Goal: Task Accomplishment & Management: Use online tool/utility

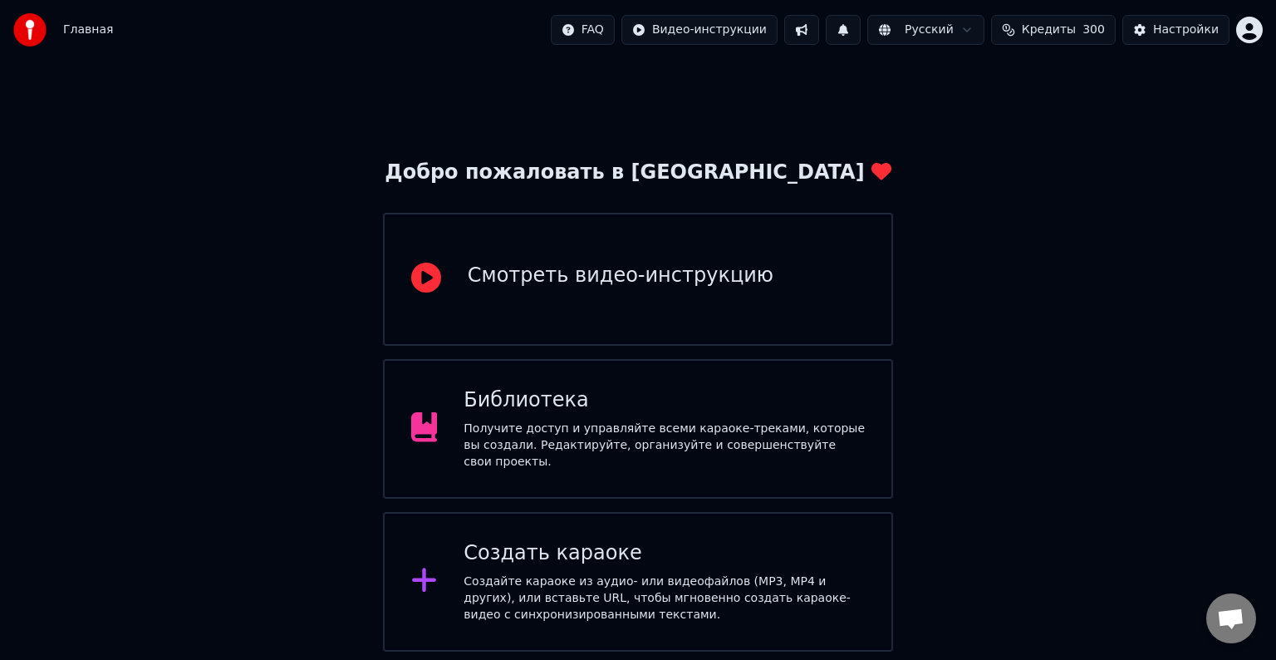
click at [708, 574] on div "Создайте караоке из аудио- или видеофайлов (MP3, MP4 и других), или вставьте UR…" at bounding box center [664, 598] width 401 height 50
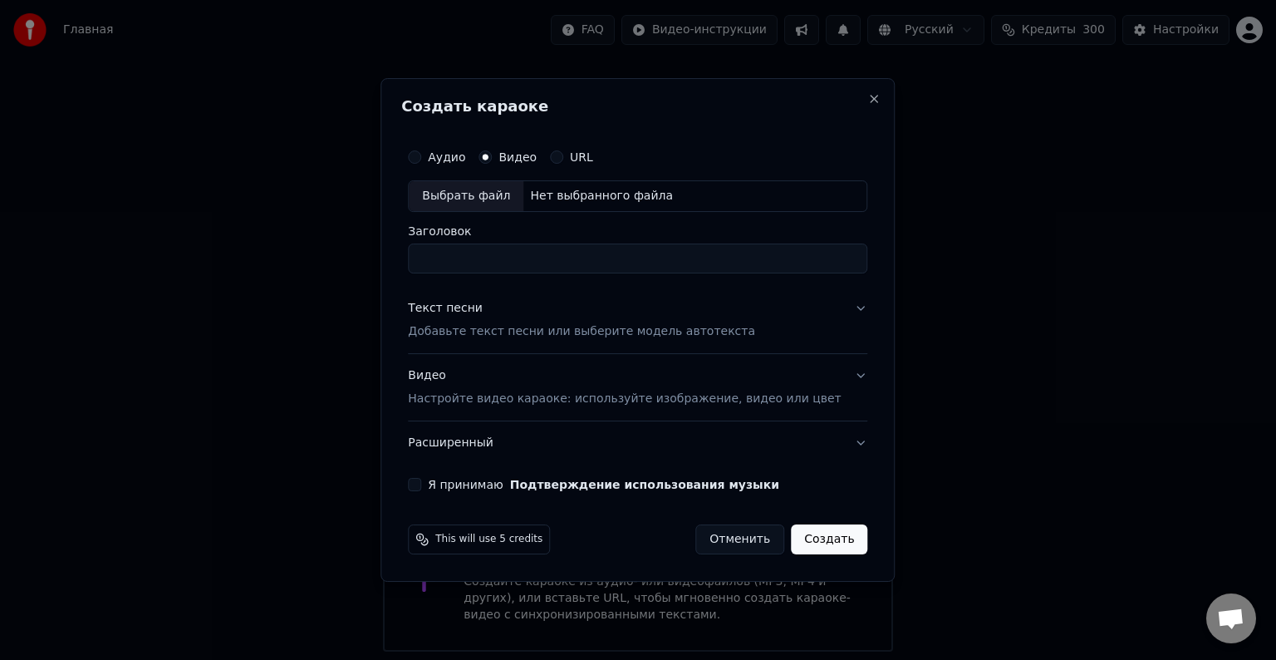
click at [497, 197] on div "Выбрать файл" at bounding box center [466, 196] width 115 height 30
type input "**********"
click at [568, 336] on p "Добавьте текст песни или выберите модель автотекста" at bounding box center [581, 331] width 347 height 17
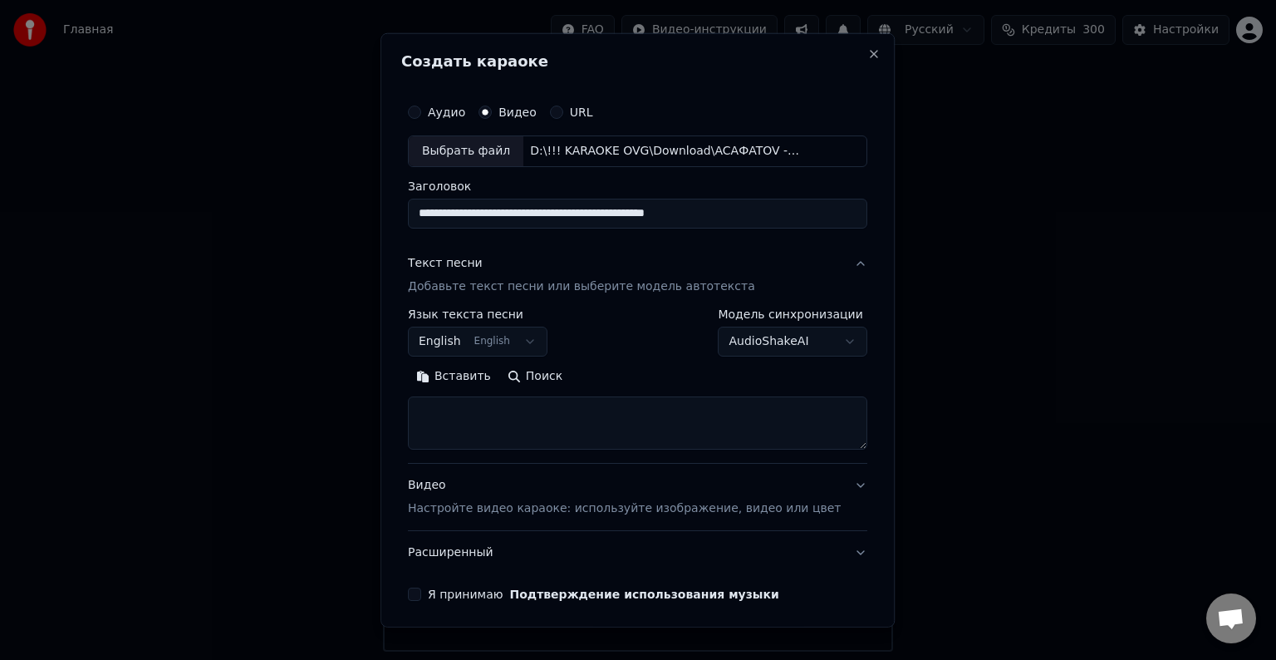
click at [540, 400] on textarea at bounding box center [637, 422] width 459 height 53
paste textarea "**********"
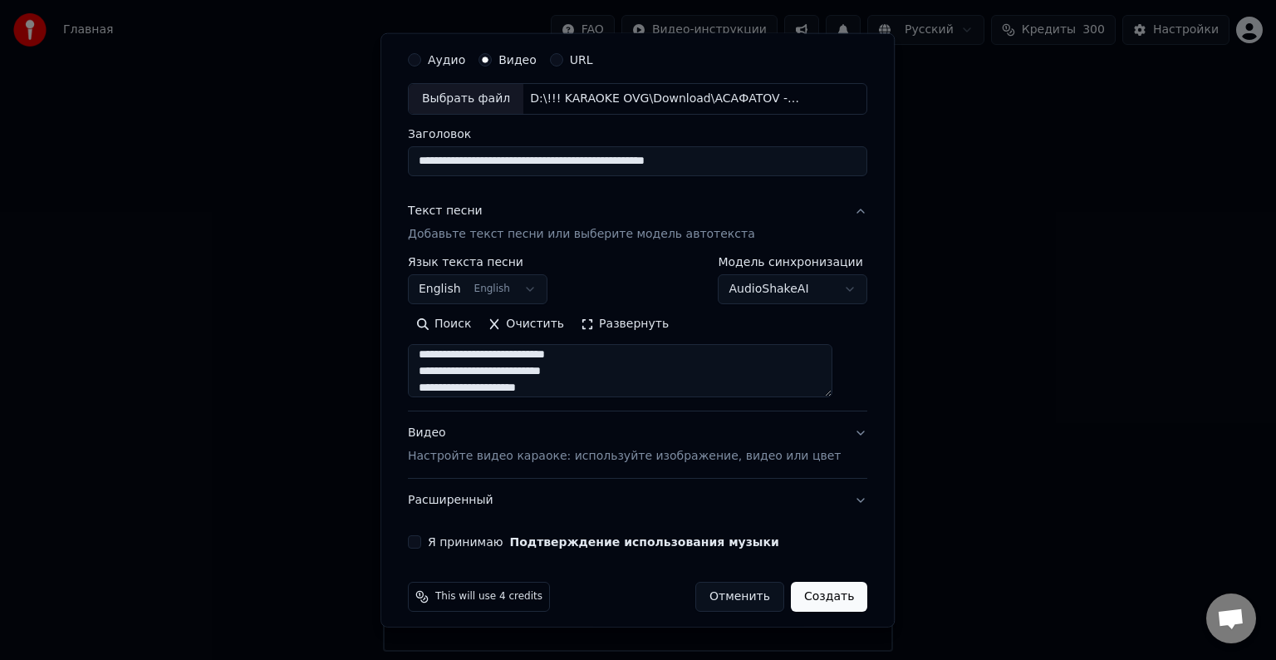
scroll to position [63, 0]
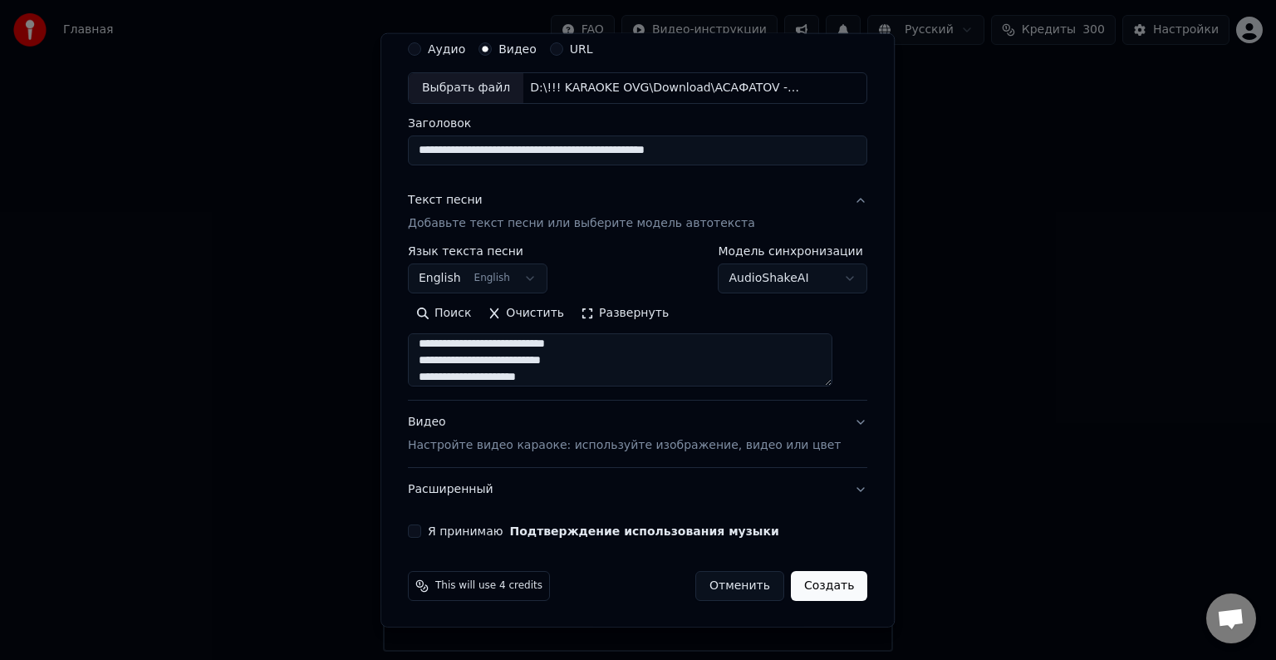
type textarea "**********"
click at [421, 534] on button "Я принимаю Подтверждение использования музыки" at bounding box center [414, 530] width 13 height 13
click at [515, 280] on button "English English" at bounding box center [478, 278] width 140 height 30
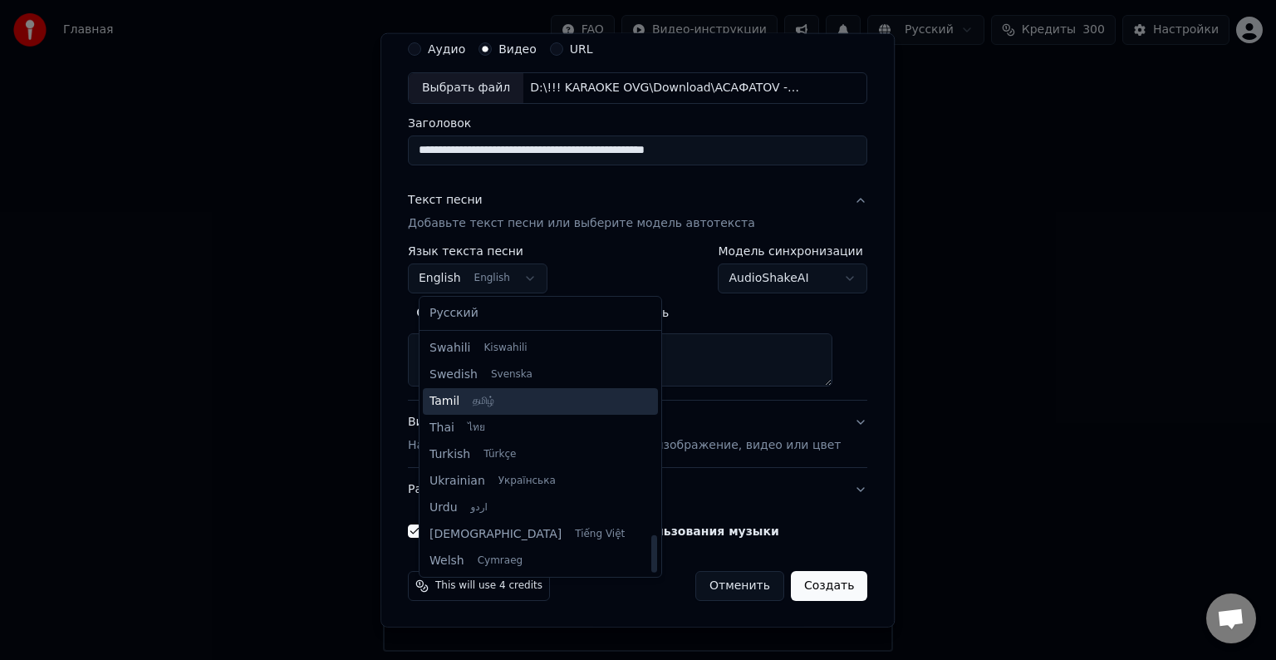
scroll to position [1275, 0]
select select "**"
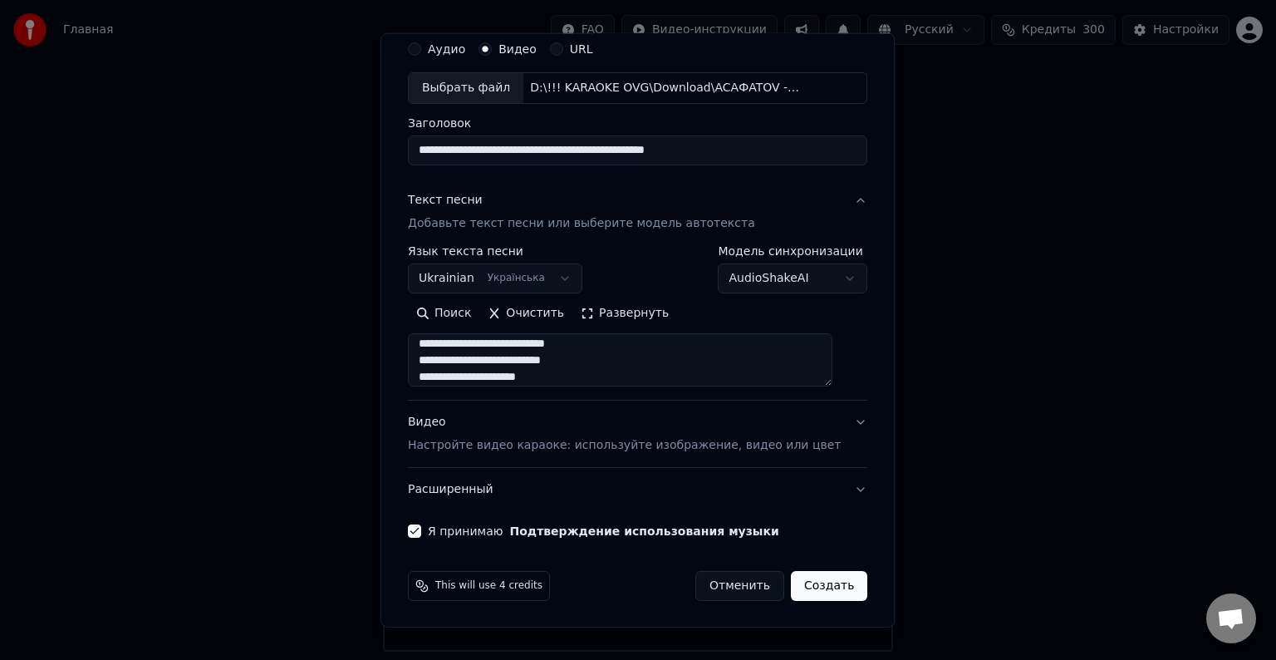
click at [797, 585] on button "Создать" at bounding box center [829, 586] width 76 height 30
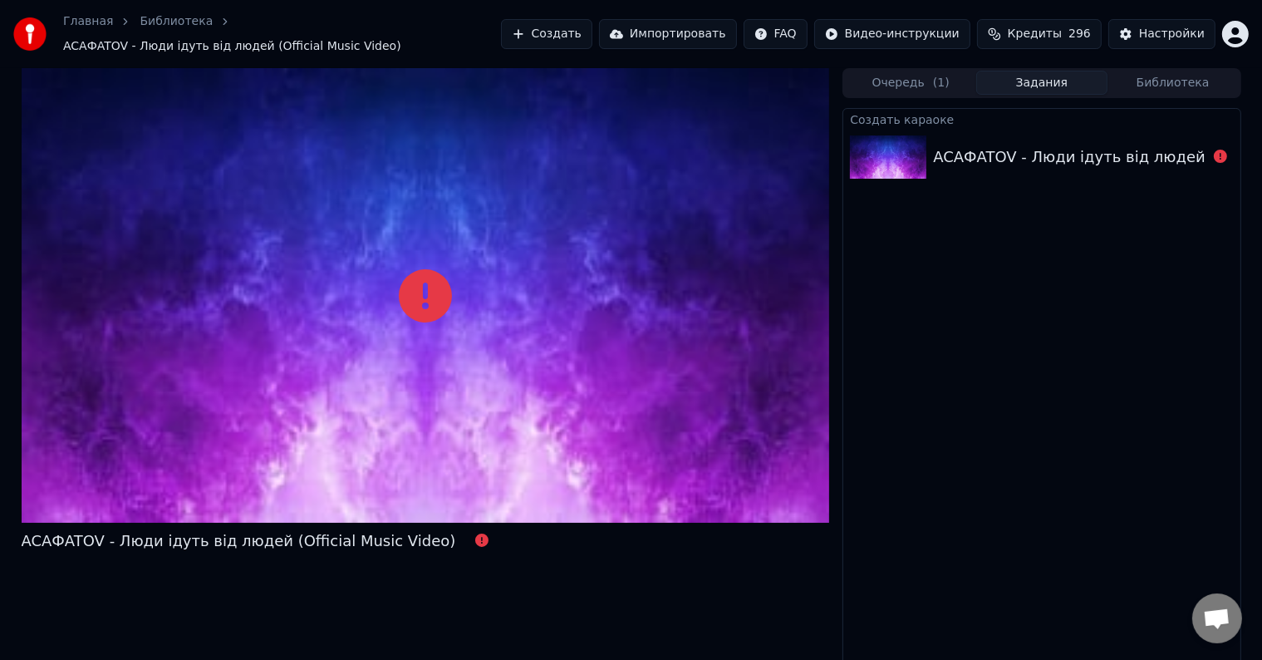
click at [791, 36] on html "Главная Библиотека ACAФATOV - Люди ідуть від людей (Official Music Video) Созда…" at bounding box center [631, 330] width 1262 height 660
click at [1088, 37] on html "Главная Библиотека ACAФATOV - Люди ідуть від людей (Official Music Video) Созда…" at bounding box center [631, 330] width 1262 height 660
click at [1186, 28] on html "Главная Библиотека ACAФATOV - Люди ідуть від людей (Official Music Video) Созда…" at bounding box center [631, 330] width 1262 height 660
click at [1240, 30] on html "Главная Библиотека ACAФATOV - Люди ідуть від людей (Official Music Video) Созда…" at bounding box center [631, 330] width 1262 height 660
click at [1218, 160] on html "Главная Библиотека ACAФATOV - Люди ідуть від людей (Official Music Video) Созда…" at bounding box center [631, 330] width 1262 height 660
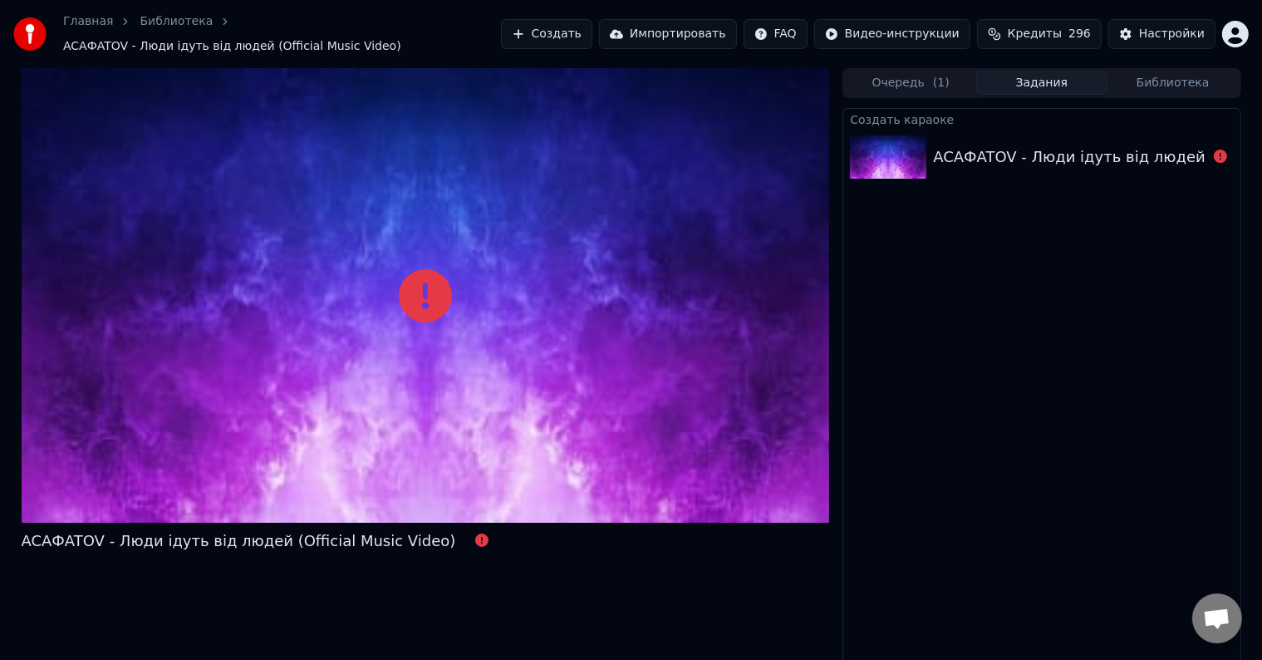
click at [1218, 149] on html "Главная Библиотека ACAФATOV - Люди ідуть від людей (Official Music Video) Созда…" at bounding box center [631, 330] width 1262 height 660
click at [932, 475] on html "Главная Библиотека ACAФATOV - Люди ідуть від людей (Official Music Video) Созда…" at bounding box center [631, 330] width 1262 height 660
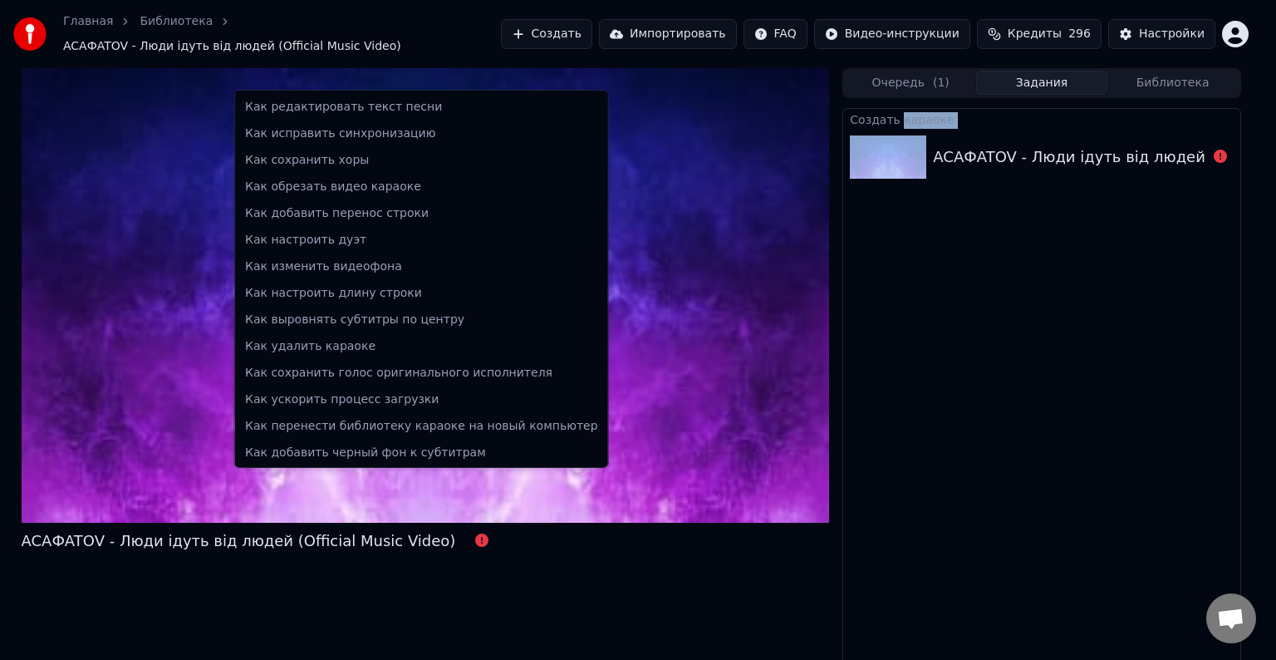
click at [932, 475] on html "Главная Библиотека ACAФATOV - Люди ідуть від людей (Official Music Video) Созда…" at bounding box center [638, 330] width 1276 height 660
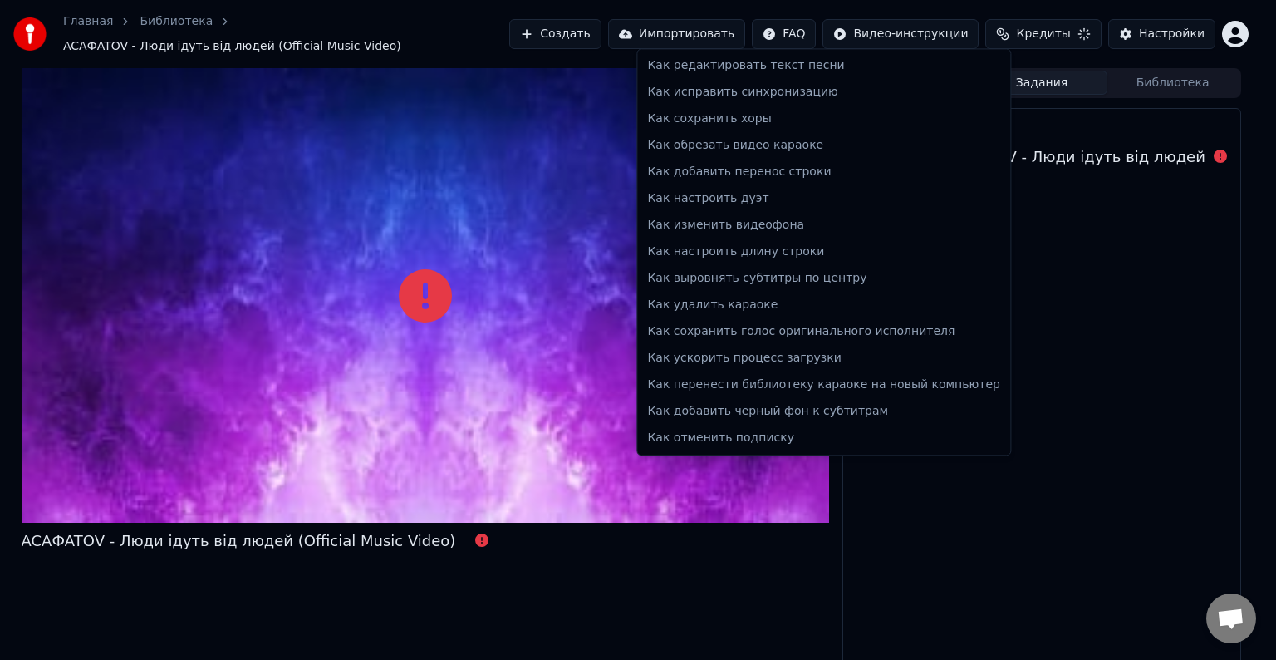
click at [954, 539] on html "Главная Библиотека ACAФATOV - Люди ідуть від людей (Official Music Video) Созда…" at bounding box center [638, 330] width 1276 height 660
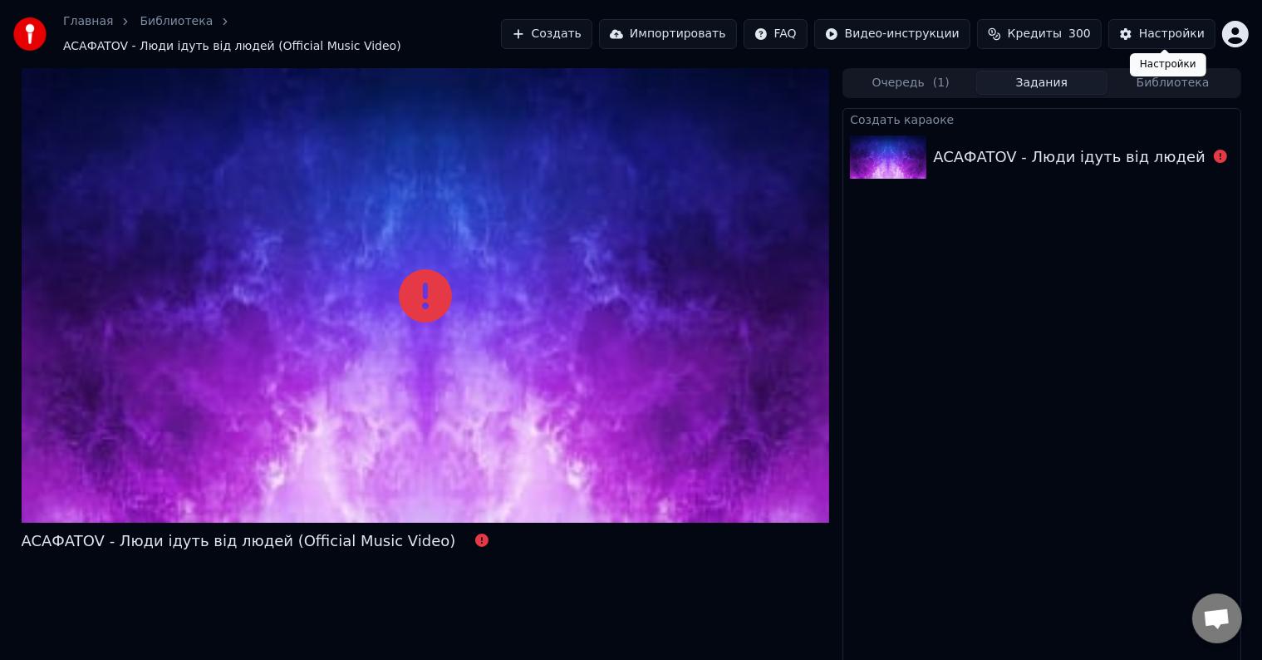
click at [1173, 32] on div "Настройки" at bounding box center [1172, 34] width 66 height 17
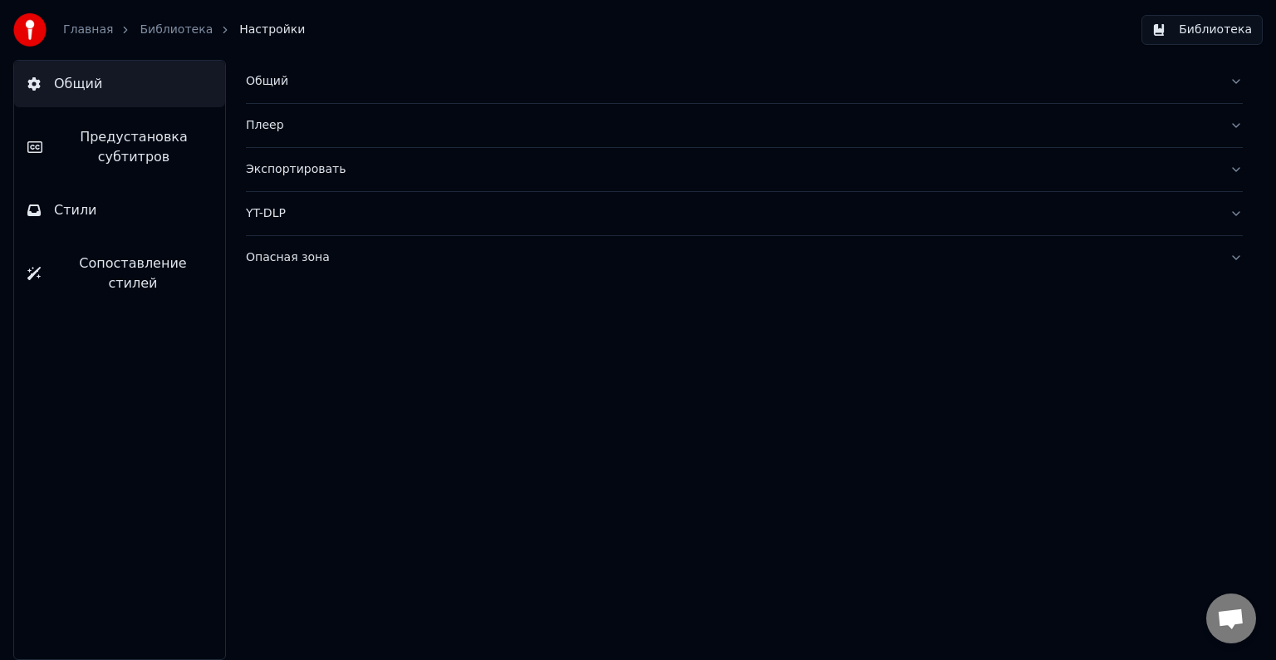
click at [73, 28] on link "Главная" at bounding box center [88, 30] width 50 height 17
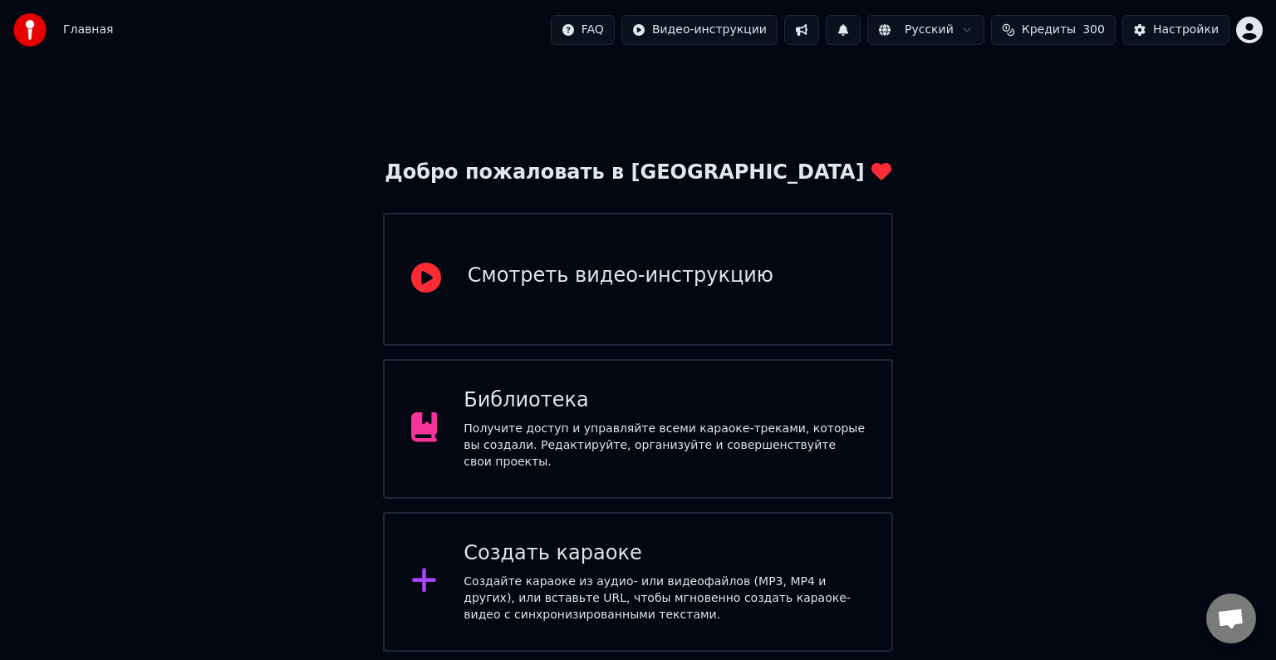
click at [665, 573] on div "Создайте караоке из аудио- или видеофайлов (MP3, MP4 и других), или вставьте UR…" at bounding box center [664, 598] width 401 height 50
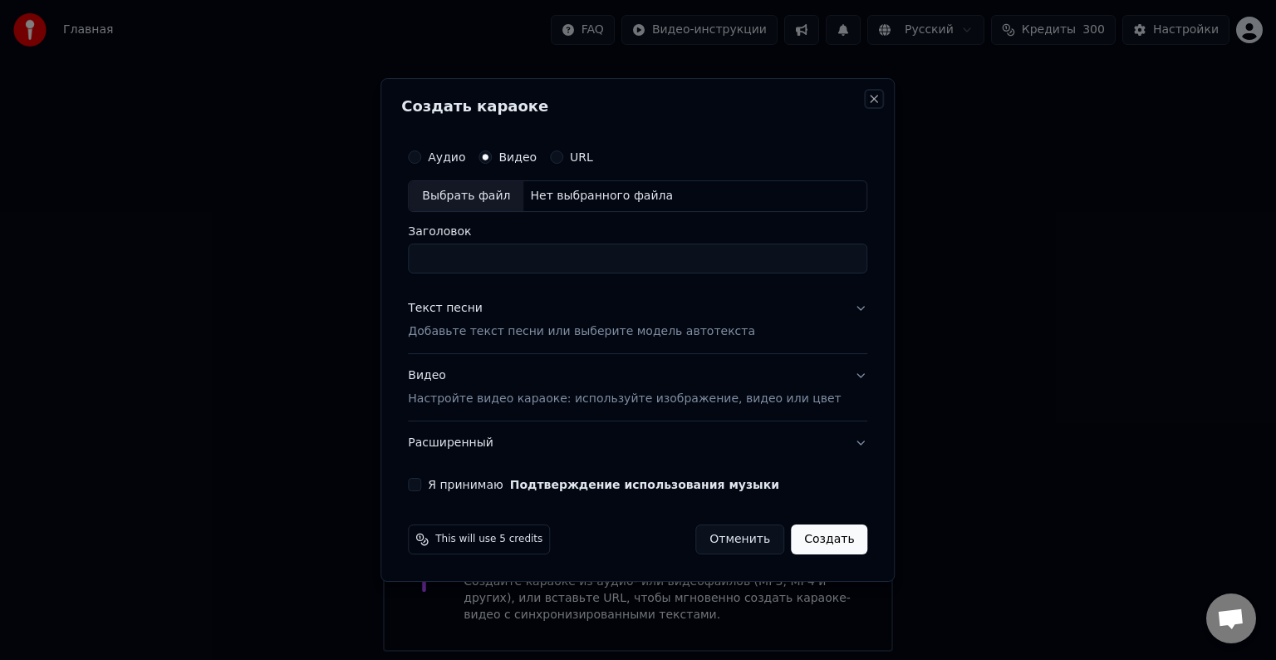
click at [868, 100] on button "Close" at bounding box center [874, 98] width 13 height 13
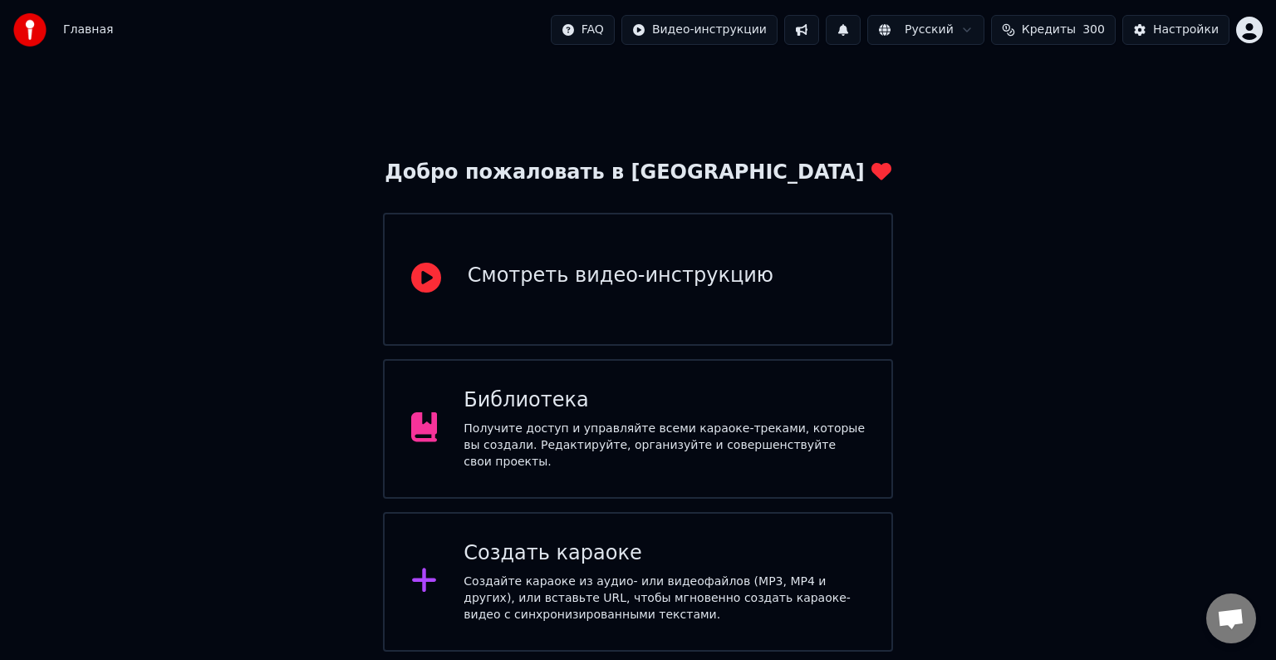
click at [1093, 32] on span "300" at bounding box center [1094, 30] width 22 height 17
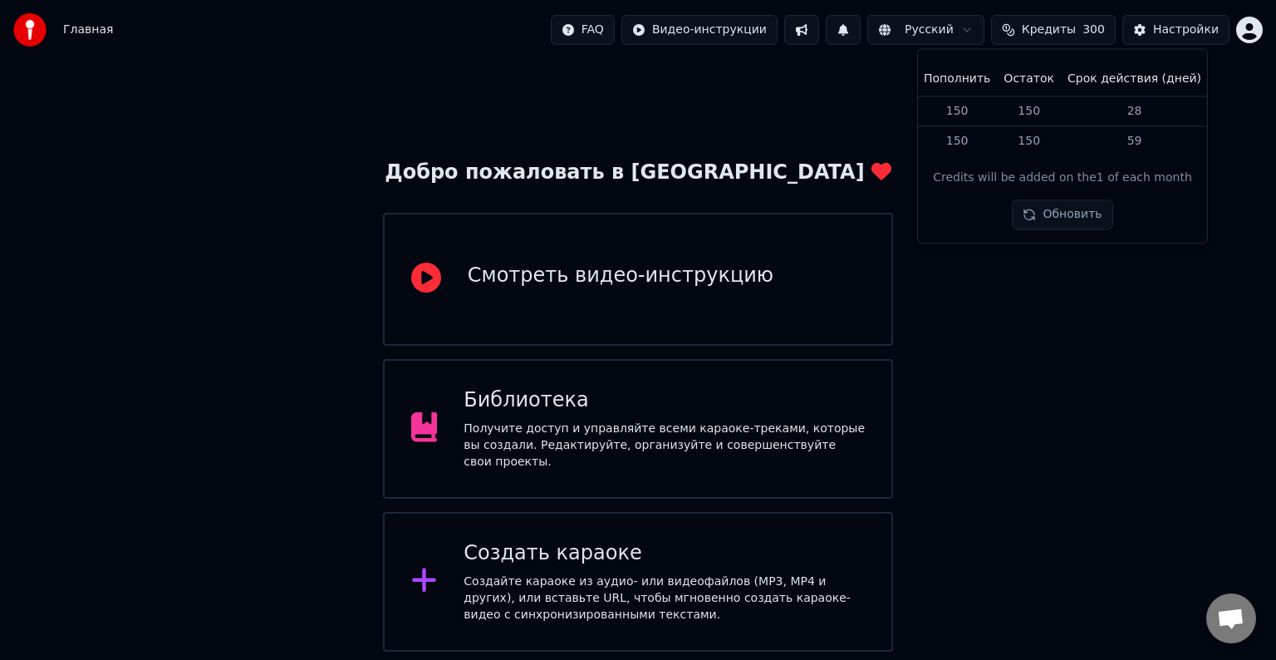
drag, startPoint x: 1243, startPoint y: 304, endPoint x: 1188, endPoint y: 19, distance: 290.2
click at [1243, 304] on div "Добро пожаловать в Youka Смотреть видео-инструкцию Библиотека Получите доступ и…" at bounding box center [638, 356] width 1276 height 592
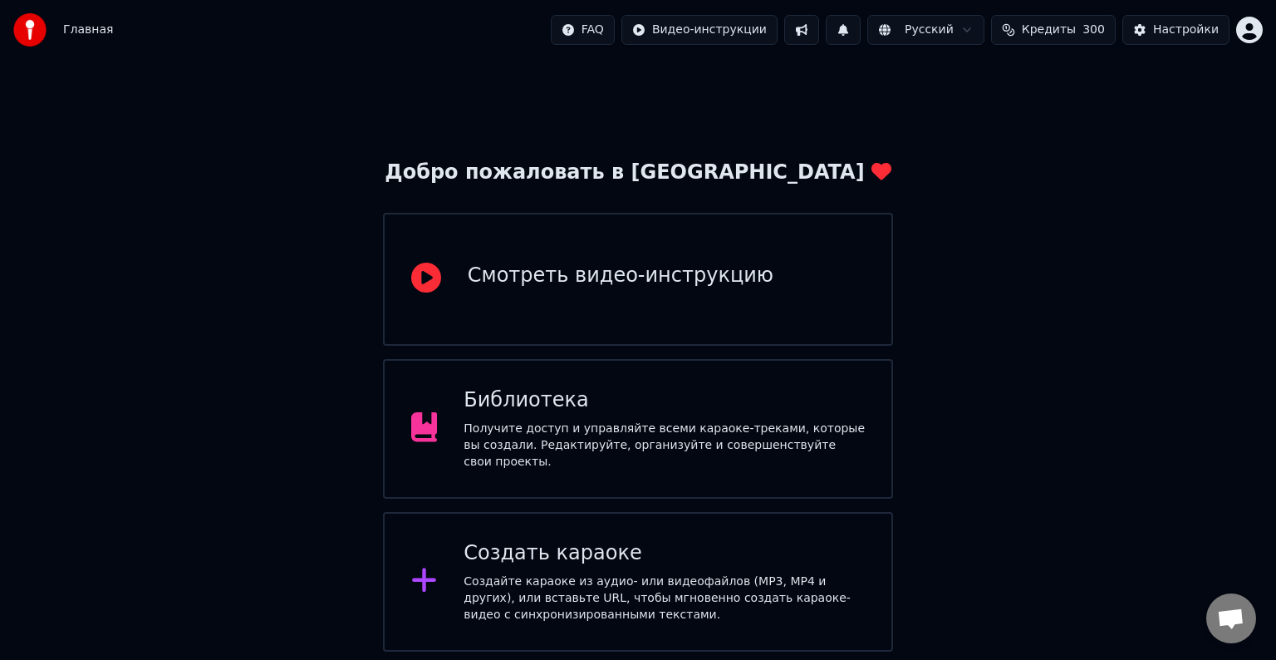
click at [1250, 27] on html "Главная FAQ Видео-инструкции Русский Кредиты 300 Настройки Добро пожаловать в Y…" at bounding box center [638, 325] width 1276 height 651
click at [1191, 28] on html "Главная FAQ Видео-инструкции Русский Кредиты 300 Настройки Добро пожаловать в Y…" at bounding box center [638, 325] width 1276 height 651
click at [1191, 28] on div "Настройки" at bounding box center [1186, 30] width 66 height 17
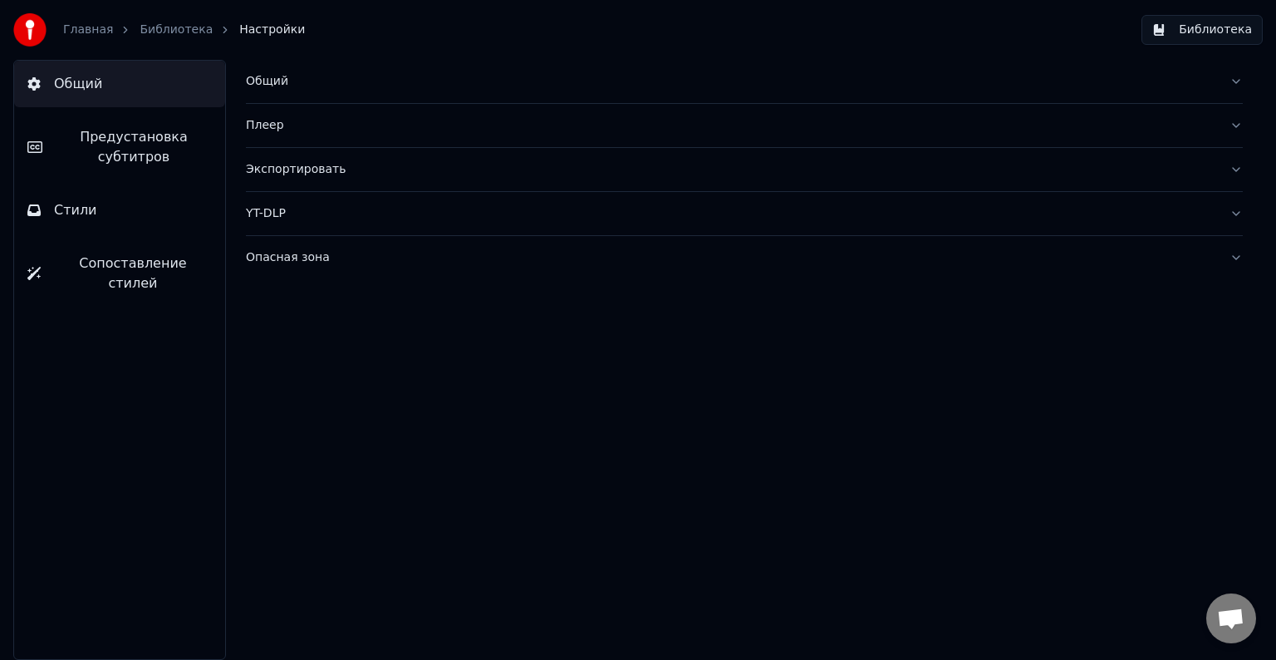
click at [66, 30] on link "Главная" at bounding box center [88, 30] width 50 height 17
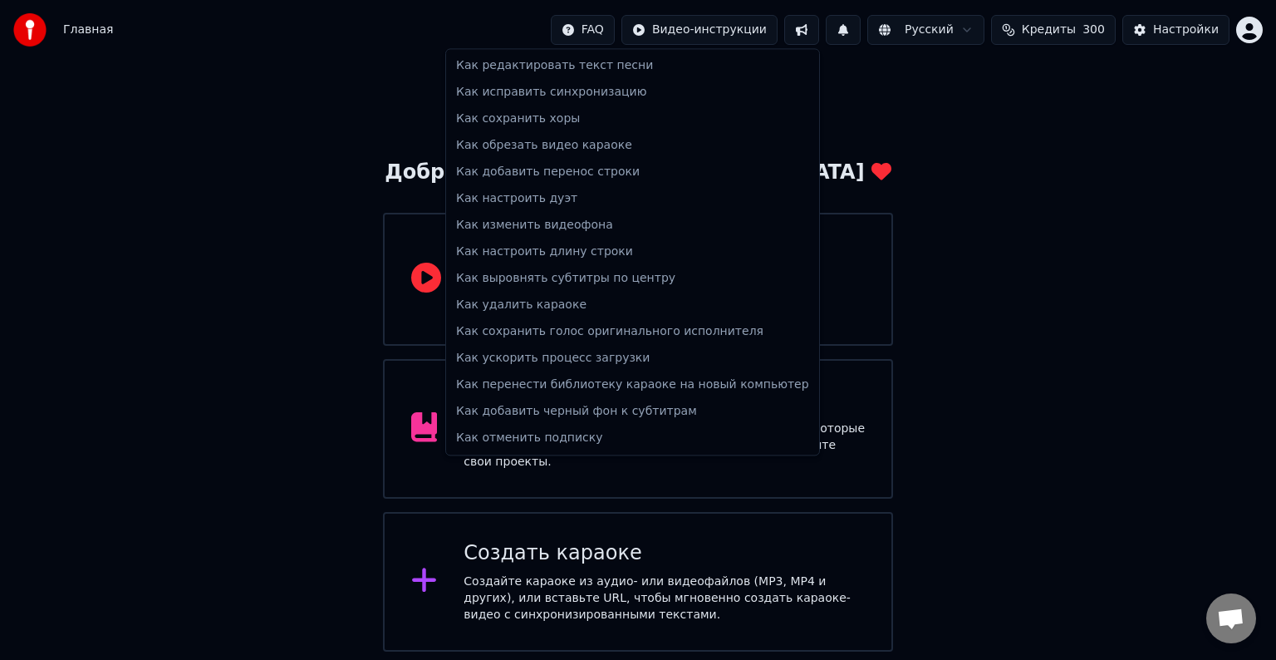
click at [623, 31] on html "Главная FAQ Видео-инструкции Русский Кредиты 300 Настройки Добро пожаловать в Y…" at bounding box center [638, 325] width 1276 height 651
drag, startPoint x: 1162, startPoint y: 556, endPoint x: 1193, endPoint y: 585, distance: 42.3
click at [1163, 557] on html "Главная FAQ Видео-инструкции Русский Кредиты 300 Настройки Добро пожаловать в Y…" at bounding box center [638, 325] width 1276 height 651
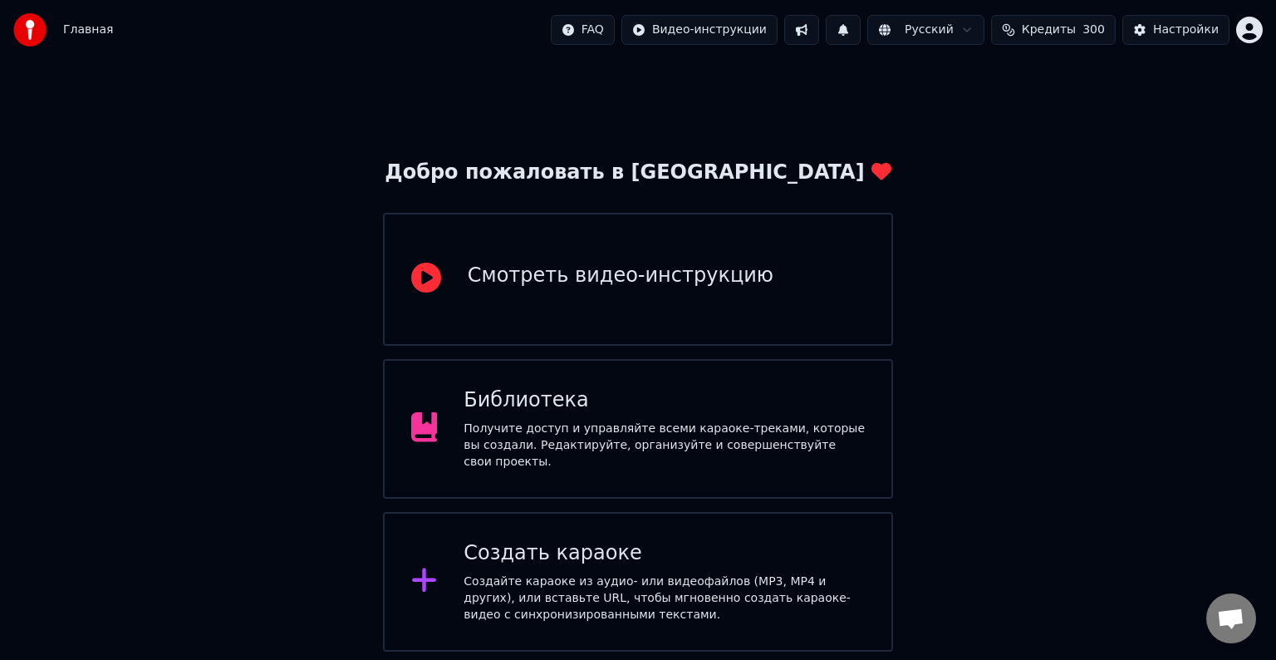
drag, startPoint x: 1252, startPoint y: 635, endPoint x: 1235, endPoint y: 607, distance: 32.5
click at [1250, 631] on body "Главная FAQ Видео-инструкции Русский Кредиты 300 Настройки Добро пожаловать в Y…" at bounding box center [638, 325] width 1276 height 651
click at [1233, 606] on span "Открытый чат" at bounding box center [1231, 618] width 50 height 50
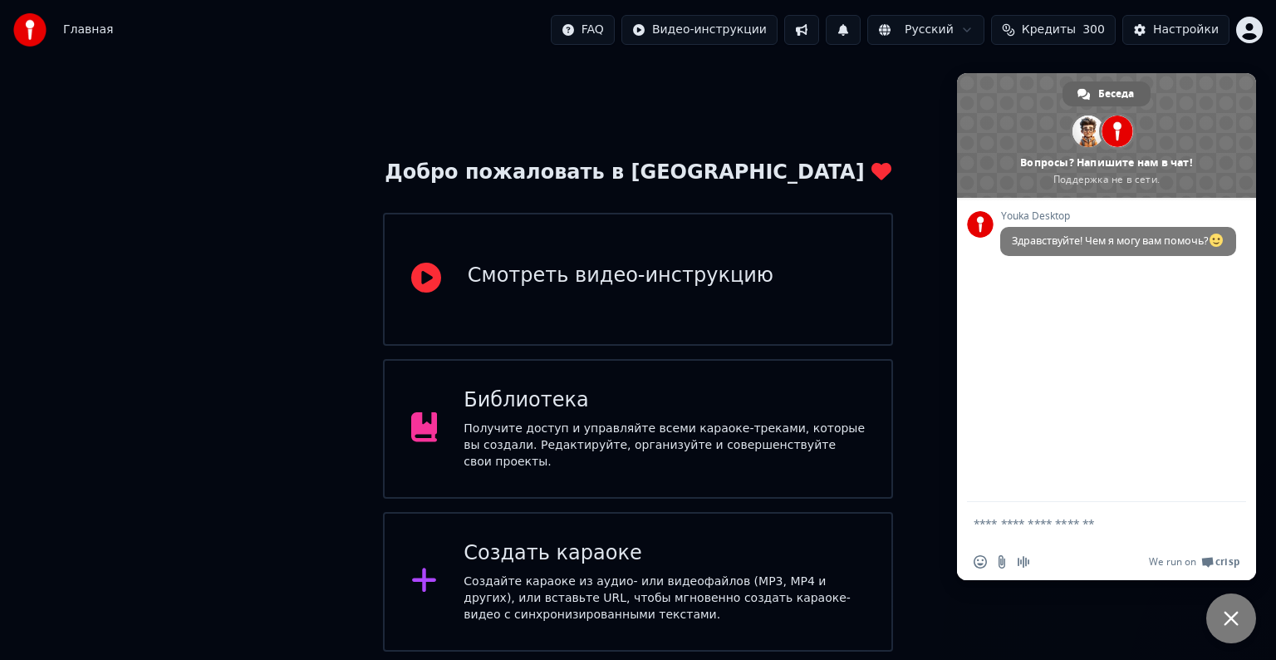
click at [1068, 533] on textarea "Отправьте сообщение..." at bounding box center [1090, 523] width 233 height 42
click at [912, 420] on div "Добро пожаловать в Youka Смотреть видео-инструкцию Библиотека Получите доступ и…" at bounding box center [638, 356] width 1276 height 592
click at [724, 105] on div "Добро пожаловать в Youka Смотреть видео-инструкцию Библиотека Получите доступ и…" at bounding box center [638, 356] width 1276 height 592
click at [630, 560] on div "Создать караоке Создайте караоке из аудио- или видеофайлов (MP3, MP4 и других),…" at bounding box center [664, 581] width 401 height 83
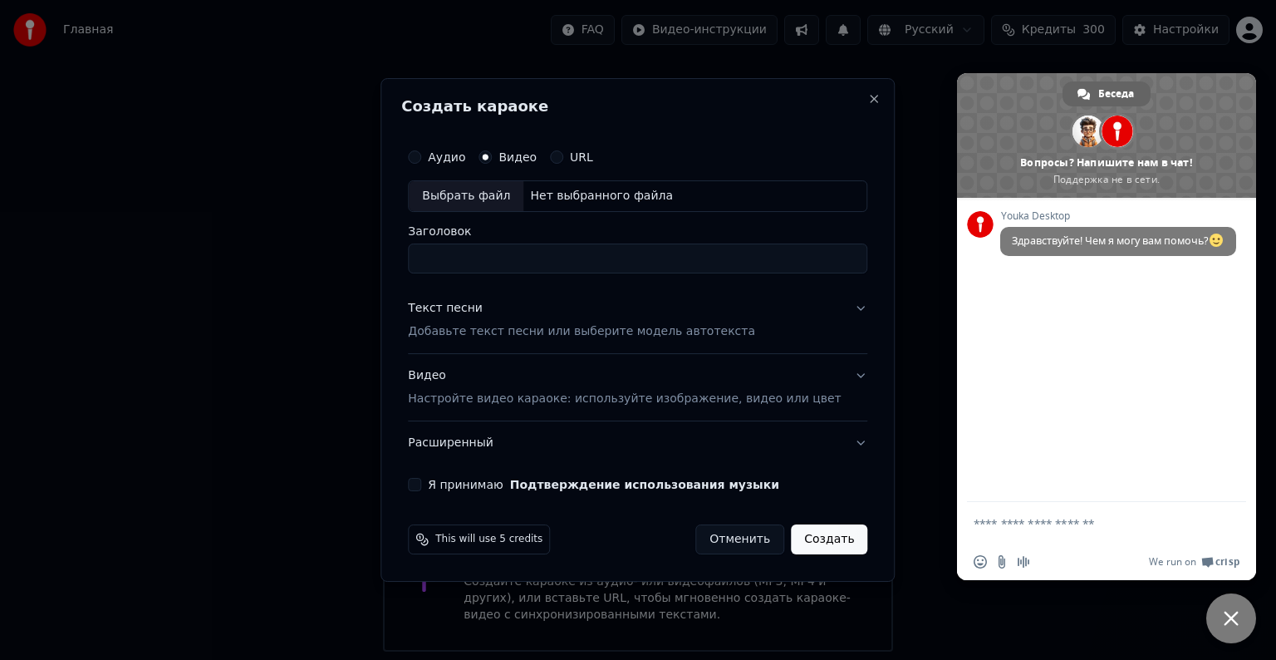
click at [535, 159] on label "Видео" at bounding box center [517, 157] width 38 height 12
click at [492, 159] on button "Видео" at bounding box center [485, 156] width 13 height 13
click at [489, 191] on div "Выбрать файл" at bounding box center [466, 196] width 115 height 30
type input "**********"
click at [535, 335] on p "Добавьте текст песни или выберите модель автотекста" at bounding box center [581, 331] width 347 height 17
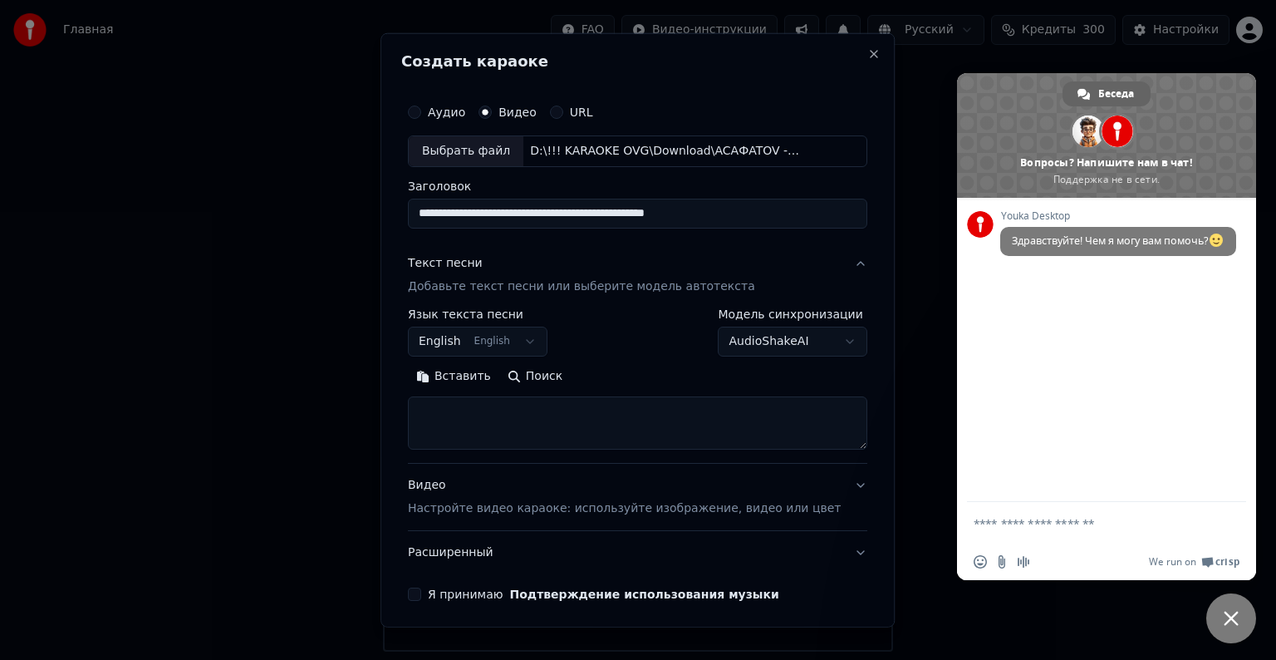
click at [531, 406] on textarea at bounding box center [637, 422] width 459 height 53
paste textarea "**********"
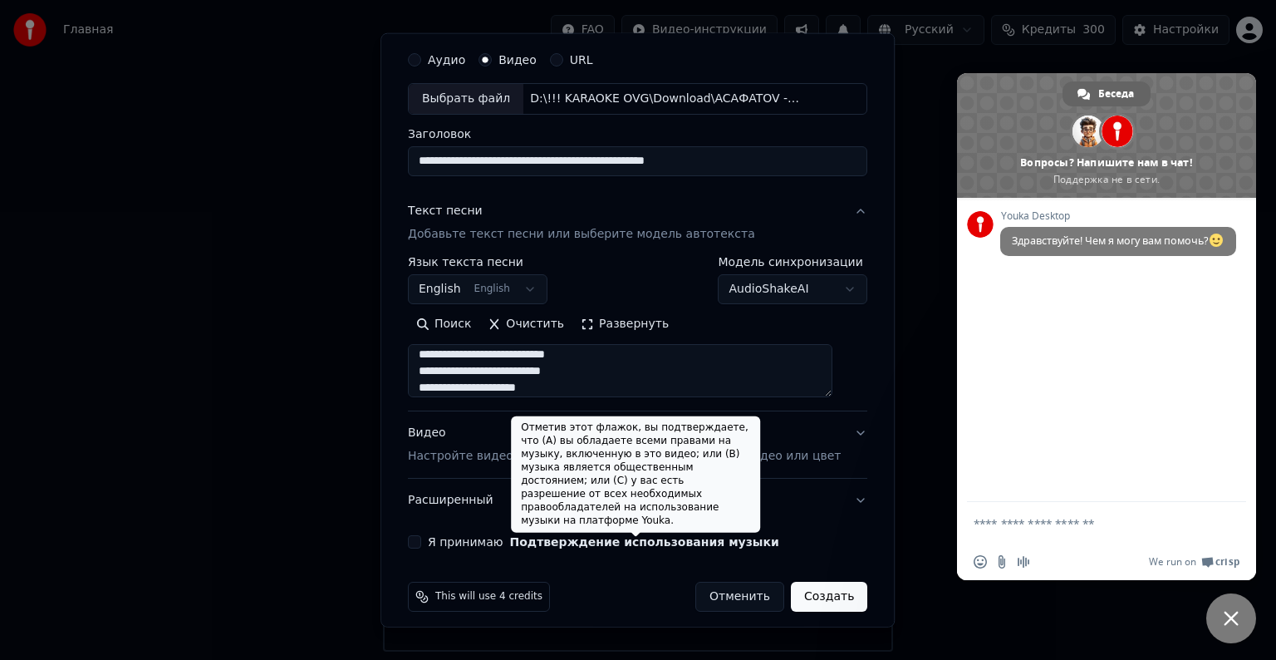
scroll to position [63, 0]
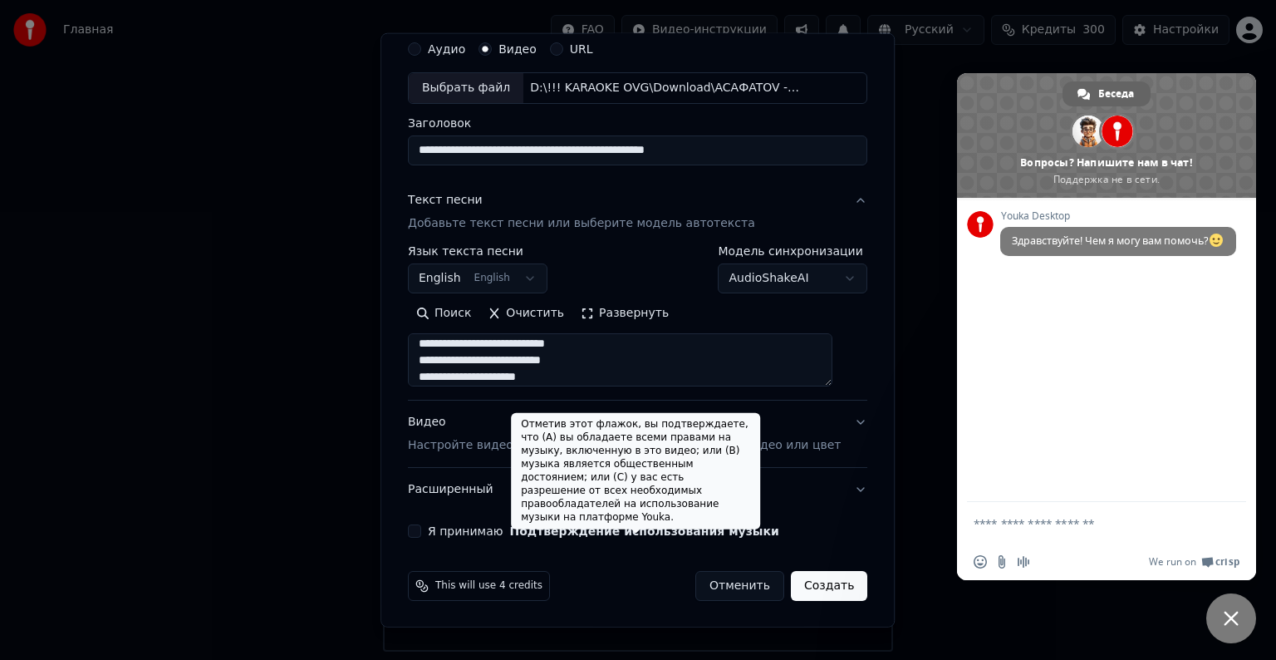
type textarea "**********"
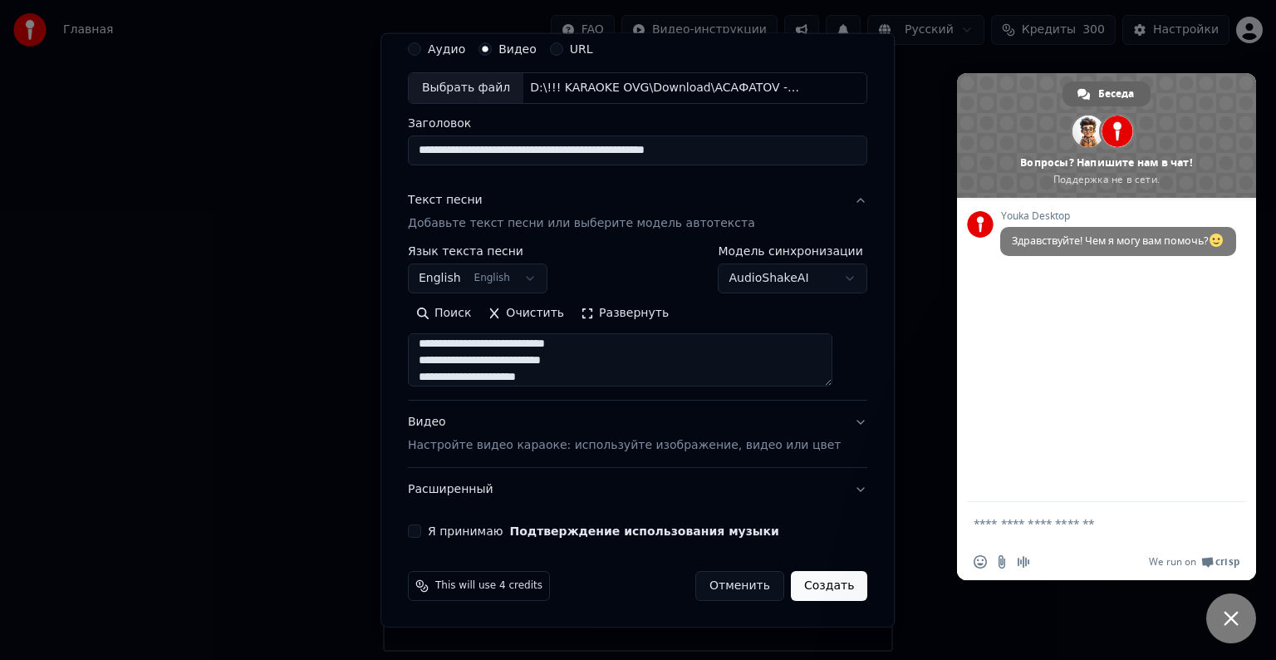
click at [420, 525] on button "Я принимаю Подтверждение использования музыки" at bounding box center [414, 530] width 13 height 13
click at [822, 578] on button "Создать" at bounding box center [829, 586] width 76 height 30
select select "**"
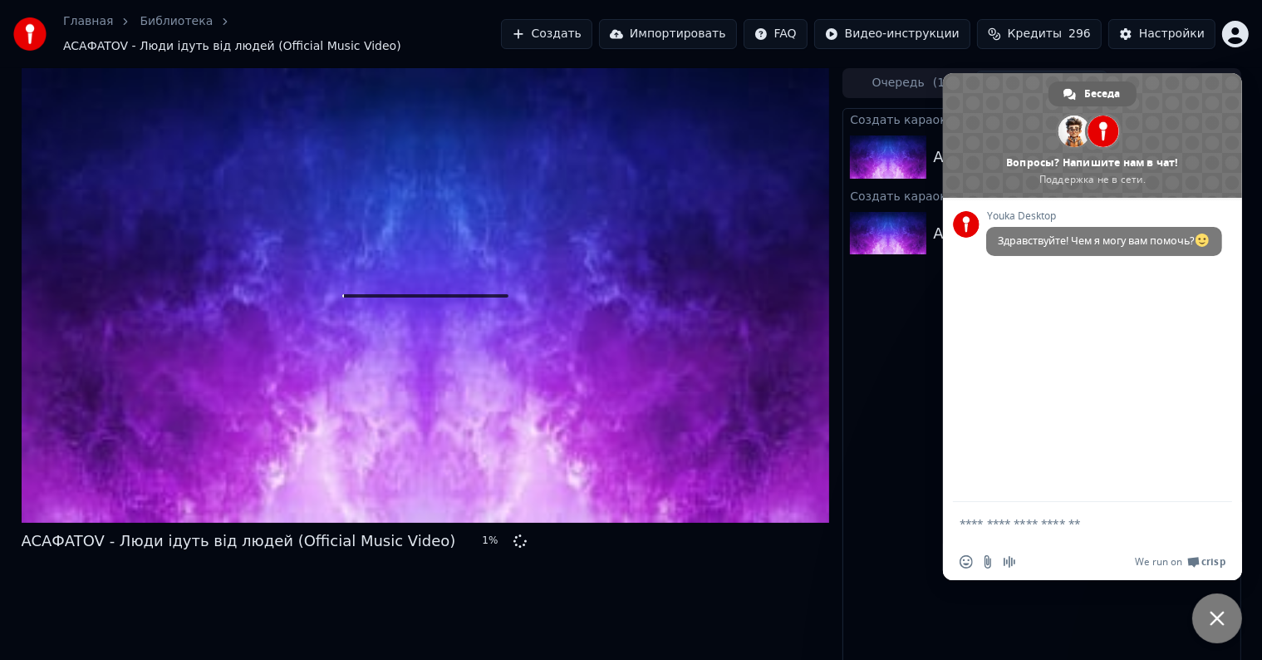
click at [1093, 630] on div "Создать караоке ACAФATOV - Люди ідуть від людей (Official Music Video) 1 % Созд…" at bounding box center [1041, 388] width 398 height 561
click at [1206, 614] on span "Закрыть чат" at bounding box center [1217, 618] width 50 height 50
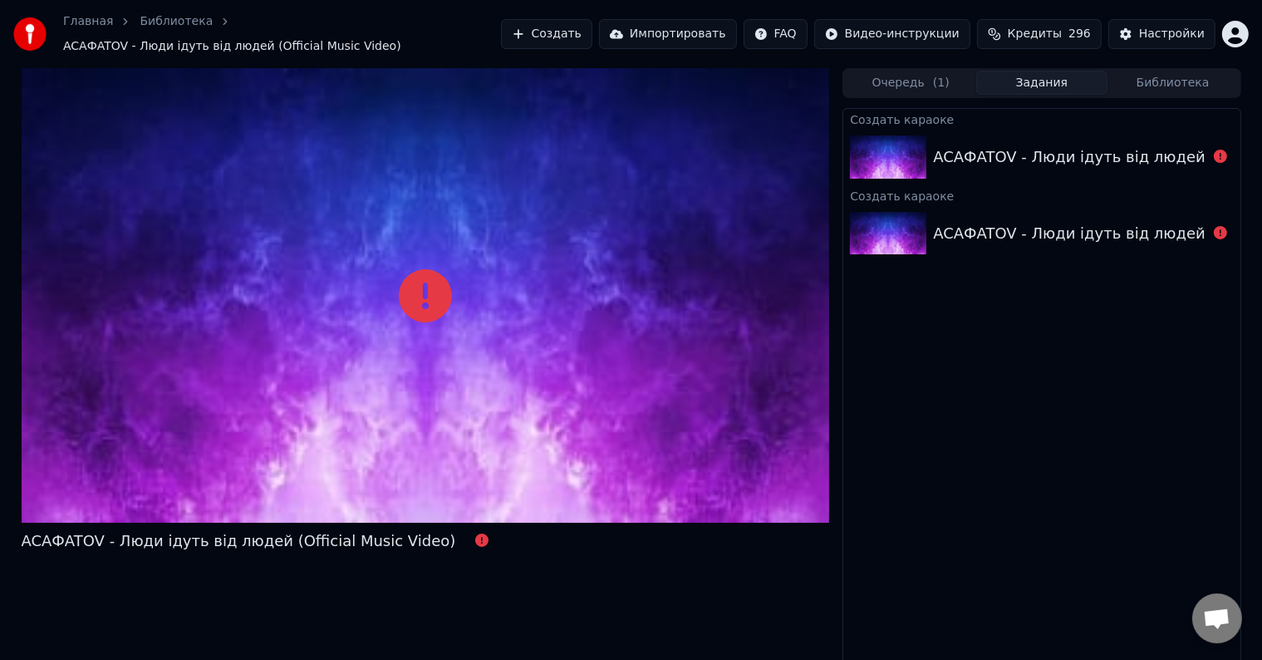
click at [1170, 32] on div "Настройки" at bounding box center [1172, 34] width 66 height 17
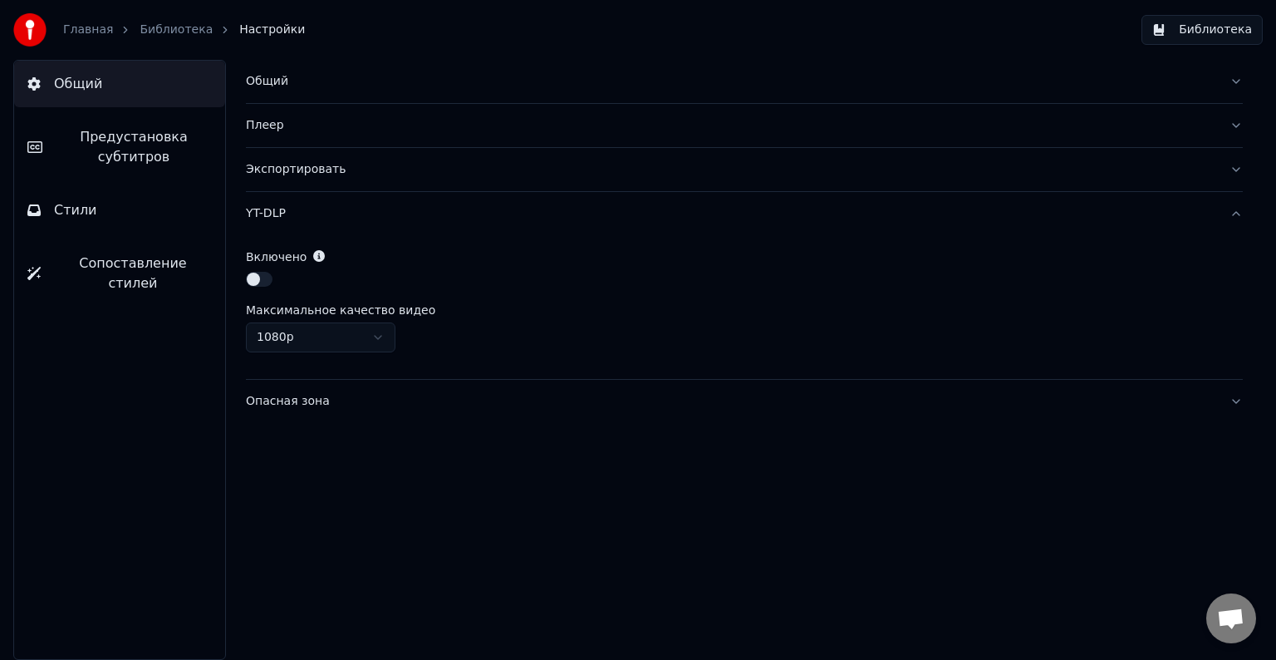
click at [81, 37] on link "Главная" at bounding box center [88, 30] width 50 height 17
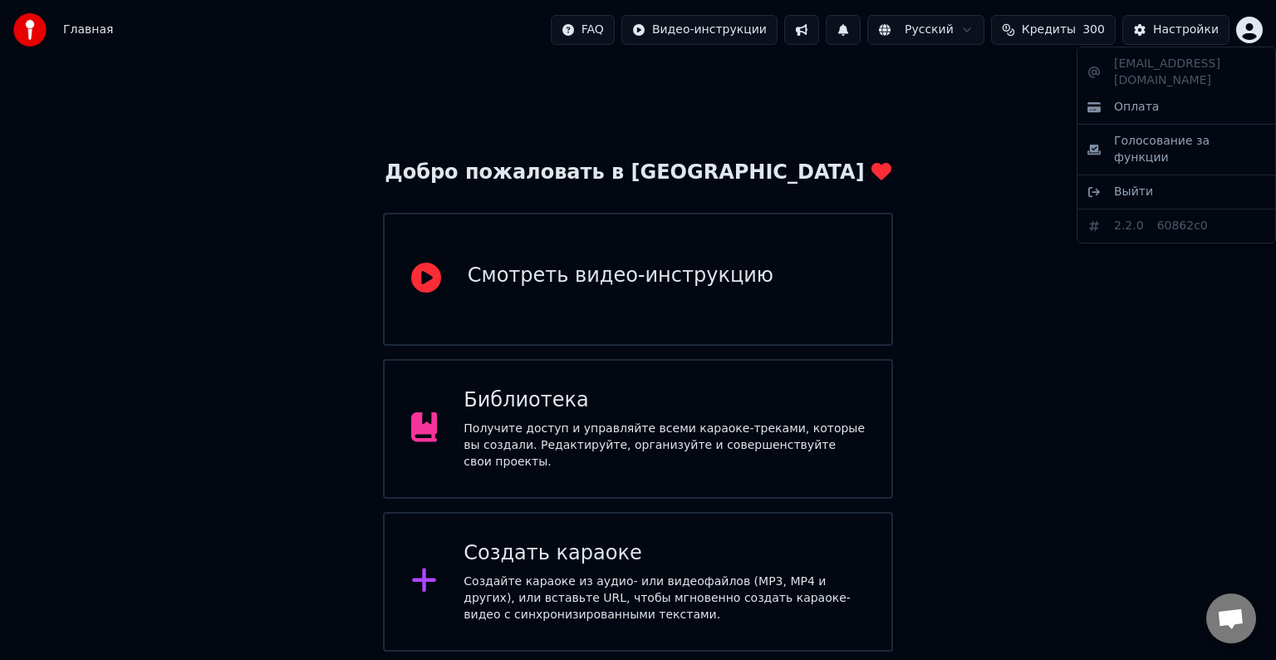
click at [1245, 30] on html "Главная FAQ Видео-инструкции Русский Кредиты 300 Настройки Добро пожаловать в Y…" at bounding box center [638, 325] width 1276 height 651
click at [1060, 410] on html "Главная FAQ Видео-инструкции Русский Кредиты 300 Настройки Добро пожаловать в Y…" at bounding box center [638, 325] width 1276 height 651
click at [1058, 411] on div "Добро пожаловать в Youka Смотреть видео-инструкцию Библиотека Получите доступ и…" at bounding box center [638, 356] width 1276 height 592
click at [80, 27] on span "Главная" at bounding box center [88, 30] width 50 height 17
click at [0, 27] on div "Главная FAQ Видео-инструкции Русский Кредиты 300 Настройки" at bounding box center [638, 30] width 1276 height 60
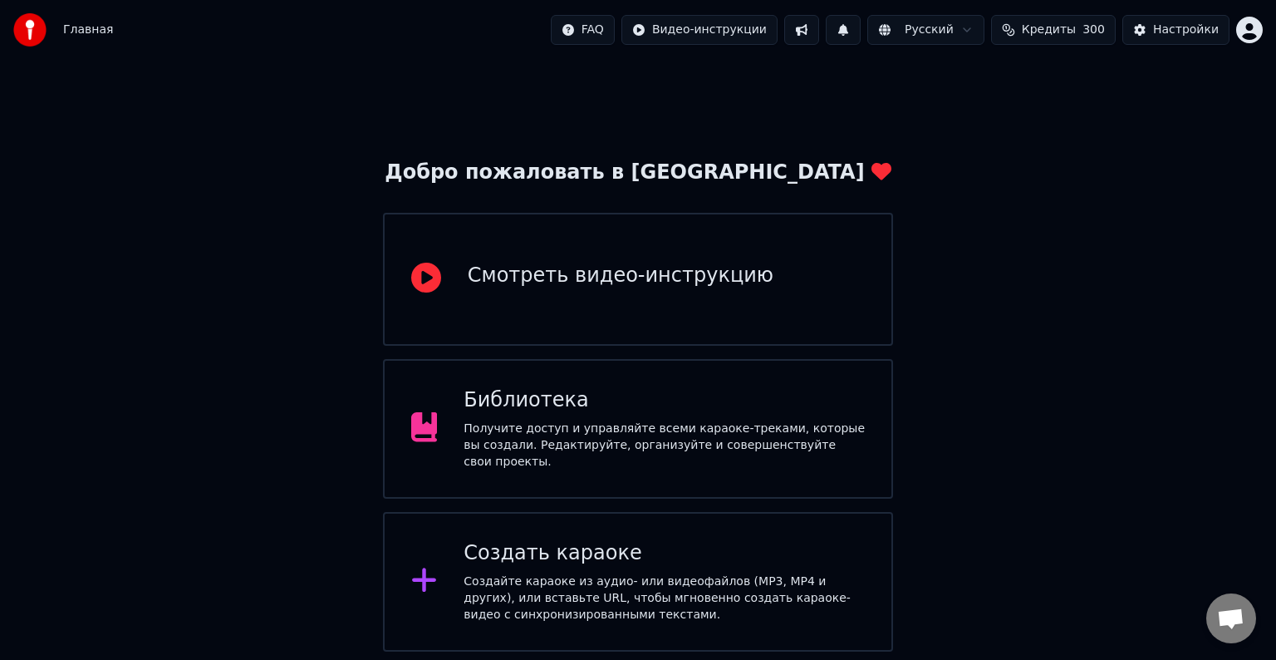
click at [625, 552] on div "Создать караоке" at bounding box center [664, 553] width 401 height 27
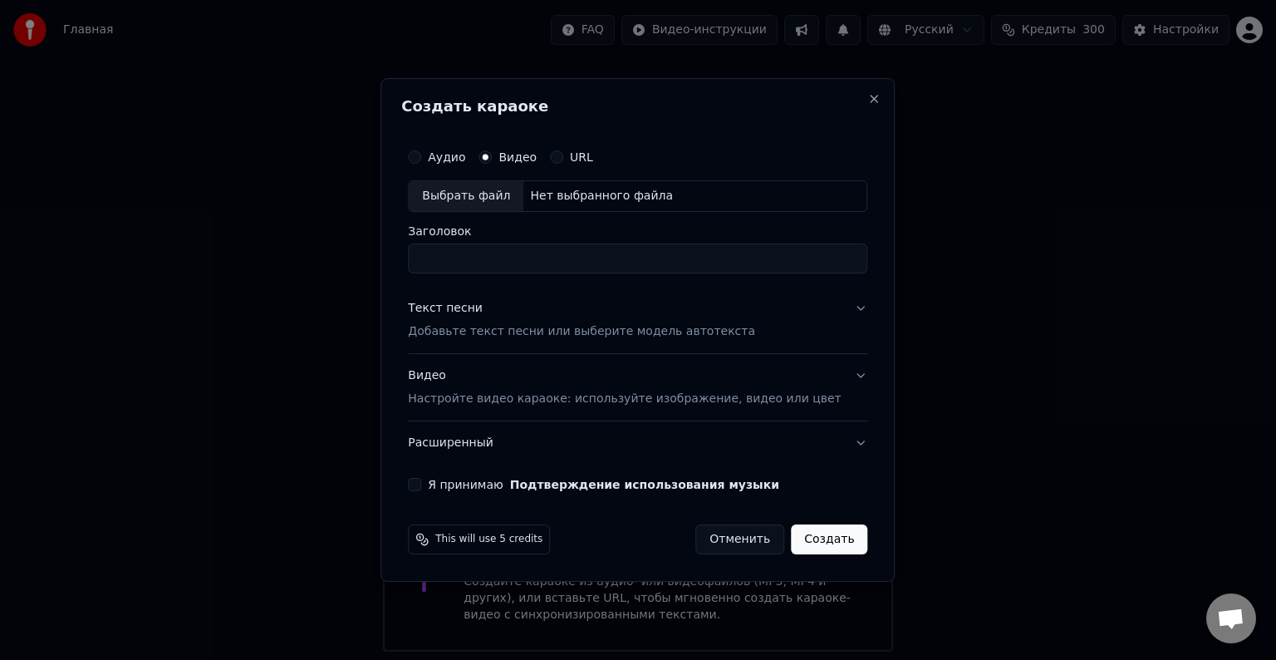
click at [493, 204] on div "Выбрать файл" at bounding box center [466, 196] width 115 height 30
type input "**********"
click at [508, 325] on p "Добавьте текст песни или выберите модель автотекста" at bounding box center [581, 331] width 347 height 17
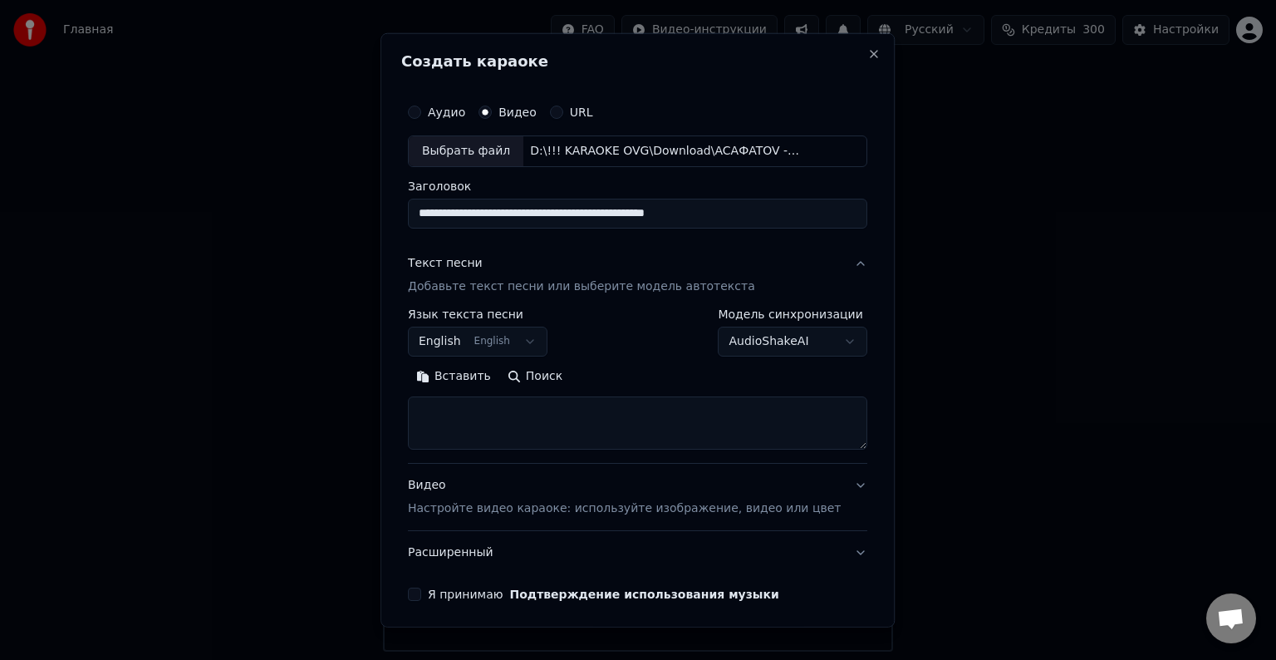
drag, startPoint x: 548, startPoint y: 423, endPoint x: 545, endPoint y: 415, distance: 8.9
click at [548, 423] on textarea at bounding box center [637, 422] width 459 height 53
paste textarea "**********"
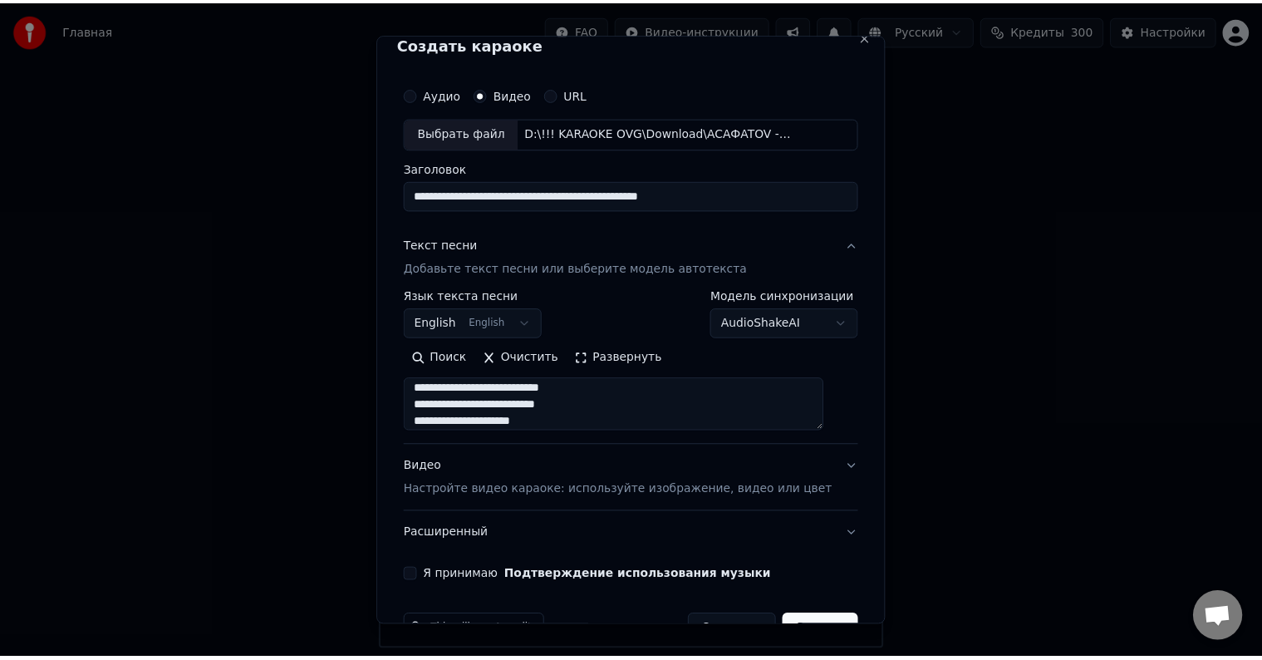
scroll to position [63, 0]
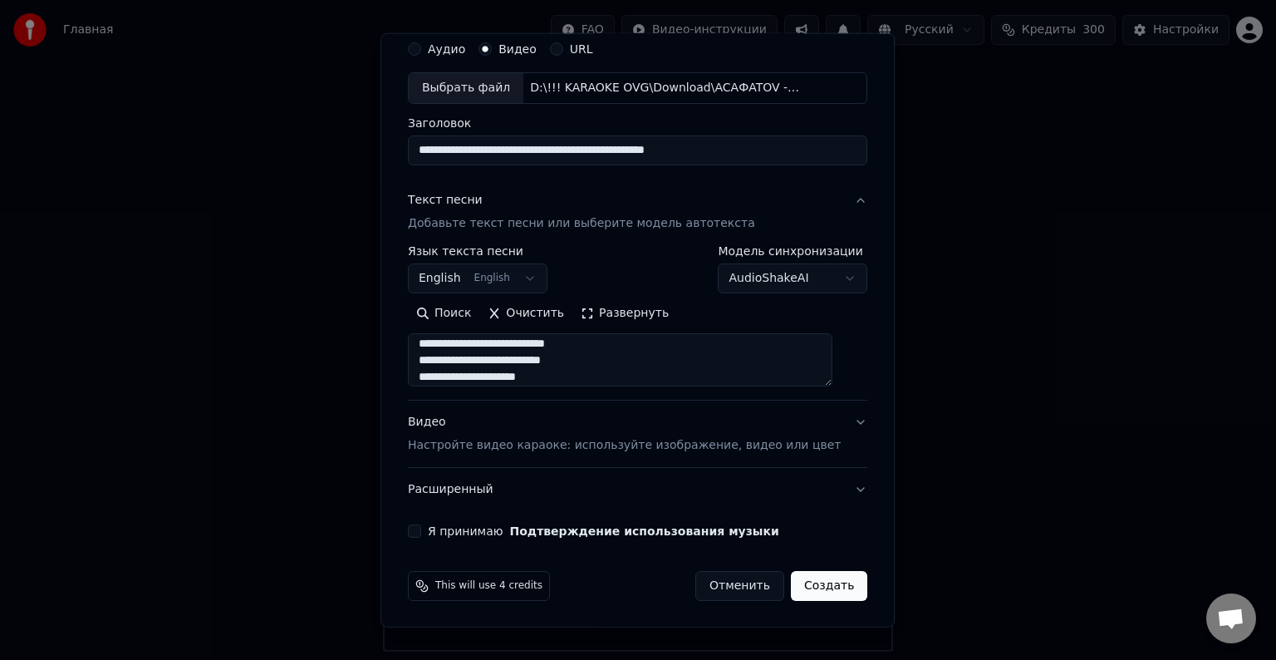
type textarea "**********"
click at [421, 532] on button "Я принимаю Подтверждение использования музыки" at bounding box center [414, 530] width 13 height 13
click at [801, 586] on button "Создать" at bounding box center [829, 586] width 76 height 30
select select "**"
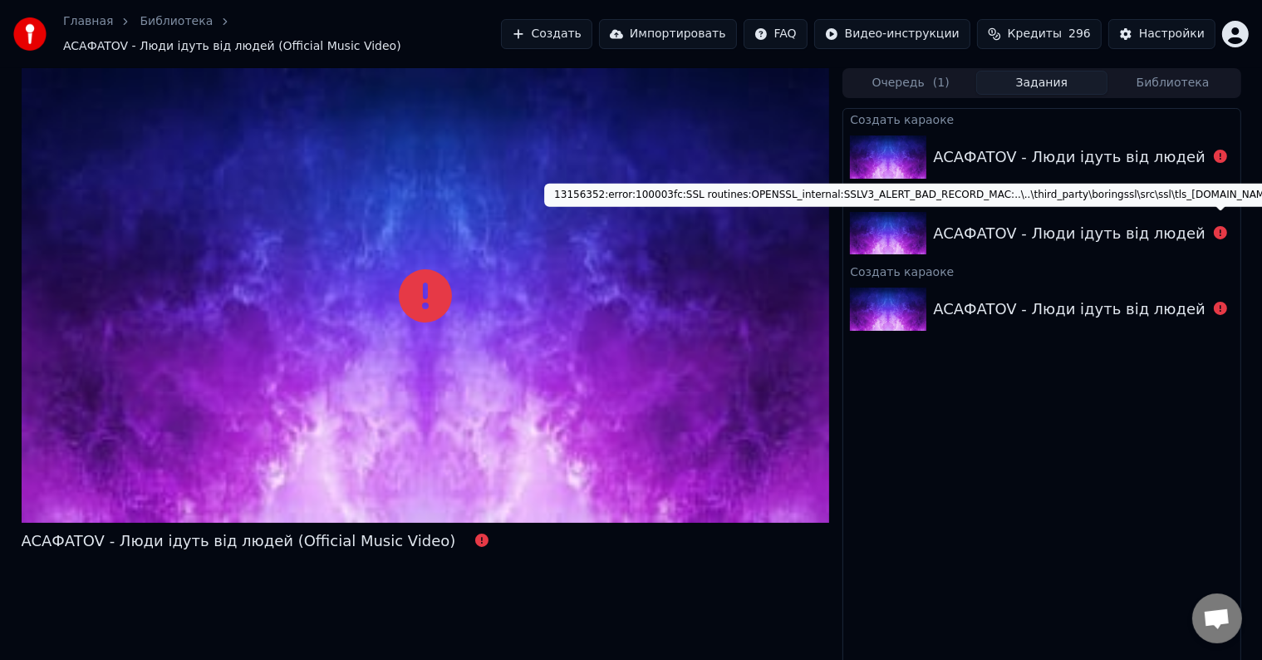
click at [1000, 454] on div "Создать караоке ACAФATOV - Люди ідуть від людей (Official Music Video) Создать …" at bounding box center [1041, 388] width 398 height 561
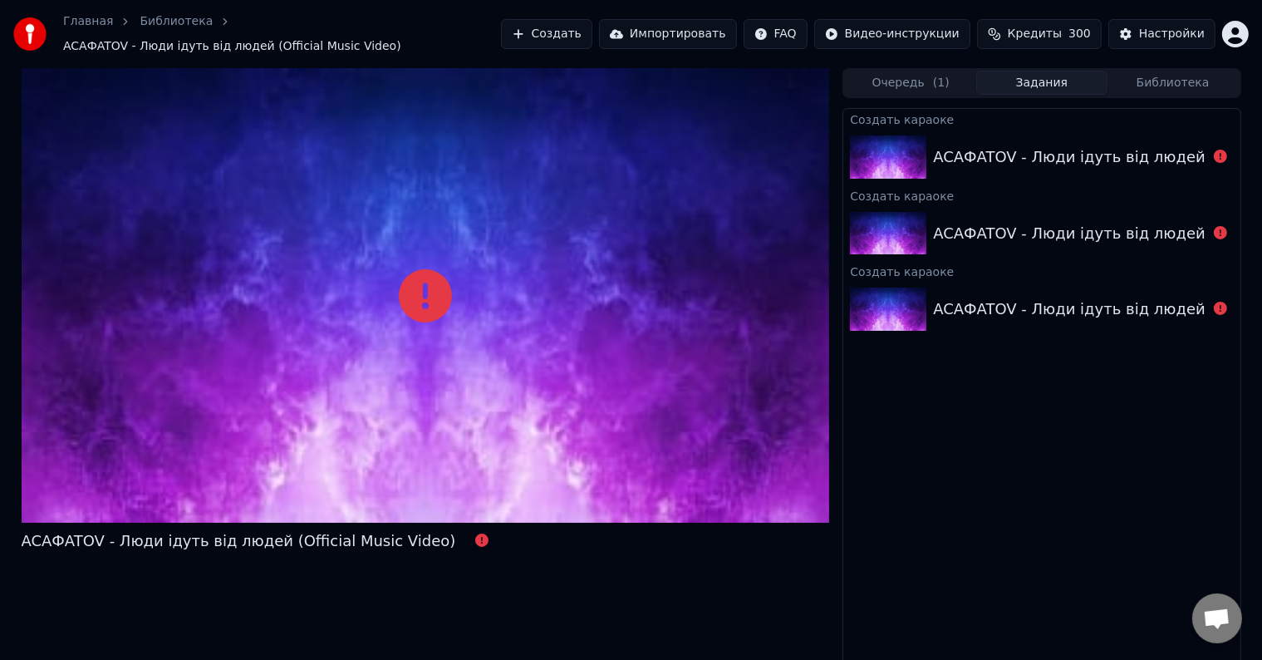
click at [1202, 619] on span "Открытый чат" at bounding box center [1217, 618] width 50 height 50
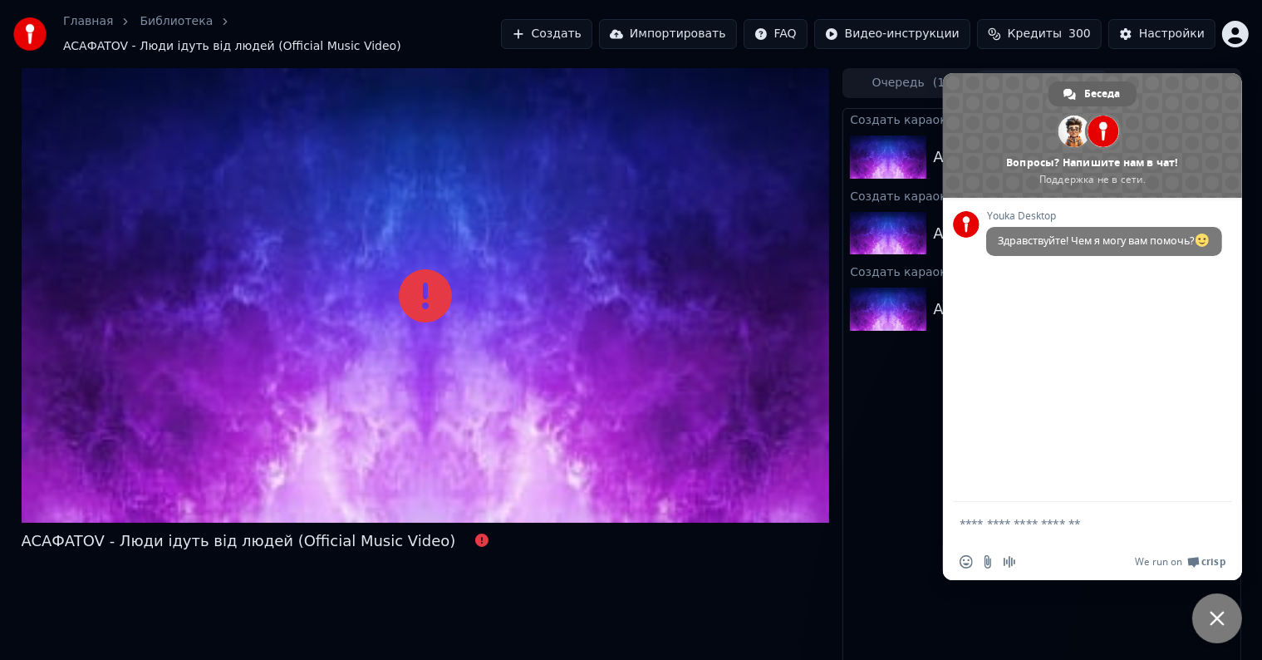
click at [1060, 526] on textarea "Отправьте сообщение..." at bounding box center [1076, 523] width 233 height 42
type textarea "**********"
click at [988, 560] on input "Отправить файл" at bounding box center [987, 561] width 13 height 13
click at [984, 557] on input "Отправить файл" at bounding box center [987, 561] width 13 height 13
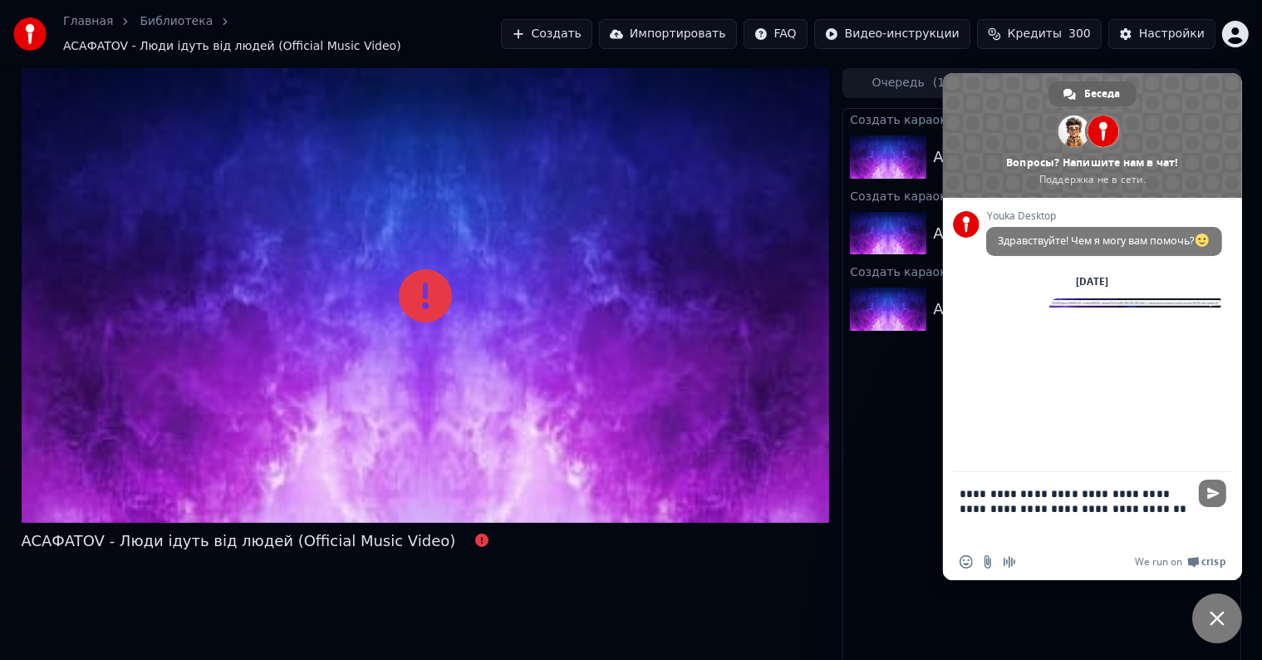
drag, startPoint x: 1055, startPoint y: 505, endPoint x: 1268, endPoint y: 518, distance: 213.1
click at [1262, 518] on html "Главная Библиотека ACAФATOV - Люди ідуть від людей (Official Music Video) Созда…" at bounding box center [631, 330] width 1262 height 660
type textarea "**********"
click at [1209, 489] on span "Отправить" at bounding box center [1213, 493] width 12 height 12
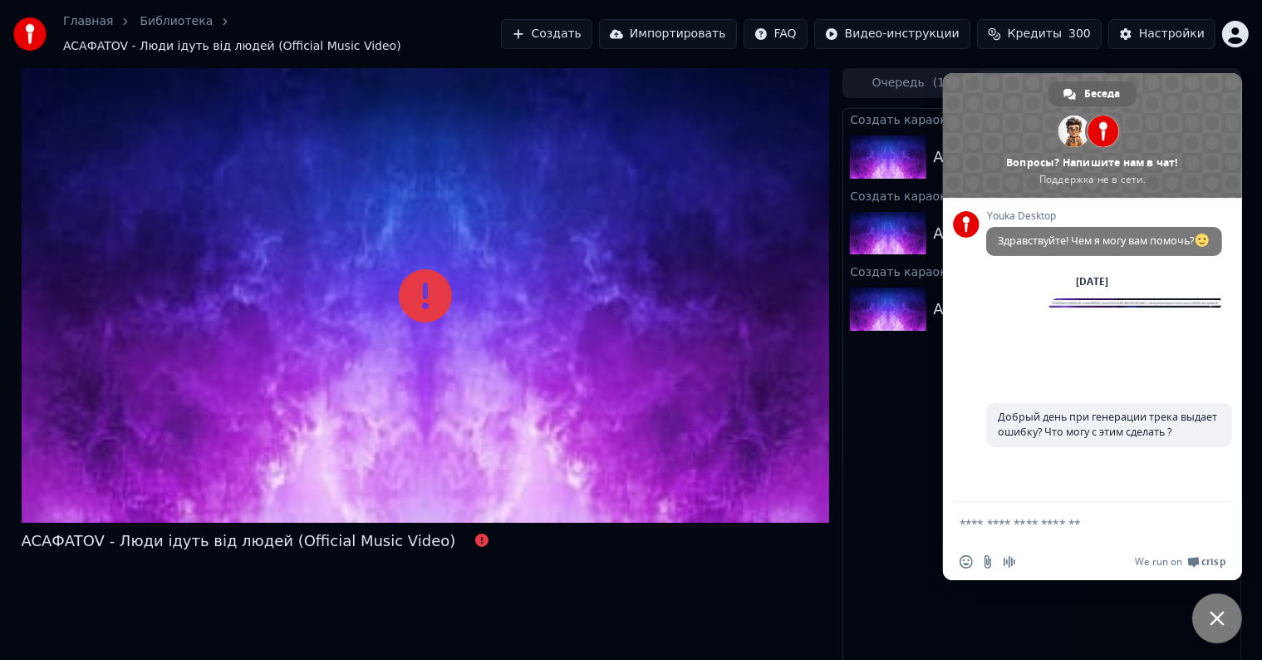
click at [1074, 502] on div at bounding box center [1092, 523] width 299 height 42
click at [1128, 335] on span at bounding box center [1140, 348] width 183 height 100
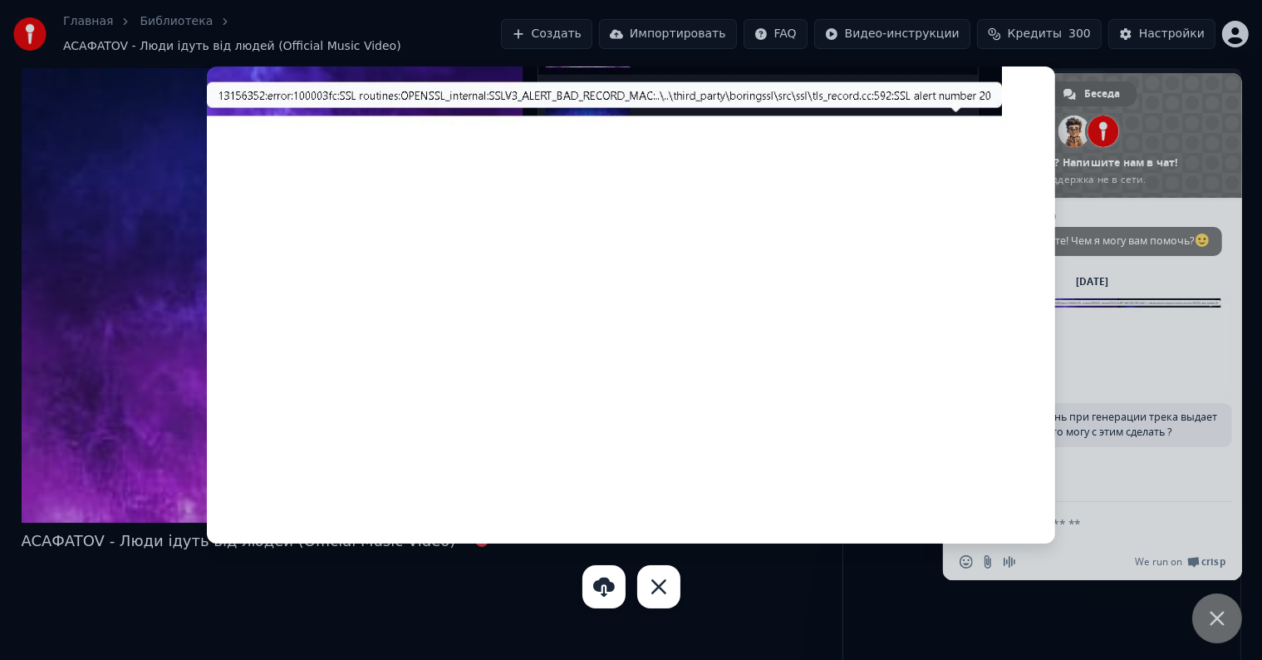
click at [1128, 379] on div at bounding box center [631, 330] width 1262 height 660
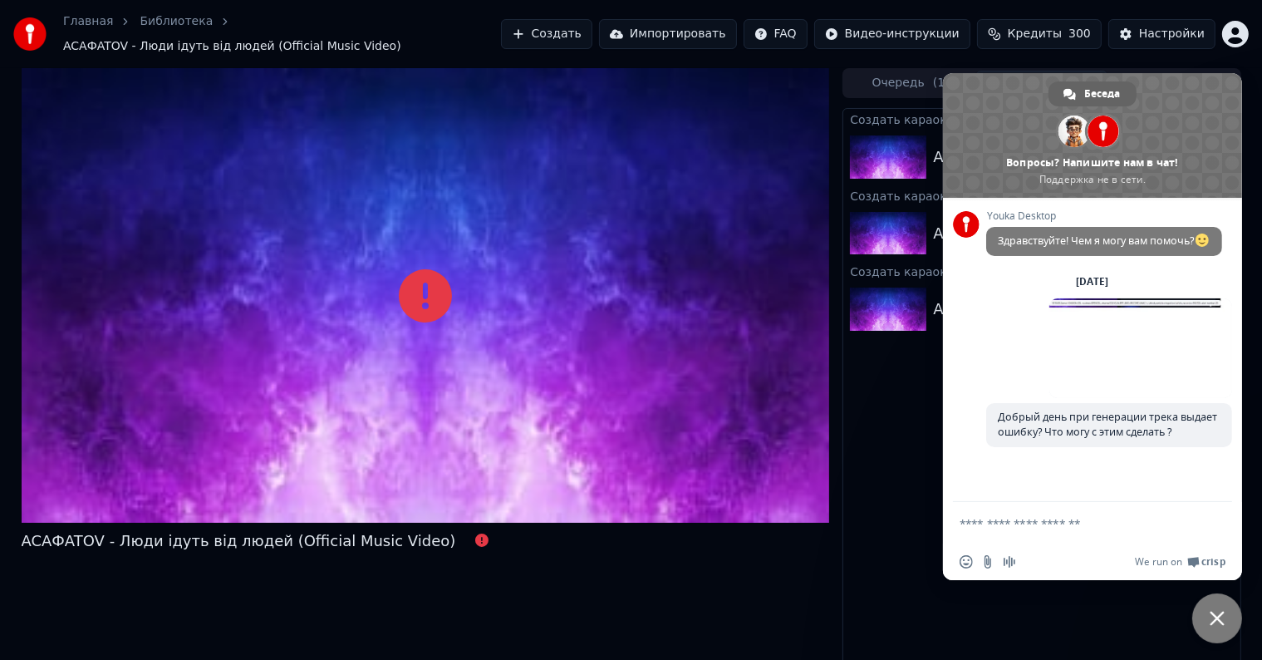
click at [934, 606] on div "Создать караоке ACAФATOV - Люди ідуть від людей (Official Music Video) Создать …" at bounding box center [1041, 388] width 398 height 561
click at [1224, 617] on span "Закрыть чат" at bounding box center [1217, 618] width 15 height 15
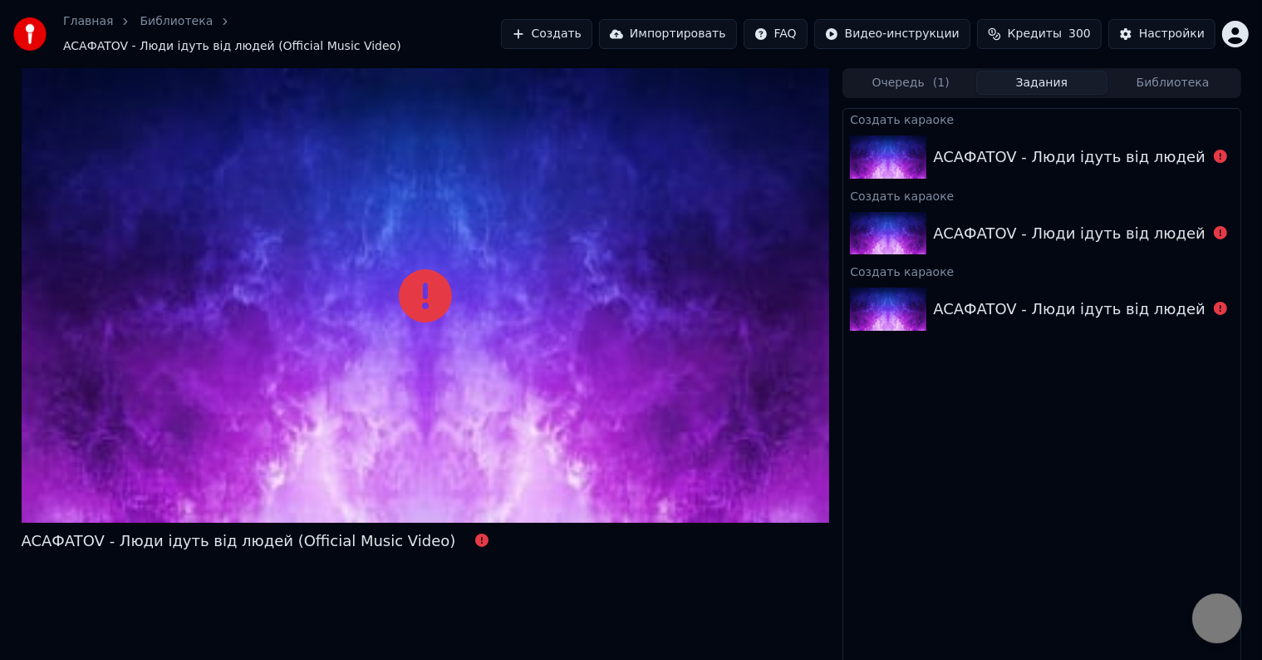
click at [1064, 465] on div "Создать караоке ACAФATOV - Люди ідуть від людей (Official Music Video) Создать …" at bounding box center [1041, 388] width 398 height 561
click at [562, 21] on button "Создать" at bounding box center [546, 34] width 91 height 30
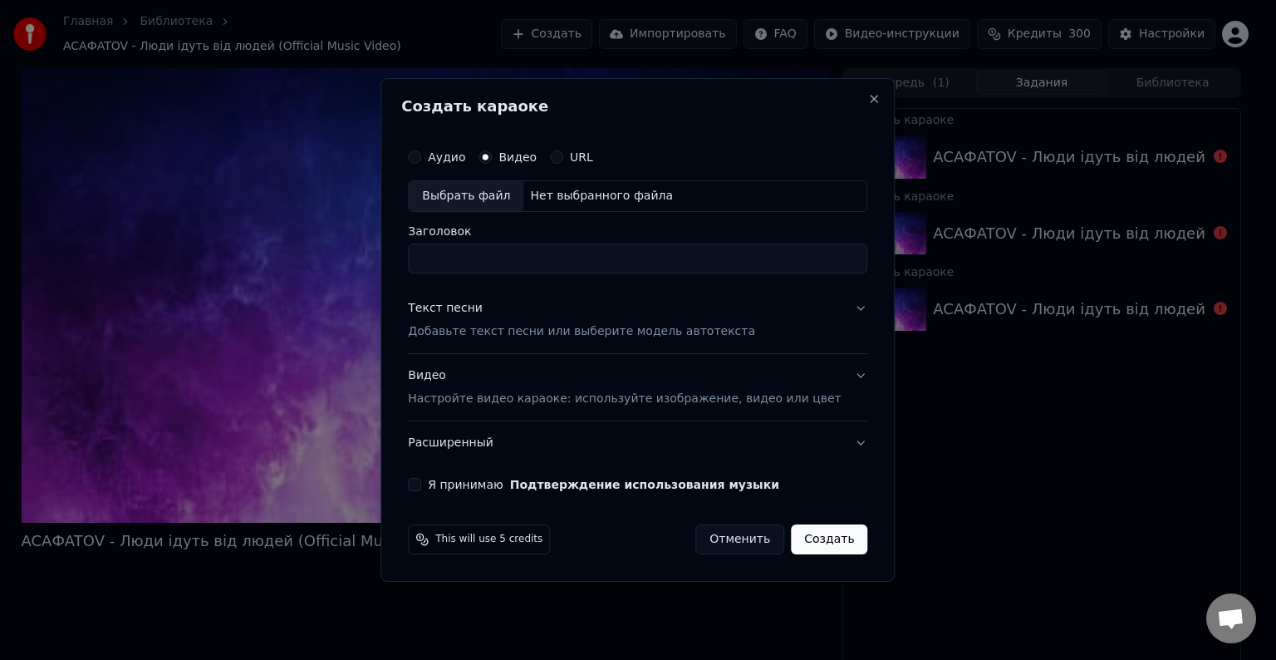
click at [469, 192] on div "Выбрать файл" at bounding box center [466, 196] width 115 height 30
type input "**********"
click at [495, 324] on p "Добавьте текст песни или выберите модель автотекста" at bounding box center [581, 331] width 347 height 17
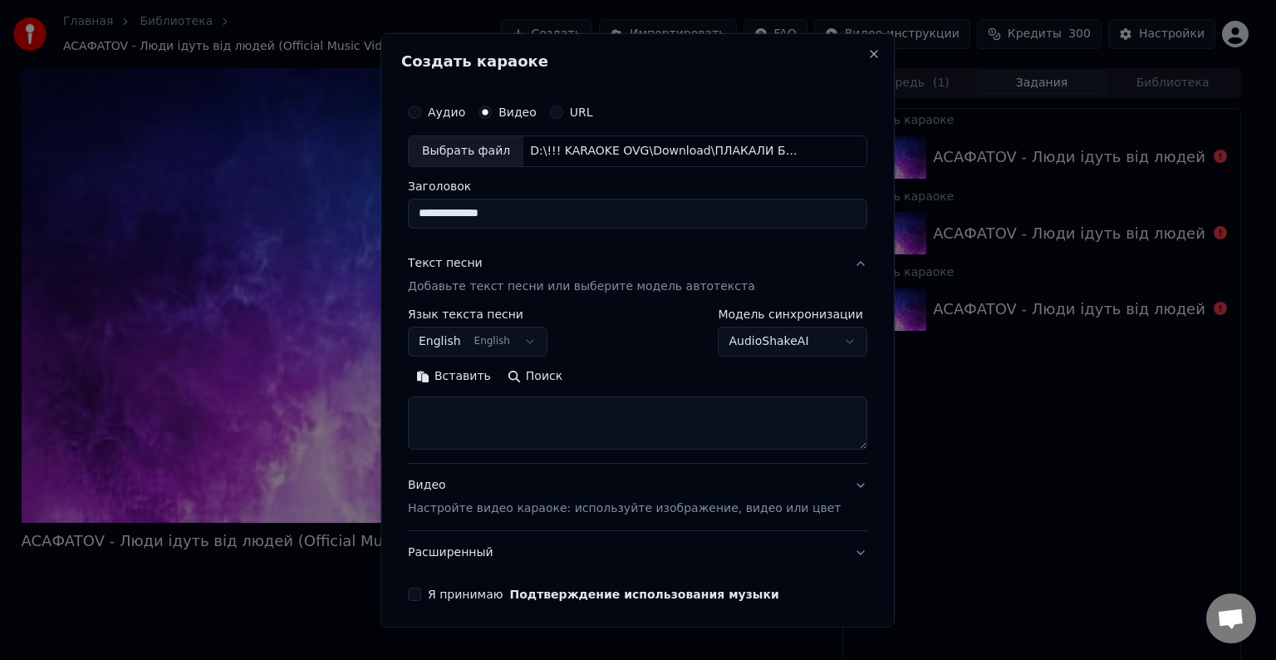
click at [549, 409] on textarea at bounding box center [637, 422] width 459 height 53
paste textarea "**********"
type textarea "**********"
click at [532, 512] on p "Настройте видео караоке: используйте изображение, видео или цвет" at bounding box center [624, 508] width 433 height 17
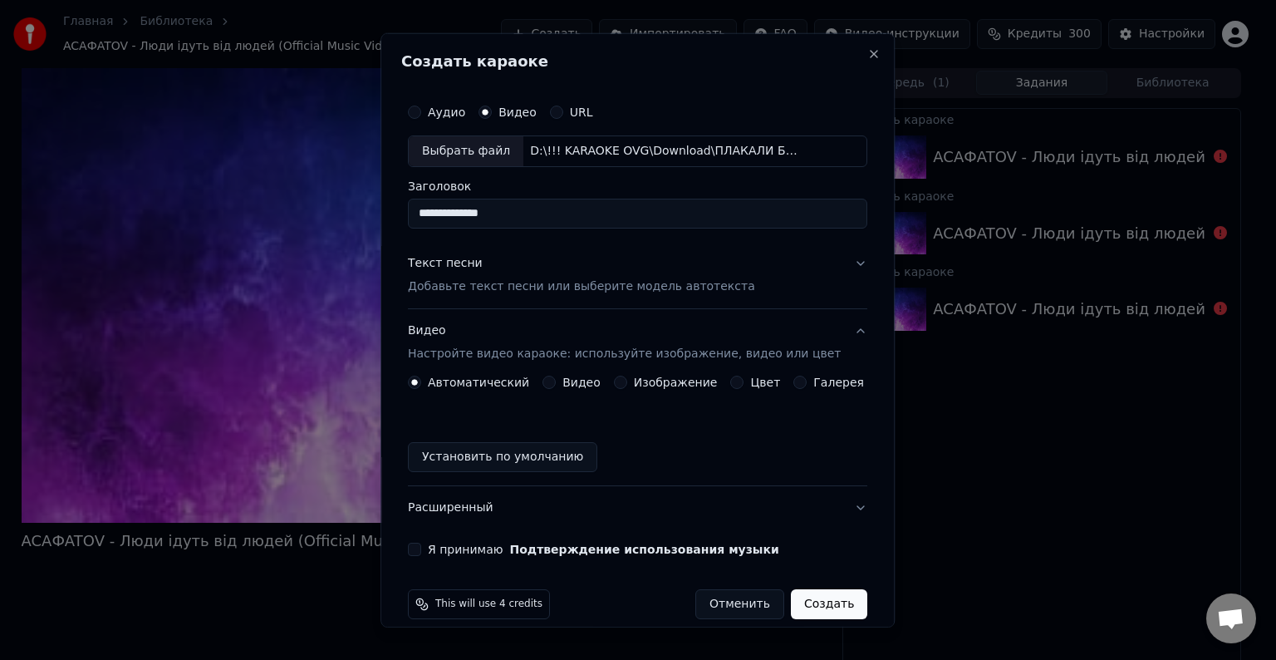
click at [520, 283] on p "Добавьте текст песни или выберите модель автотекста" at bounding box center [581, 286] width 347 height 17
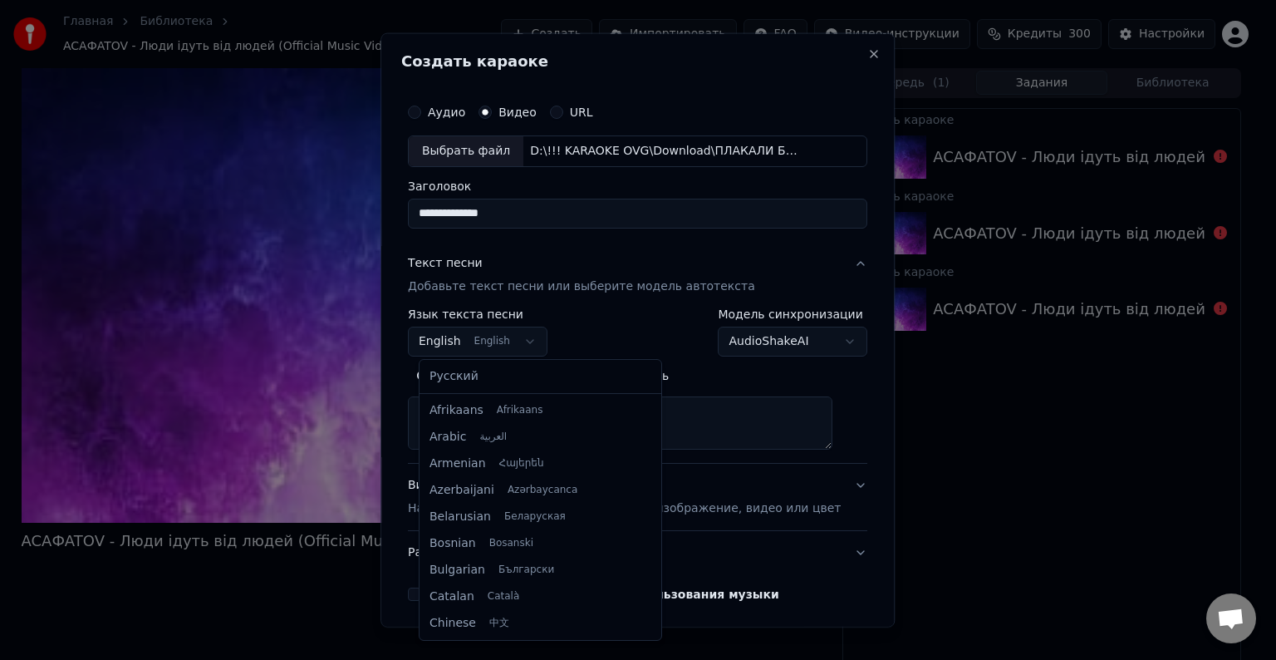
click at [505, 341] on body "Главная Библиотека ACAФATOV - Люди ідуть від людей (Official Music Video) Созда…" at bounding box center [631, 330] width 1262 height 660
select select "**"
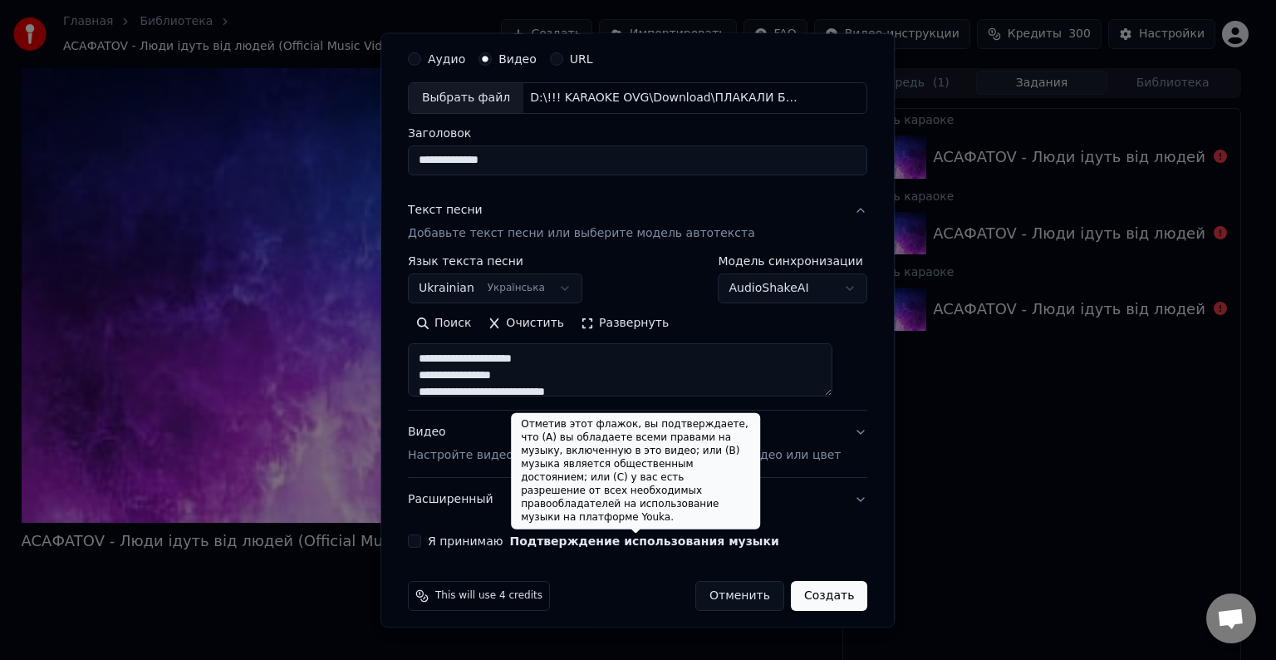
scroll to position [63, 0]
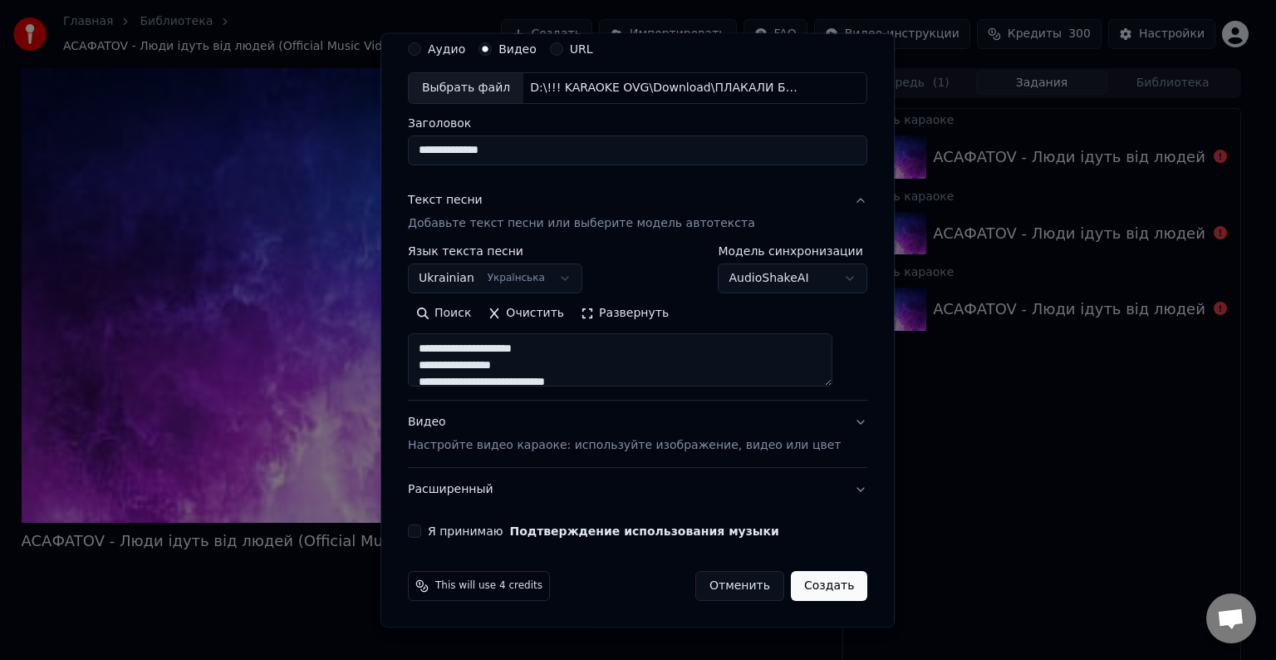
click at [441, 532] on label "Я принимаю Подтверждение использования музыки" at bounding box center [603, 531] width 351 height 12
click at [421, 532] on button "Я принимаю Подтверждение использования музыки" at bounding box center [414, 530] width 13 height 13
click at [803, 589] on button "Создать" at bounding box center [829, 586] width 76 height 30
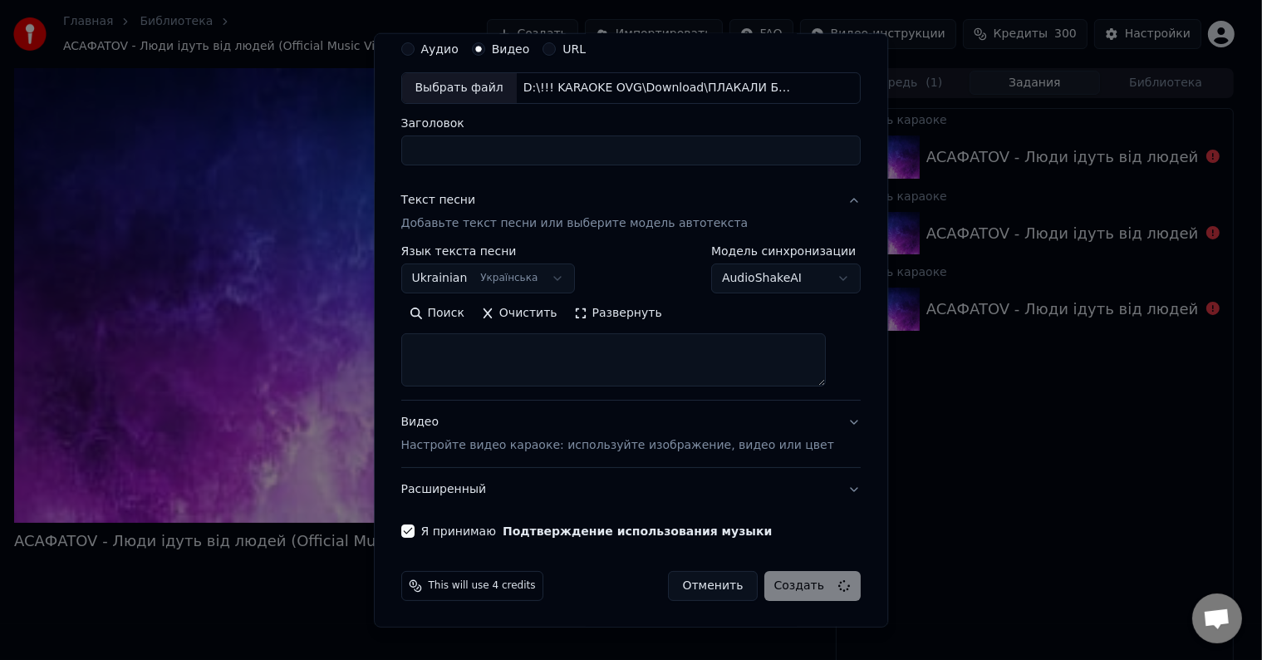
select select
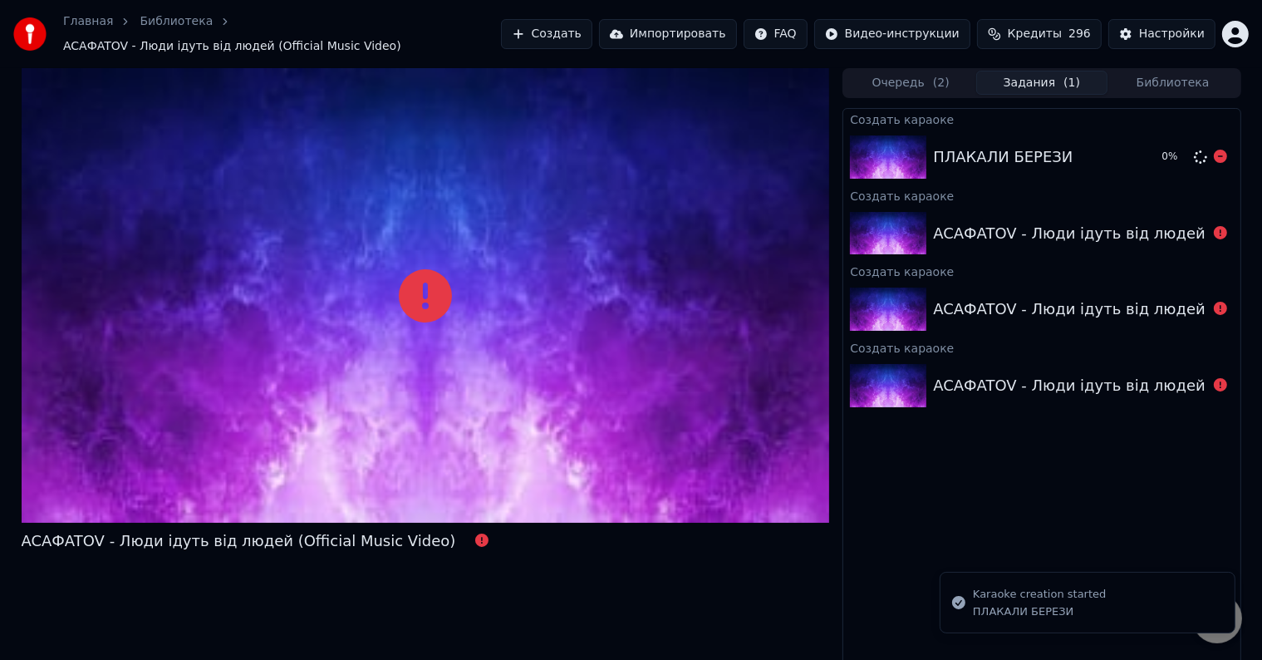
click at [1122, 150] on div "ПЛАКАЛИ БЕРЕЗИ" at bounding box center [1040, 156] width 215 height 23
click at [1225, 623] on span "Открытый чат" at bounding box center [1216, 619] width 27 height 23
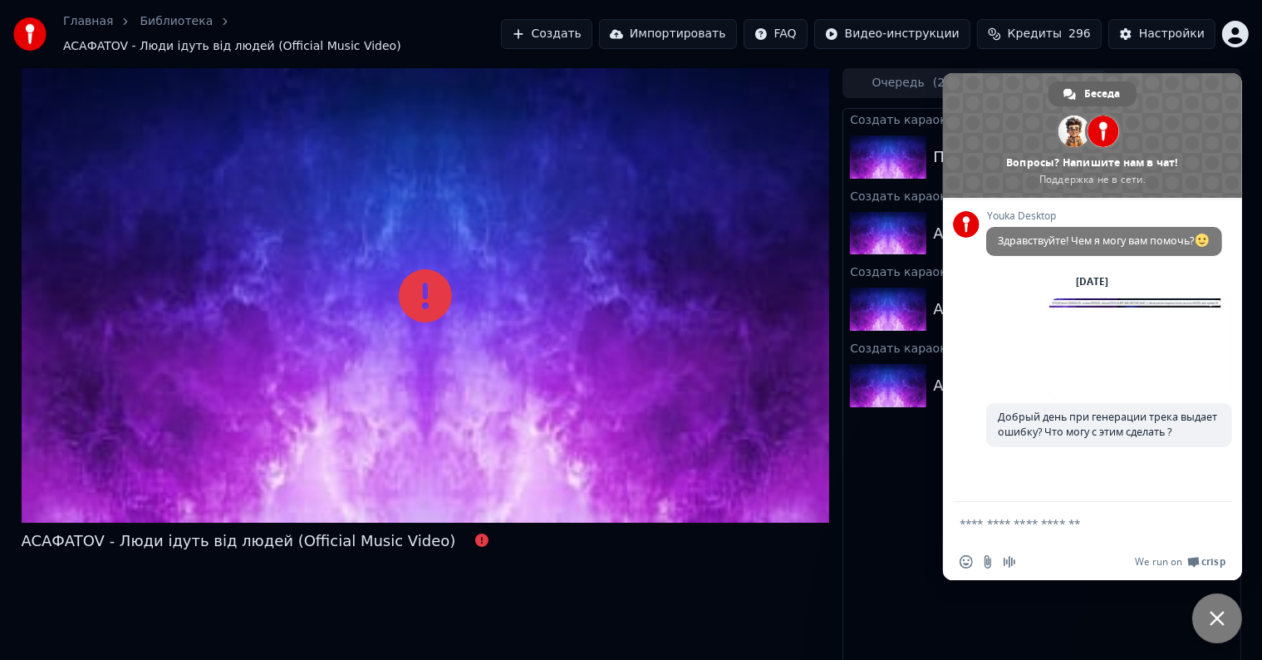
click at [951, 389] on div "Youka Desktop Здравствуйте! Чем я могу вам помочь? Вторник, 2 Сентябрь 2 мин. н…" at bounding box center [1092, 350] width 299 height 304
click at [1033, 390] on div "Вторник, 2 Сентябрь 2 мин. назад" at bounding box center [1109, 338] width 246 height 129
click at [1056, 572] on div "Вставить emoji Отправить файл Запись аудиосообщения We run on Crisp" at bounding box center [1092, 561] width 299 height 37
click at [1074, 562] on div "We run on Crisp" at bounding box center [1124, 562] width 201 height 14
click at [1231, 614] on span "Закрыть чат" at bounding box center [1217, 618] width 50 height 50
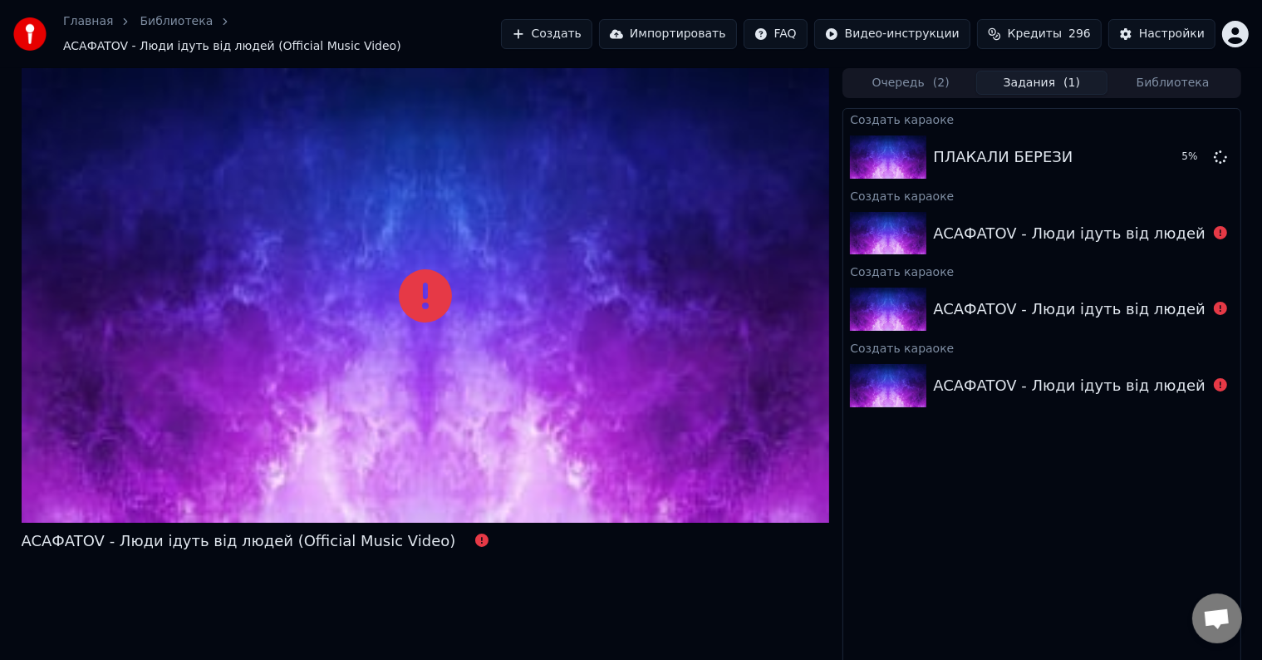
click at [1231, 614] on span "Открытый чат" at bounding box center [1217, 618] width 50 height 50
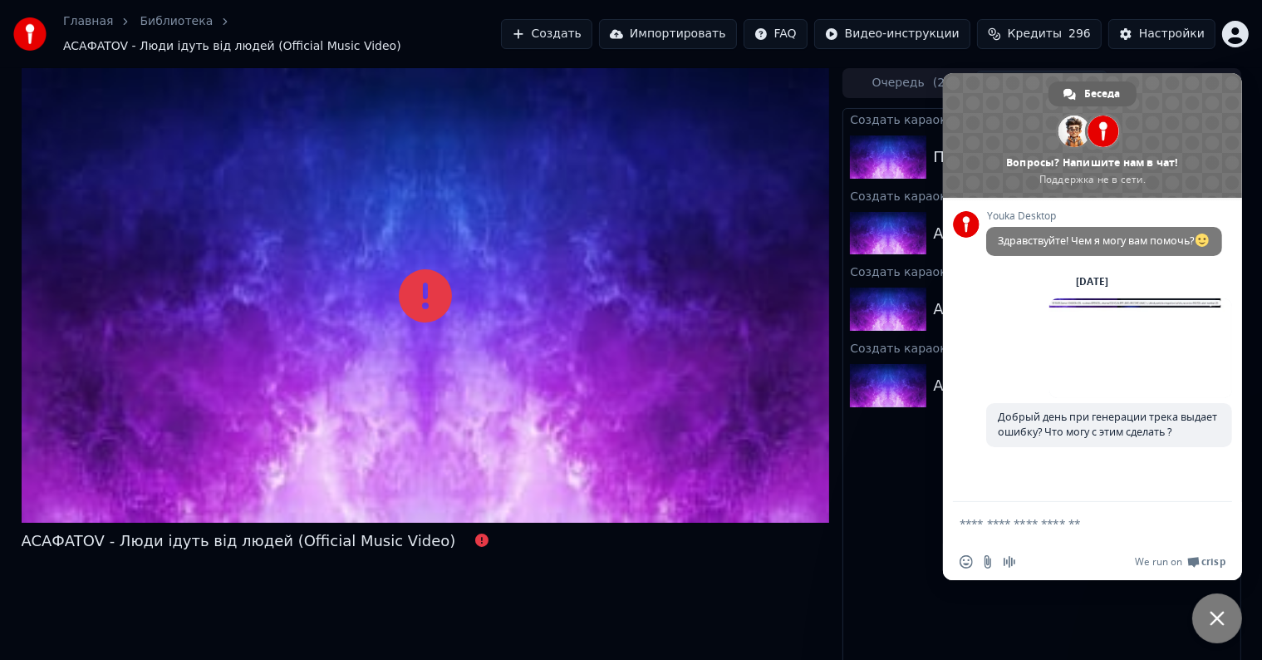
click at [1231, 614] on span "Закрыть чат" at bounding box center [1217, 618] width 50 height 50
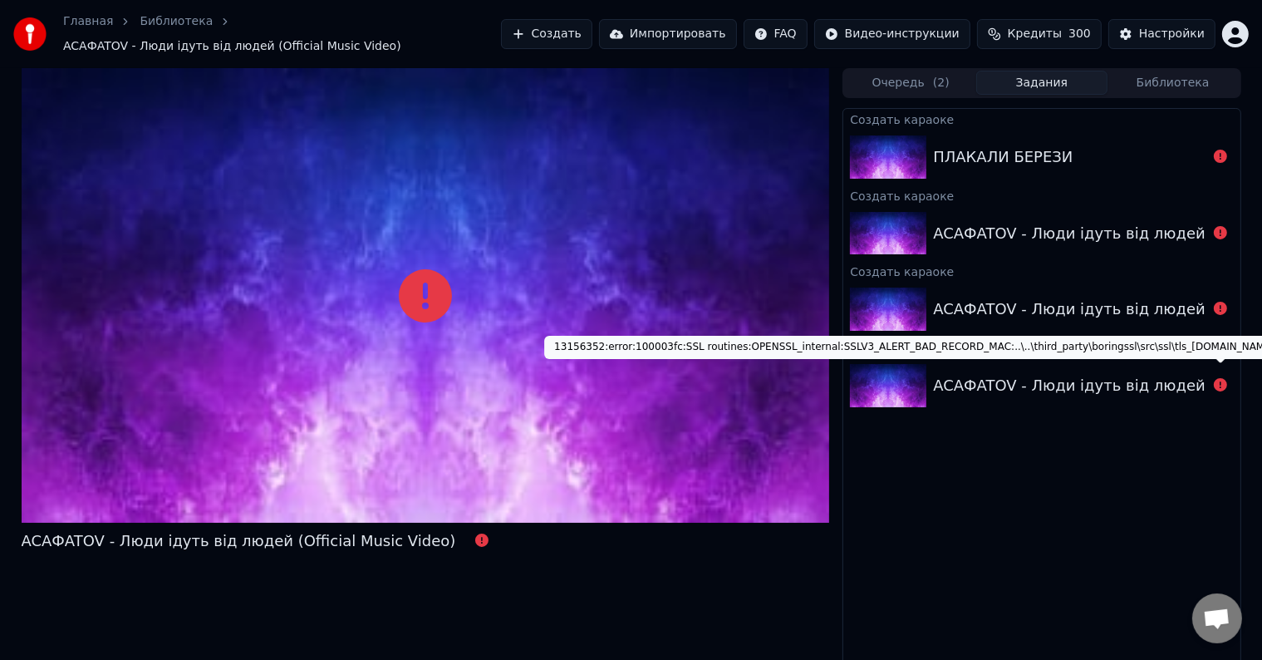
click at [1053, 522] on div "Создать караоке ПЛАКАЛИ БЕРЕЗИ Создать караоке ACAФATOV - Люди ідуть від людей …" at bounding box center [1041, 388] width 398 height 561
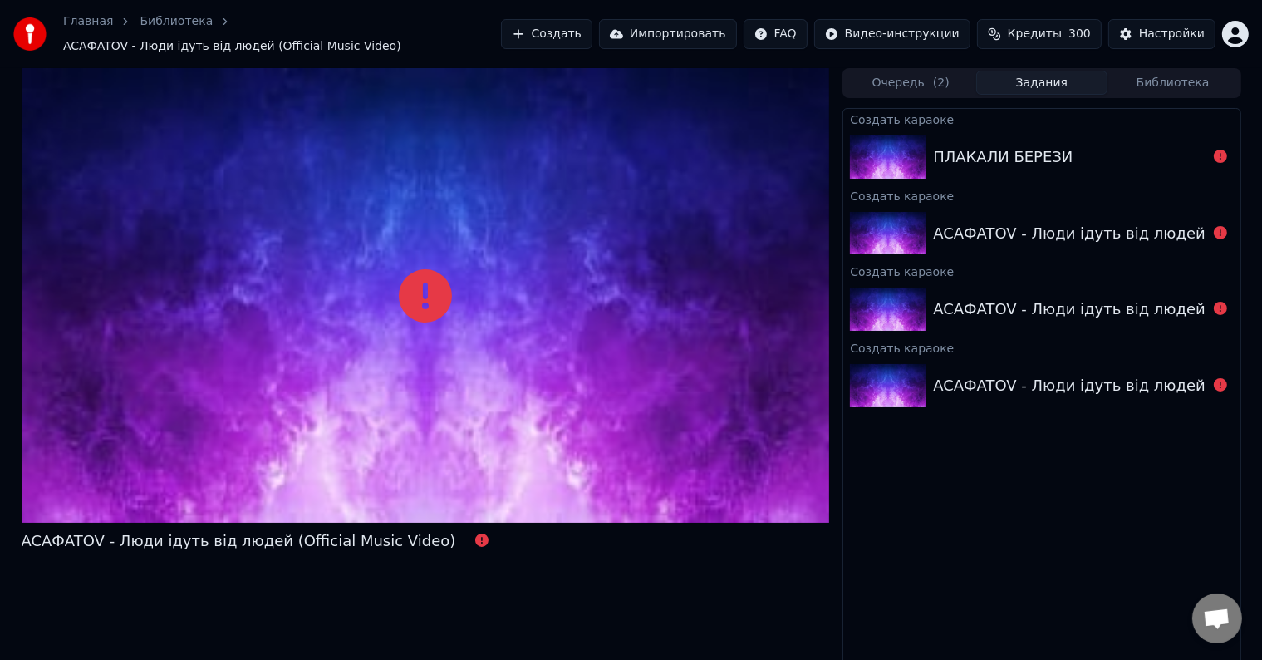
click at [1050, 518] on div "Создать караоке ПЛАКАЛИ БЕРЕЗИ Создать караоке ACAФATOV - Люди ідуть від людей …" at bounding box center [1041, 388] width 398 height 561
click at [567, 26] on button "Создать" at bounding box center [546, 34] width 91 height 30
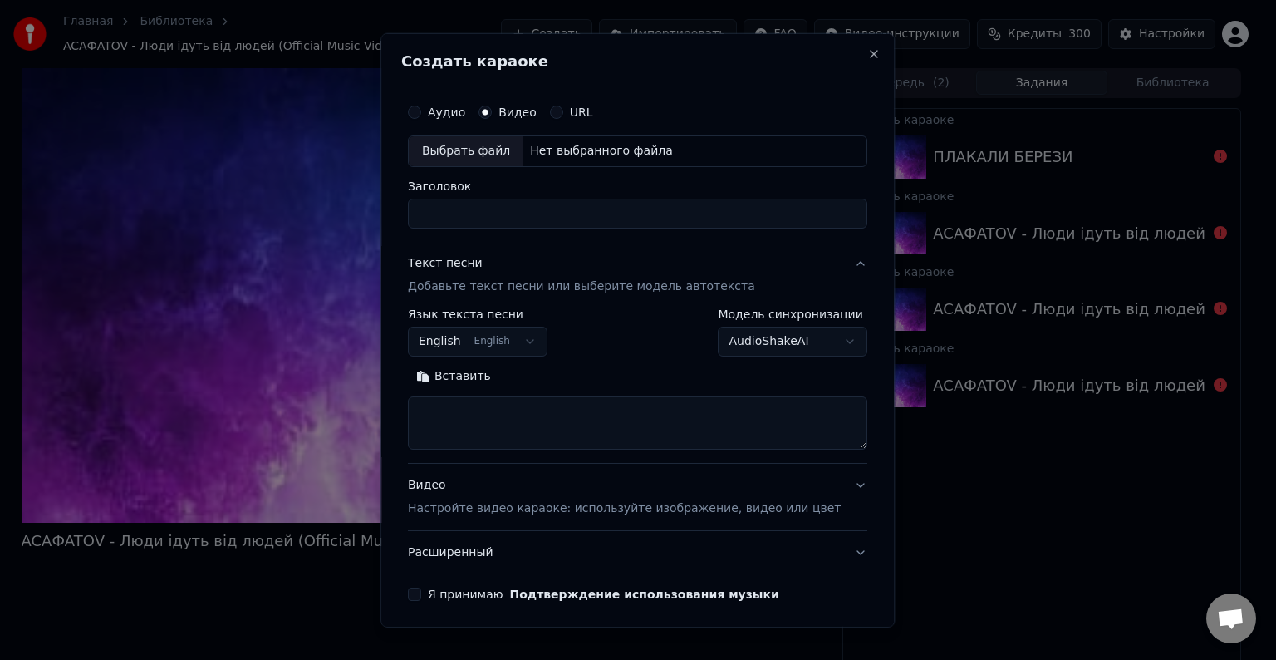
click at [516, 106] on label "Видео" at bounding box center [517, 112] width 38 height 12
click at [492, 106] on button "Видео" at bounding box center [485, 112] width 13 height 13
click at [482, 158] on div "Выбрать файл" at bounding box center [466, 151] width 115 height 30
type input "**********"
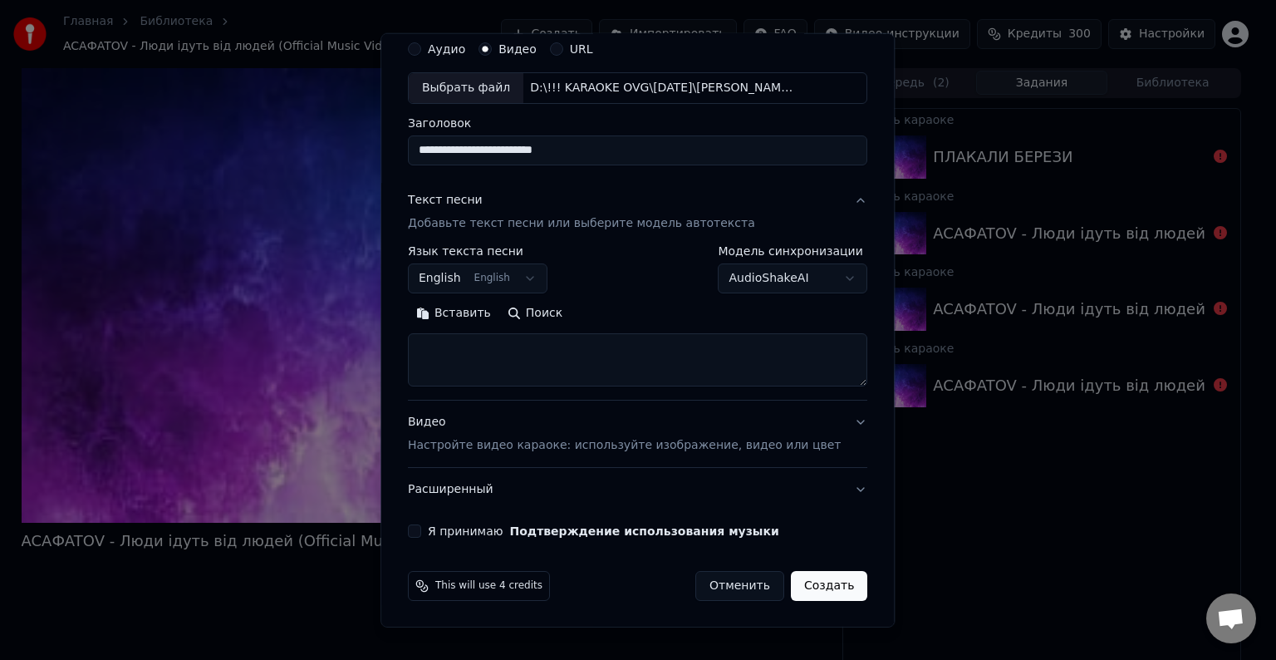
click at [572, 345] on textarea at bounding box center [637, 359] width 459 height 53
paste textarea "**********"
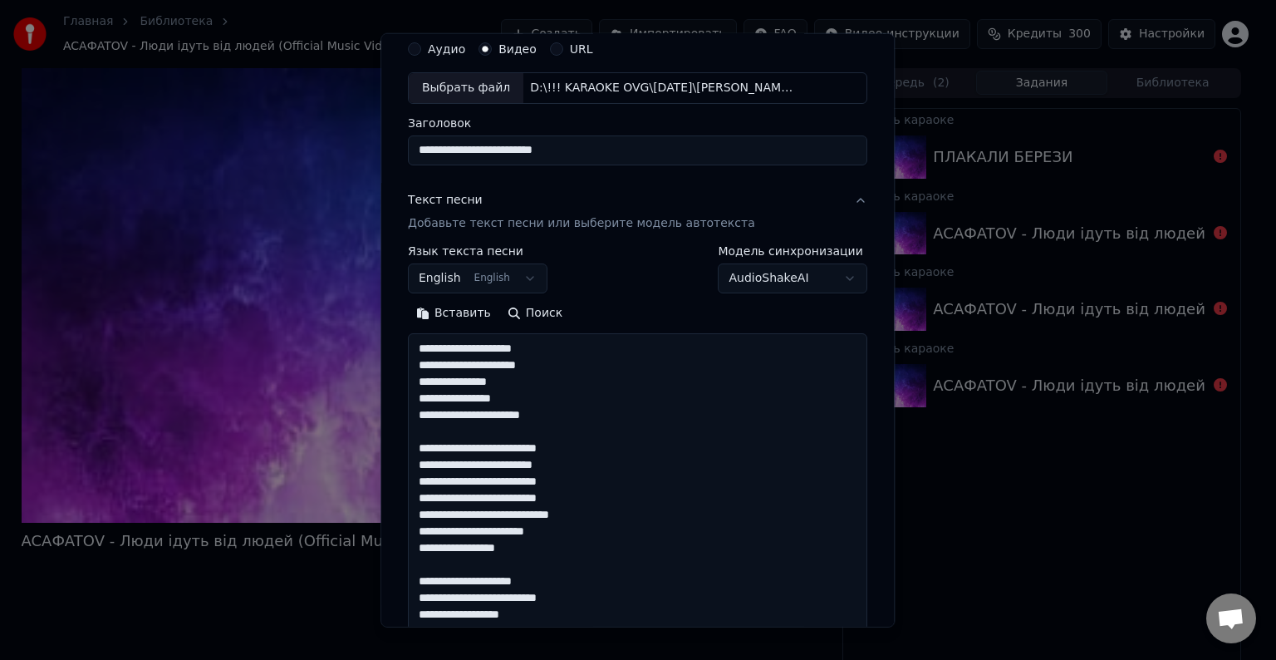
scroll to position [702, 0]
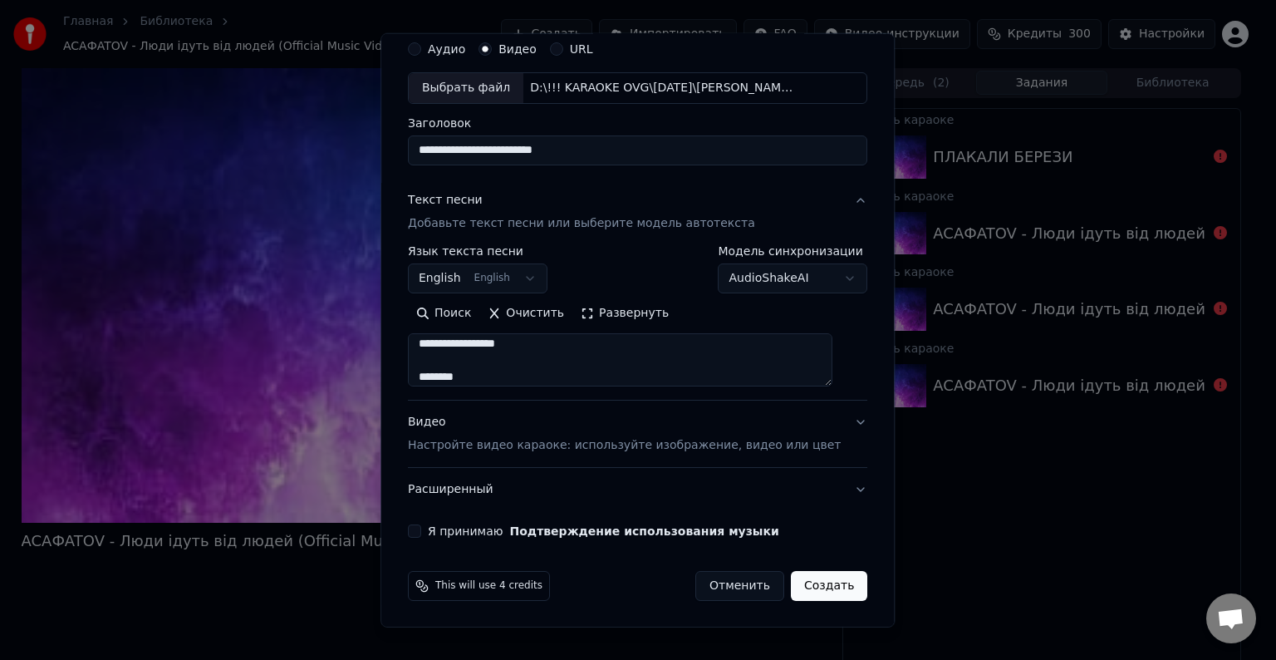
type textarea "**********"
click at [525, 273] on body "Главная Библиотека ACAФATOV - Люди ідуть від людей (Official Music Video) Созда…" at bounding box center [631, 330] width 1262 height 660
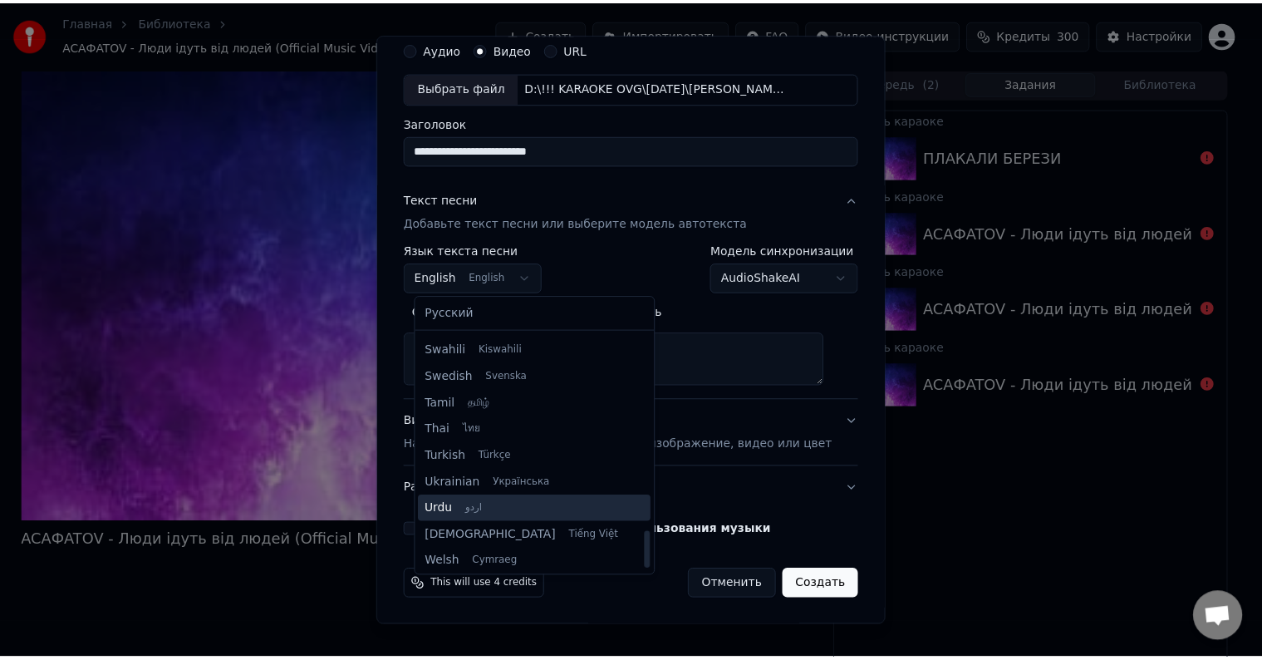
scroll to position [1275, 0]
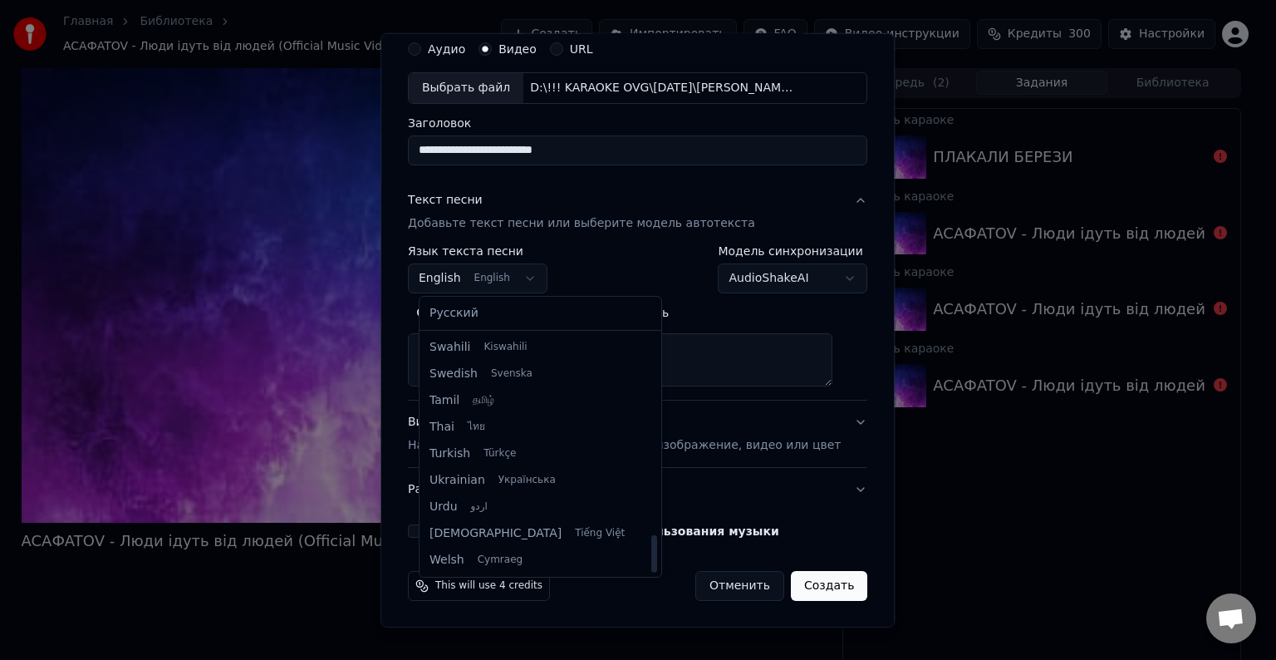
select select "**"
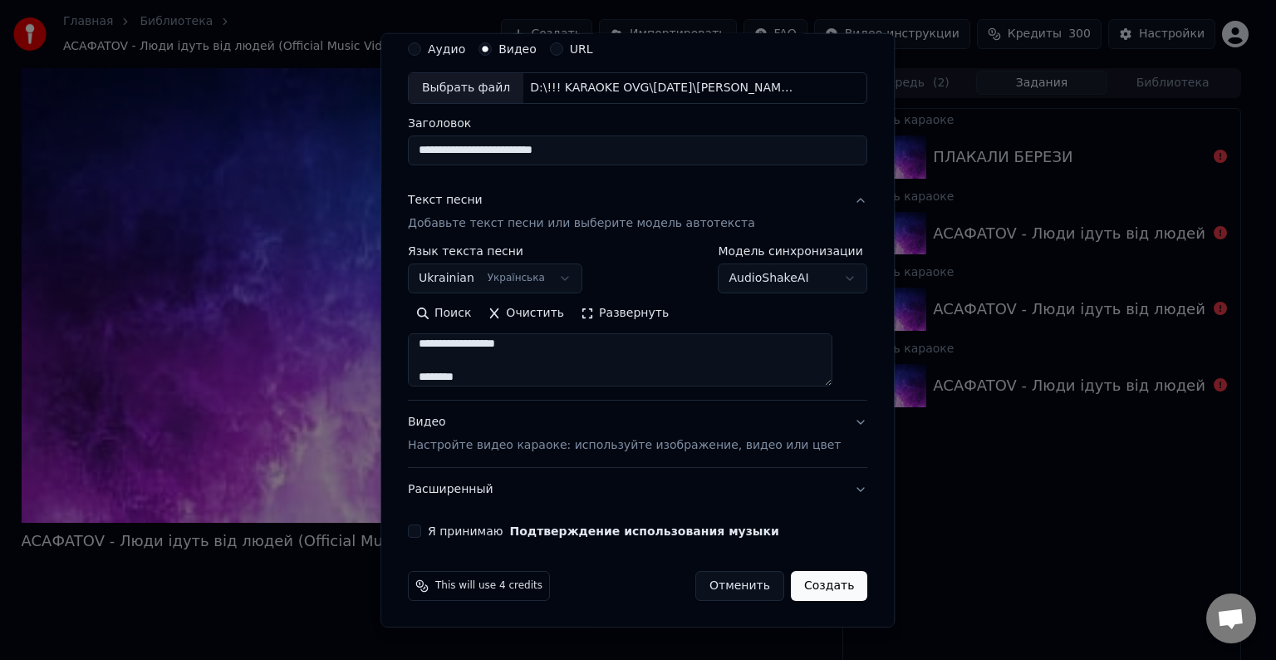
click at [417, 528] on div "**********" at bounding box center [637, 285] width 473 height 518
click at [421, 526] on button "Я принимаю Подтверждение использования музыки" at bounding box center [414, 530] width 13 height 13
click at [812, 586] on button "Создать" at bounding box center [829, 586] width 76 height 30
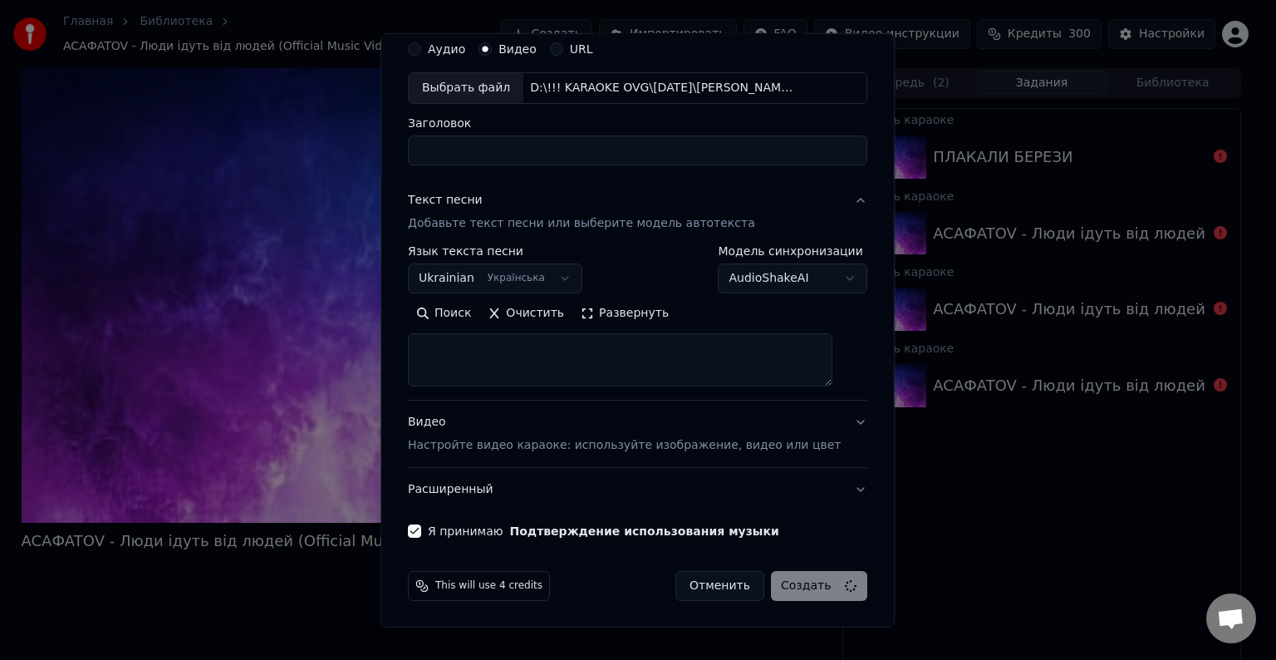
select select
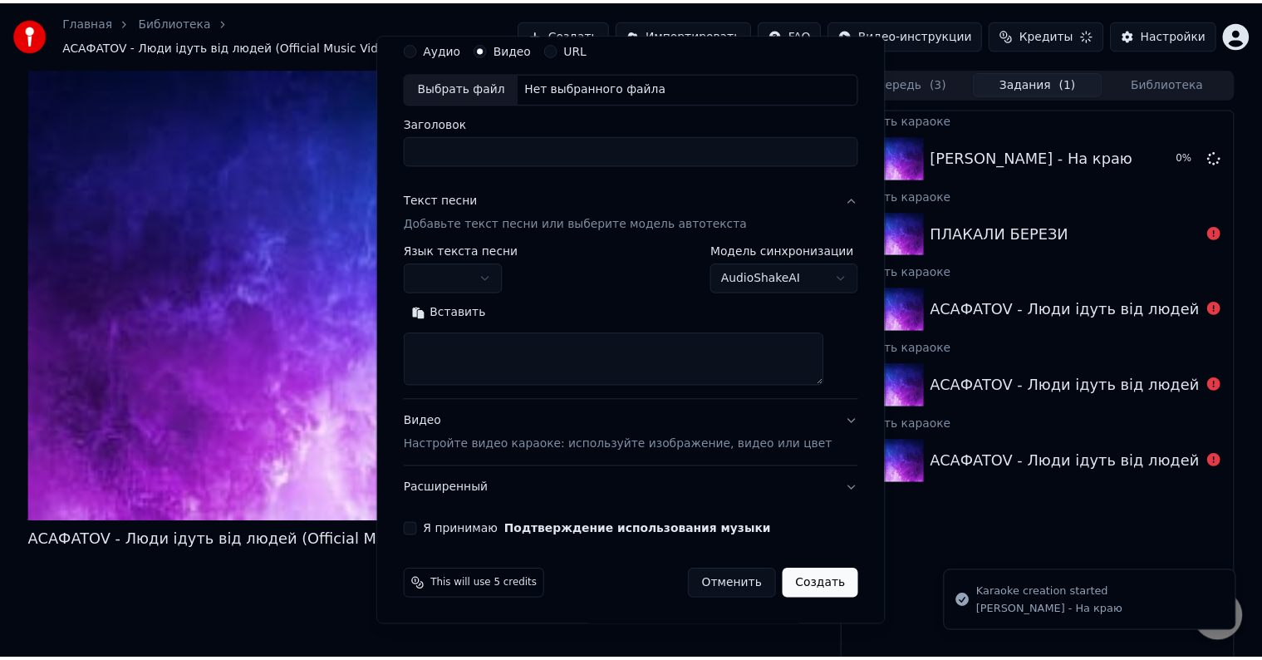
scroll to position [0, 0]
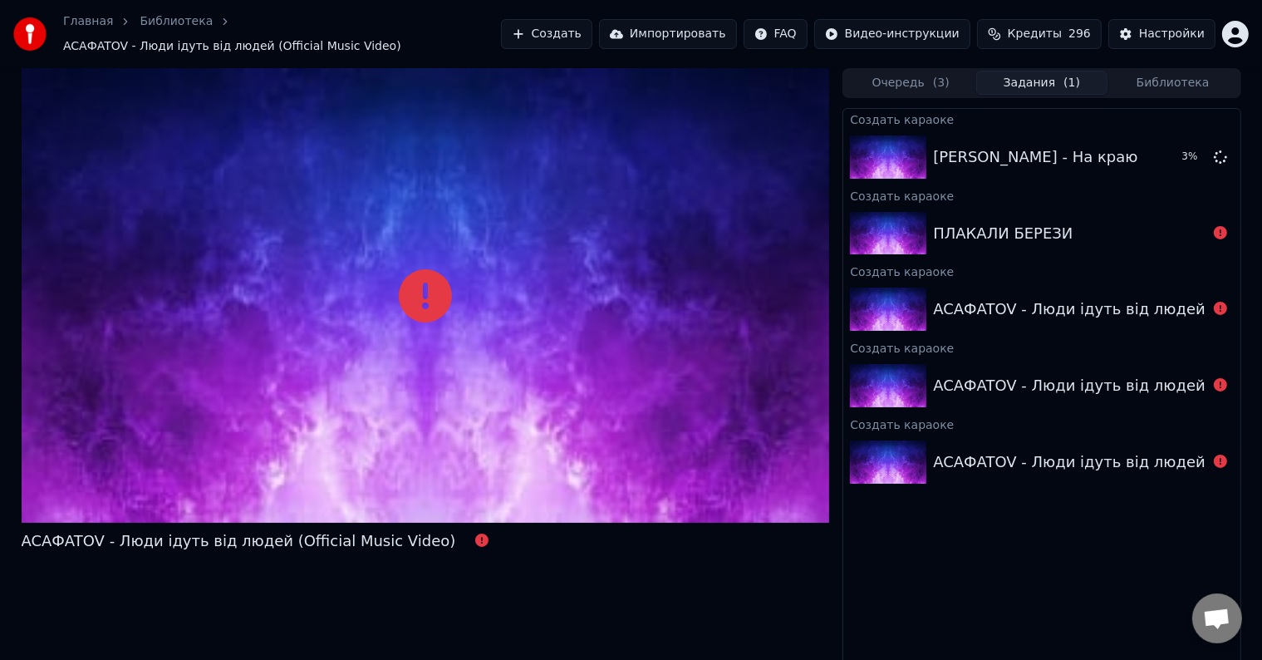
click at [1009, 532] on div "Создать караоке Alena Omargalieva - Нa краю 3 % Создать караоке ПЛАКАЛИ БЕРЕЗИ …" at bounding box center [1041, 388] width 398 height 561
click at [1223, 636] on span "Открытый чат" at bounding box center [1217, 618] width 50 height 50
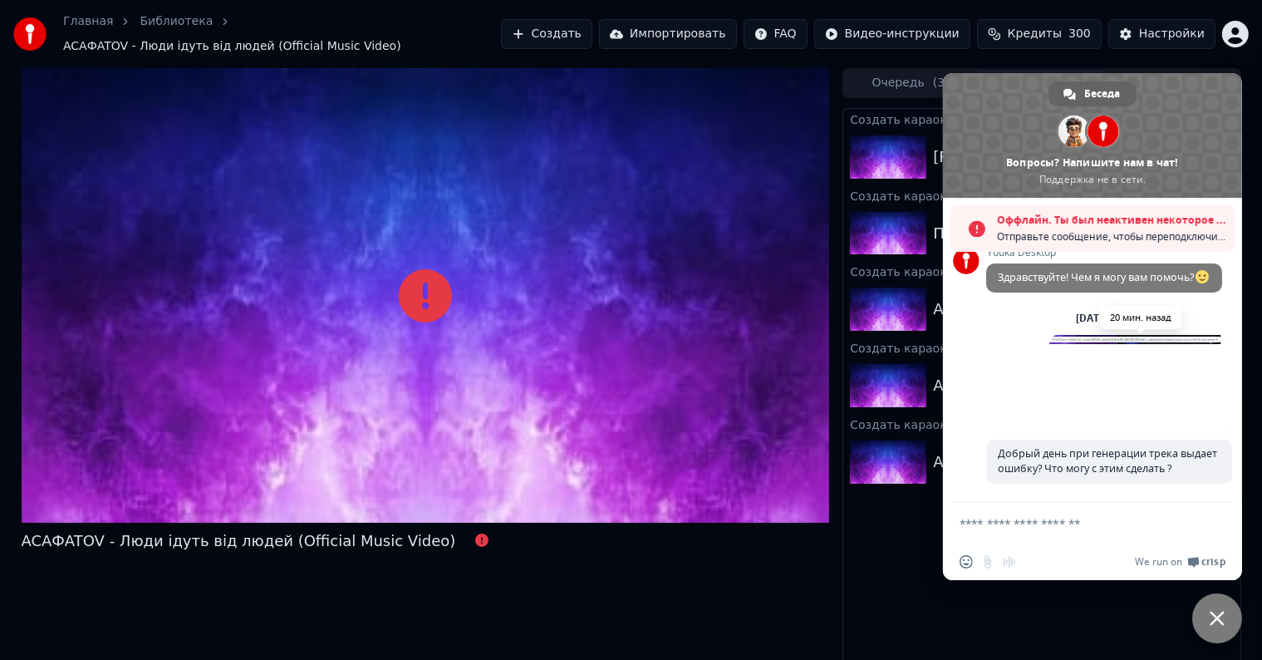
scroll to position [50, 0]
click at [1138, 233] on span "Отправьте сообщение, чтобы переподключиться к чату." at bounding box center [1111, 236] width 229 height 17
click at [1048, 525] on textarea "Отправьте сообщение..." at bounding box center [1076, 523] width 233 height 42
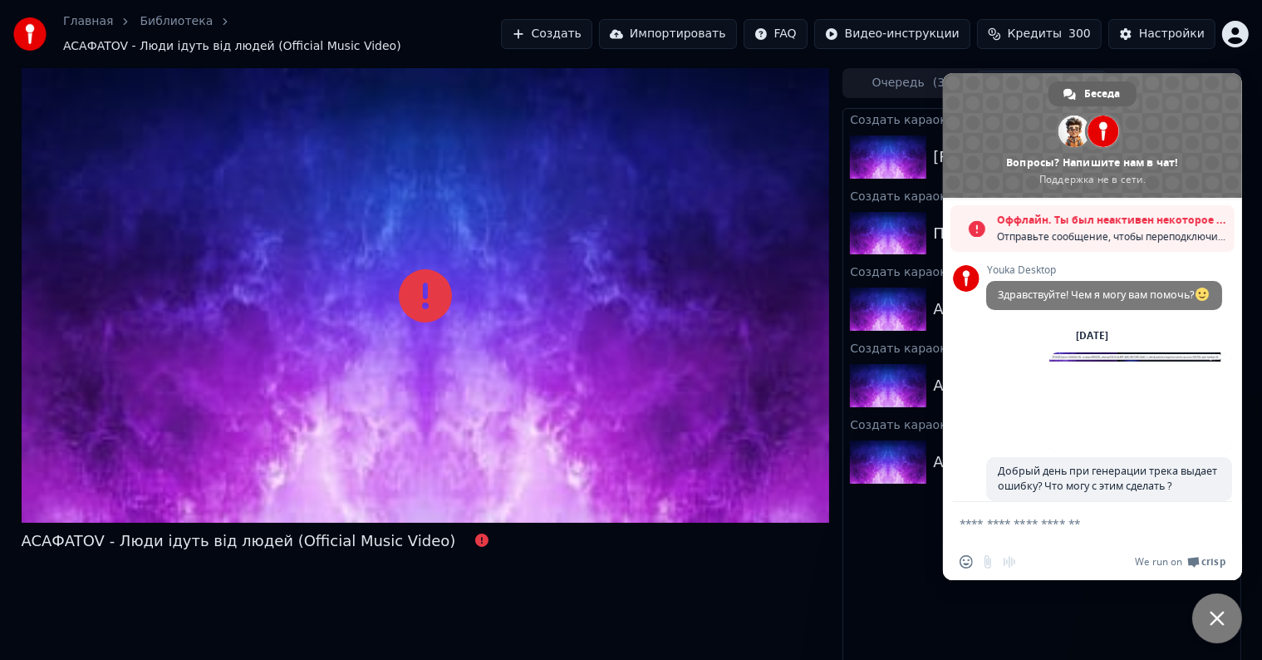
type textarea "*"
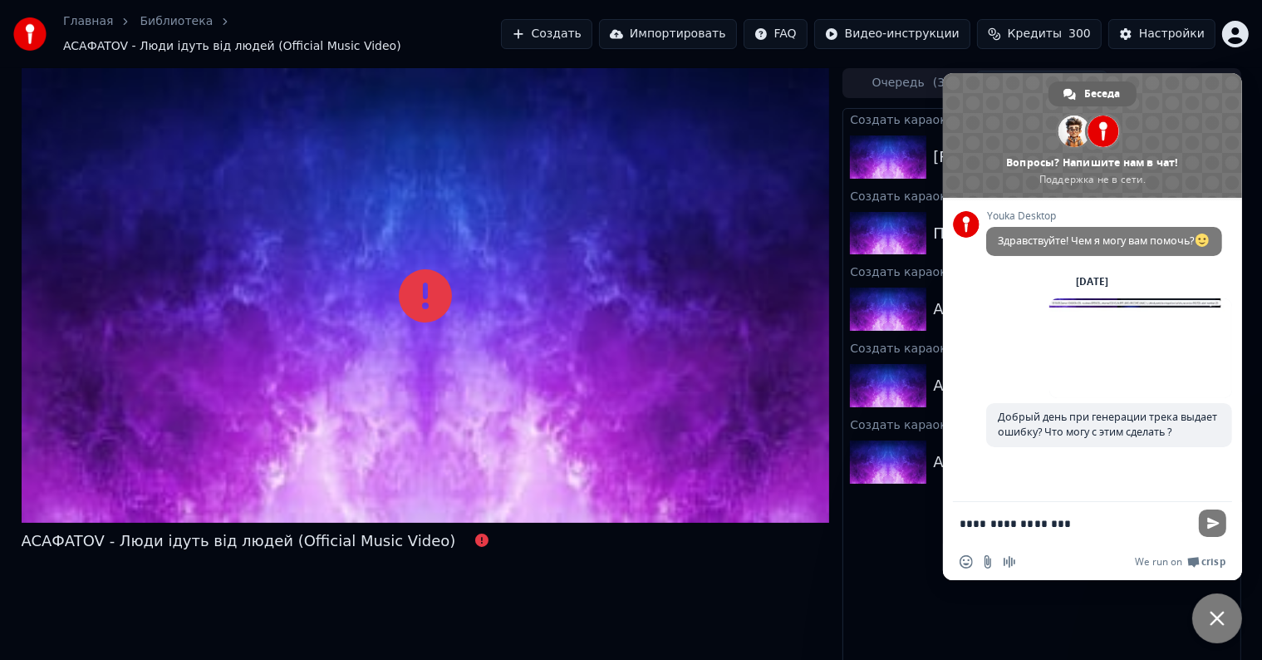
type textarea "**********"
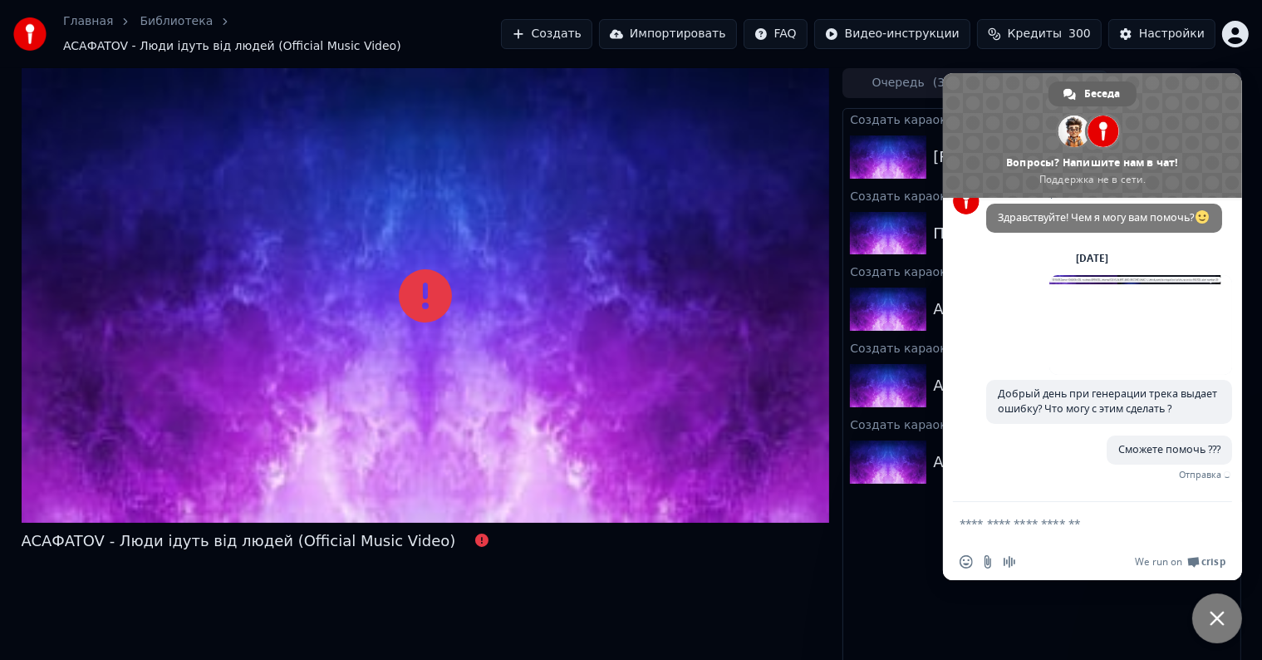
scroll to position [31, 0]
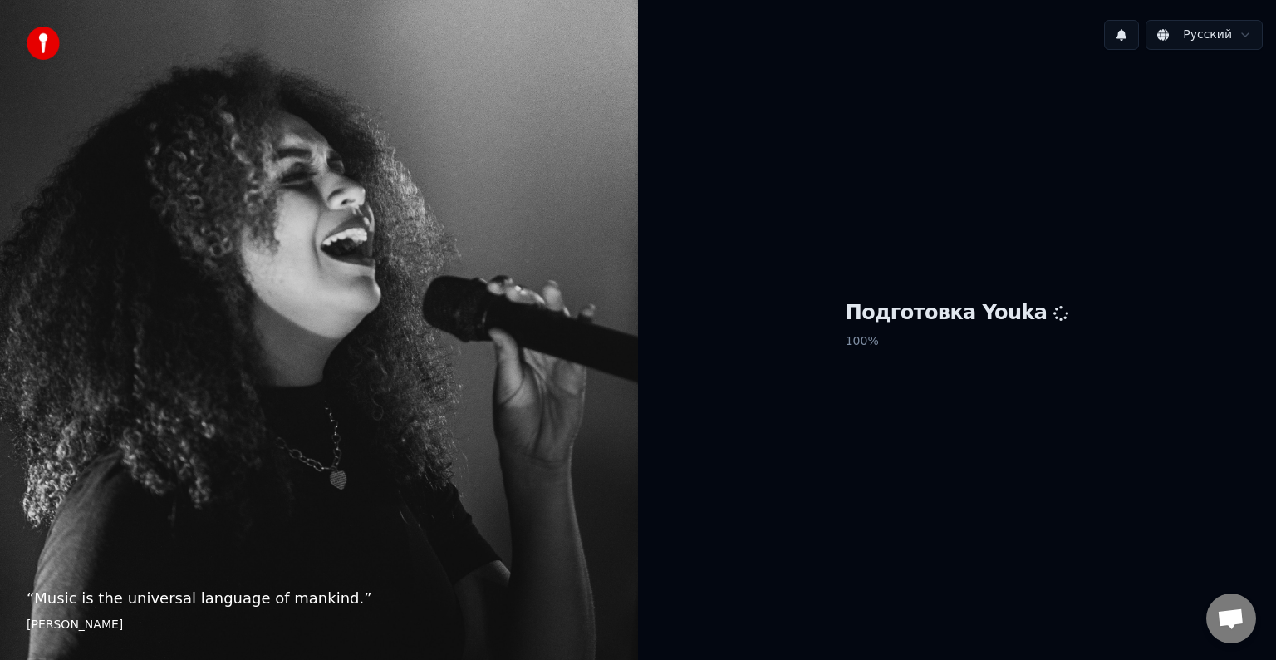
scroll to position [15, 0]
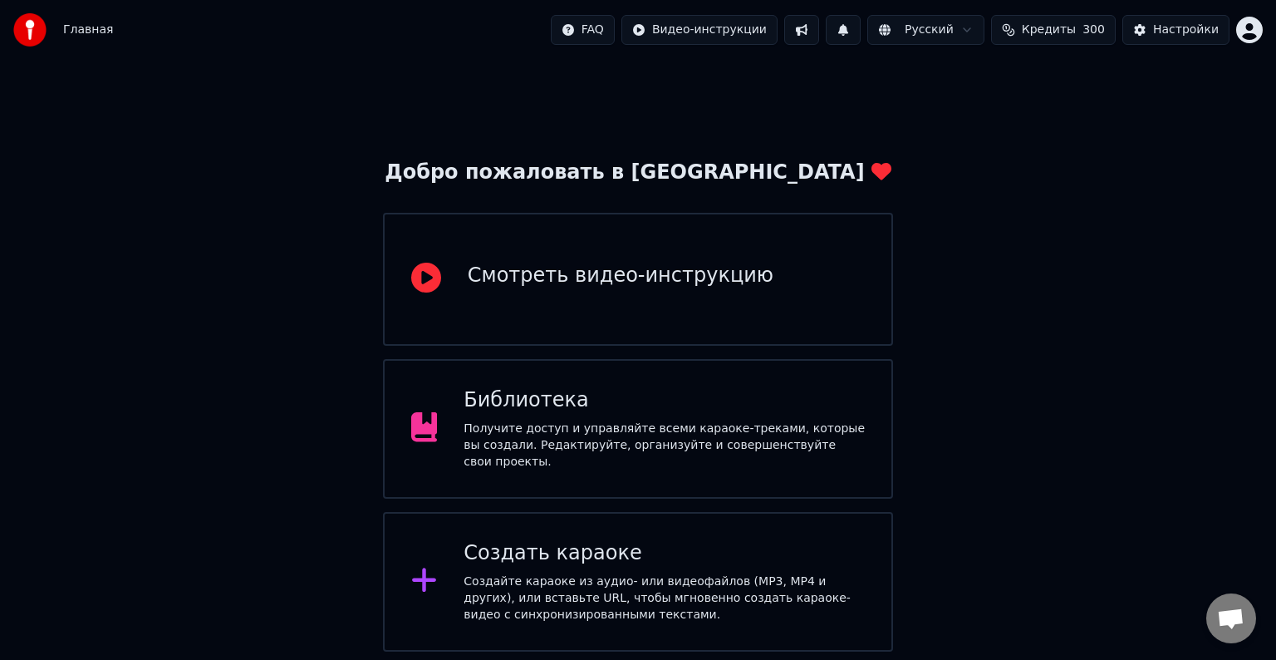
click at [1072, 32] on span "Кредиты" at bounding box center [1049, 30] width 54 height 17
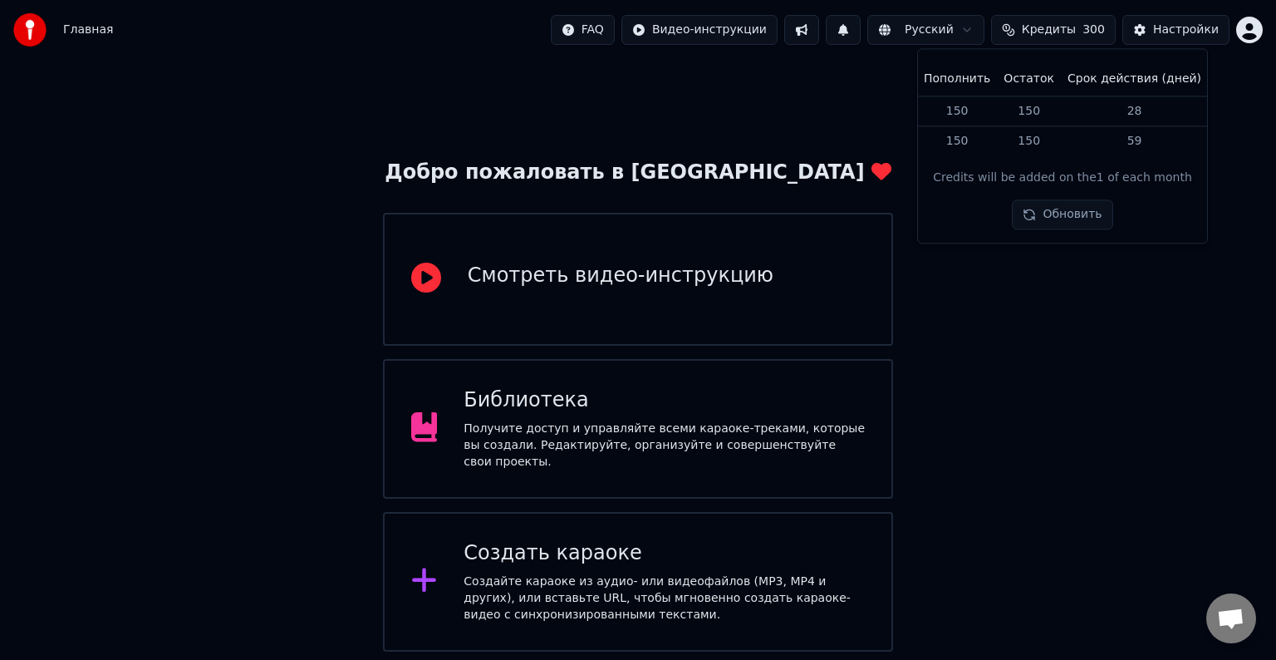
click at [1138, 59] on div "Пополнить Остаток Срок действия (дней) 150 150 28 150 150 59 Credits will be ad…" at bounding box center [1062, 145] width 291 height 195
click at [1235, 71] on div "Добро пожаловать в Youka Смотреть видео-инструкцию Библиотека Получите доступ и…" at bounding box center [638, 356] width 1276 height 592
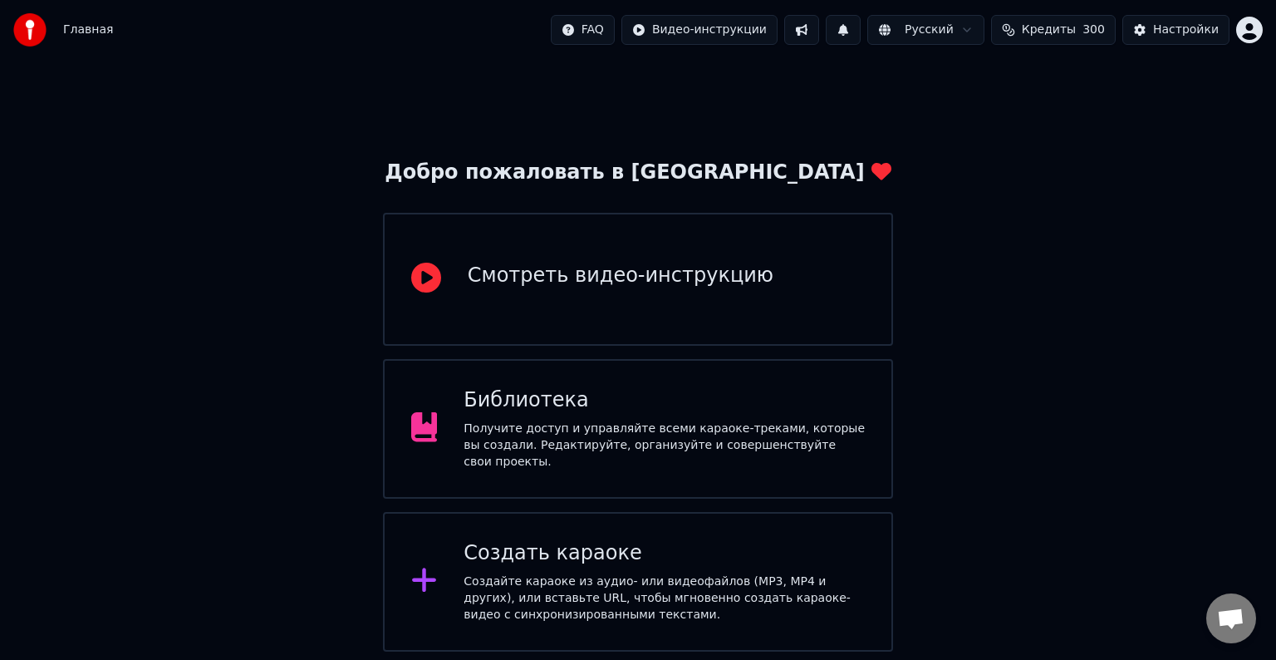
click at [607, 612] on div "Создайте караоке из аудио- или видеофайлов (MP3, MP4 и других), или вставьте UR…" at bounding box center [664, 598] width 401 height 50
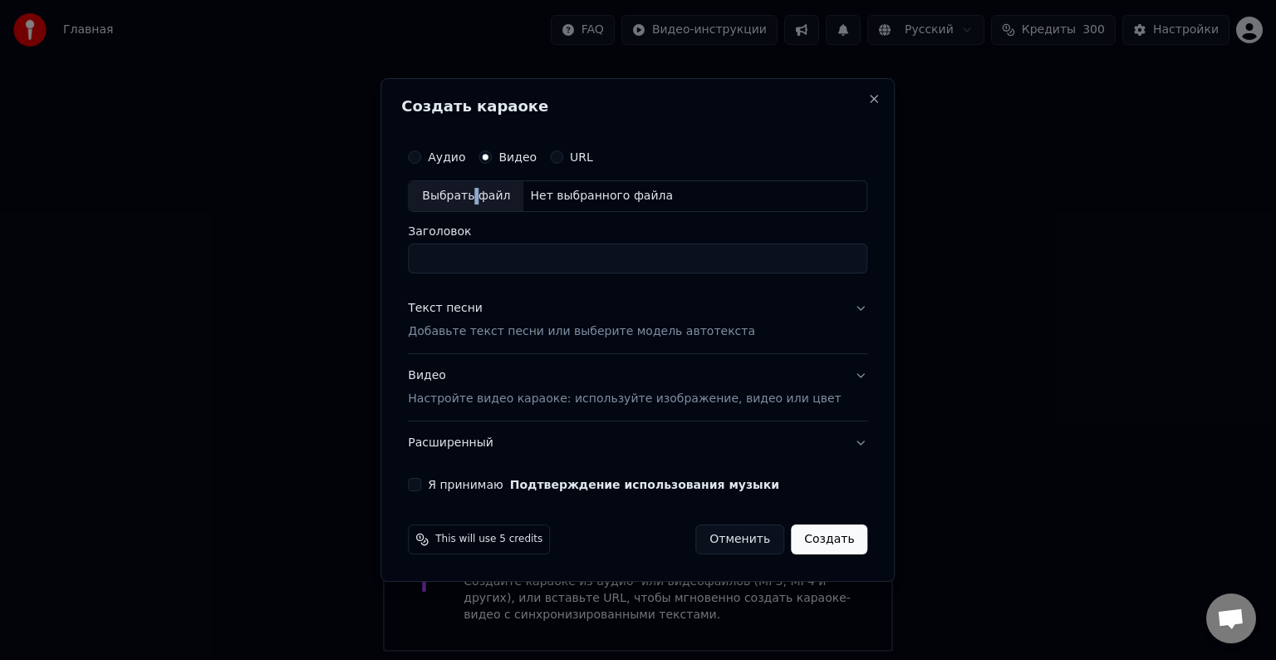
click at [488, 204] on div "Выбрать файл" at bounding box center [466, 196] width 115 height 30
type input "**********"
click at [543, 326] on p "Добавьте текст песни или выберите модель автотекста" at bounding box center [581, 331] width 347 height 17
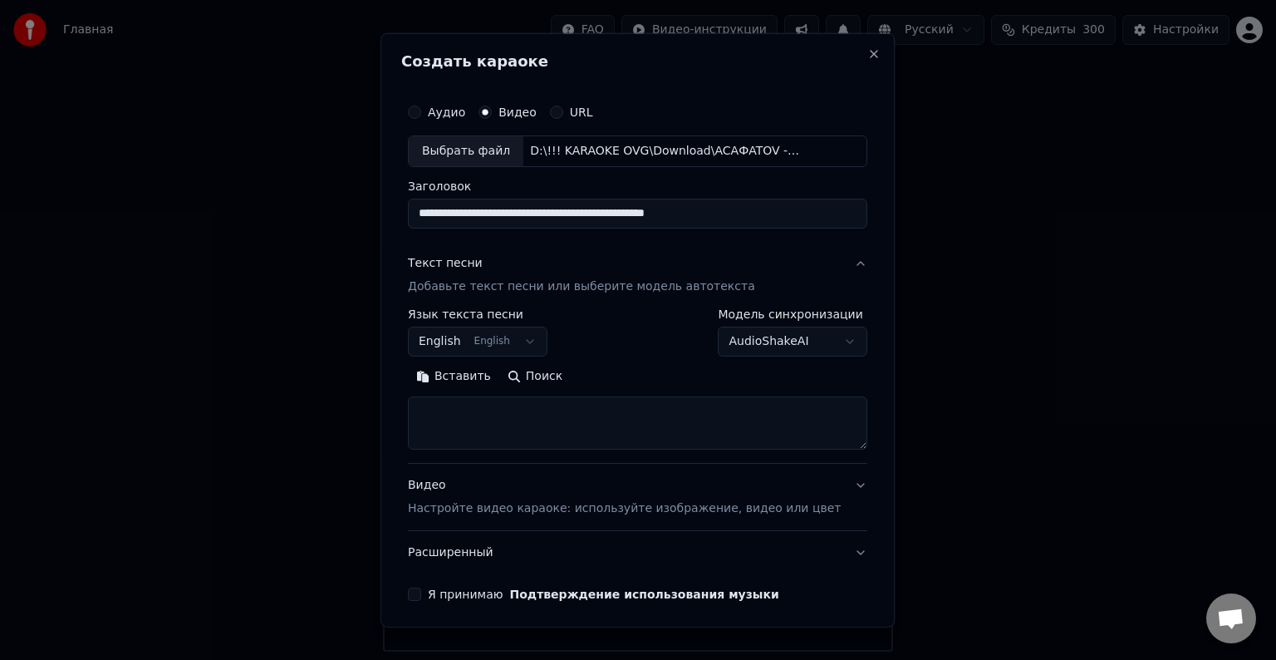
click at [543, 430] on textarea at bounding box center [637, 422] width 459 height 53
paste textarea "**********"
type textarea "**********"
click at [513, 341] on button "English English" at bounding box center [478, 342] width 140 height 30
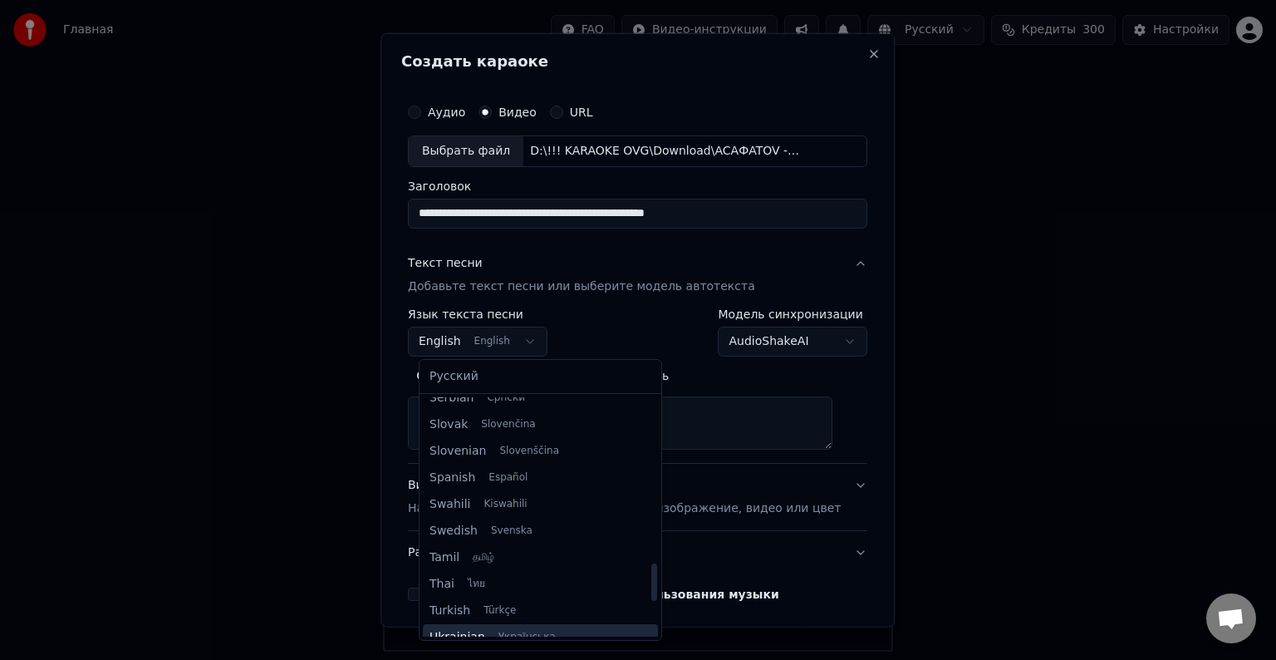
scroll to position [1275, 0]
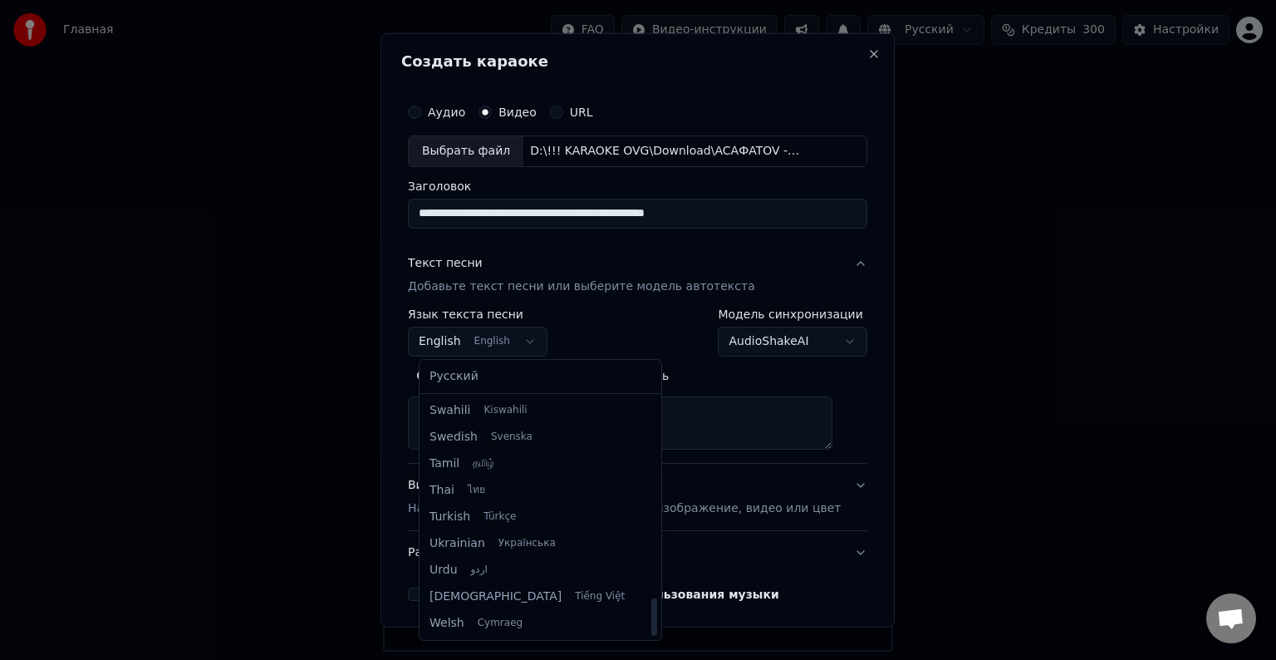
select select "**"
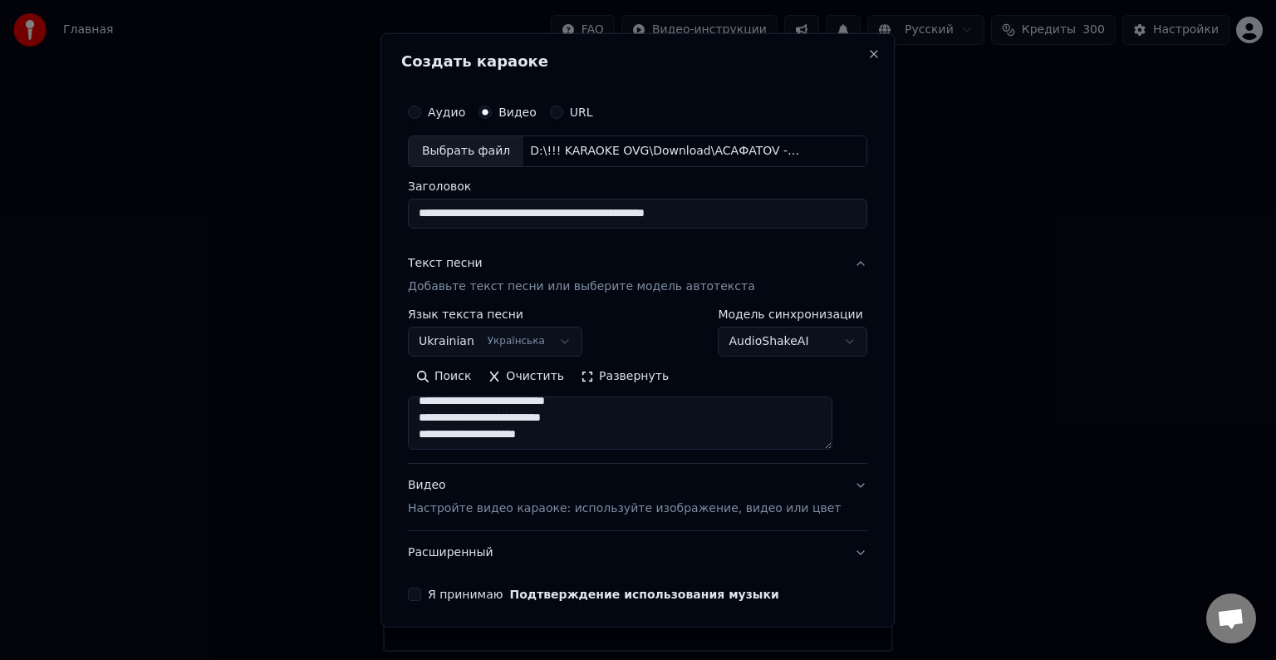
click at [478, 493] on div "Видео Настройте видео караоке: используйте изображение, видео или цвет" at bounding box center [624, 497] width 433 height 40
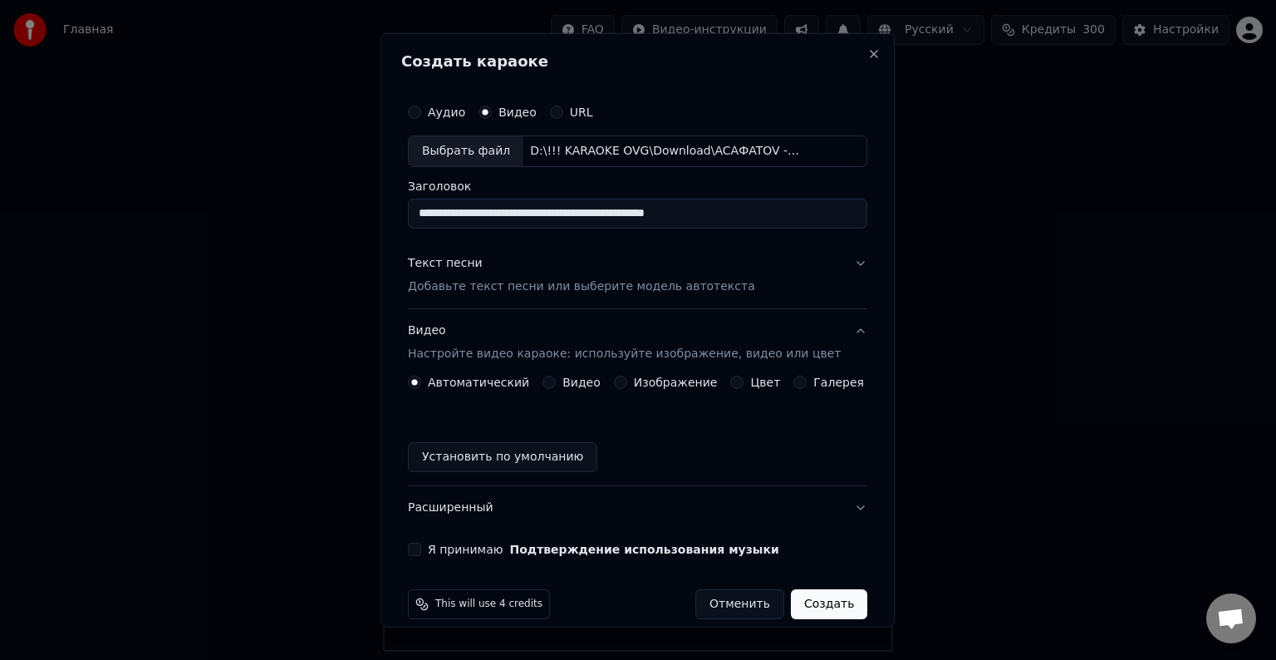
click at [547, 445] on button "Установить по умолчанию" at bounding box center [502, 457] width 189 height 30
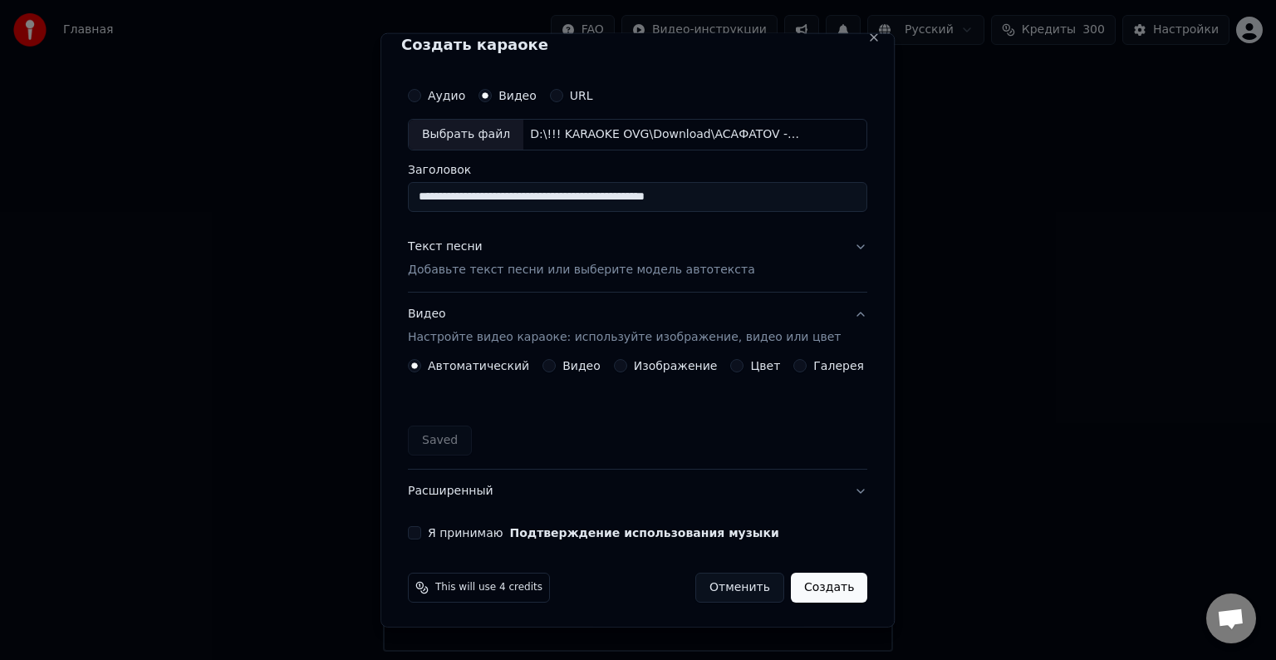
scroll to position [18, 0]
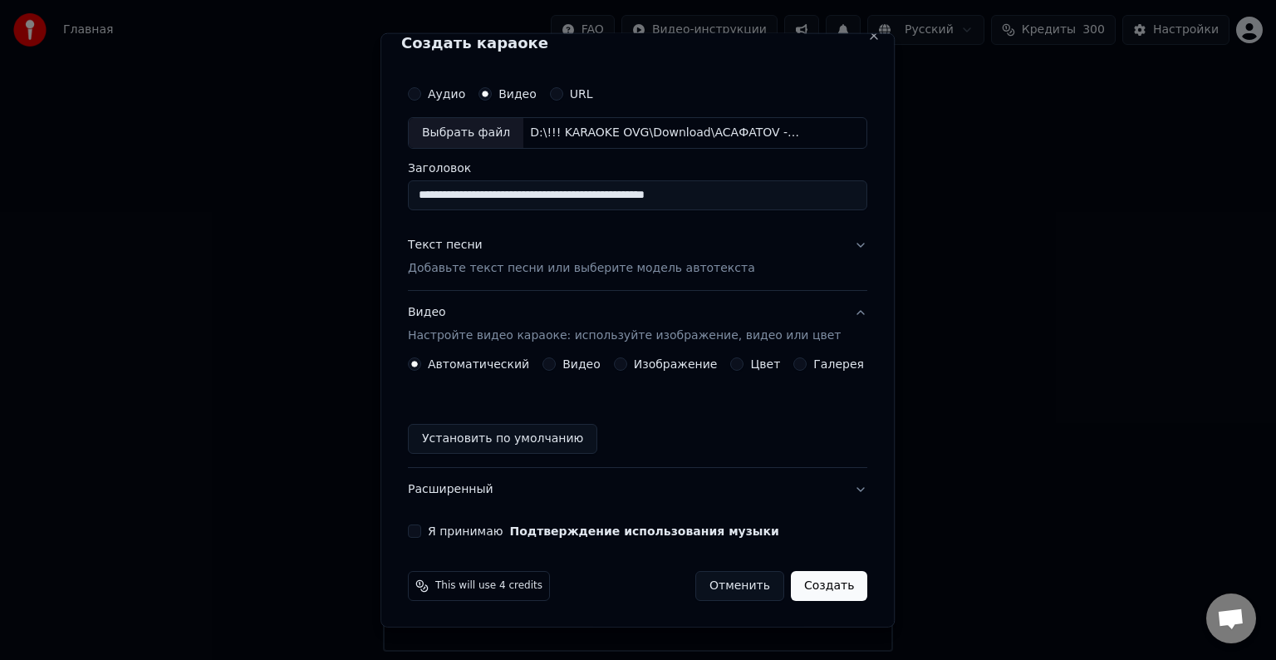
click at [412, 523] on div "**********" at bounding box center [637, 308] width 473 height 474
click at [404, 525] on div "**********" at bounding box center [638, 330] width 514 height 594
click at [411, 527] on div "**********" at bounding box center [637, 308] width 473 height 474
click at [421, 533] on button "Я принимаю Подтверждение использования музыки" at bounding box center [414, 530] width 13 height 13
click at [535, 480] on button "Расширенный" at bounding box center [637, 489] width 459 height 43
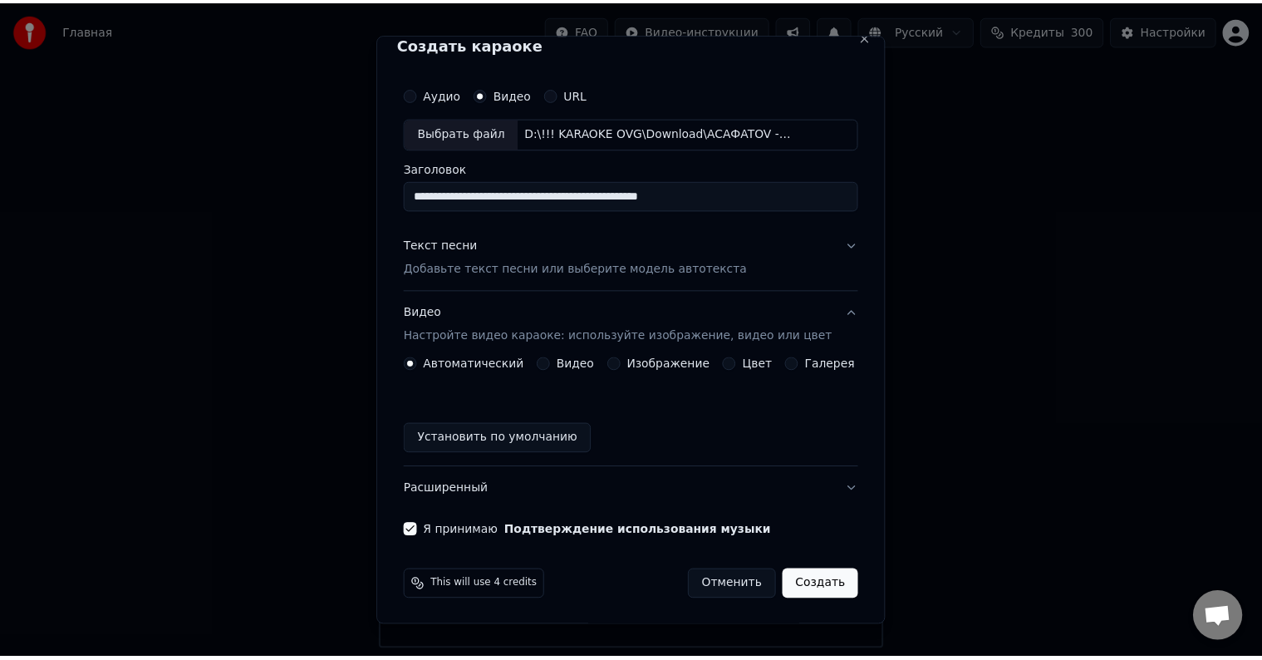
scroll to position [0, 0]
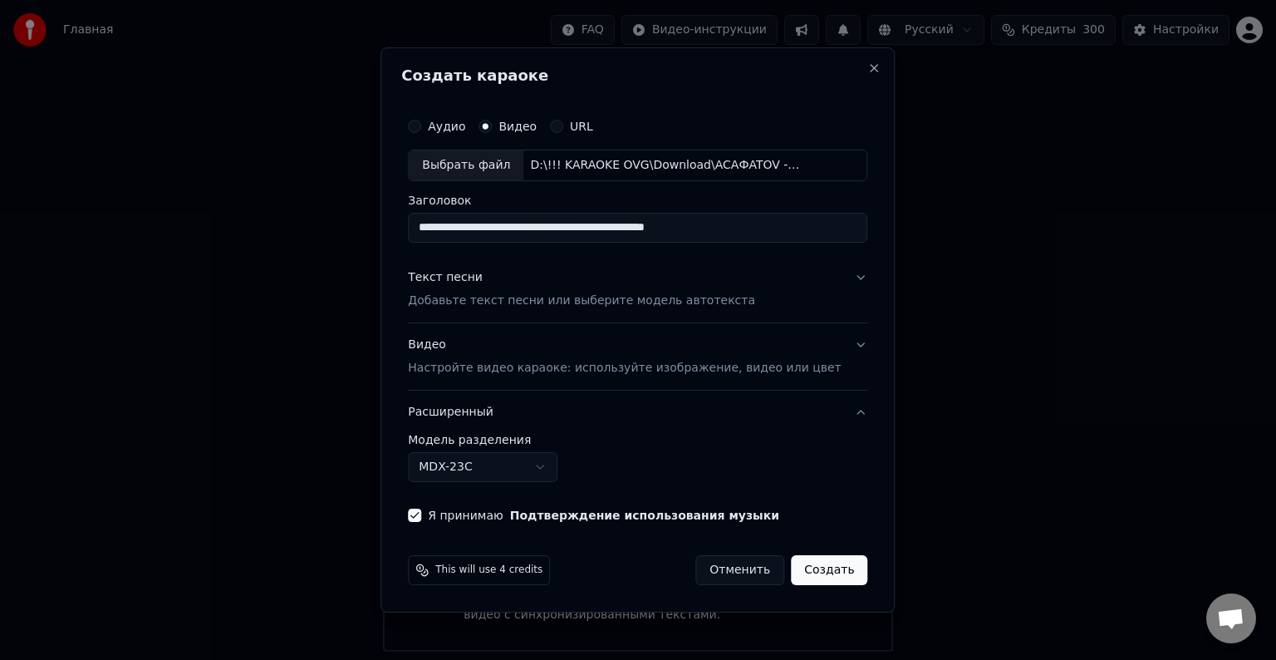
click at [685, 415] on button "Расширенный" at bounding box center [637, 411] width 459 height 43
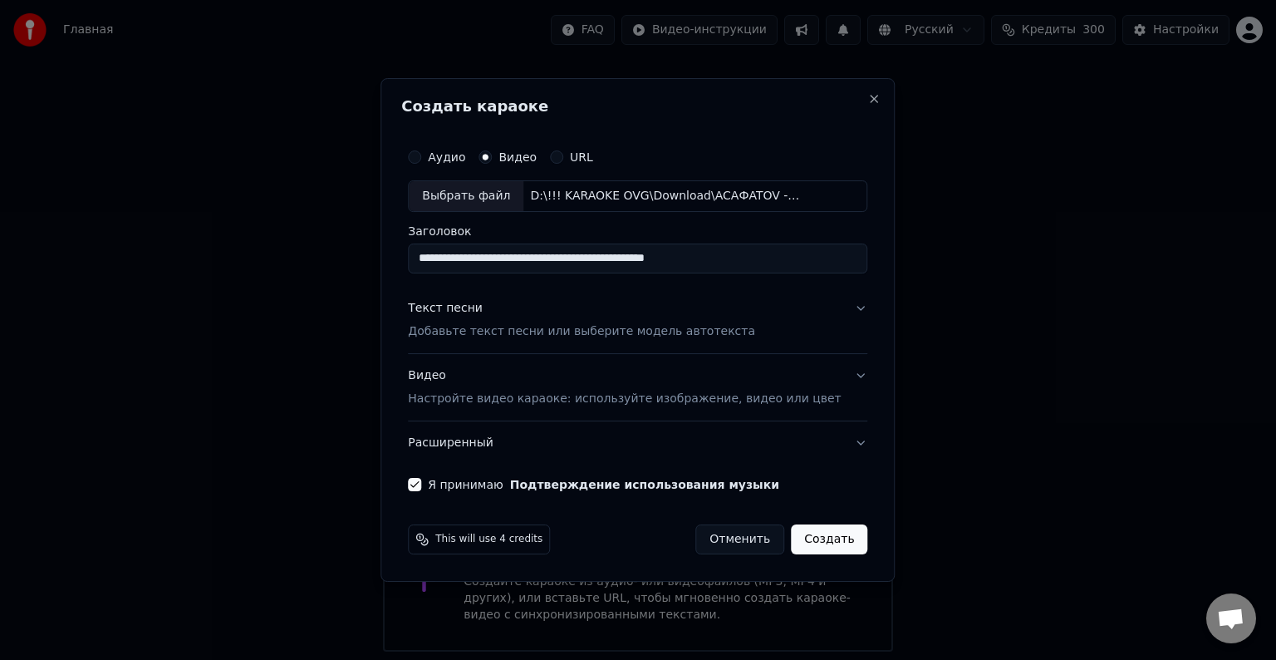
click at [813, 538] on button "Создать" at bounding box center [829, 539] width 76 height 30
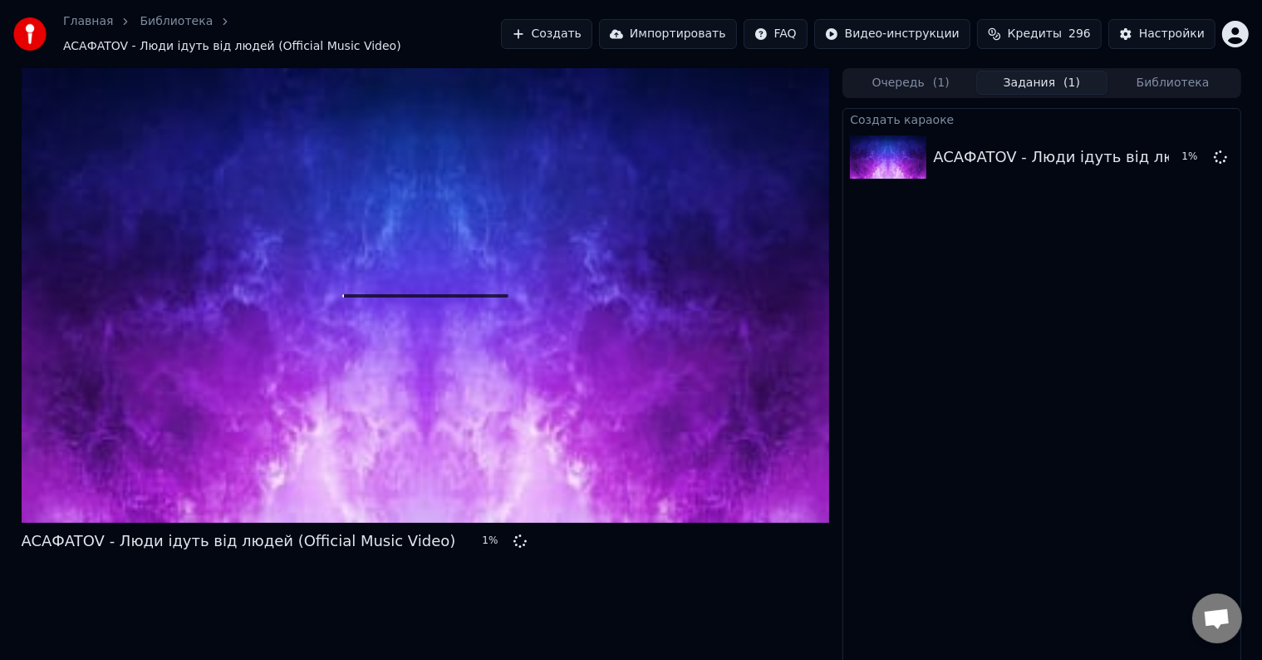
click at [1210, 621] on span "Открытый чат" at bounding box center [1216, 619] width 27 height 23
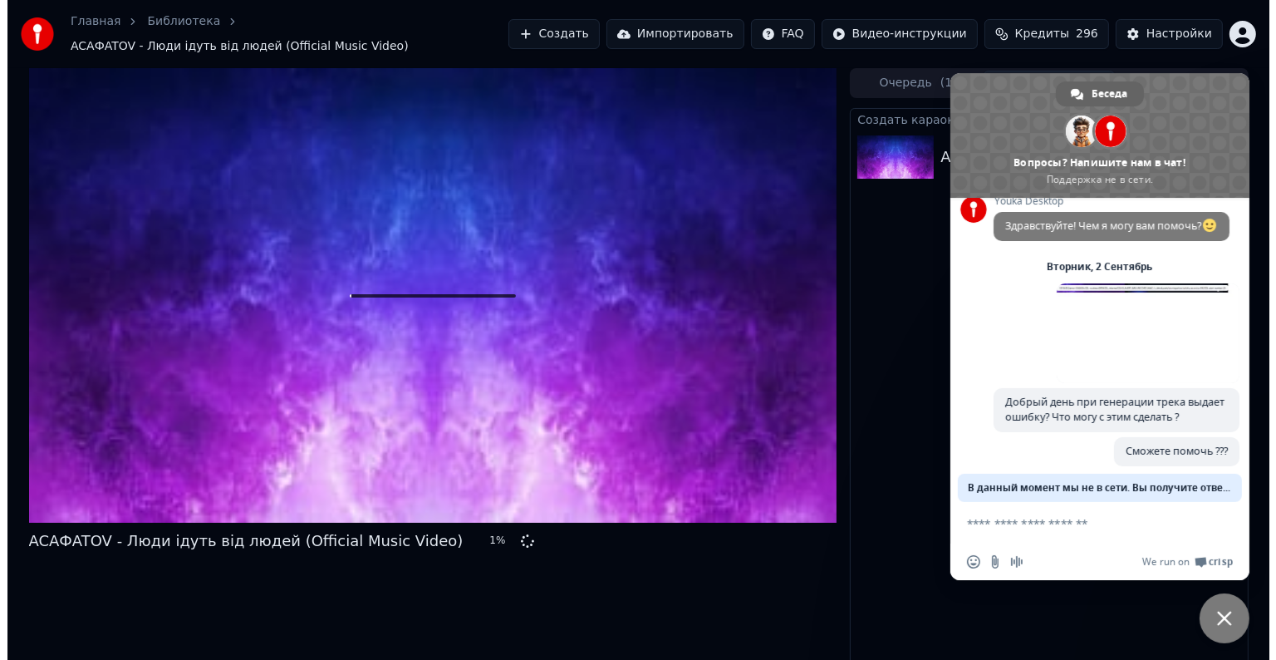
scroll to position [59, 0]
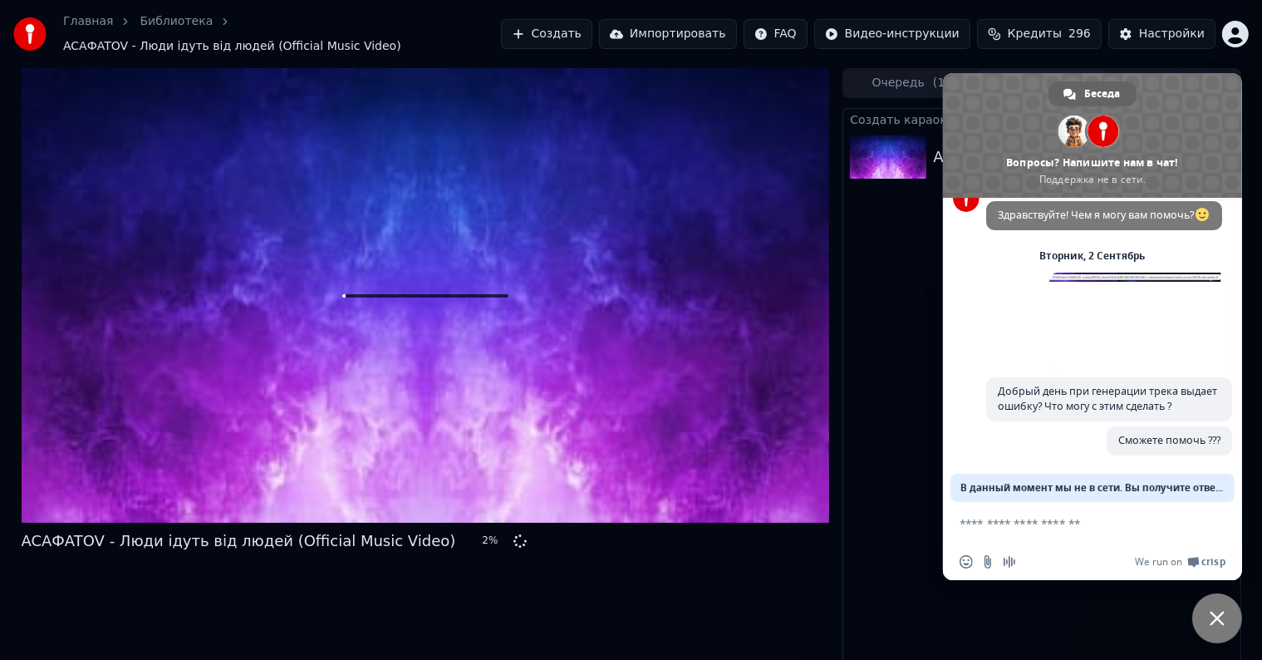
click at [1226, 621] on span "Закрыть чат" at bounding box center [1217, 618] width 50 height 50
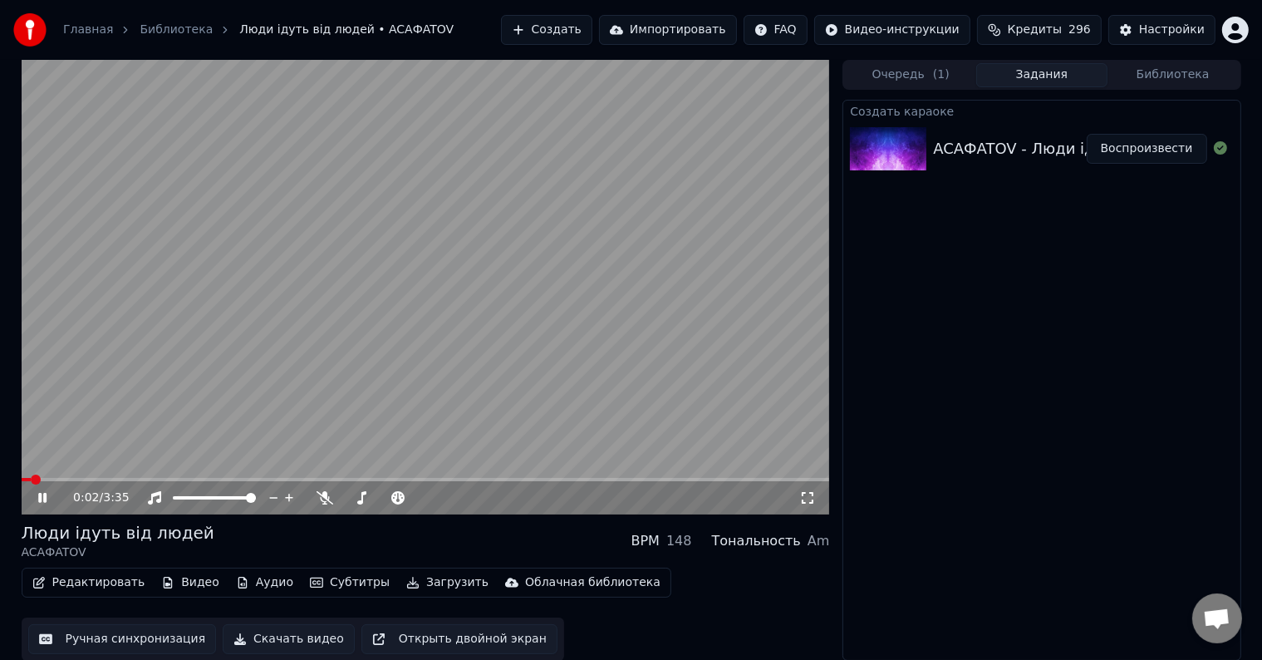
click at [528, 290] on video at bounding box center [426, 287] width 808 height 454
drag, startPoint x: 38, startPoint y: 472, endPoint x: 0, endPoint y: 482, distance: 39.5
click at [0, 482] on div "0:02 / 3:35 Люди ідуть від людей ACAФATOV BPM 148 Тональность Am Редактировать …" at bounding box center [631, 360] width 1262 height 601
click at [22, 484] on span at bounding box center [27, 479] width 10 height 10
click at [46, 497] on icon at bounding box center [42, 498] width 10 height 12
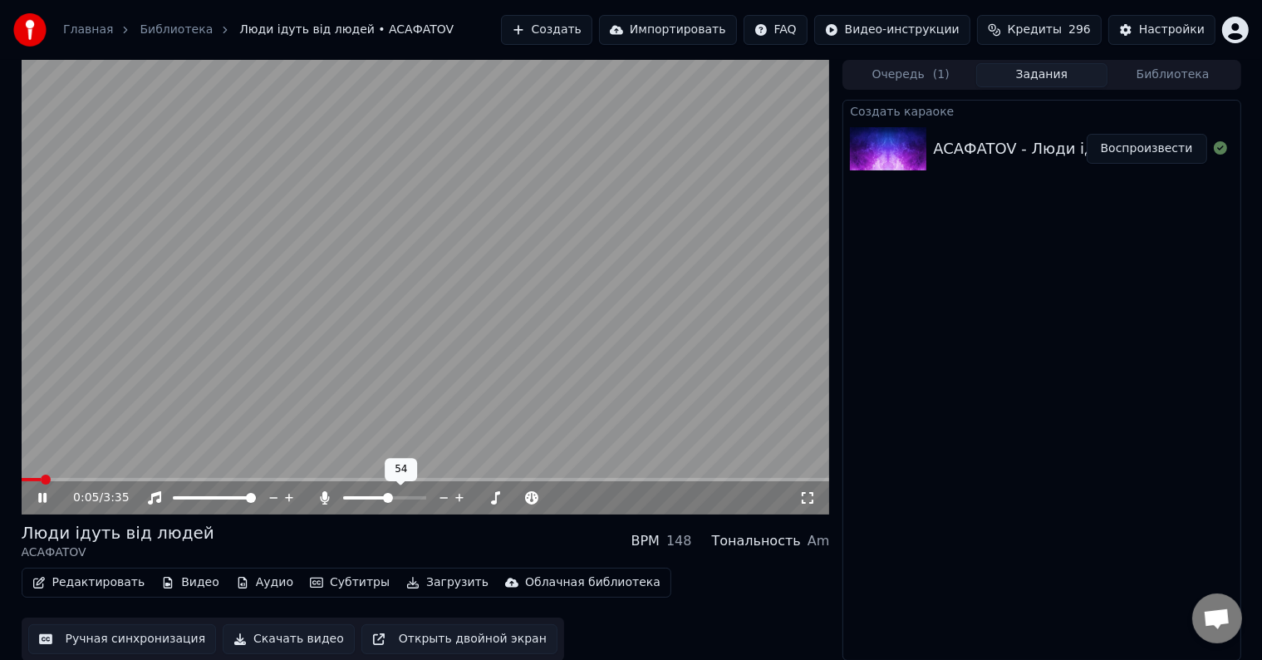
click at [388, 498] on span at bounding box center [388, 498] width 10 height 10
click at [509, 558] on div "Люди ідуть від людей ACAФATOV BPM 148 Тональность Am" at bounding box center [426, 541] width 808 height 40
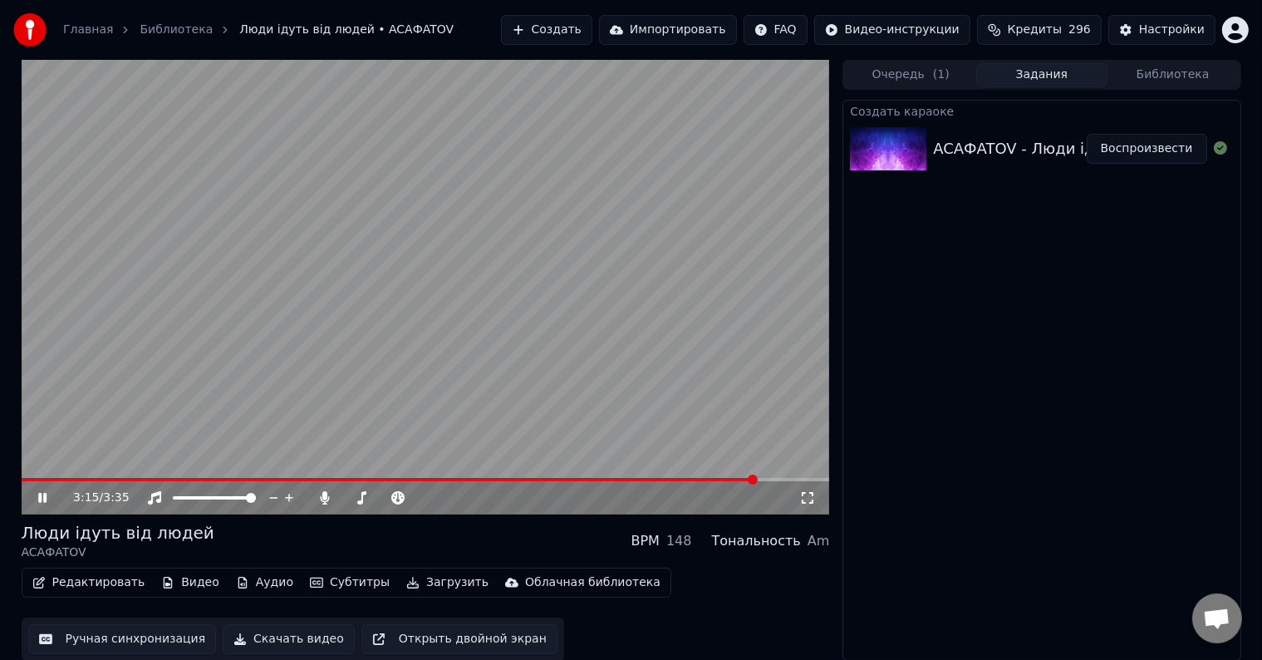
click at [767, 357] on video at bounding box center [426, 287] width 808 height 454
click at [415, 582] on button "Загрузить" at bounding box center [448, 582] width 96 height 23
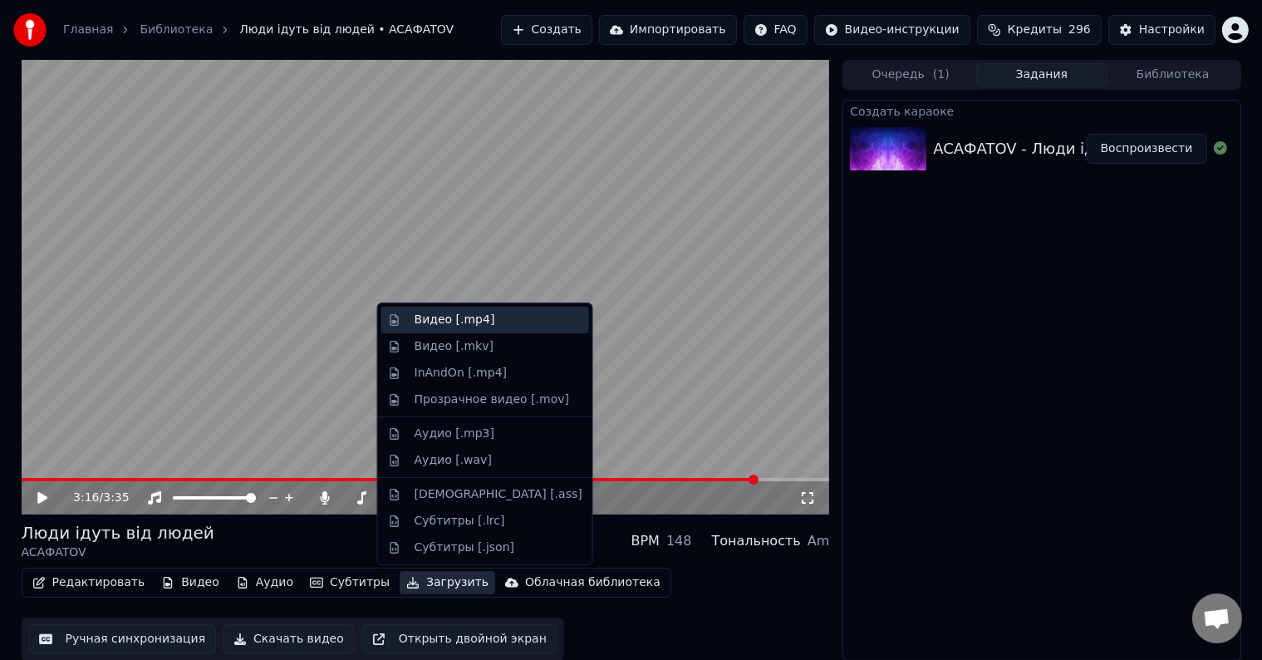
click at [478, 321] on div "Видео [.mp4]" at bounding box center [455, 320] width 81 height 17
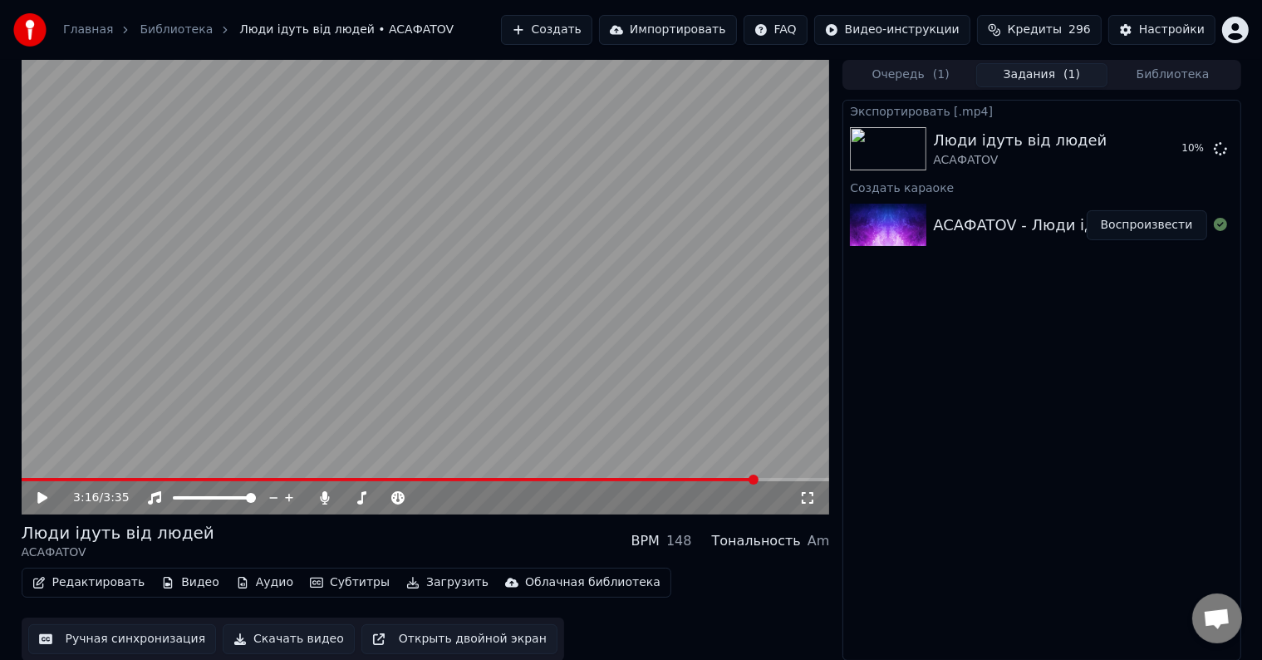
click at [1151, 430] on div "Экспортировать [.mp4] Люди ідуть від людей ACAФATOV 10 % Создать караоке ACAФAT…" at bounding box center [1041, 380] width 398 height 561
click at [586, 30] on button "Создать" at bounding box center [546, 30] width 91 height 30
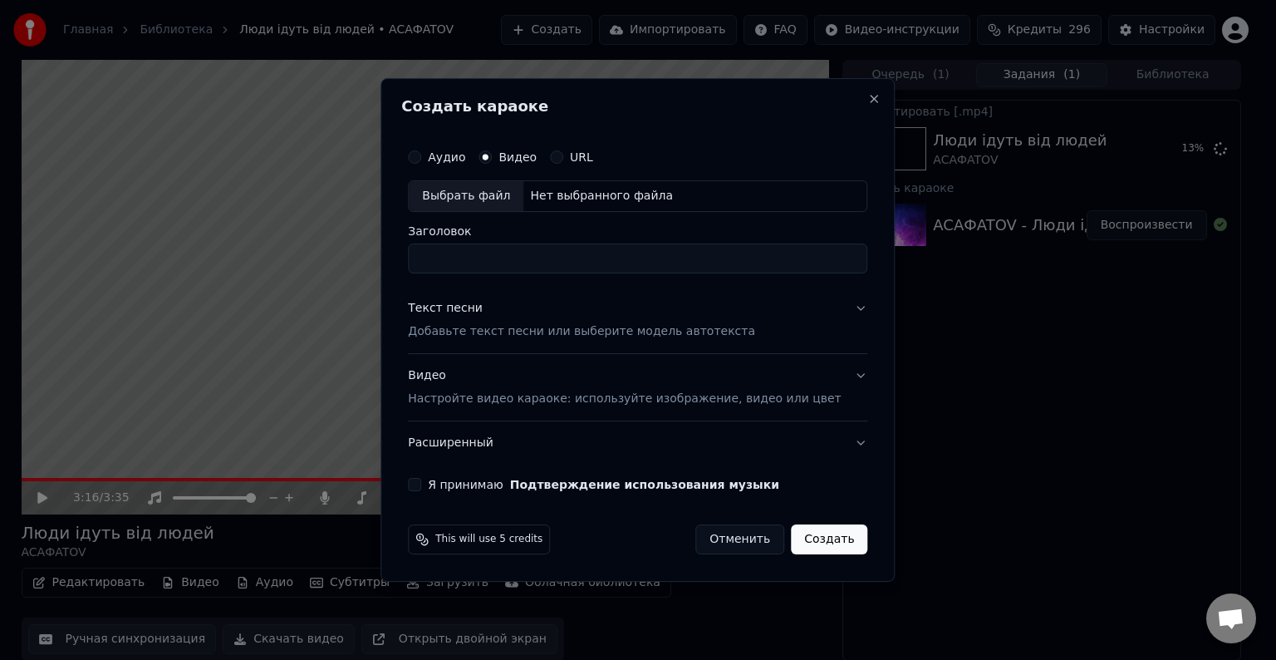
click at [510, 199] on div "Выбрать файл" at bounding box center [466, 196] width 115 height 30
type input "**********"
click at [500, 312] on div "Текст песни Добавьте текст песни или выберите модель автотекста" at bounding box center [581, 320] width 347 height 40
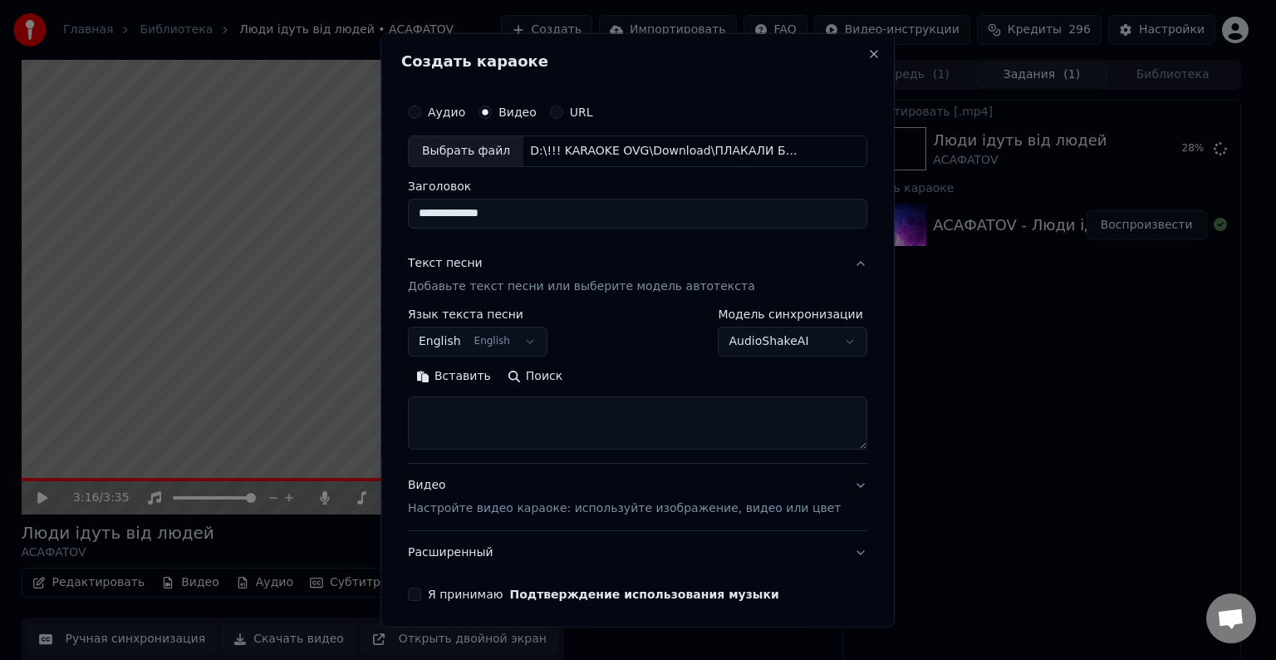
click at [529, 406] on textarea at bounding box center [637, 422] width 459 height 53
paste textarea "**********"
type textarea "**********"
click at [498, 340] on body "Главная Библиотека Люди ідуть від людей • ACAФATOV Создать Импортировать FAQ Ви…" at bounding box center [631, 330] width 1262 height 660
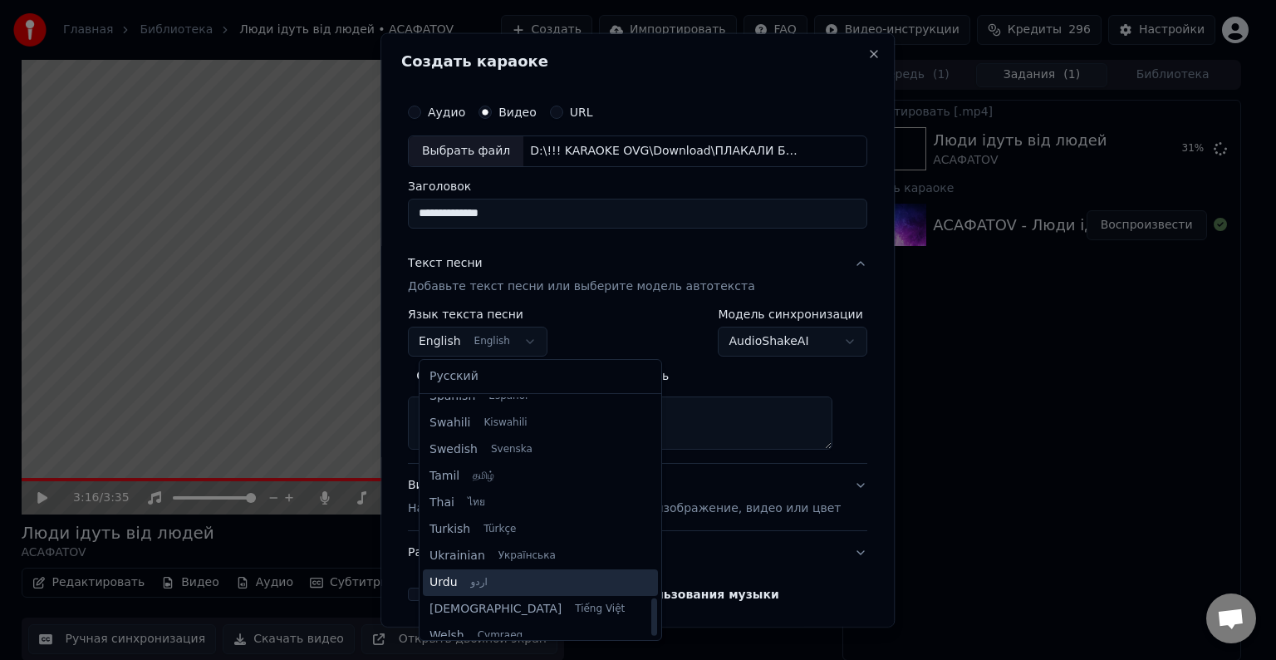
scroll to position [1275, 0]
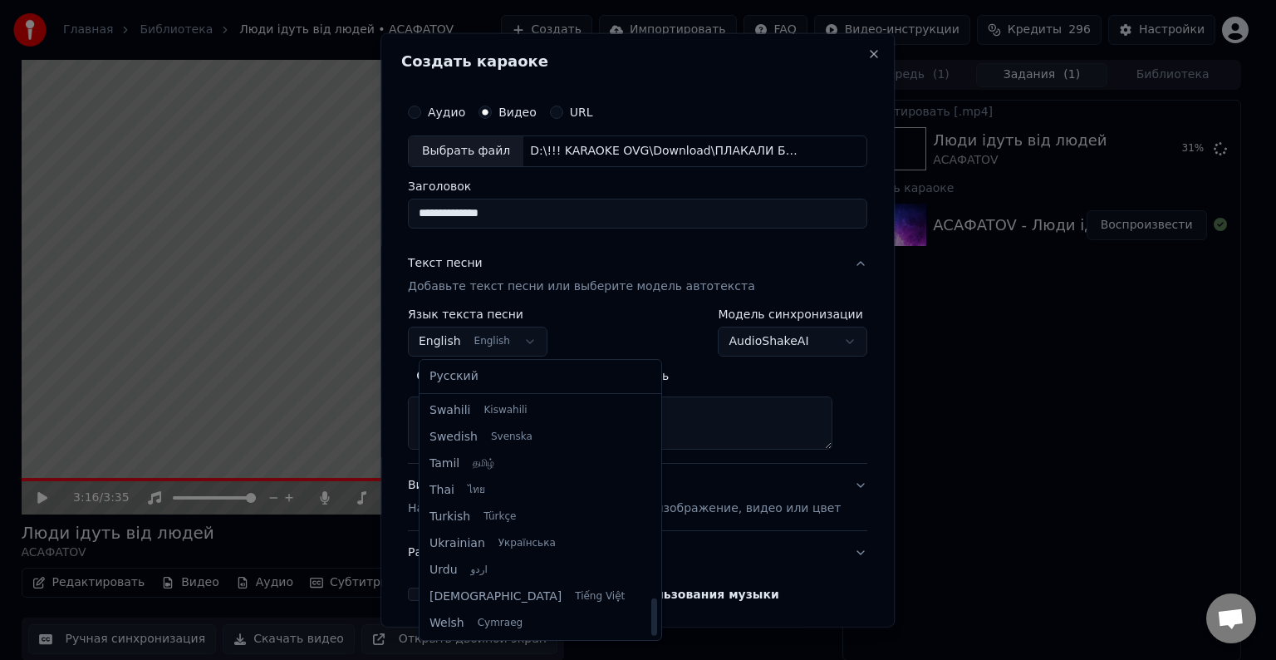
select select "**"
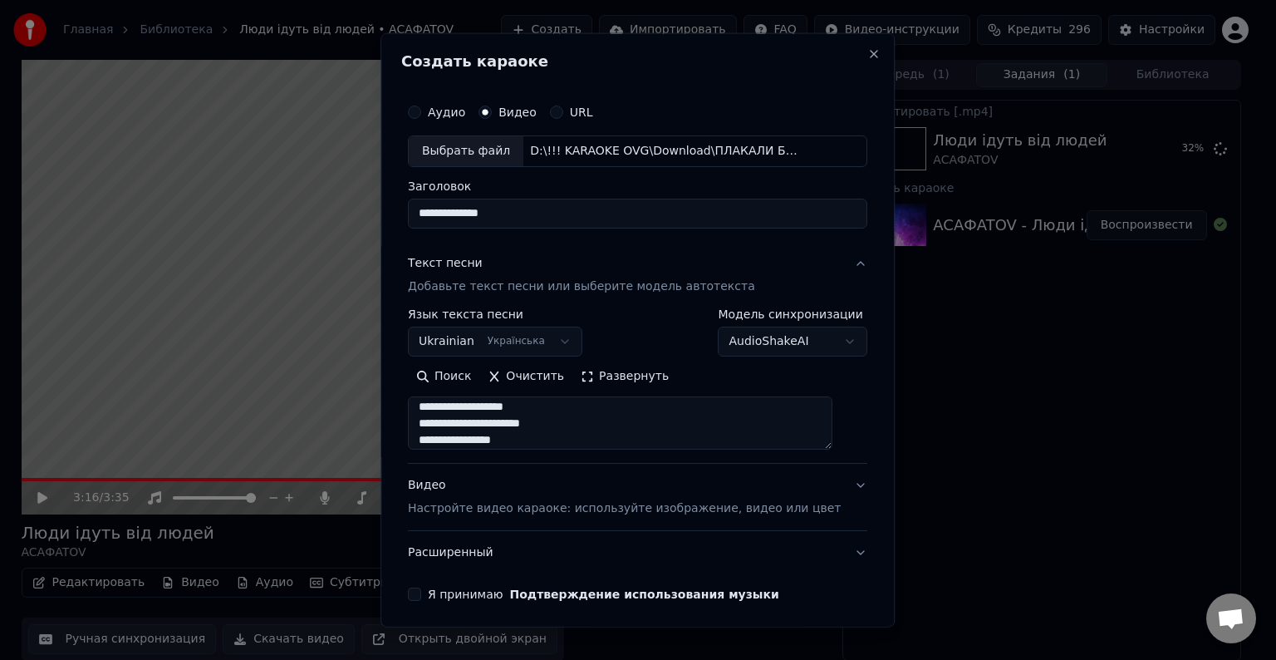
click at [496, 512] on p "Настройте видео караоке: используйте изображение, видео или цвет" at bounding box center [624, 508] width 433 height 17
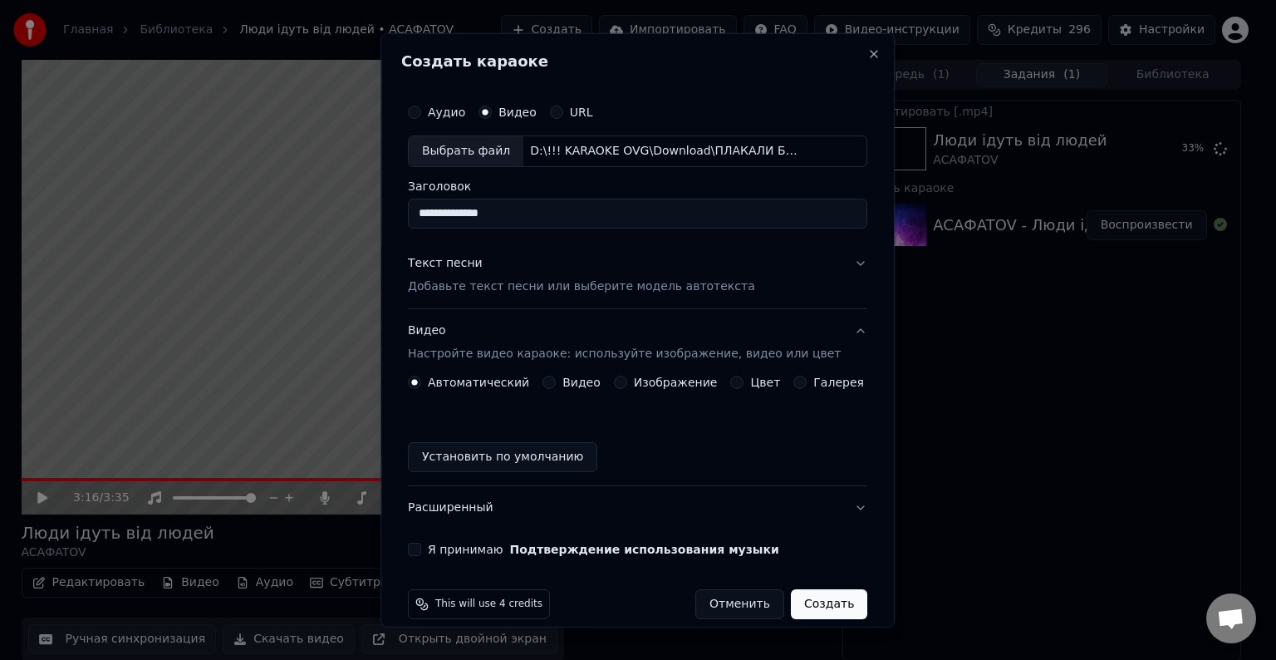
click at [499, 462] on button "Установить по умолчанию" at bounding box center [502, 457] width 189 height 30
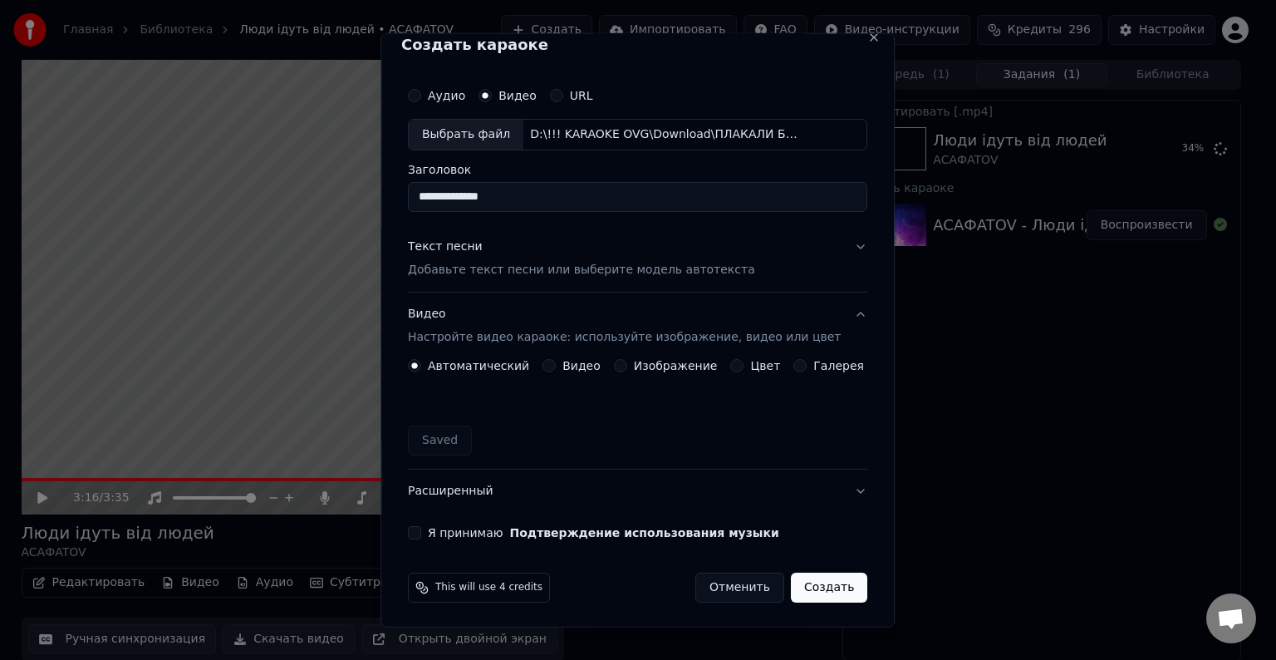
scroll to position [18, 0]
click at [425, 522] on div "**********" at bounding box center [637, 308] width 473 height 474
click at [421, 528] on button "Я принимаю Подтверждение использования музыки" at bounding box center [414, 530] width 13 height 13
click at [818, 586] on button "Создать" at bounding box center [829, 586] width 76 height 30
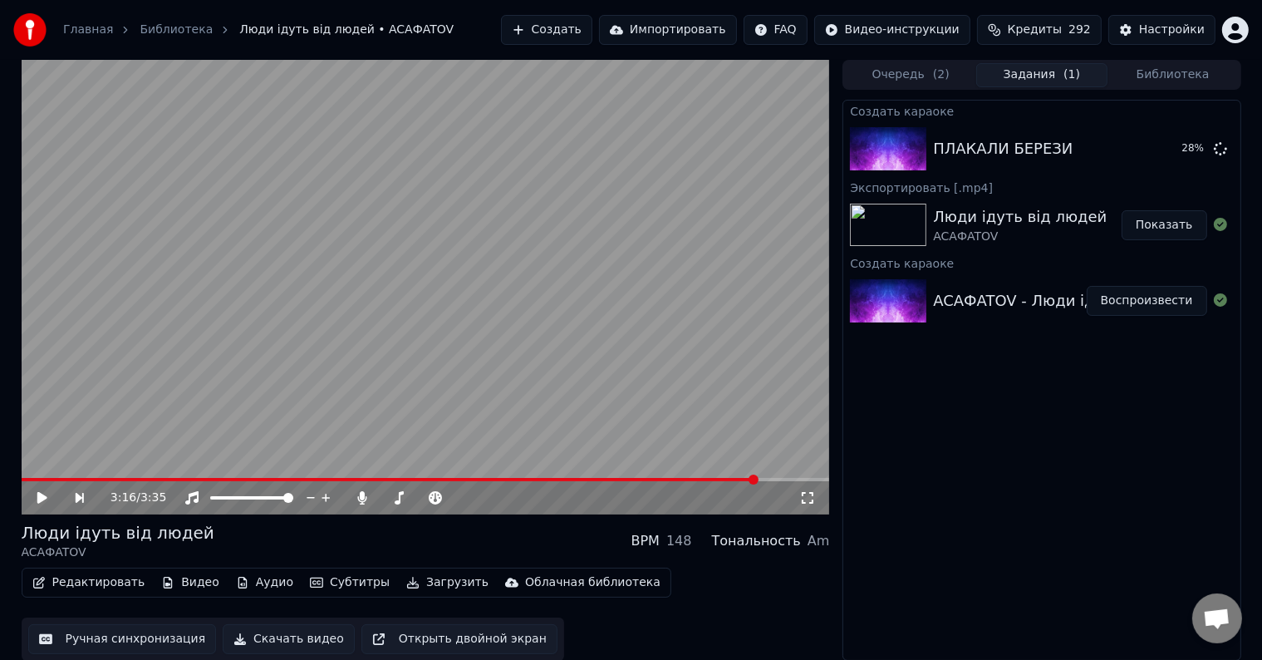
click at [1161, 229] on button "Показать" at bounding box center [1165, 225] width 86 height 30
click at [1156, 372] on div "Создать караоке ПЛАКАЛИ БЕРЕЗИ Воспроизвести Экспортировать [.mp4] Люди ідуть в…" at bounding box center [1041, 380] width 398 height 561
click at [1148, 148] on button "Воспроизвести" at bounding box center [1147, 149] width 120 height 30
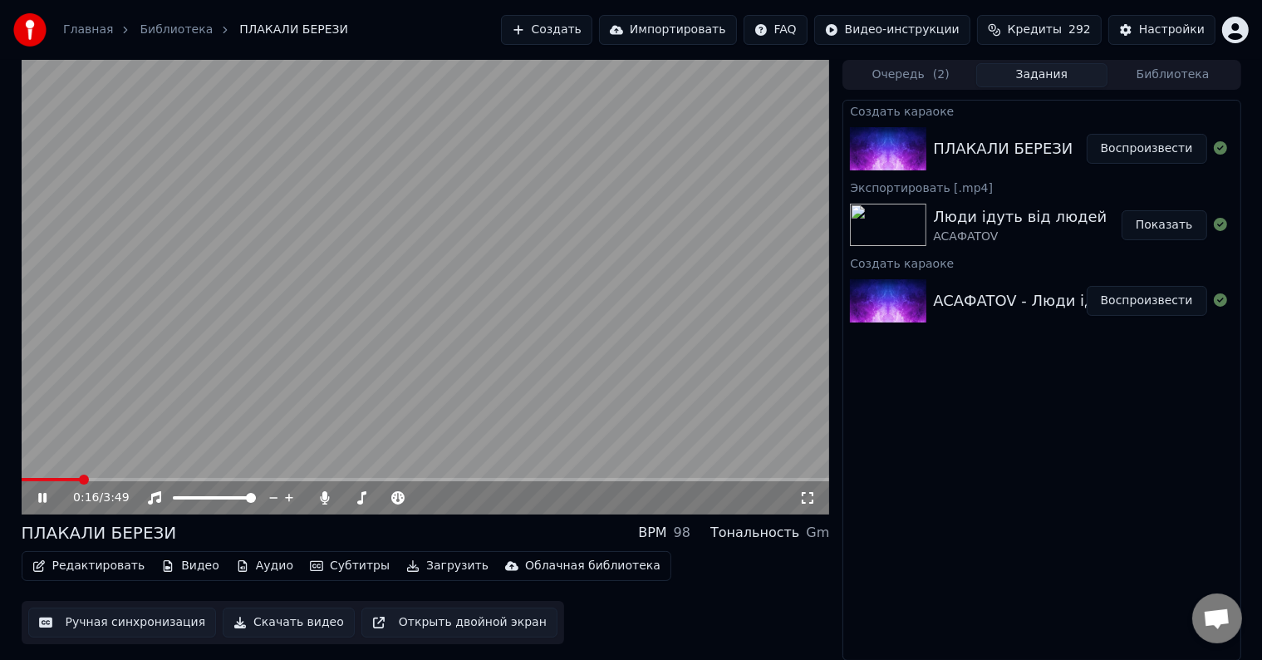
click at [483, 297] on video at bounding box center [426, 287] width 808 height 454
click at [404, 353] on video at bounding box center [426, 287] width 808 height 454
click at [541, 349] on video at bounding box center [426, 287] width 808 height 454
click at [595, 339] on video at bounding box center [426, 287] width 808 height 454
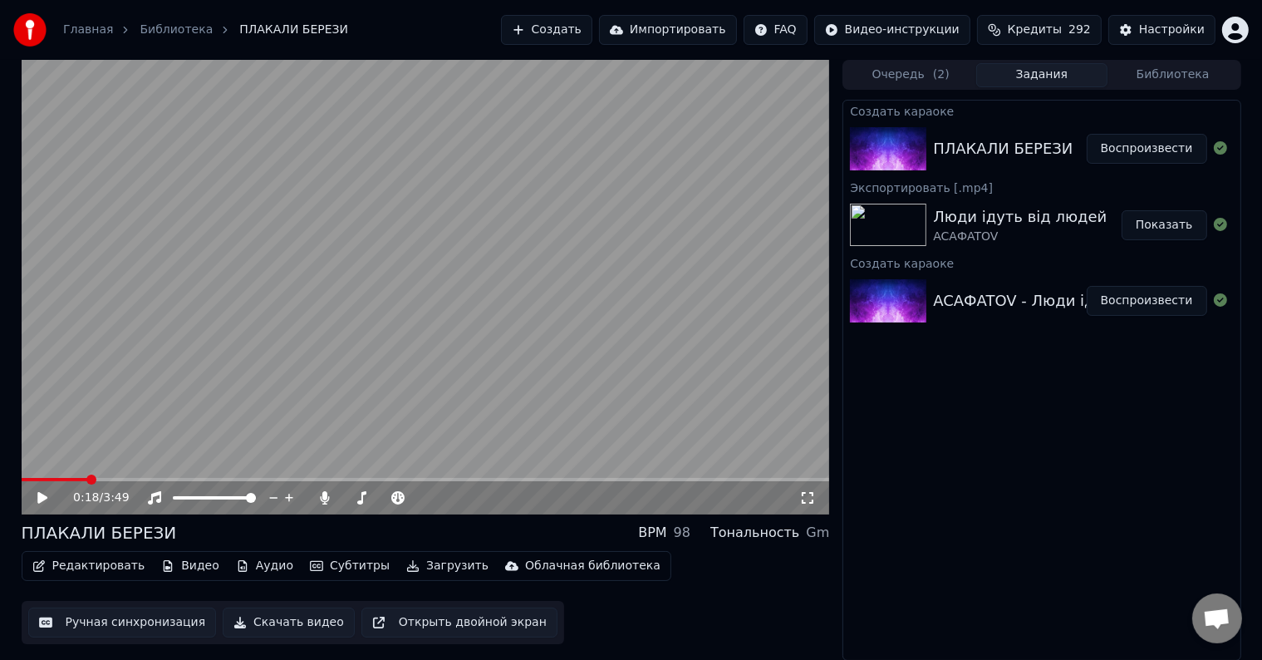
drag, startPoint x: 449, startPoint y: 277, endPoint x: 463, endPoint y: 309, distance: 34.6
click at [449, 277] on video at bounding box center [426, 287] width 808 height 454
click at [711, 389] on video at bounding box center [426, 287] width 808 height 454
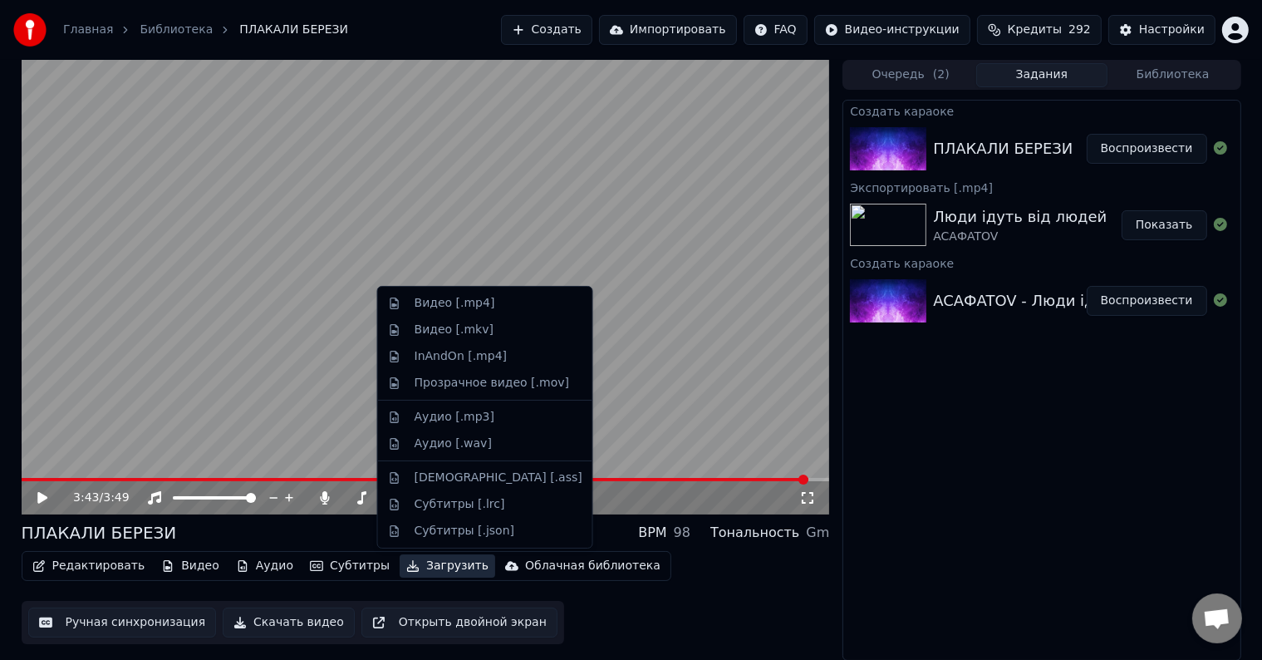
click at [434, 569] on button "Загрузить" at bounding box center [448, 565] width 96 height 23
click at [443, 302] on div "Видео [.mp4]" at bounding box center [455, 303] width 81 height 17
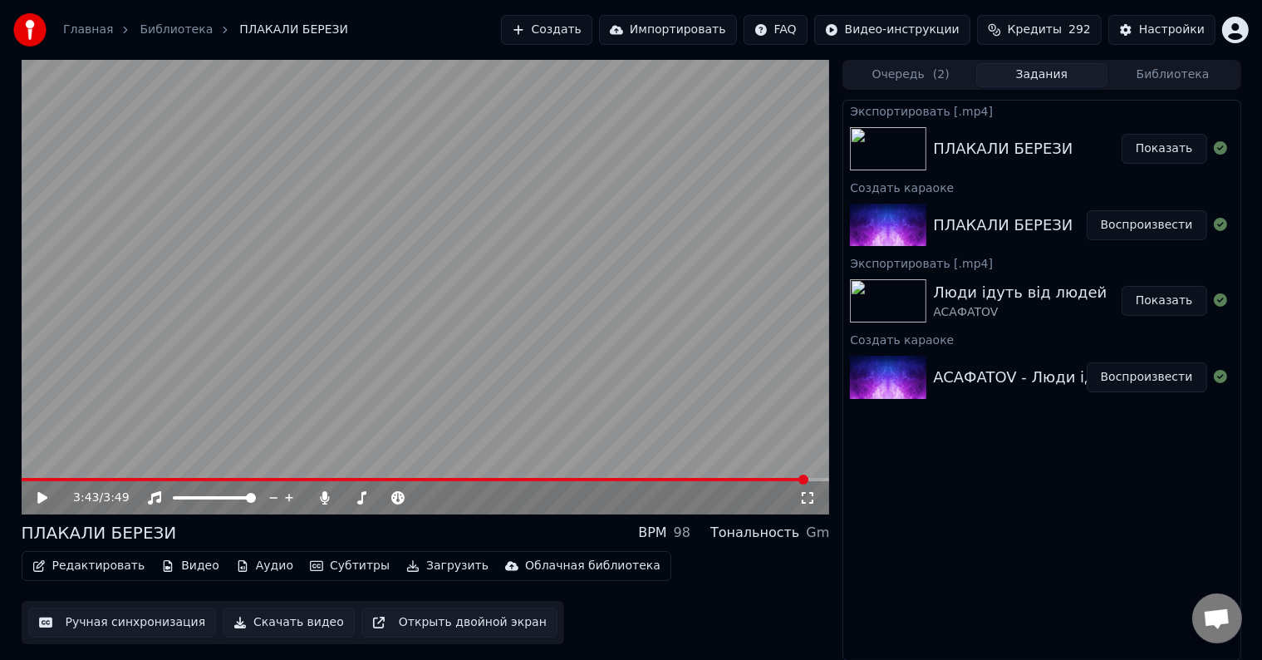
click at [1149, 150] on button "Показать" at bounding box center [1165, 149] width 86 height 30
click at [568, 27] on button "Создать" at bounding box center [546, 30] width 91 height 30
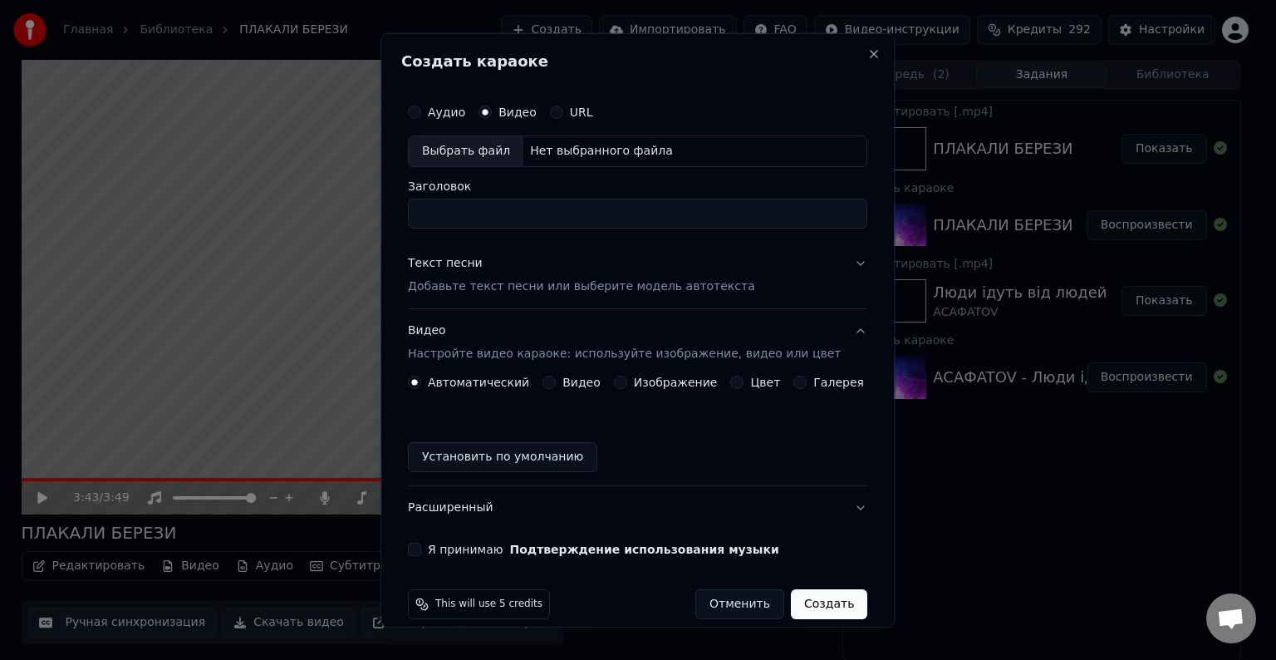
click at [491, 154] on div "Выбрать файл" at bounding box center [466, 151] width 115 height 30
type input "**********"
click at [495, 284] on p "Добавьте текст песни или выберите модель автотекста" at bounding box center [581, 286] width 347 height 17
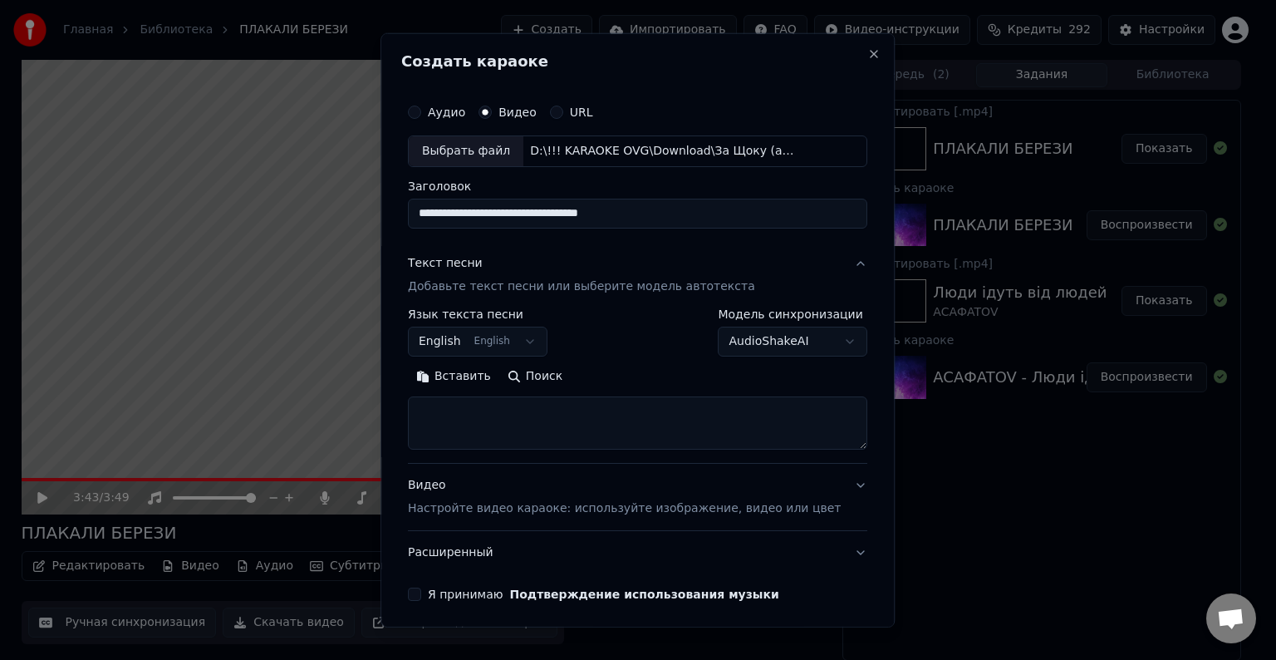
click at [558, 413] on textarea at bounding box center [637, 422] width 459 height 53
paste textarea "**********"
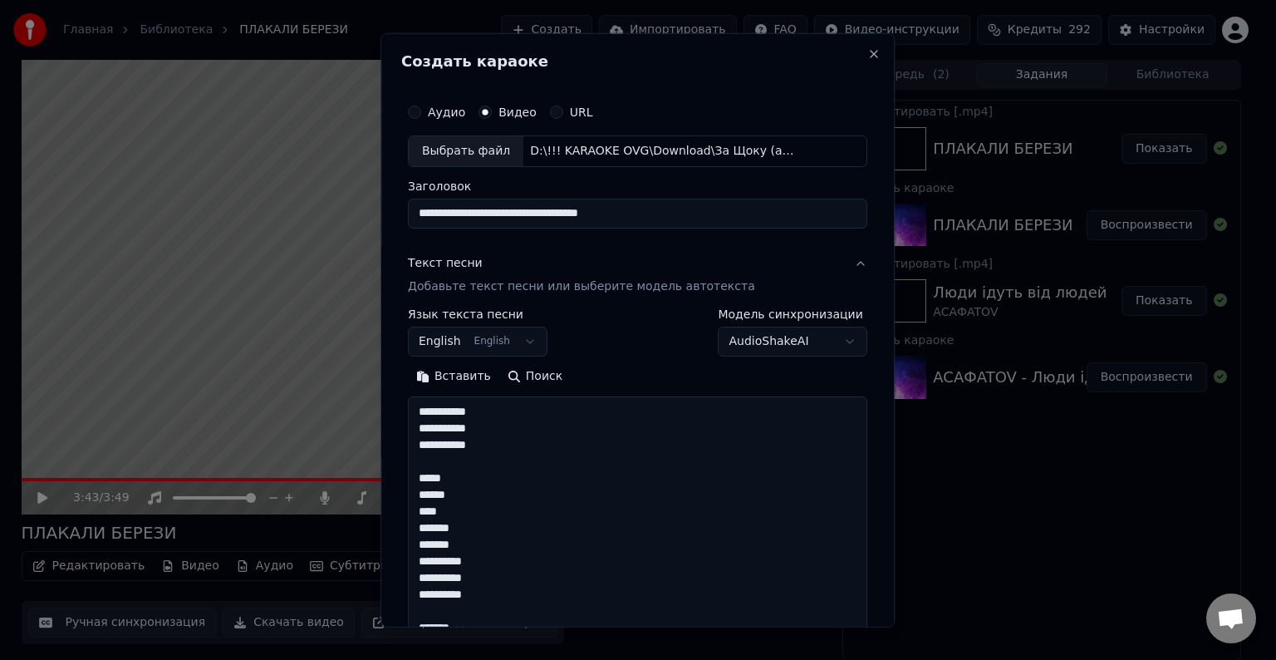
scroll to position [1831, 0]
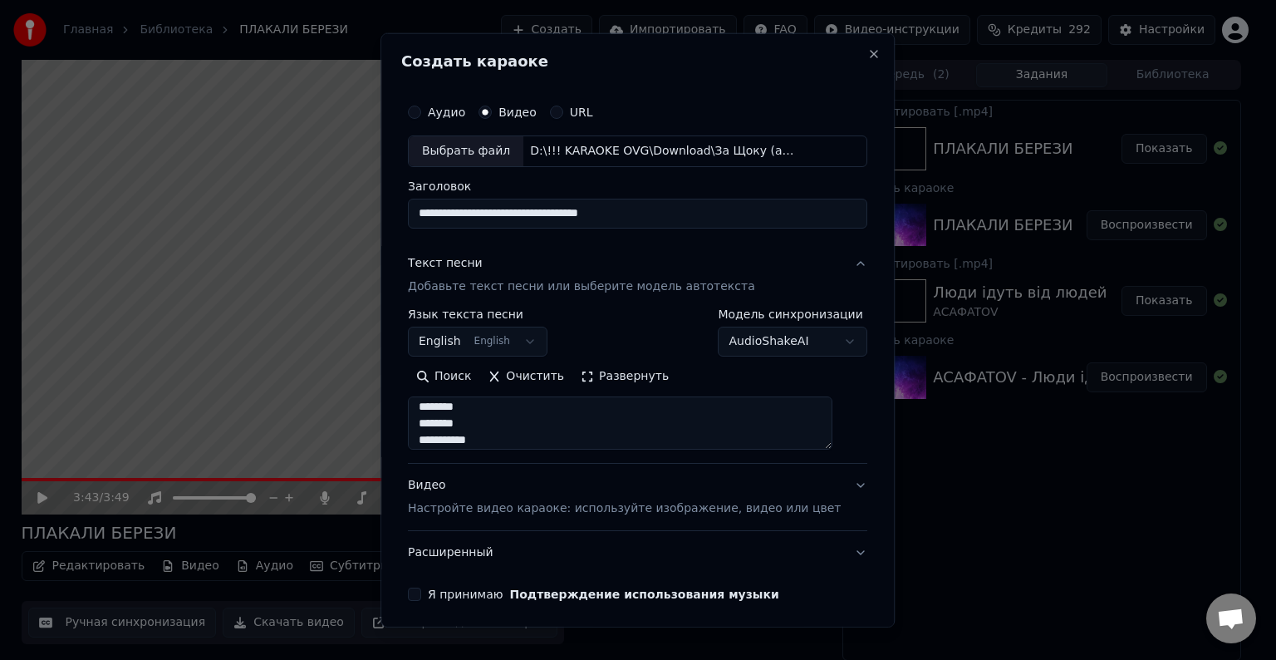
type textarea "**********"
click at [525, 348] on body "Главная Библиотека ПЛАКАЛИ БЕРЕЗИ Создать Импортировать FAQ Видео-инструкции Кр…" at bounding box center [631, 330] width 1262 height 660
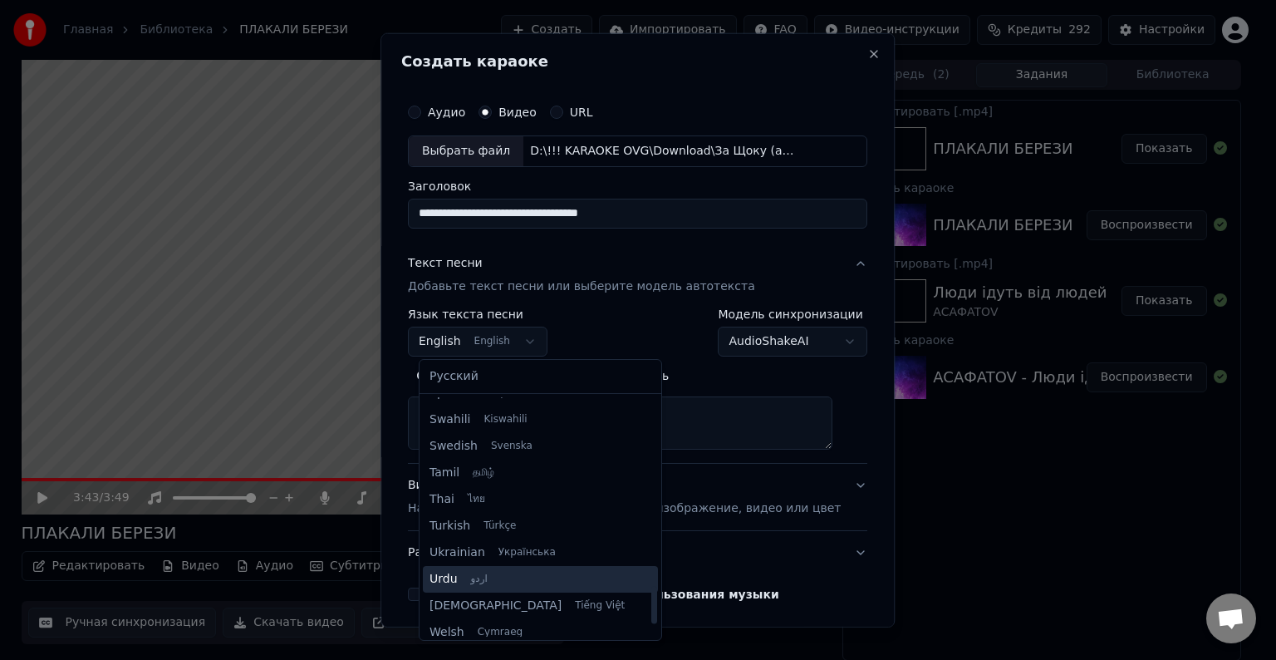
scroll to position [1275, 0]
select select "**"
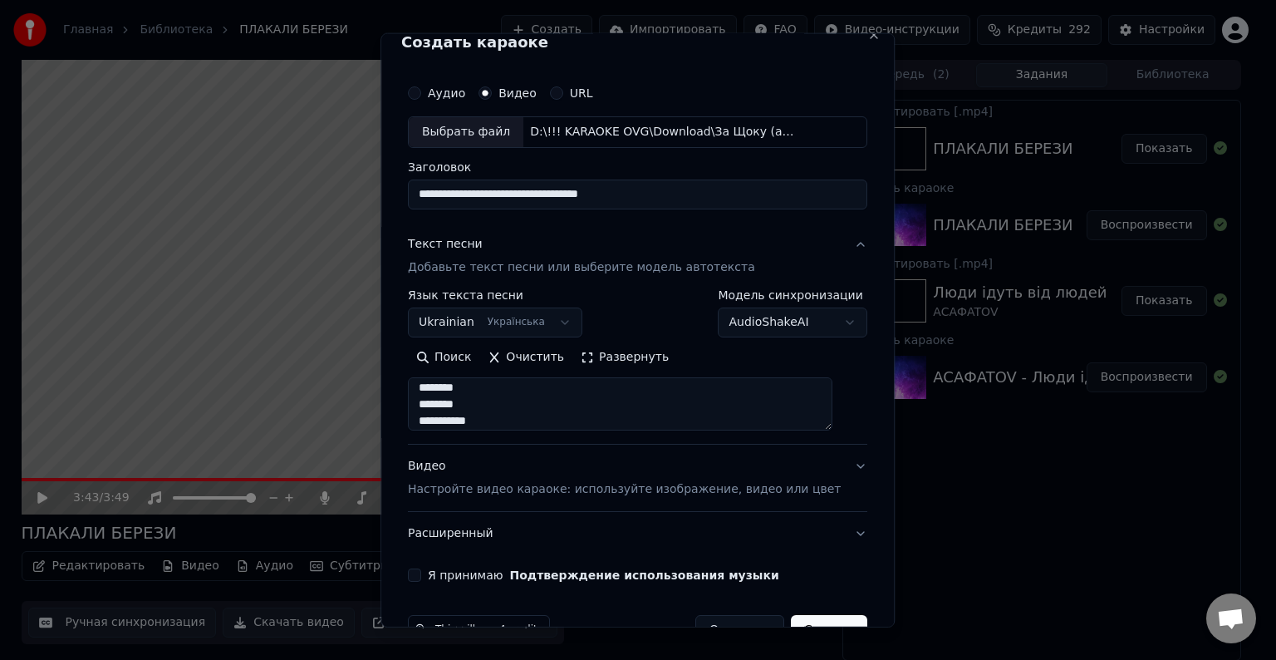
scroll to position [63, 0]
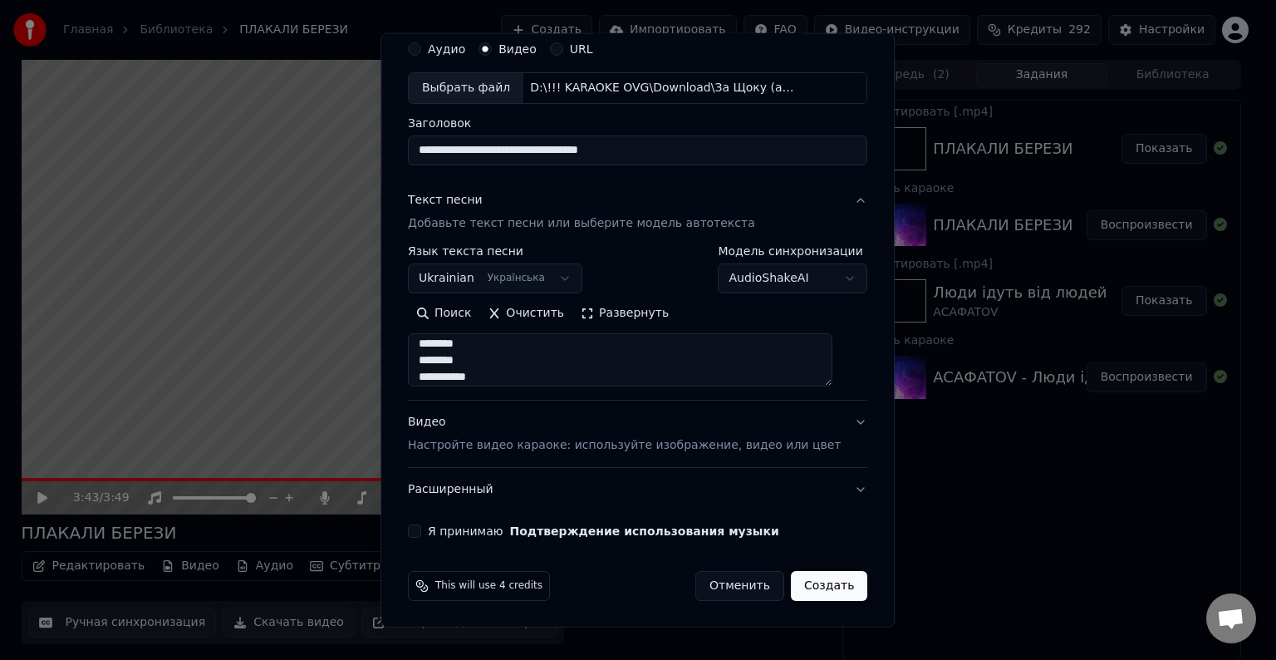
click at [469, 435] on div "Видео Настройте видео караоке: используйте изображение, видео или цвет" at bounding box center [624, 434] width 433 height 40
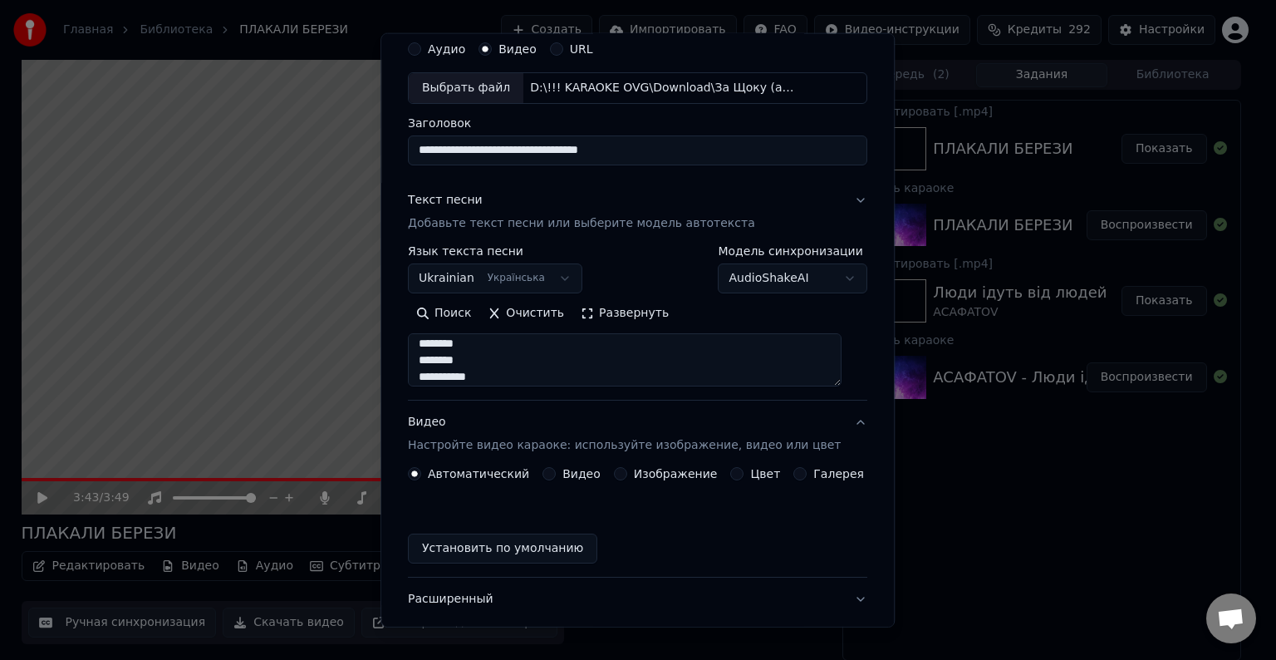
scroll to position [18, 0]
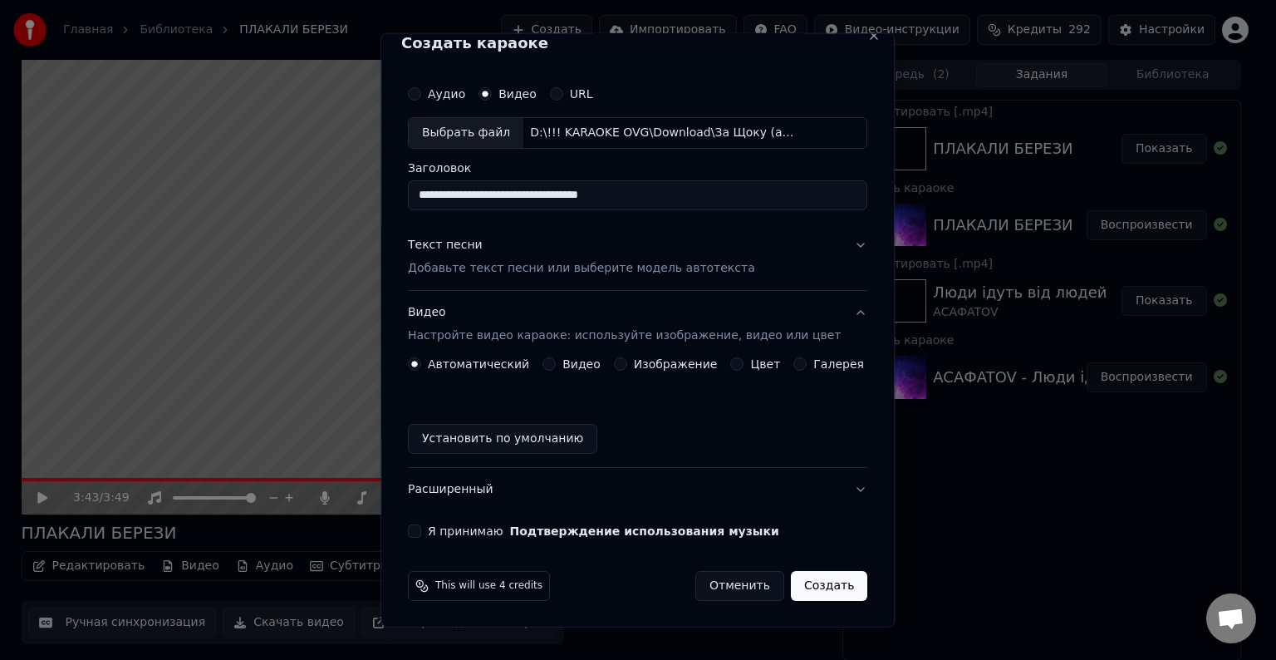
click at [461, 442] on button "Установить по умолчанию" at bounding box center [502, 439] width 189 height 30
click at [425, 524] on div "Я принимаю Подтверждение использования музыки" at bounding box center [637, 530] width 459 height 13
click at [421, 528] on button "Я принимаю Подтверждение использования музыки" at bounding box center [414, 530] width 13 height 13
click at [817, 577] on button "Создать" at bounding box center [829, 586] width 76 height 30
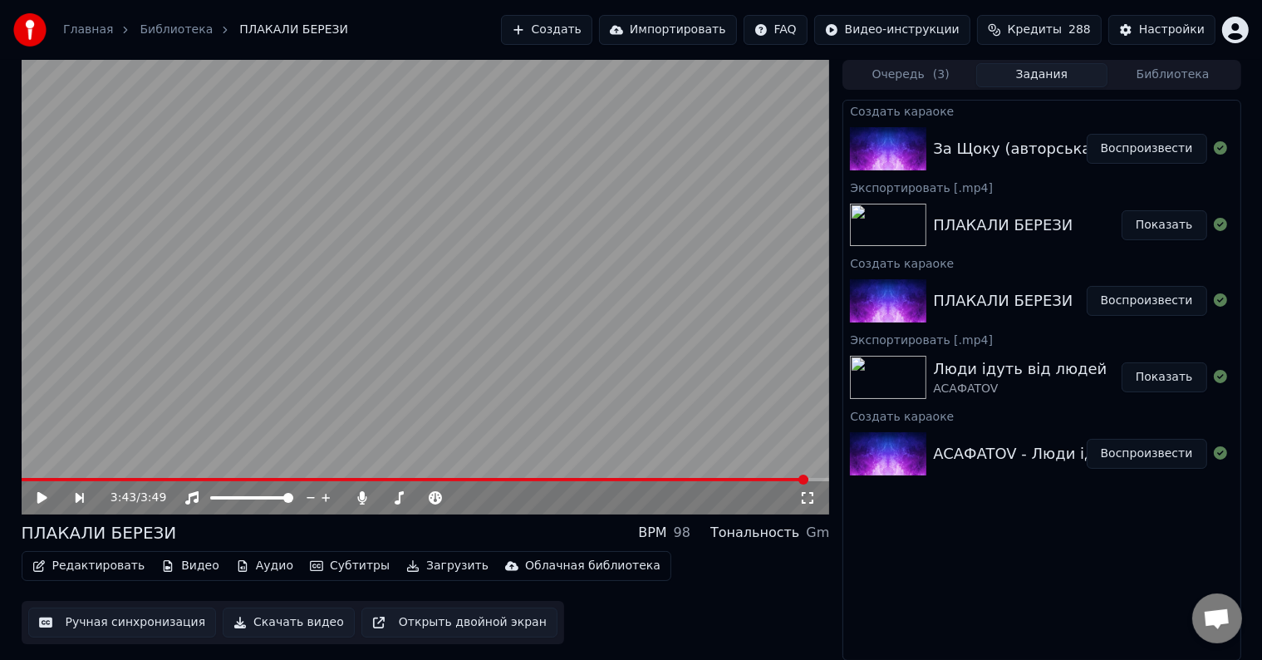
click at [1142, 150] on button "Воспроизвести" at bounding box center [1147, 149] width 120 height 30
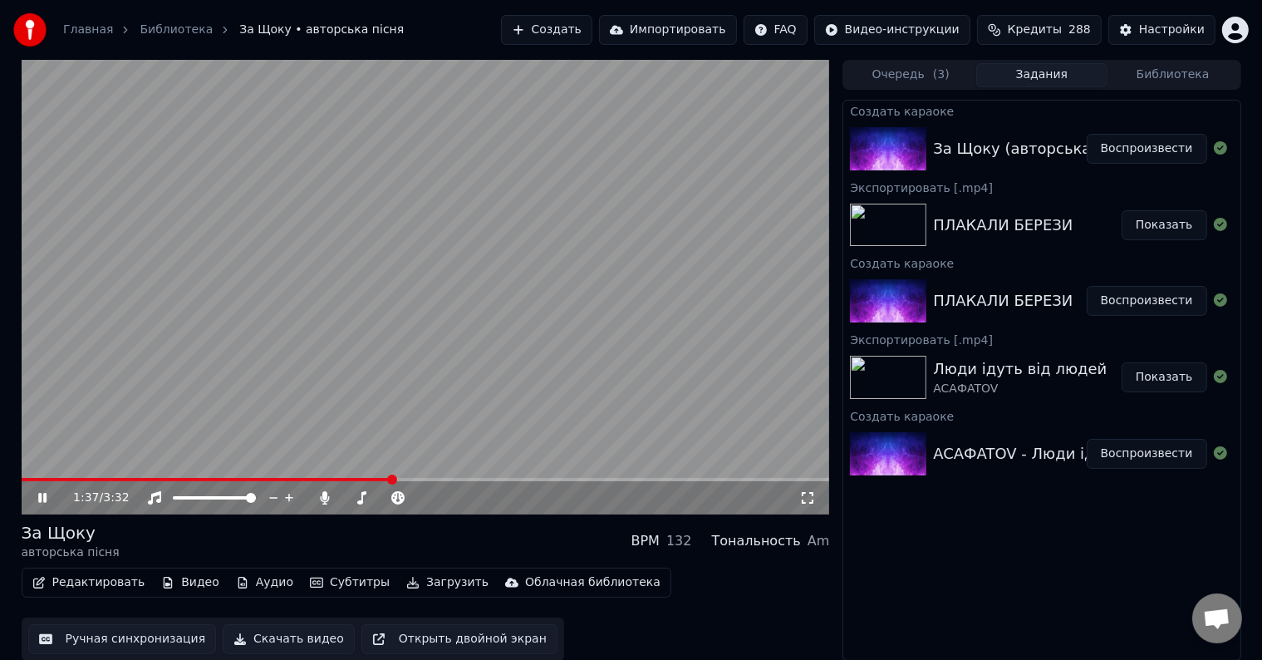
click at [498, 378] on video at bounding box center [426, 287] width 808 height 454
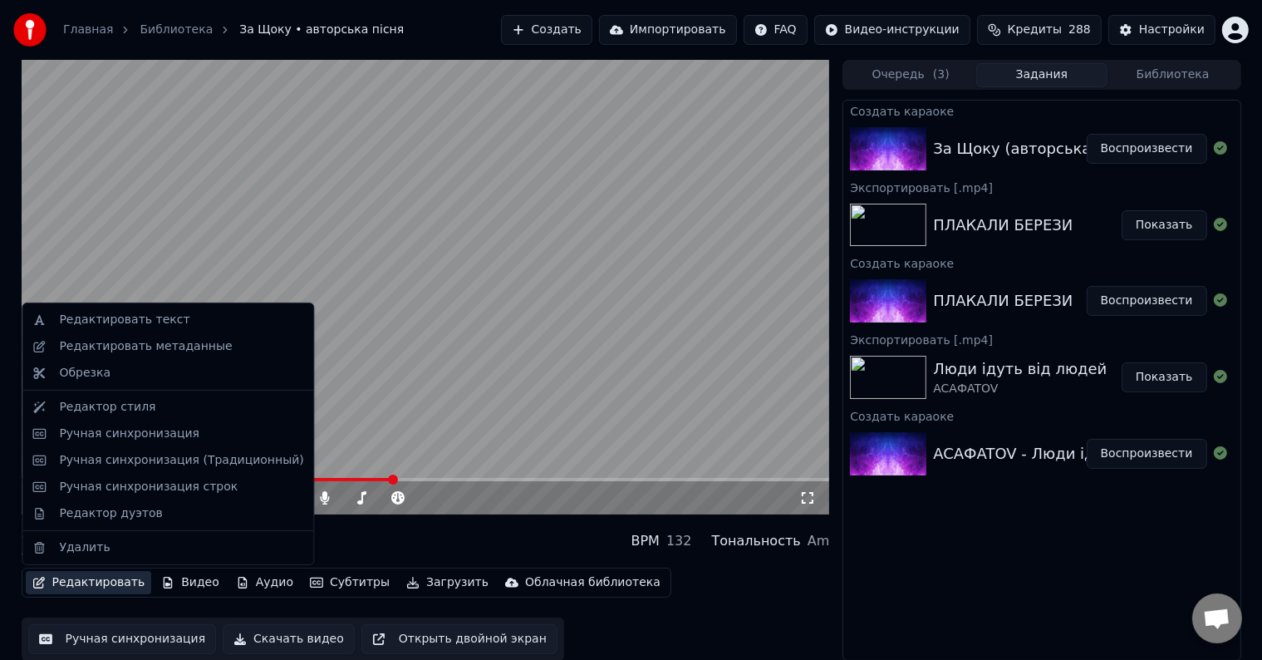
click at [71, 584] on button "Редактировать" at bounding box center [89, 582] width 126 height 23
click at [129, 317] on div "Редактировать текст" at bounding box center [124, 320] width 130 height 17
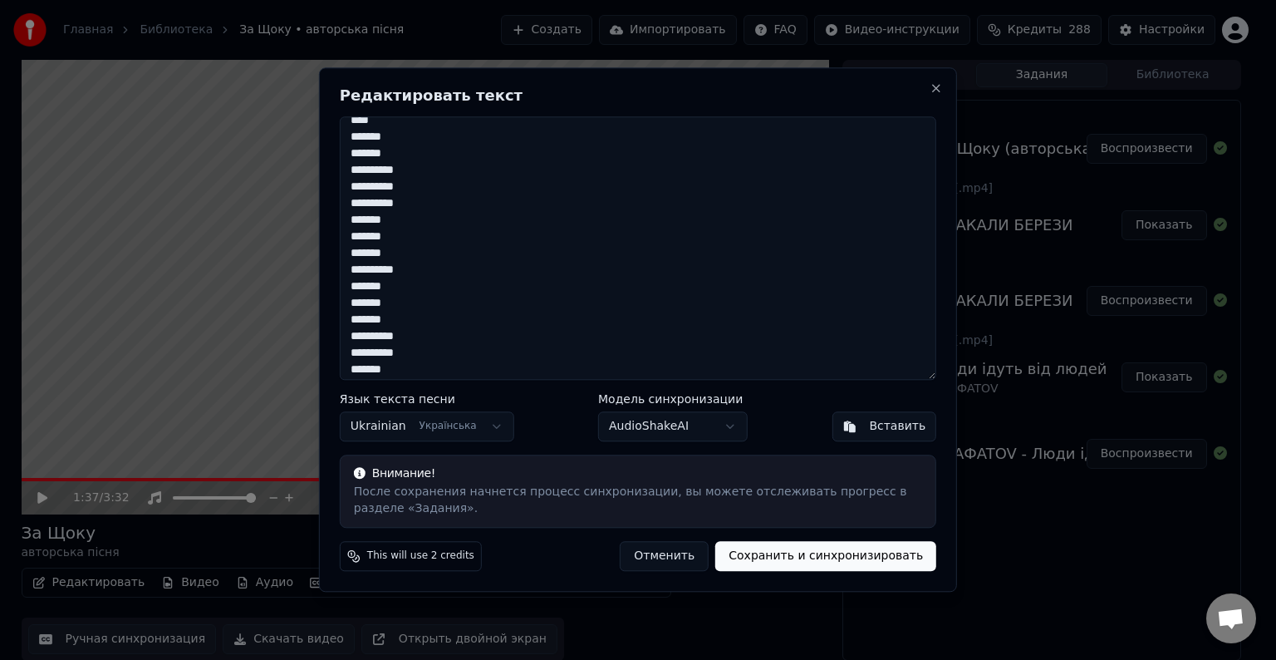
scroll to position [415, 0]
drag, startPoint x: 349, startPoint y: 128, endPoint x: 415, endPoint y: 341, distance: 223.4
click at [415, 341] on textarea "**********" at bounding box center [638, 247] width 597 height 263
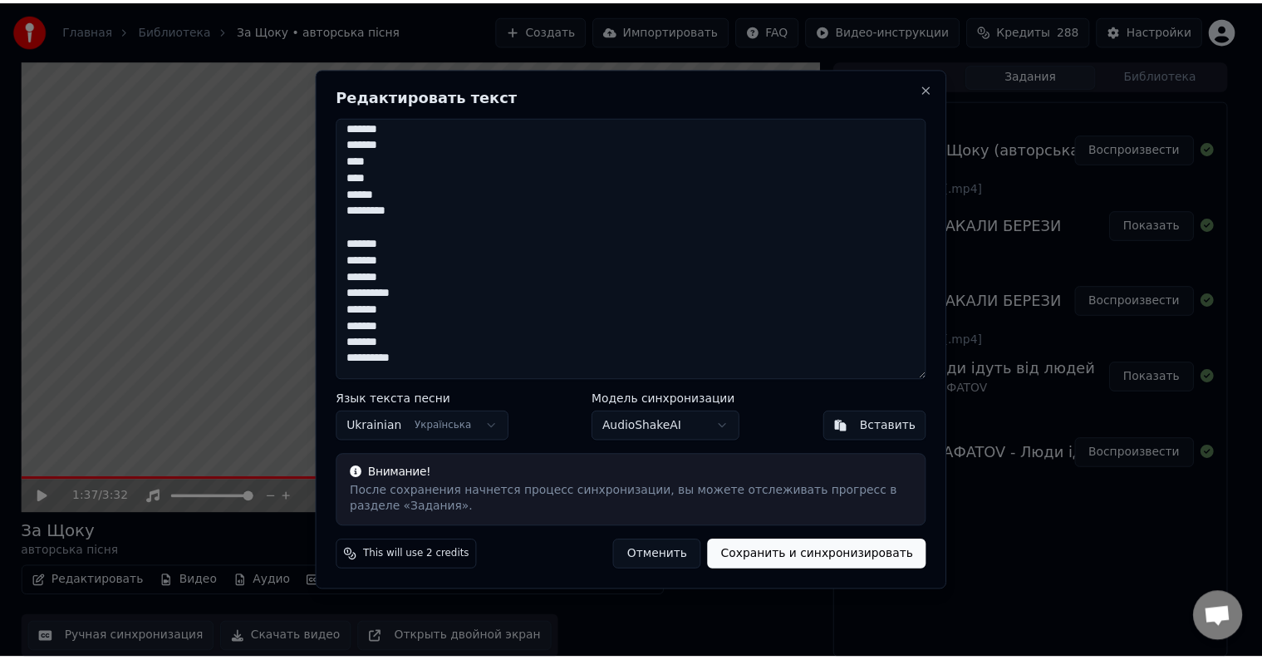
scroll to position [0, 0]
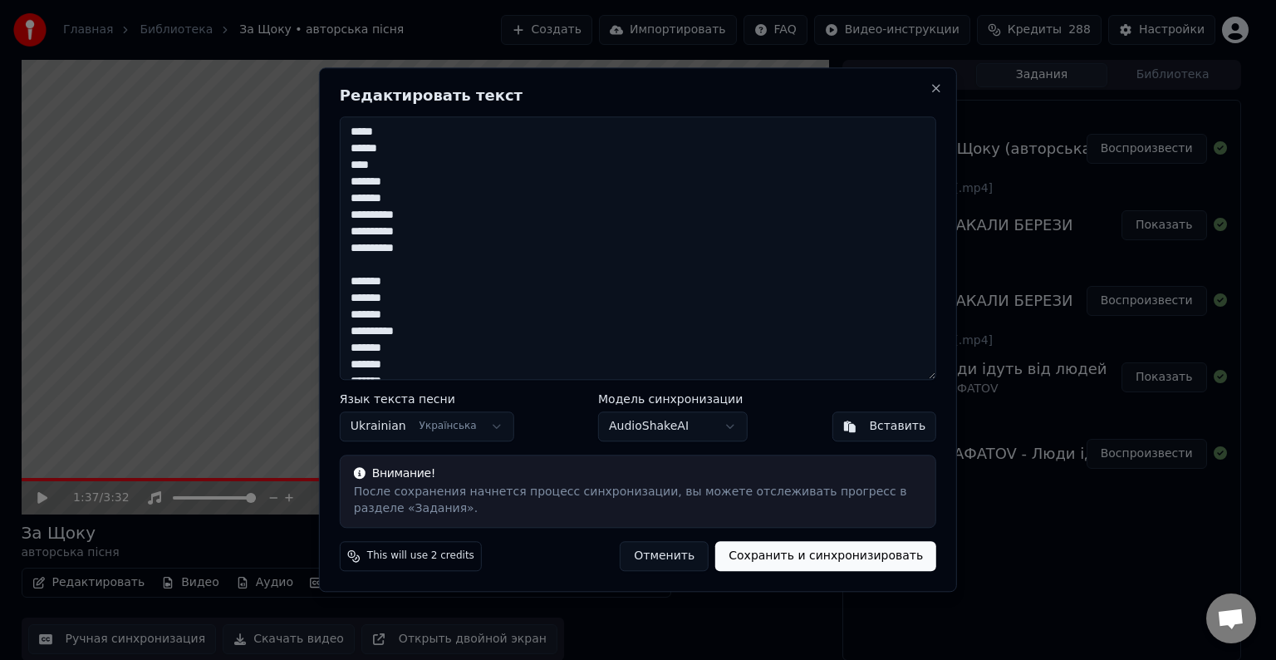
type textarea "**********"
click at [836, 558] on button "Сохранить и синхронизировать" at bounding box center [825, 557] width 221 height 30
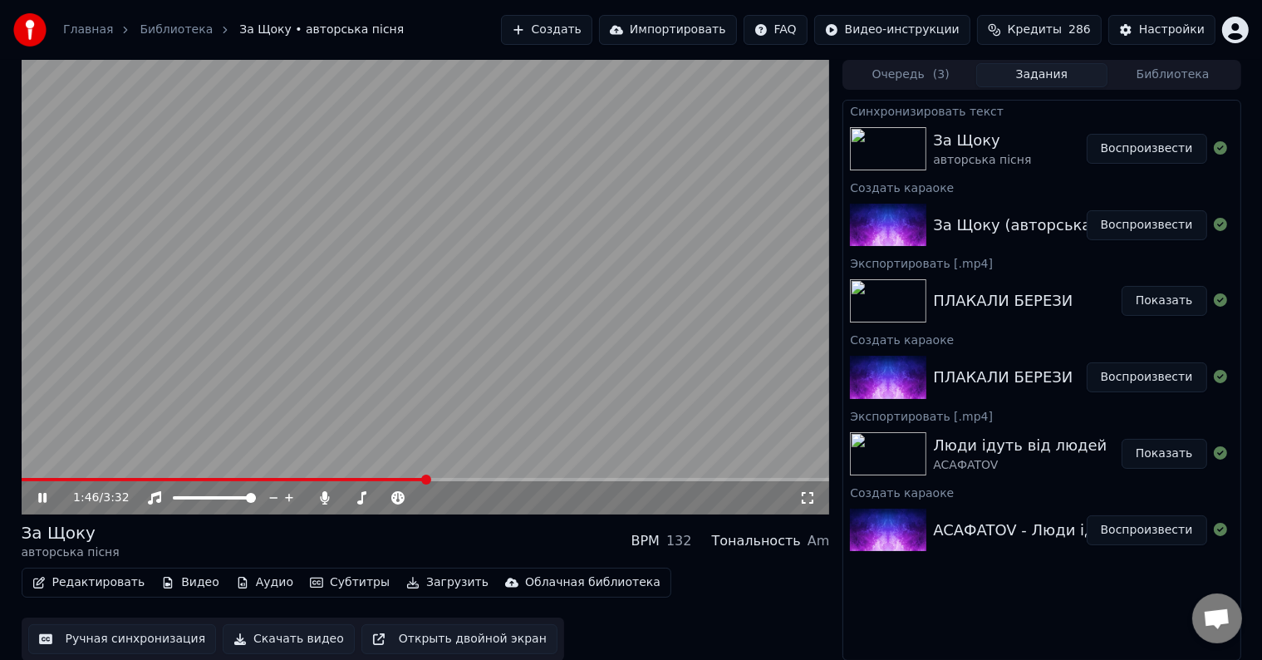
click at [503, 269] on video at bounding box center [426, 287] width 808 height 454
click at [95, 586] on button "Редактировать" at bounding box center [89, 582] width 126 height 23
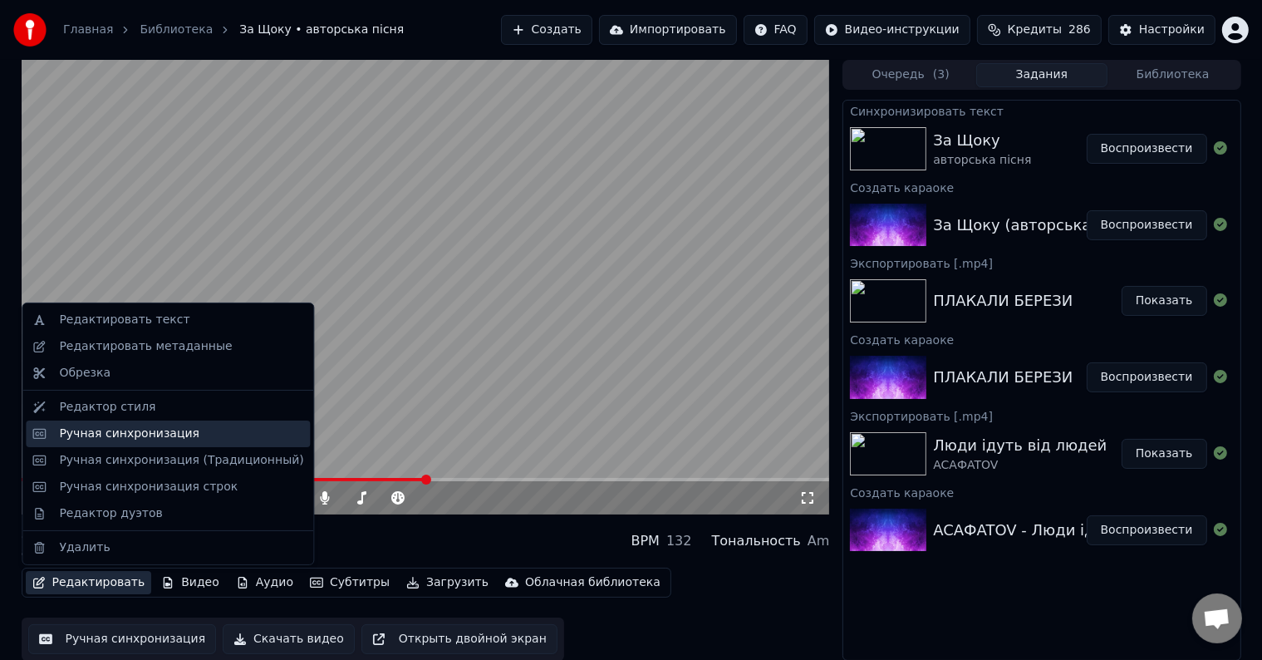
click at [184, 435] on div "Ручная синхронизация" at bounding box center [181, 433] width 244 height 17
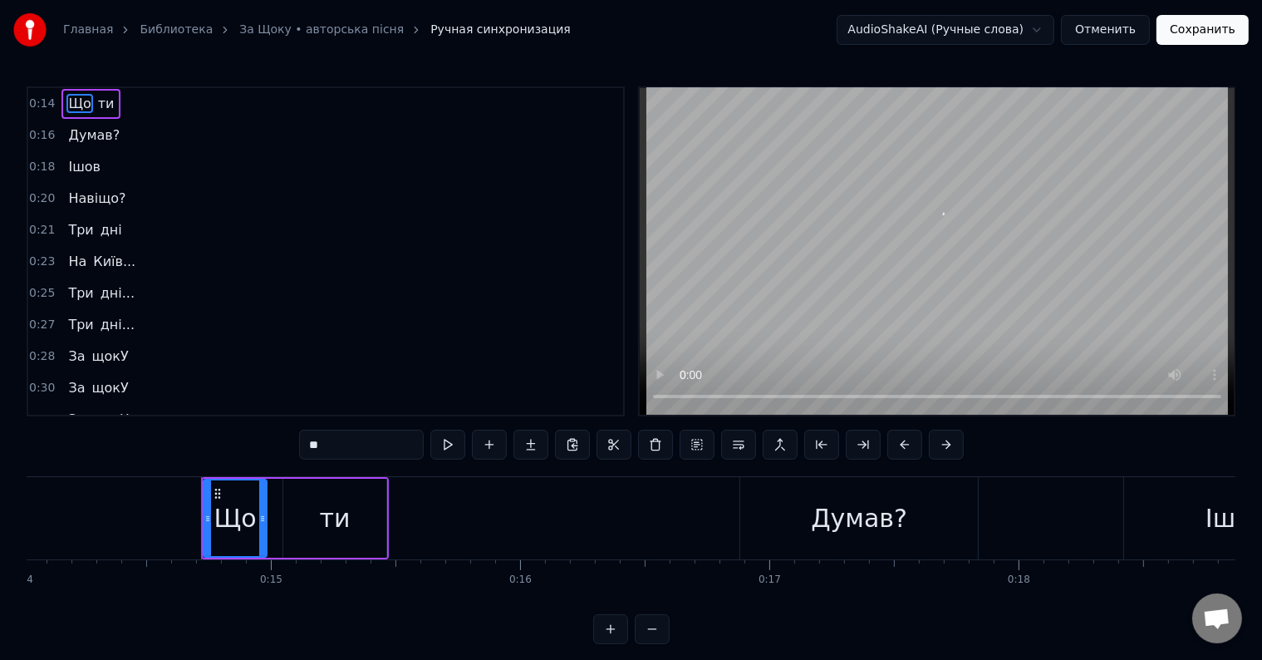
scroll to position [0, 3586]
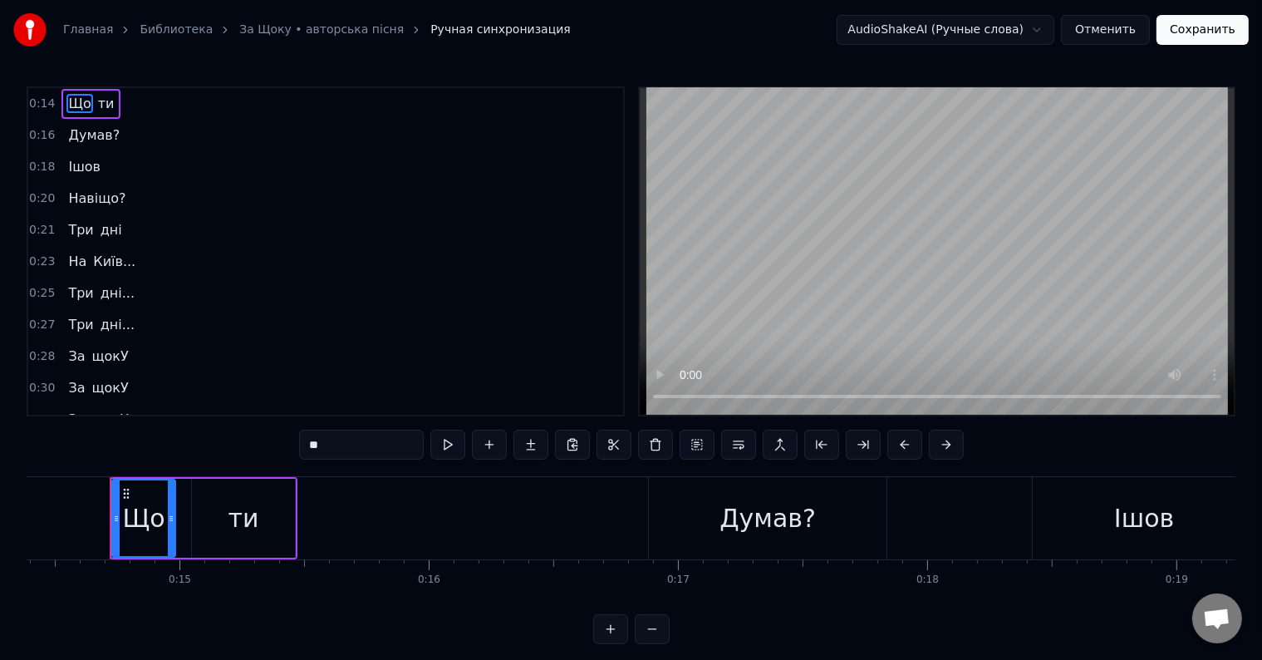
click at [448, 446] on button at bounding box center [447, 445] width 35 height 30
click at [460, 446] on button at bounding box center [447, 445] width 35 height 30
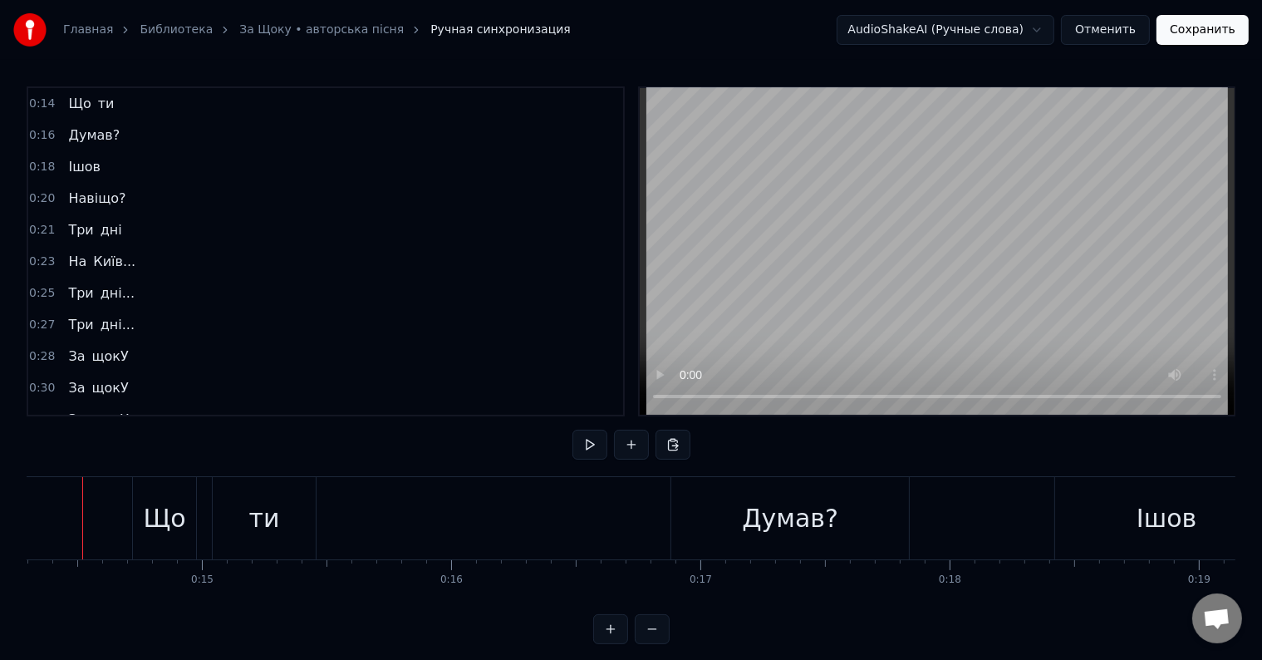
scroll to position [0, 3536]
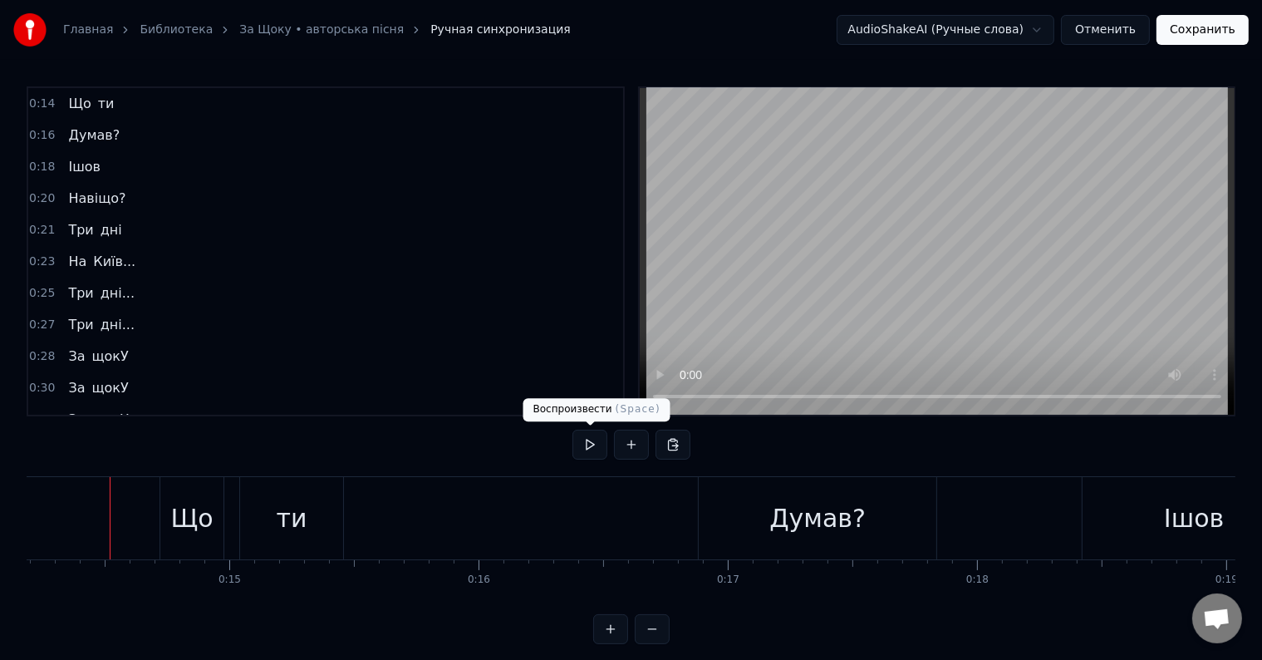
click at [591, 449] on button at bounding box center [589, 445] width 35 height 30
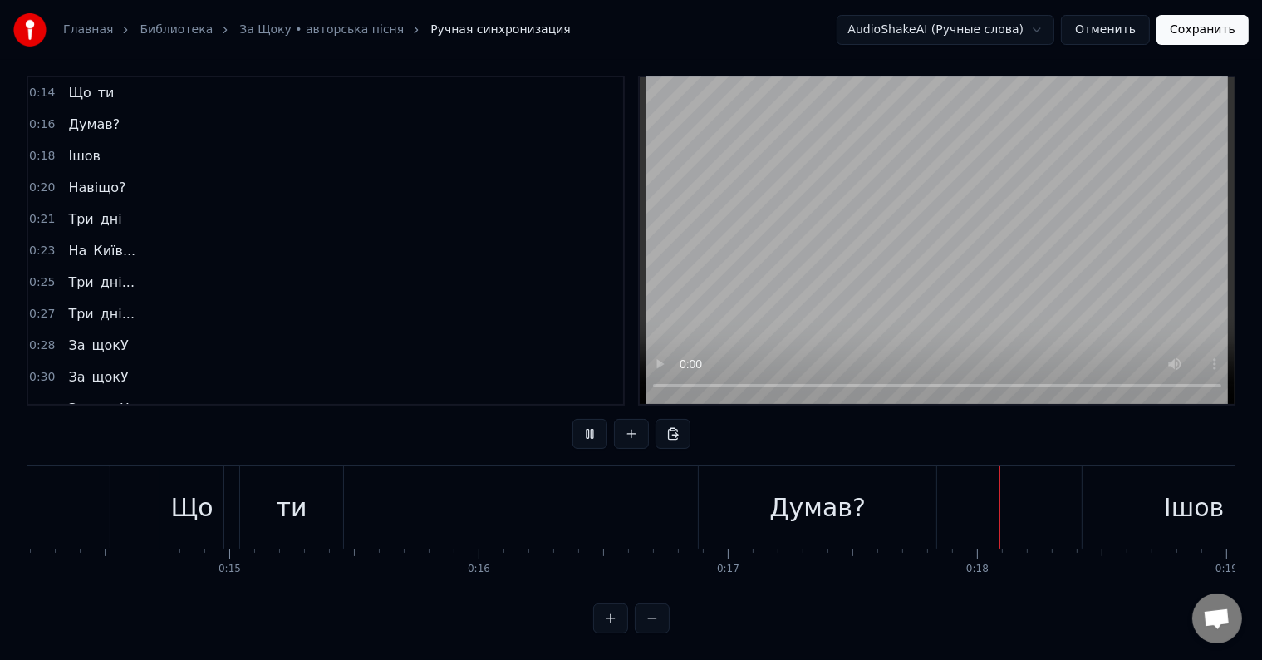
scroll to position [25, 0]
click at [665, 622] on button at bounding box center [652, 618] width 35 height 30
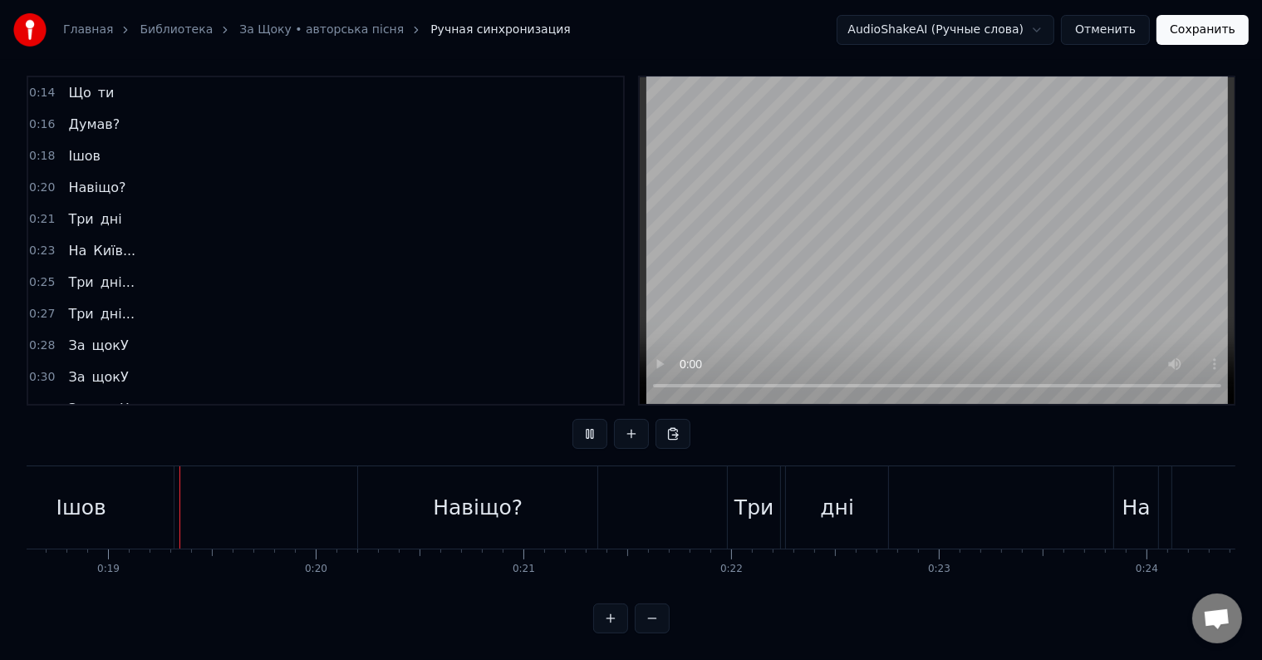
click at [651, 617] on button at bounding box center [652, 618] width 35 height 30
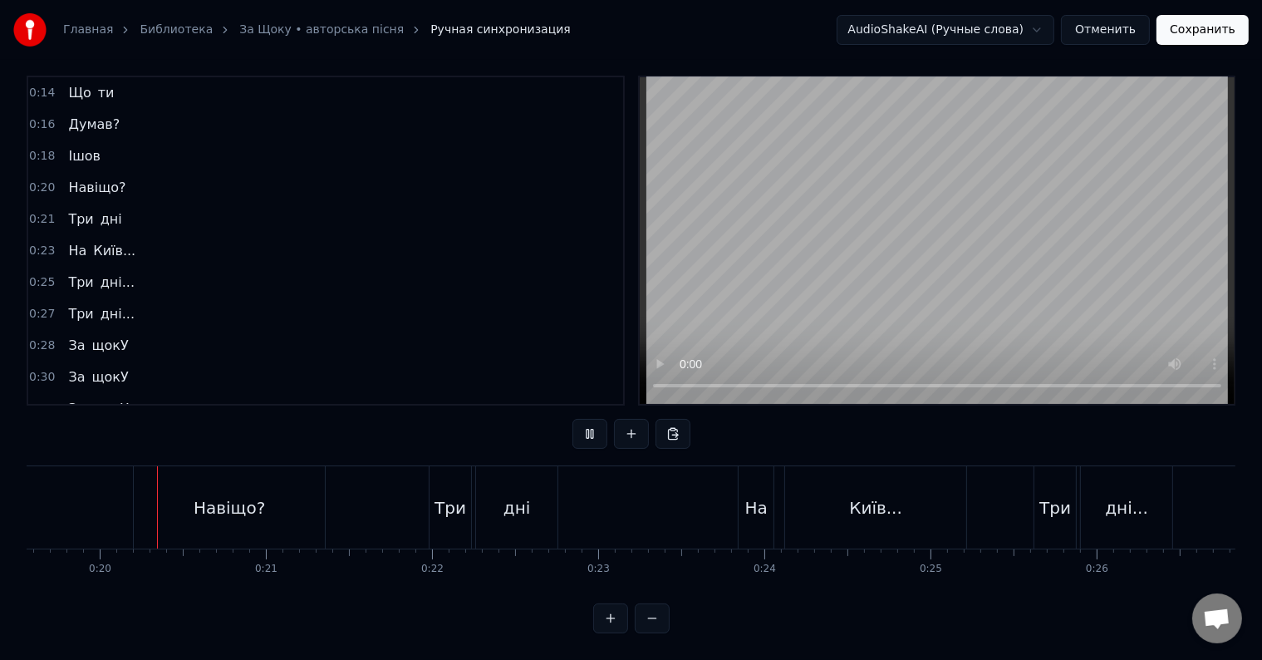
click at [651, 620] on button at bounding box center [652, 618] width 35 height 30
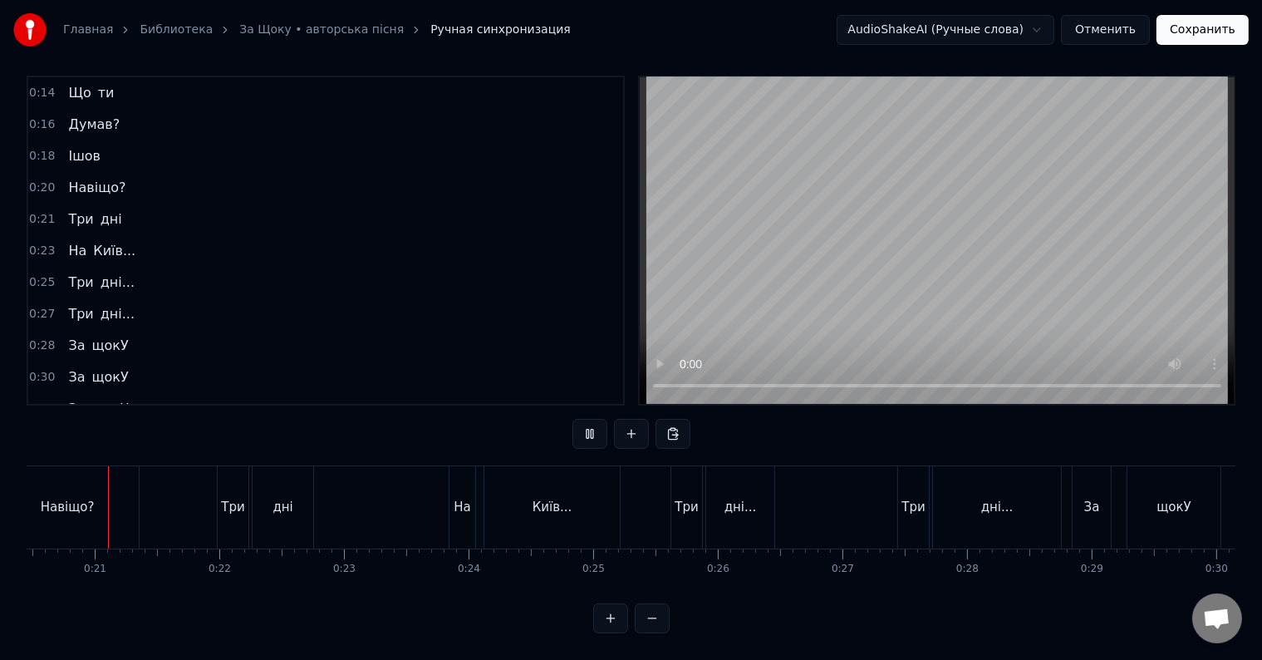
click at [651, 620] on button at bounding box center [652, 618] width 35 height 30
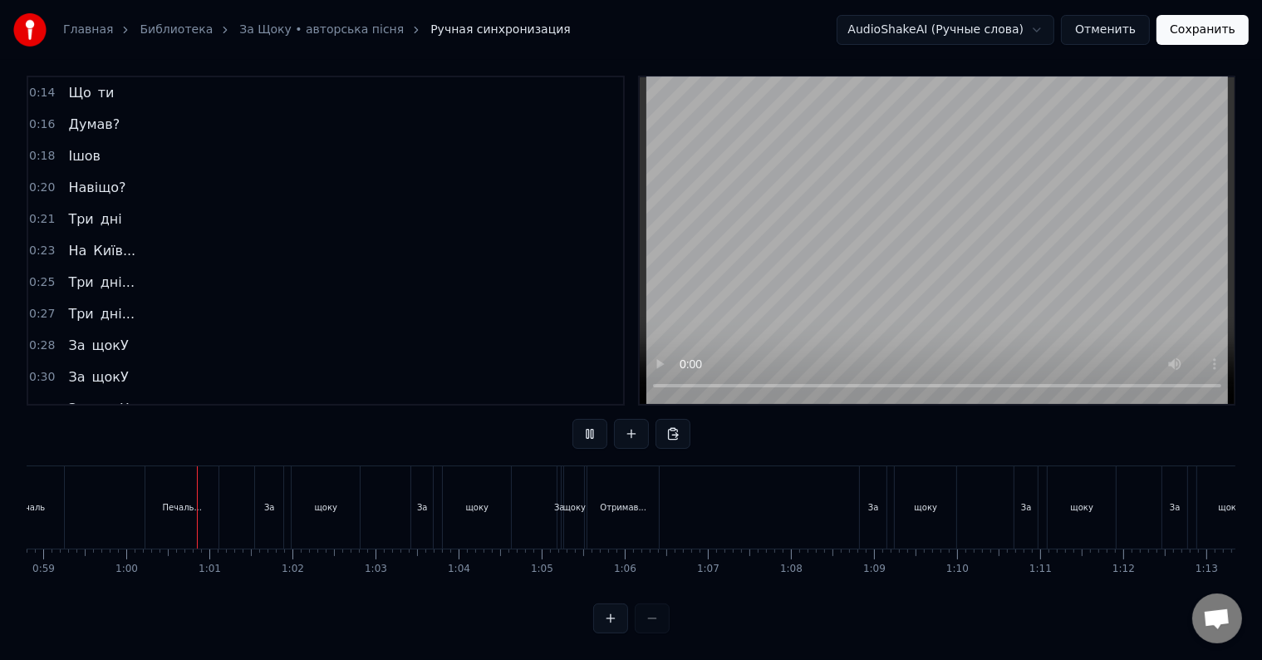
scroll to position [0, 4918]
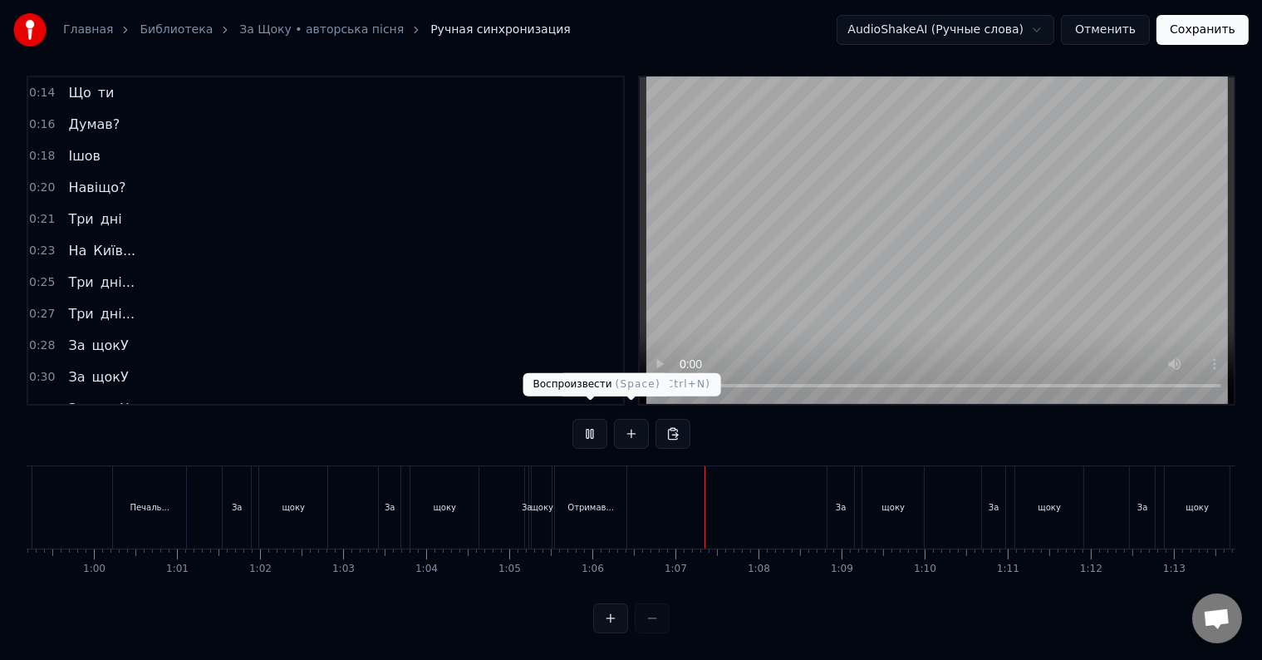
click at [593, 419] on button at bounding box center [589, 434] width 35 height 30
click at [538, 505] on div "щоку" at bounding box center [542, 507] width 20 height 82
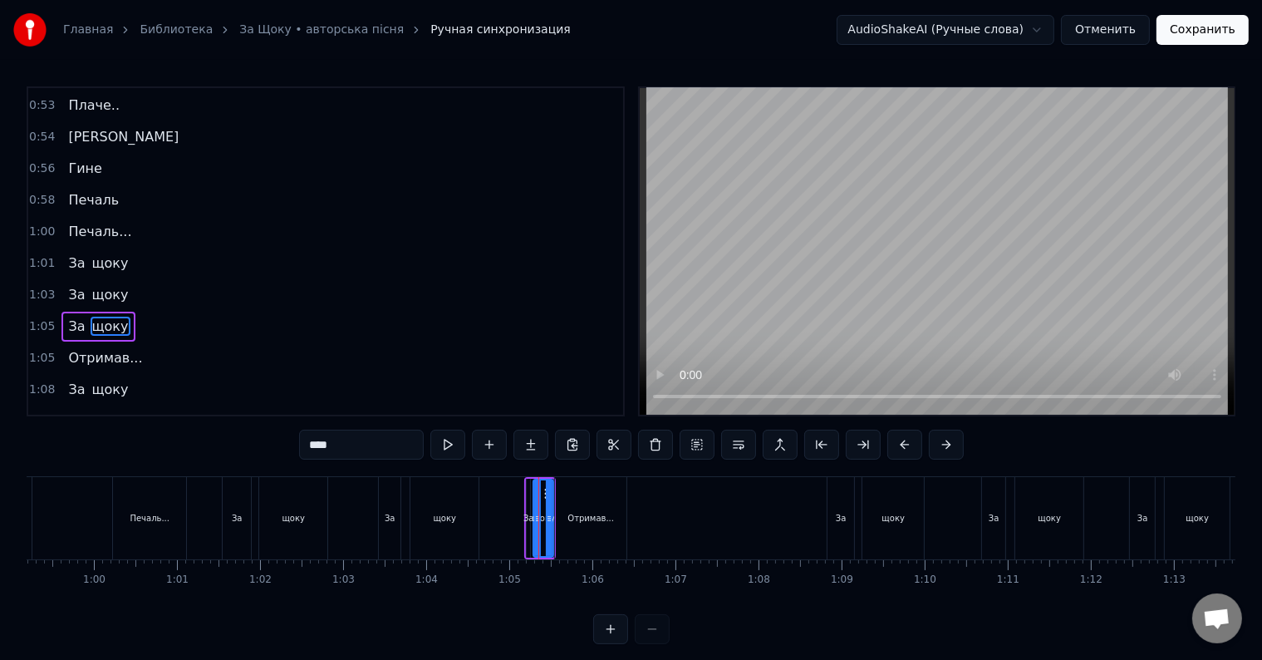
scroll to position [646, 0]
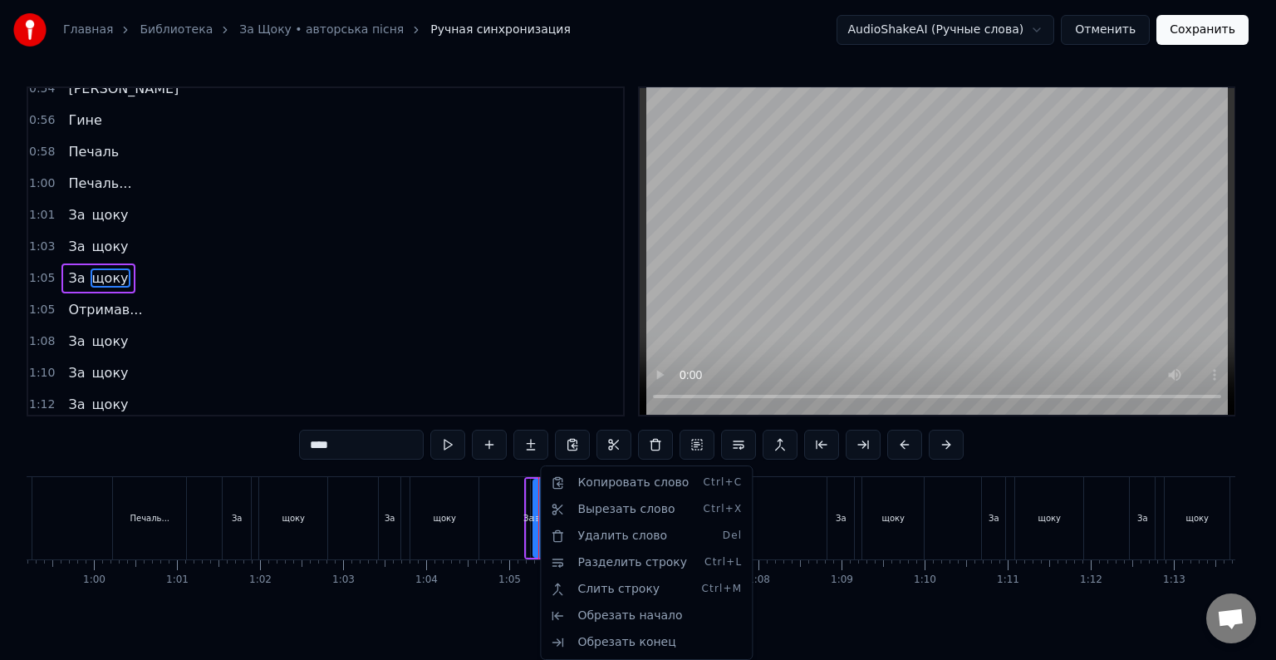
click at [508, 631] on html "Главная Библиотека За Щоку • авторська пісня Ручная синхронизация AudioShakeAI …" at bounding box center [638, 335] width 1276 height 670
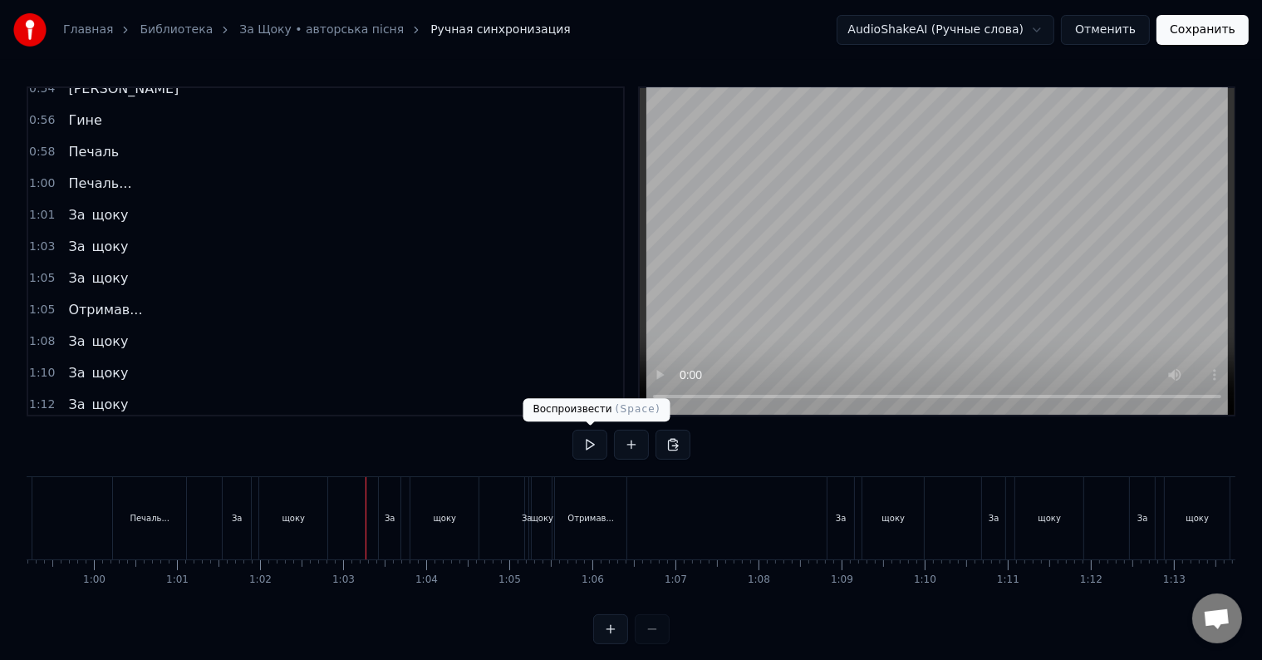
click at [585, 454] on button at bounding box center [589, 445] width 35 height 30
click at [592, 444] on button at bounding box center [589, 445] width 35 height 30
click at [542, 520] on div "щоку" at bounding box center [541, 518] width 23 height 12
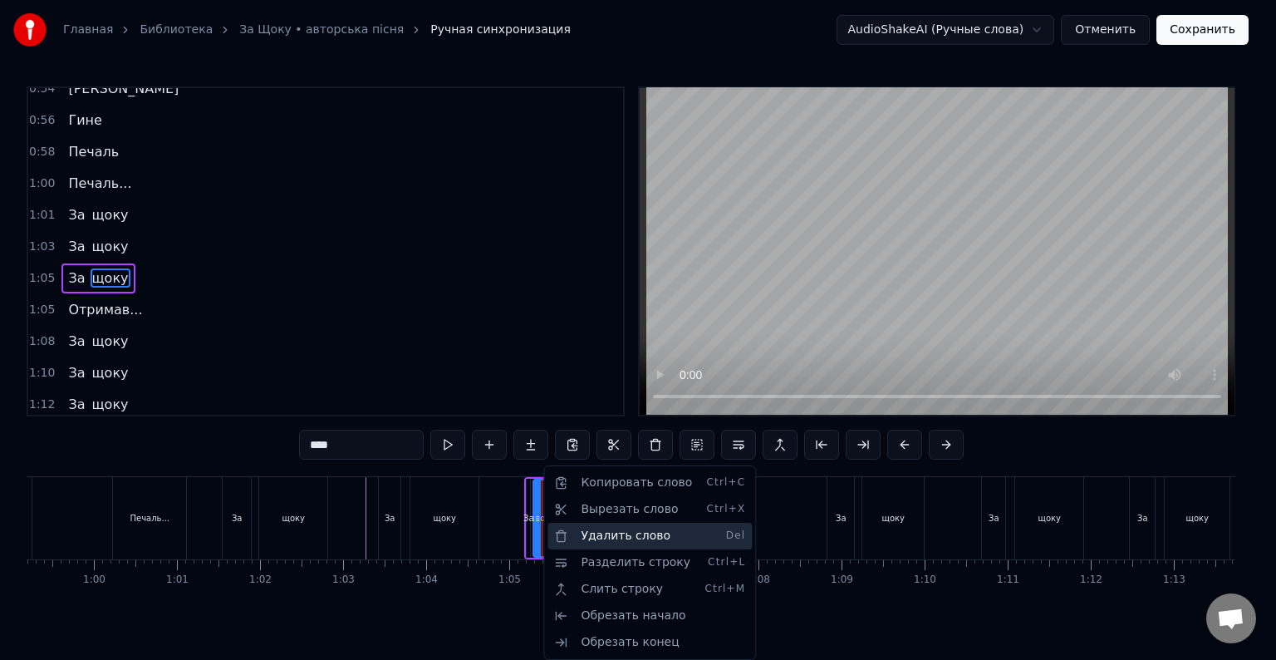
click at [615, 542] on div "Удалить слово Del" at bounding box center [650, 536] width 204 height 27
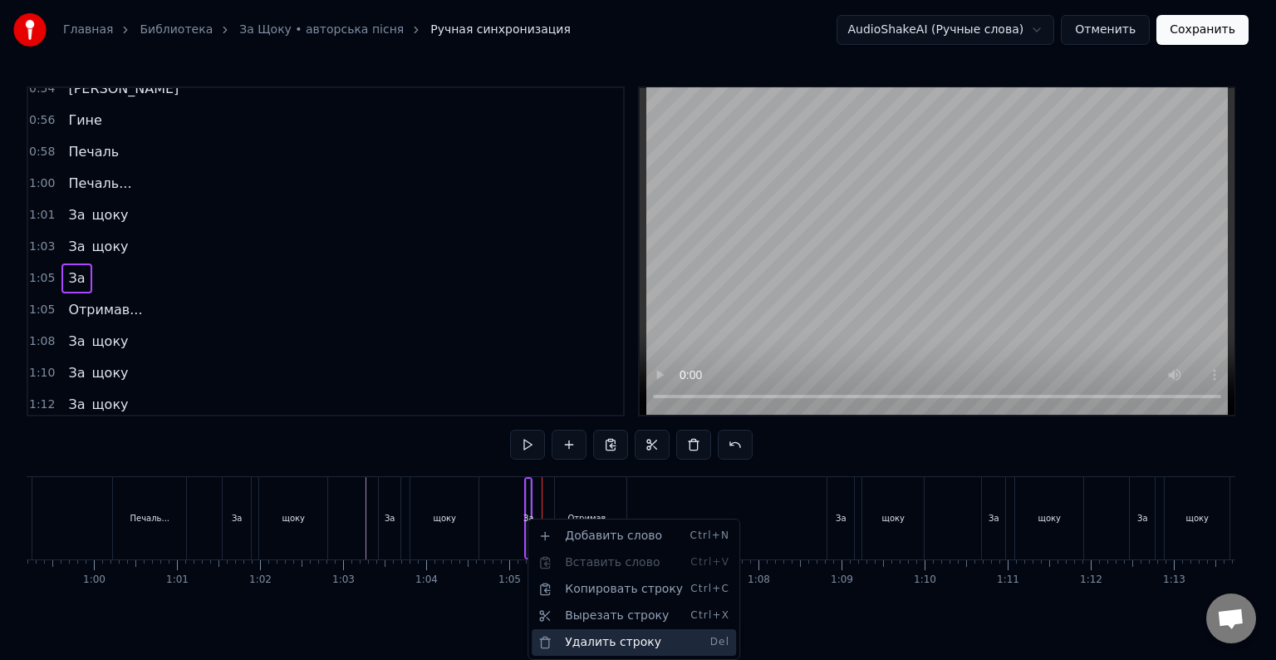
click at [612, 641] on div "Удалить строку Del" at bounding box center [634, 642] width 204 height 27
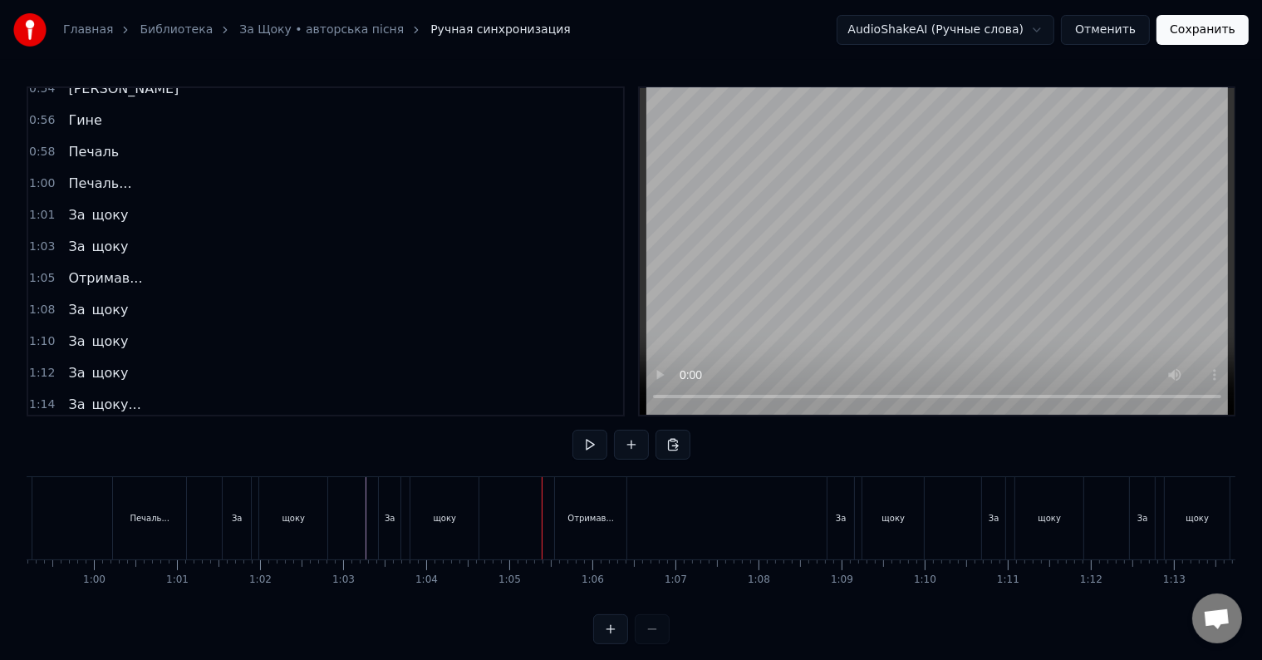
click at [561, 520] on div "Отримав..." at bounding box center [590, 518] width 71 height 82
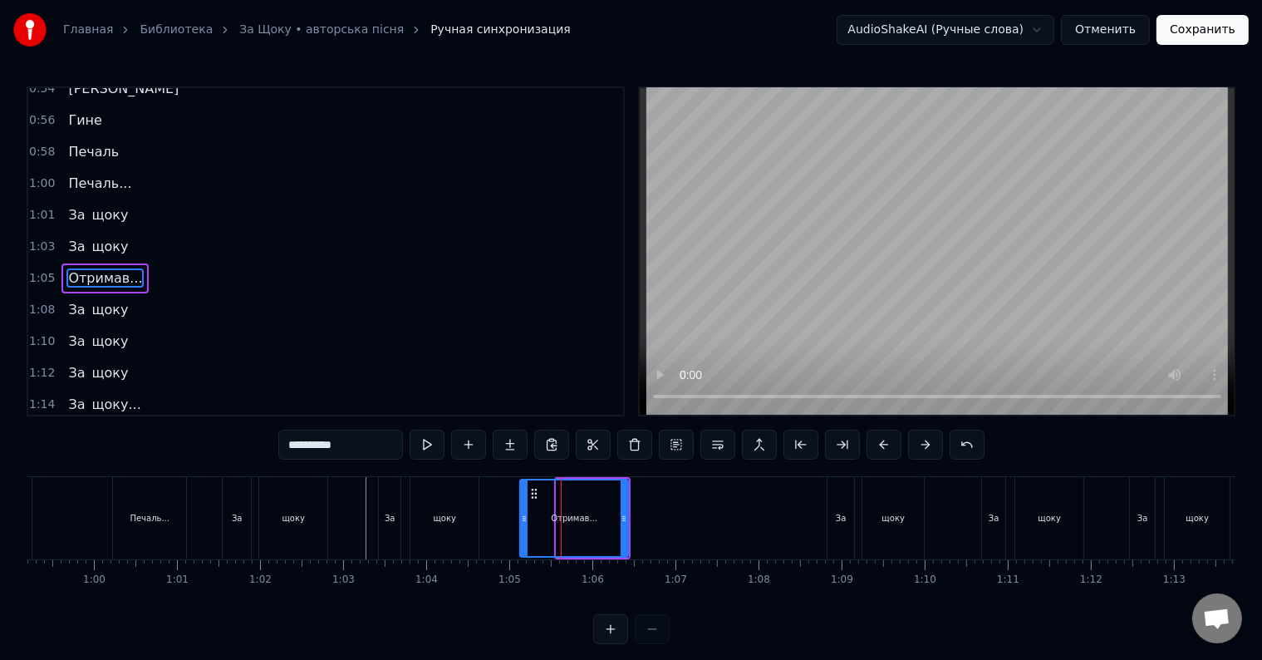
drag, startPoint x: 558, startPoint y: 520, endPoint x: 522, endPoint y: 519, distance: 36.6
click at [522, 519] on icon at bounding box center [524, 518] width 7 height 13
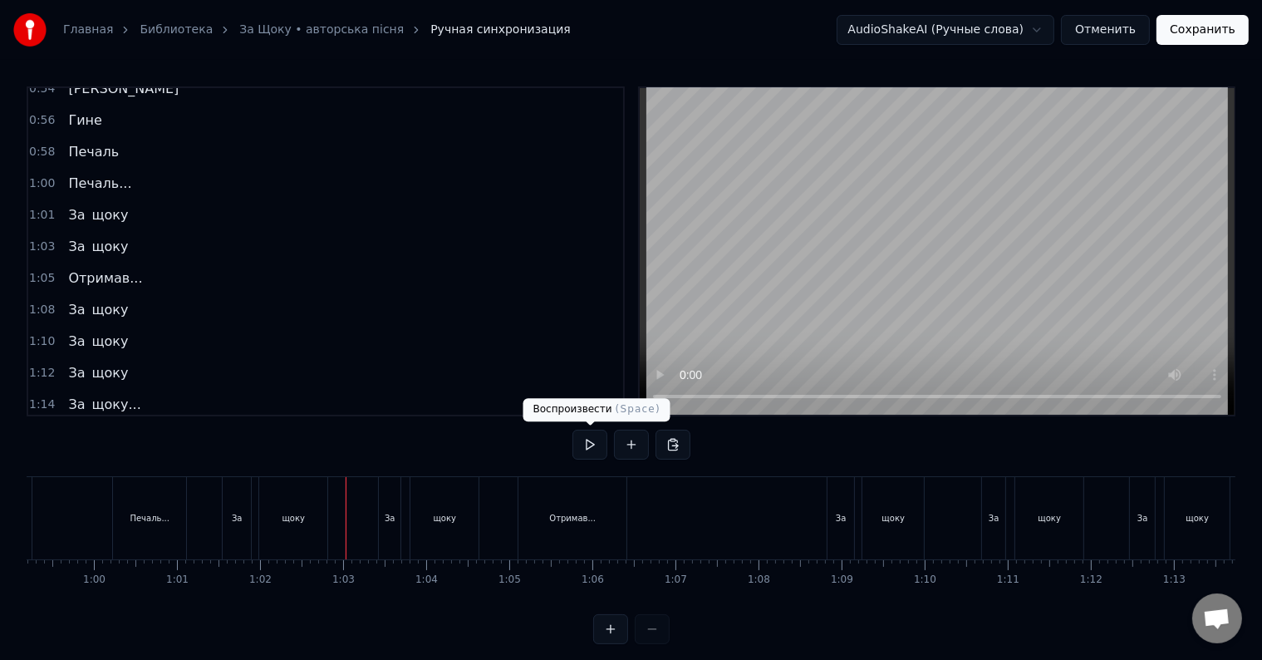
click at [588, 449] on button at bounding box center [589, 445] width 35 height 30
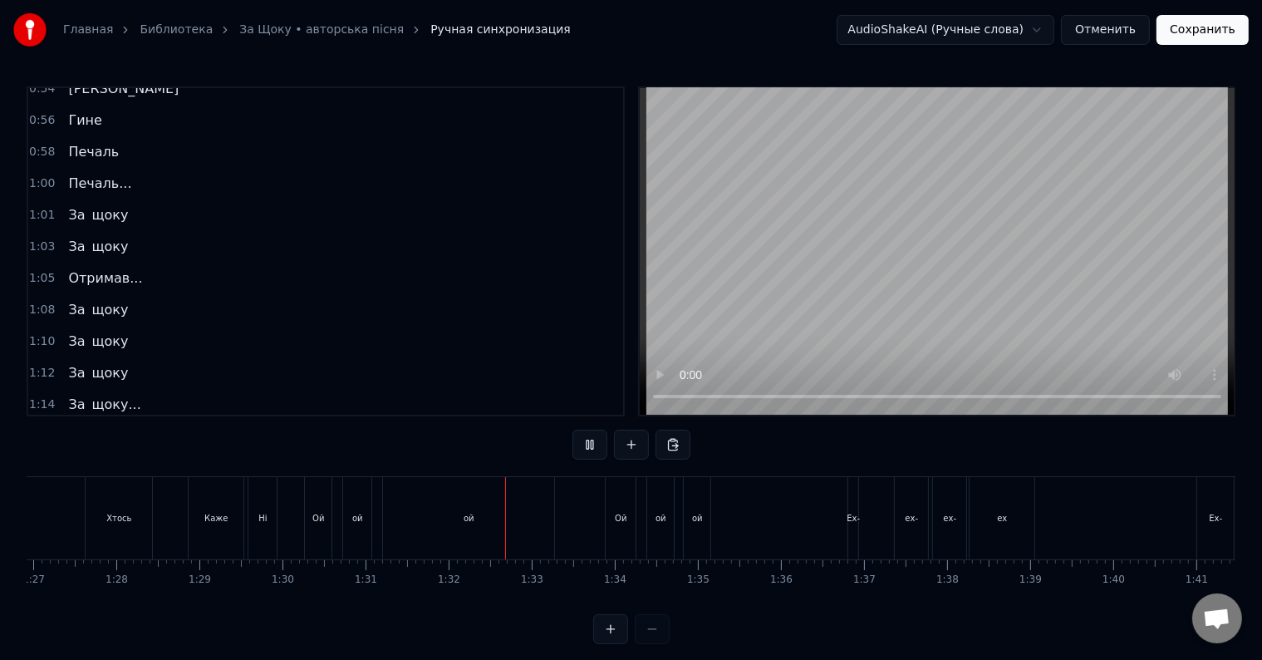
scroll to position [0, 7311]
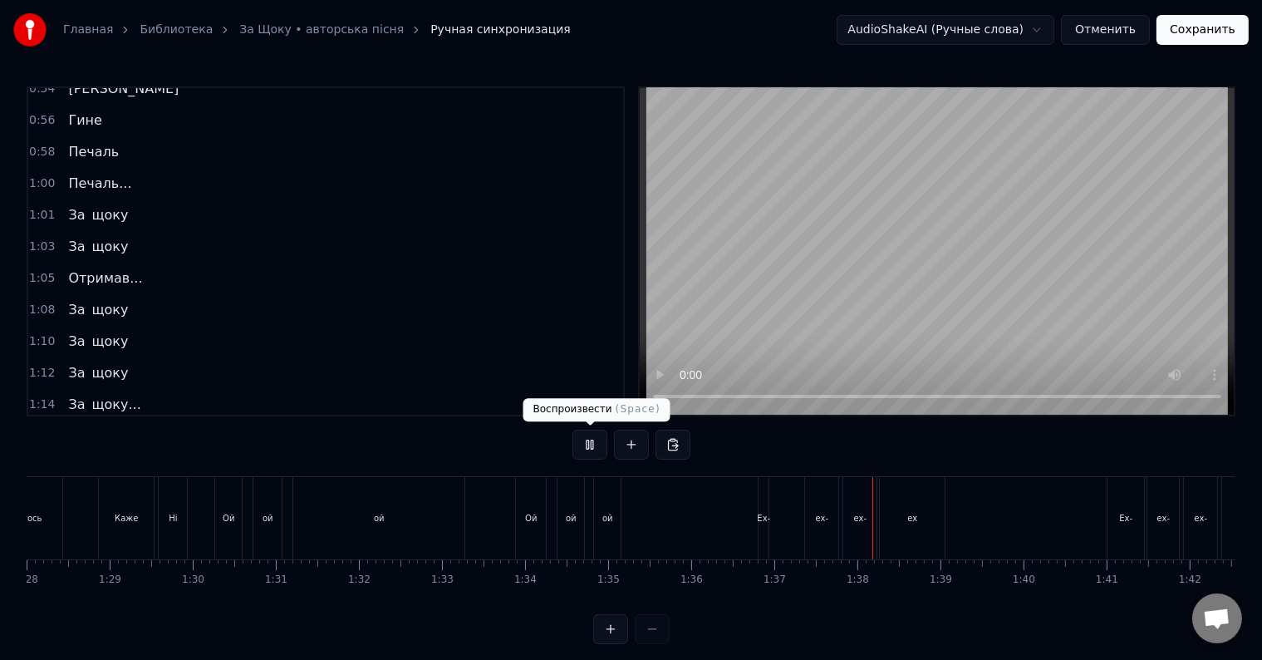
click at [592, 446] on button at bounding box center [589, 445] width 35 height 30
click at [927, 532] on div "ех" at bounding box center [912, 518] width 65 height 82
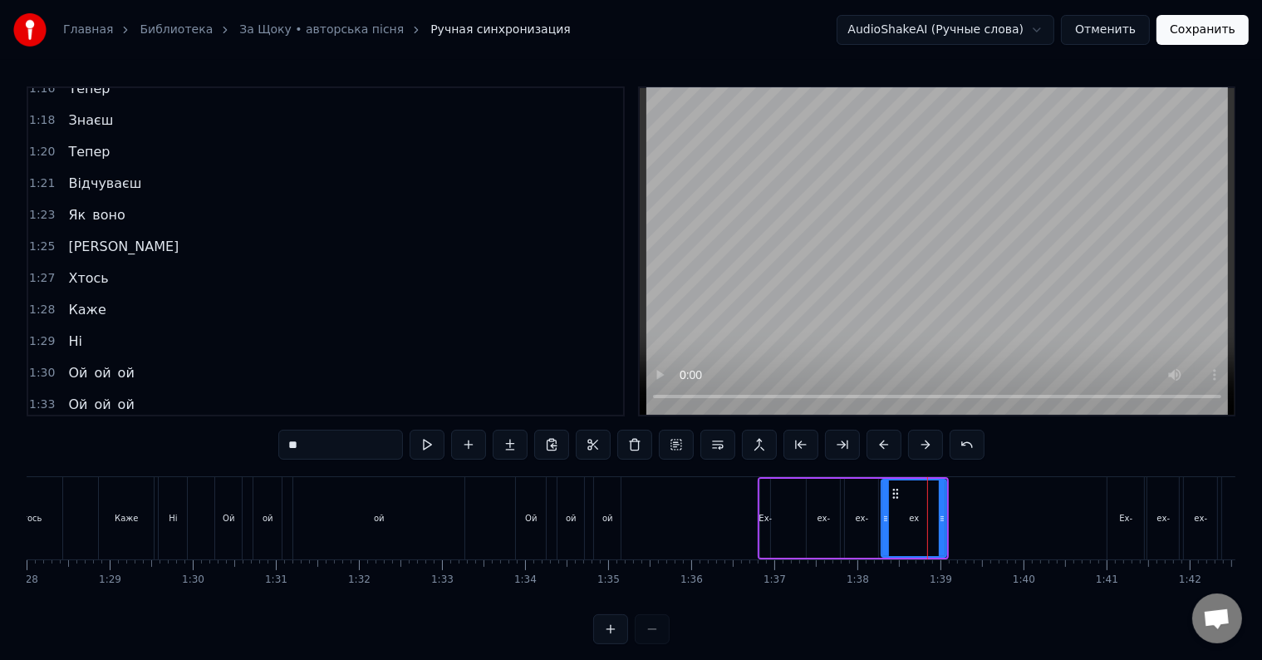
scroll to position [1136, 0]
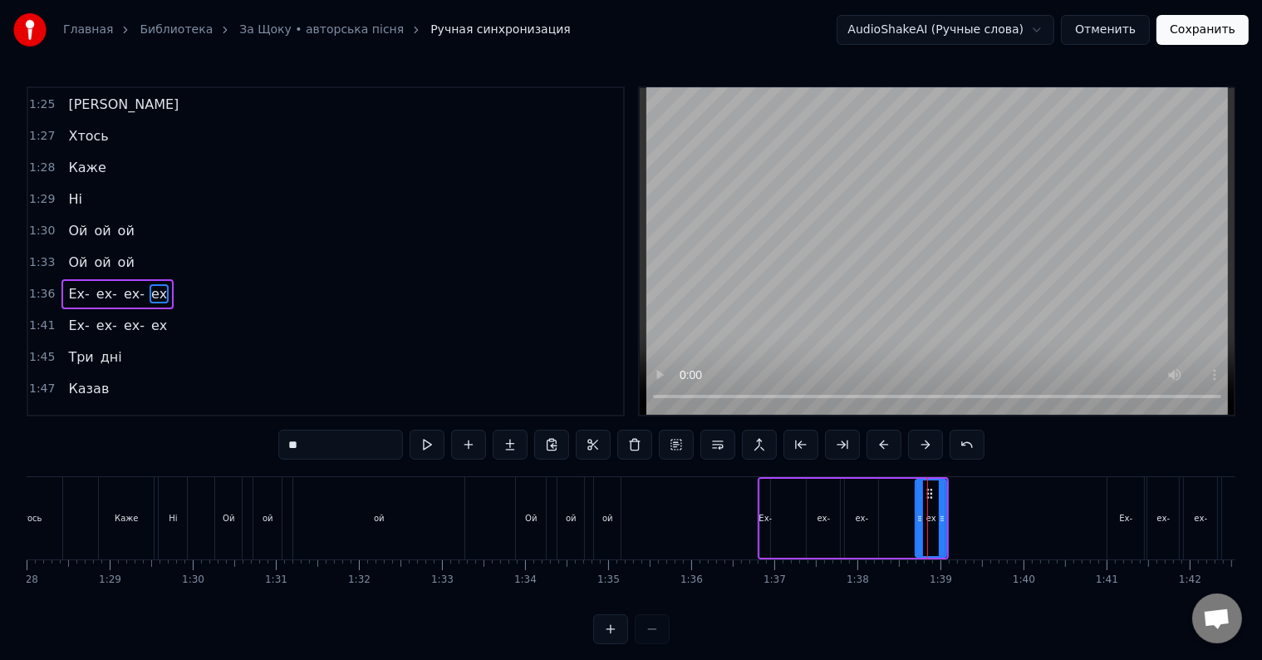
drag, startPoint x: 883, startPoint y: 518, endPoint x: 917, endPoint y: 519, distance: 34.1
click at [917, 519] on icon at bounding box center [919, 518] width 7 height 13
drag, startPoint x: 850, startPoint y: 517, endPoint x: 886, endPoint y: 520, distance: 35.9
click at [886, 520] on div "Ех- ех- ех- ех" at bounding box center [853, 518] width 191 height 82
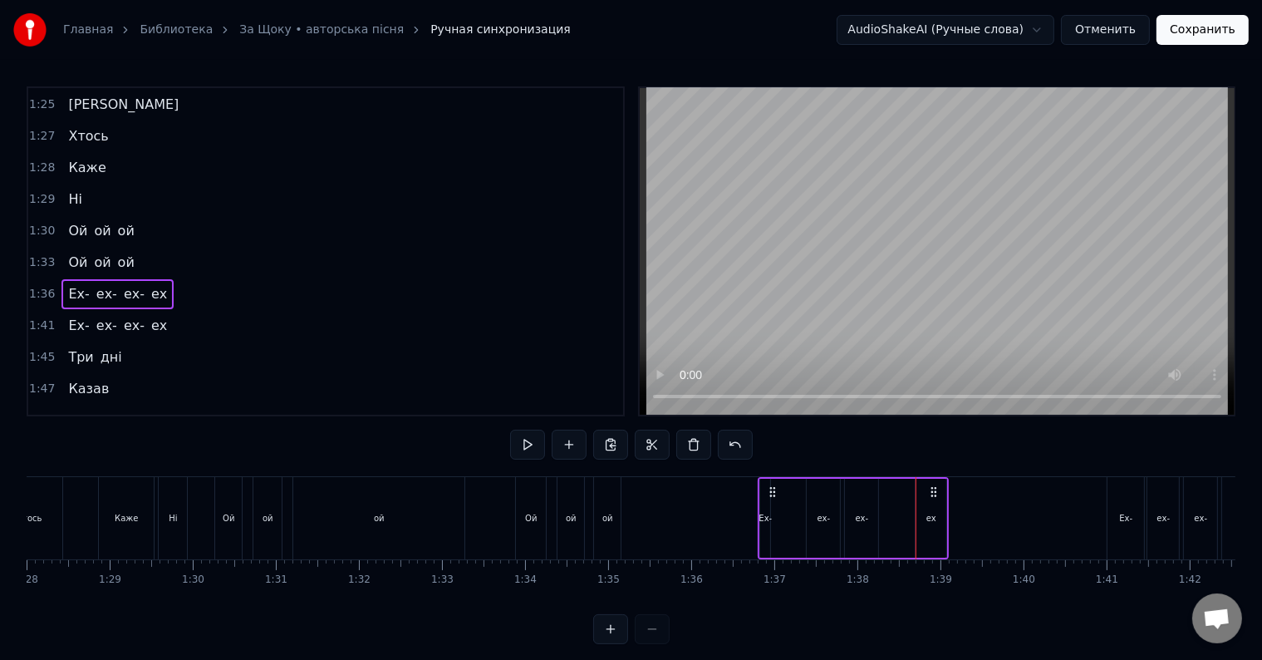
click at [862, 520] on div "ех-" at bounding box center [862, 518] width 13 height 12
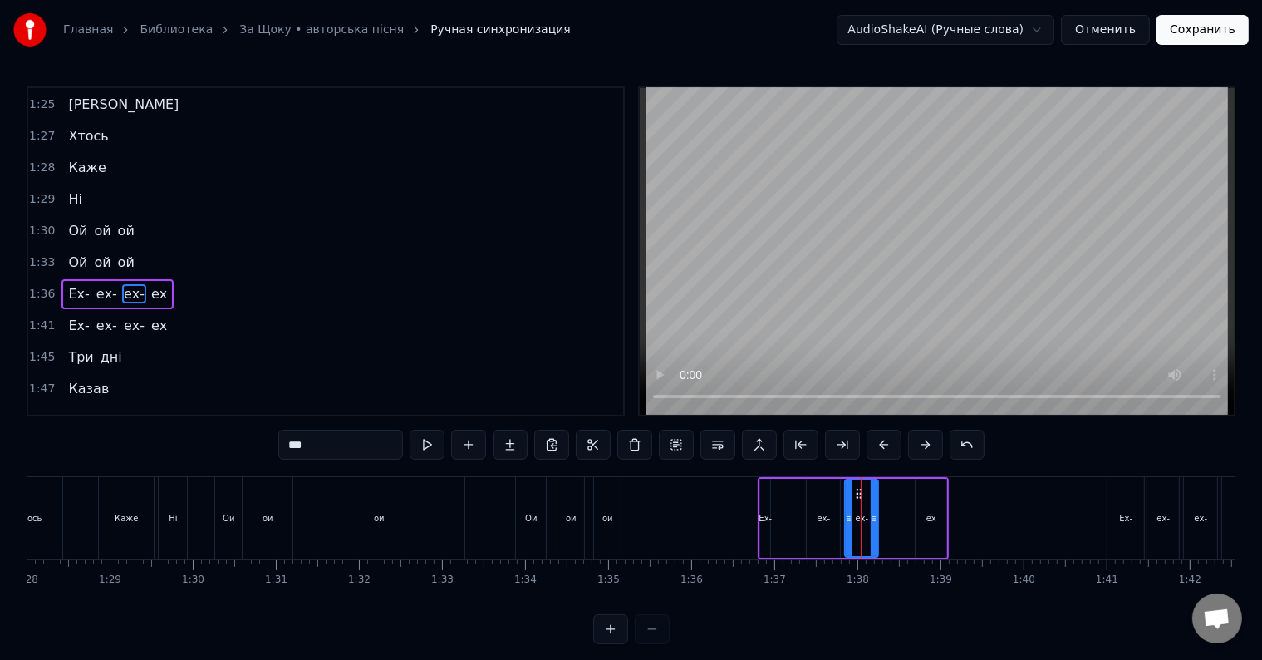
drag, startPoint x: 858, startPoint y: 517, endPoint x: 884, endPoint y: 516, distance: 25.8
click at [884, 516] on div "Ех- ех- ех- ех" at bounding box center [853, 518] width 191 height 82
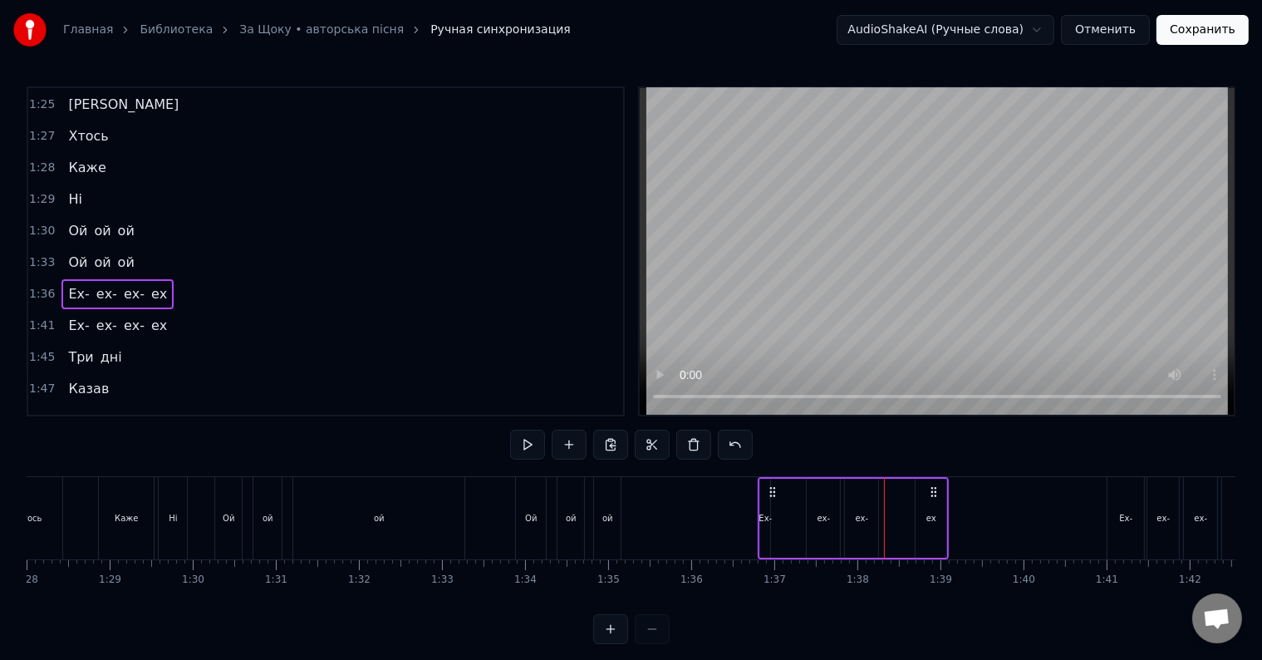
click at [863, 515] on div "ех-" at bounding box center [862, 518] width 13 height 12
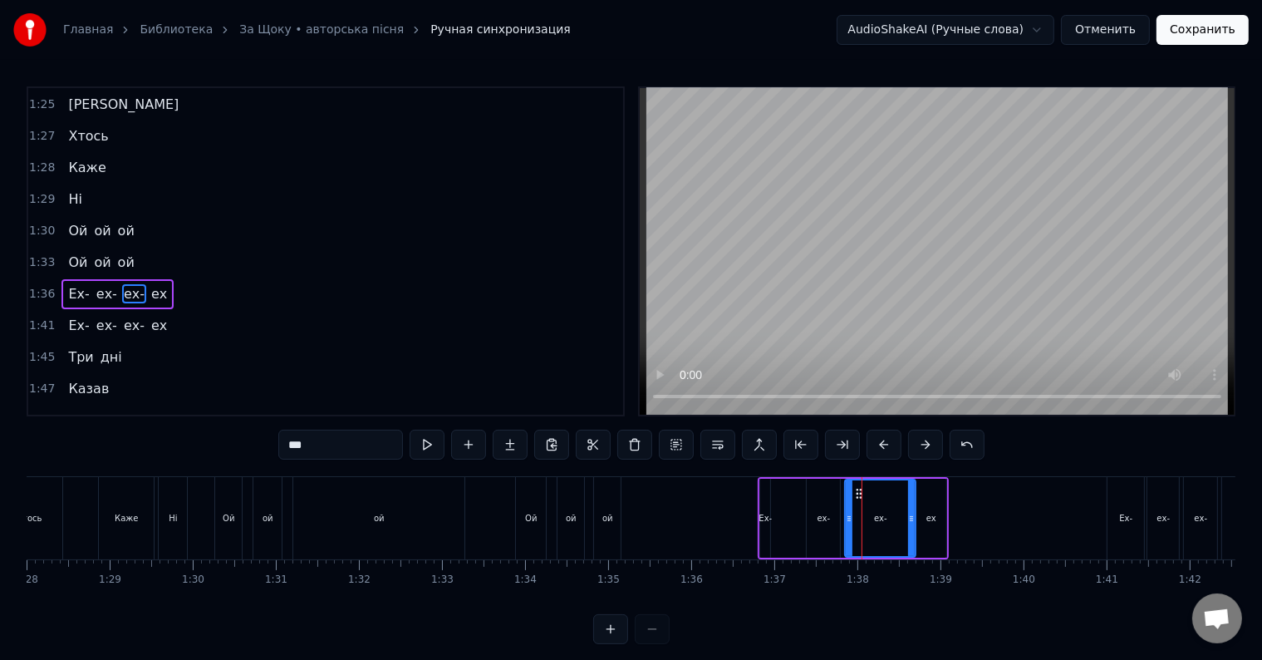
drag, startPoint x: 874, startPoint y: 518, endPoint x: 911, endPoint y: 522, distance: 37.6
click at [911, 522] on icon at bounding box center [911, 518] width 7 height 13
drag, startPoint x: 848, startPoint y: 521, endPoint x: 877, endPoint y: 520, distance: 28.3
click at [877, 520] on icon at bounding box center [877, 518] width 7 height 13
click at [819, 525] on div "ех-" at bounding box center [823, 518] width 33 height 79
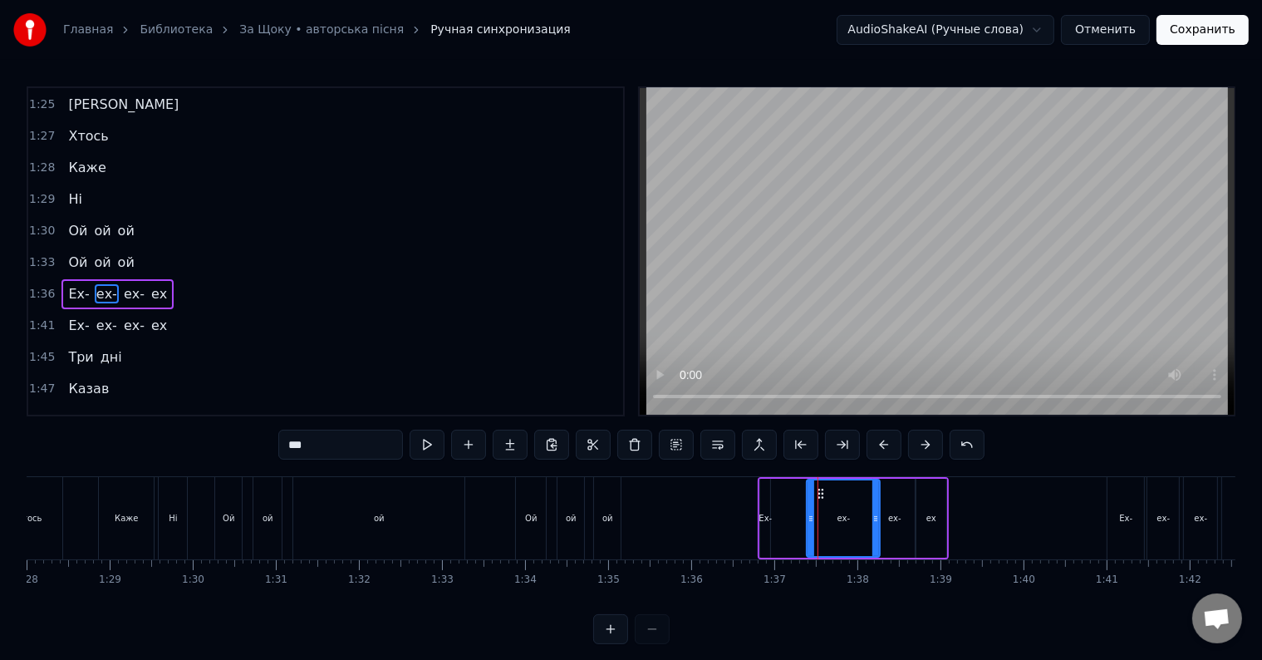
drag, startPoint x: 837, startPoint y: 520, endPoint x: 877, endPoint y: 520, distance: 39.9
click at [877, 520] on icon at bounding box center [875, 518] width 7 height 13
drag, startPoint x: 811, startPoint y: 517, endPoint x: 845, endPoint y: 517, distance: 34.1
click at [845, 517] on icon at bounding box center [845, 518] width 7 height 13
click at [768, 519] on div "Ех-" at bounding box center [765, 518] width 13 height 12
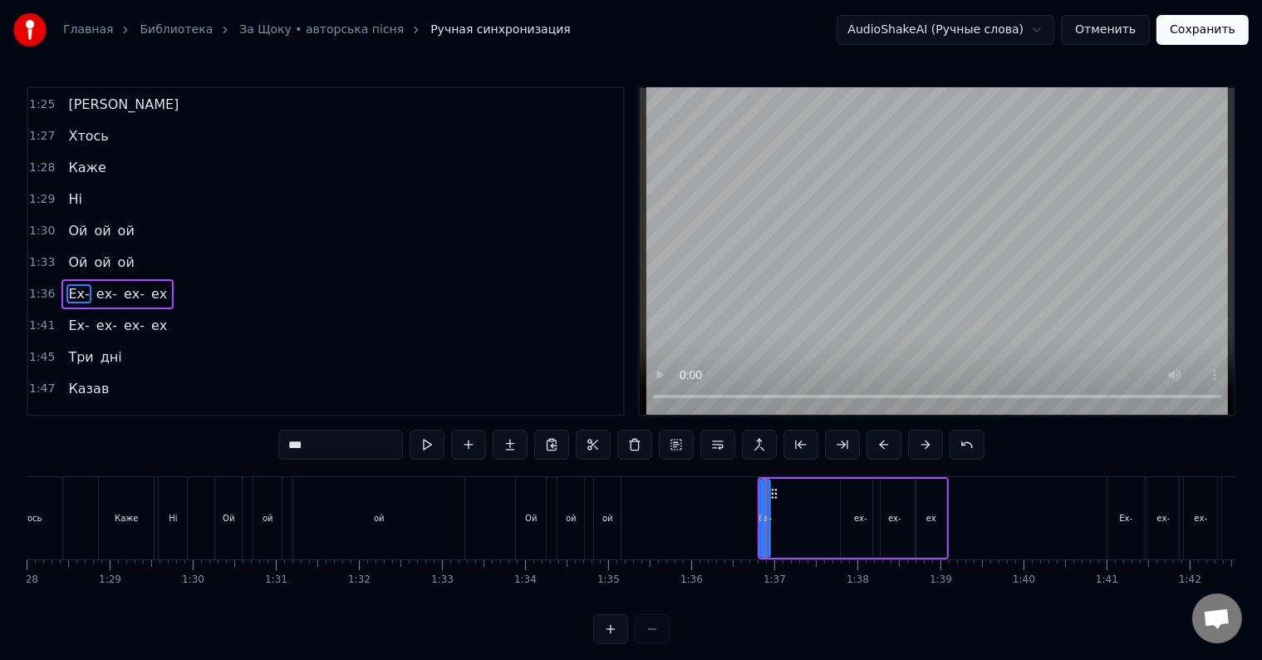
type input "***"
drag, startPoint x: 766, startPoint y: 519, endPoint x: 837, endPoint y: 520, distance: 71.5
click at [837, 520] on icon at bounding box center [837, 518] width 7 height 13
drag, startPoint x: 759, startPoint y: 517, endPoint x: 768, endPoint y: 517, distance: 9.1
click at [768, 517] on div "Ех-" at bounding box center [800, 518] width 83 height 79
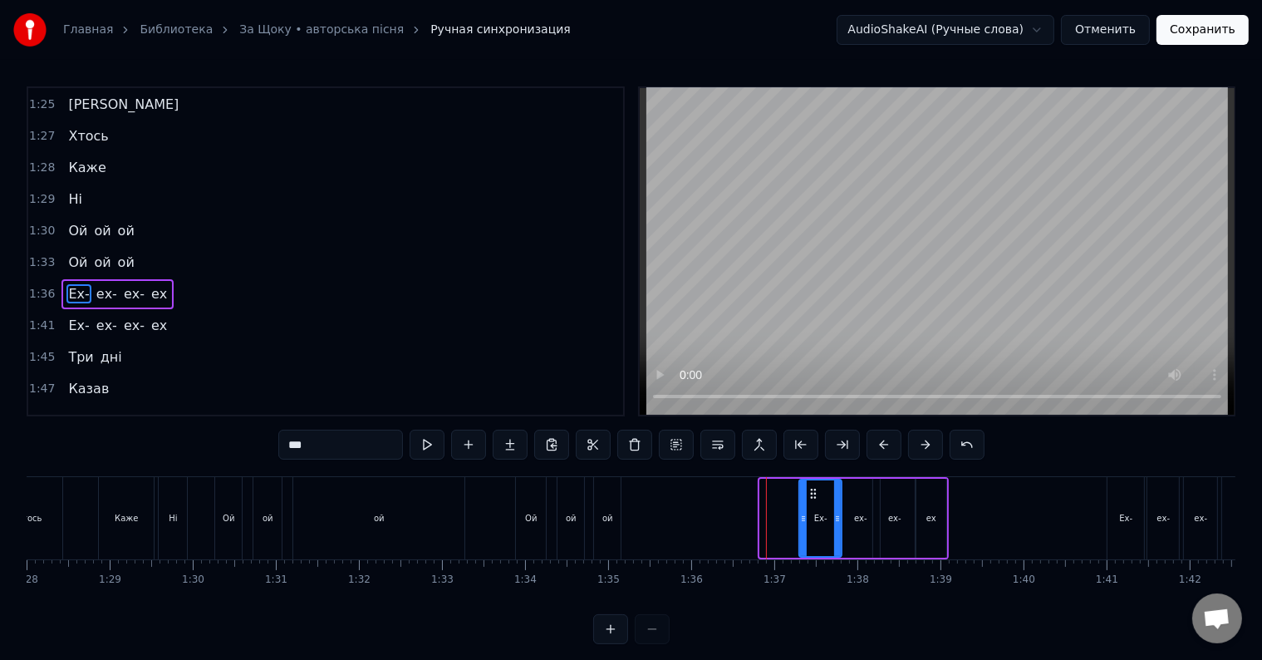
drag, startPoint x: 763, startPoint y: 517, endPoint x: 802, endPoint y: 518, distance: 39.1
click at [802, 518] on icon at bounding box center [803, 518] width 7 height 13
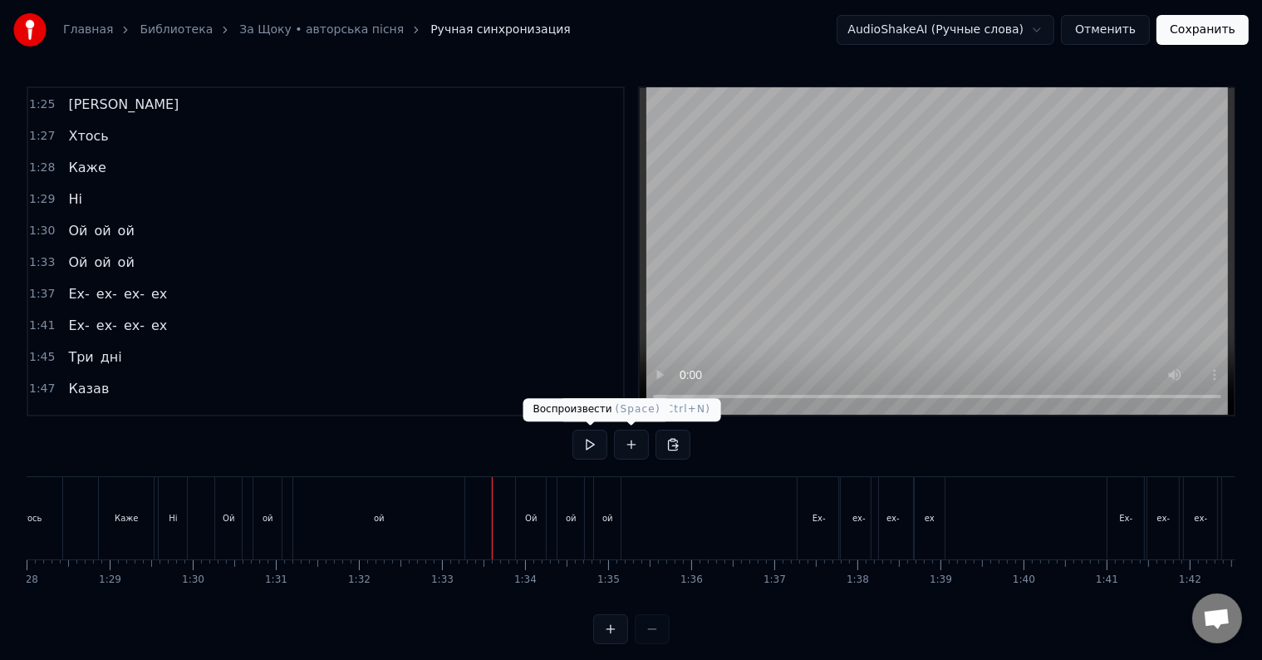
click at [597, 449] on button at bounding box center [589, 445] width 35 height 30
click at [592, 444] on button at bounding box center [589, 445] width 35 height 30
click at [615, 523] on div "ой" at bounding box center [607, 518] width 27 height 82
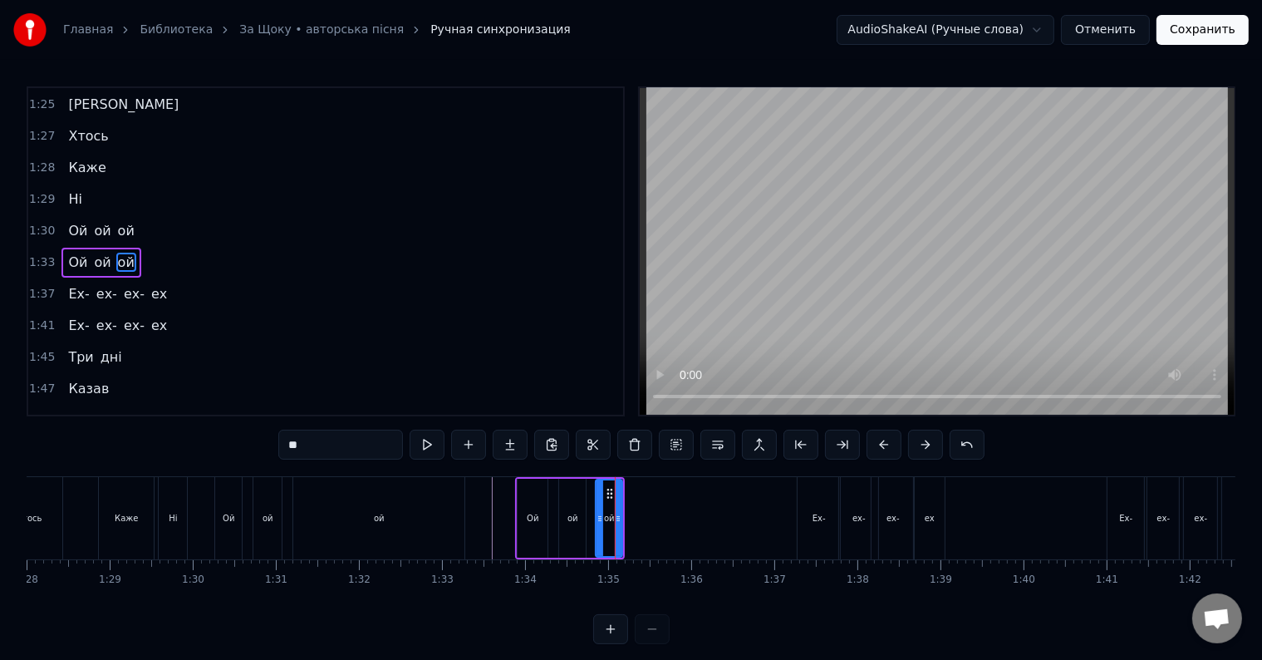
scroll to position [1105, 0]
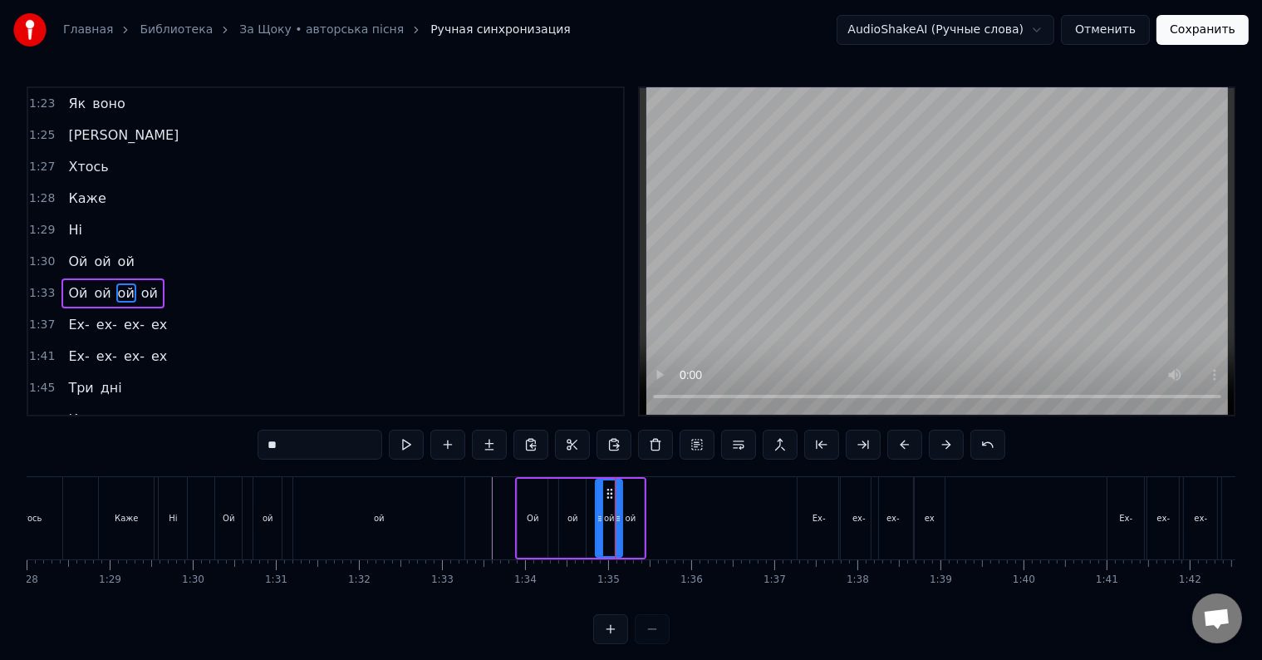
drag, startPoint x: 630, startPoint y: 516, endPoint x: 646, endPoint y: 523, distance: 17.1
click at [628, 516] on div "ой" at bounding box center [631, 518] width 11 height 12
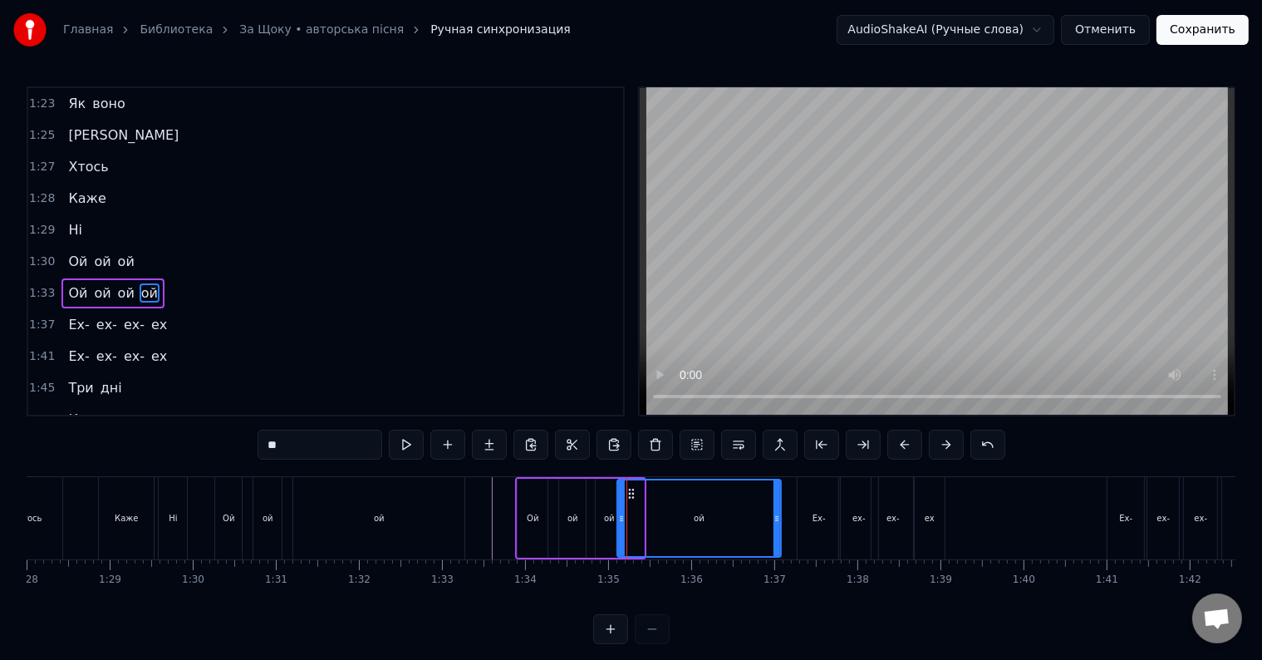
drag, startPoint x: 639, startPoint y: 522, endPoint x: 776, endPoint y: 523, distance: 137.1
click at [776, 523] on icon at bounding box center [776, 518] width 7 height 13
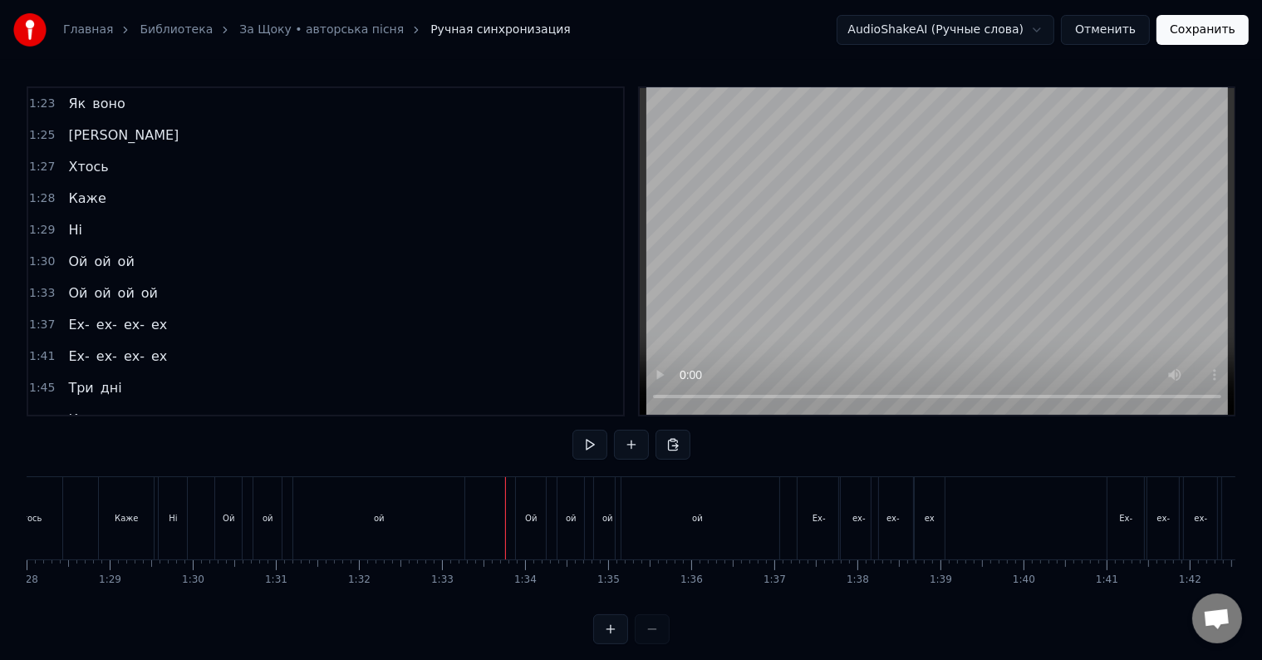
click at [585, 455] on button at bounding box center [589, 445] width 35 height 30
click at [585, 436] on button at bounding box center [589, 445] width 35 height 30
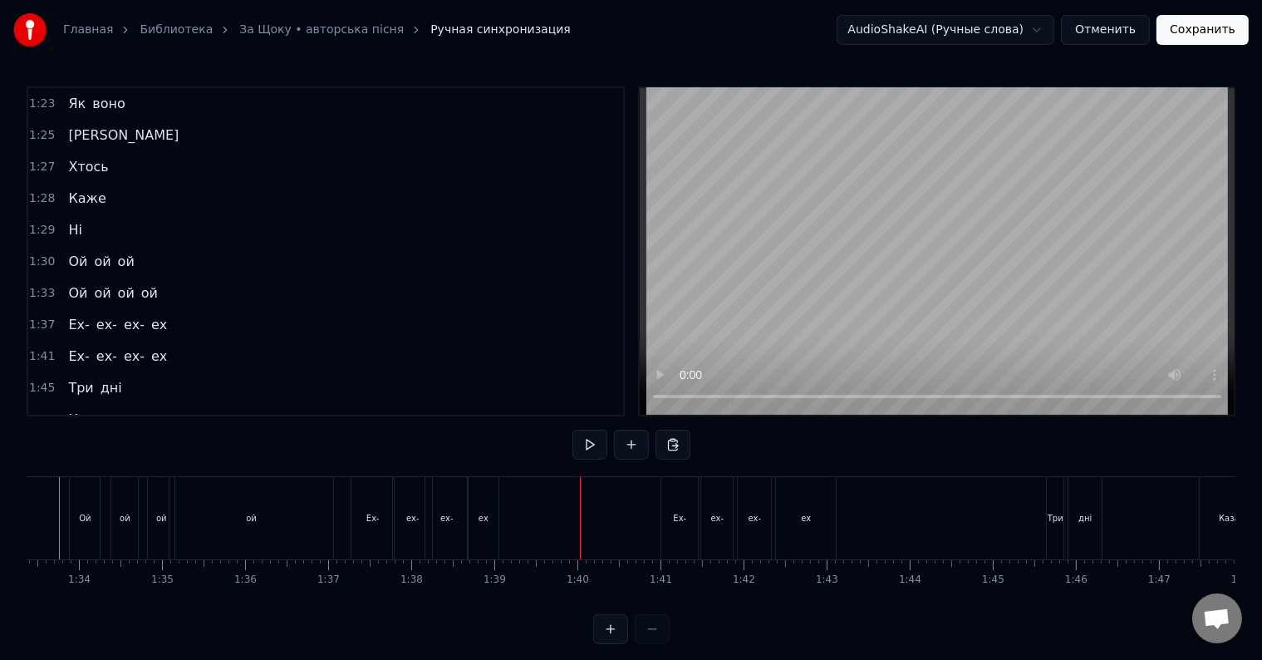
scroll to position [0, 7767]
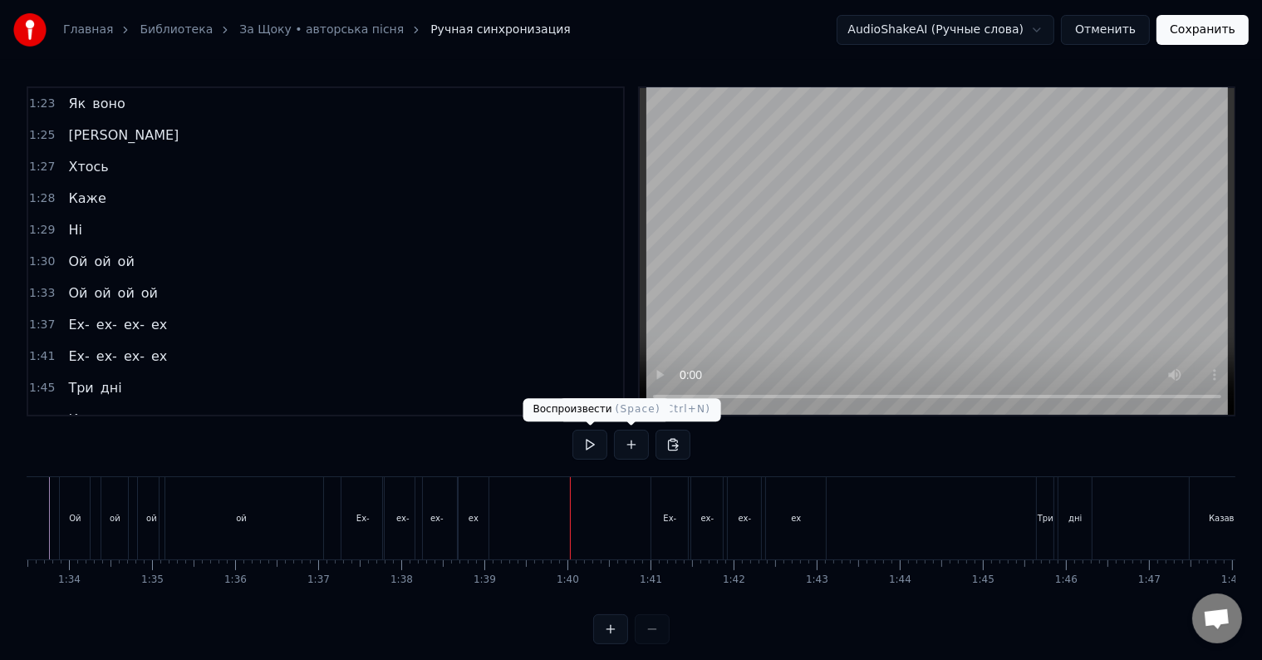
click at [600, 442] on button at bounding box center [589, 445] width 35 height 30
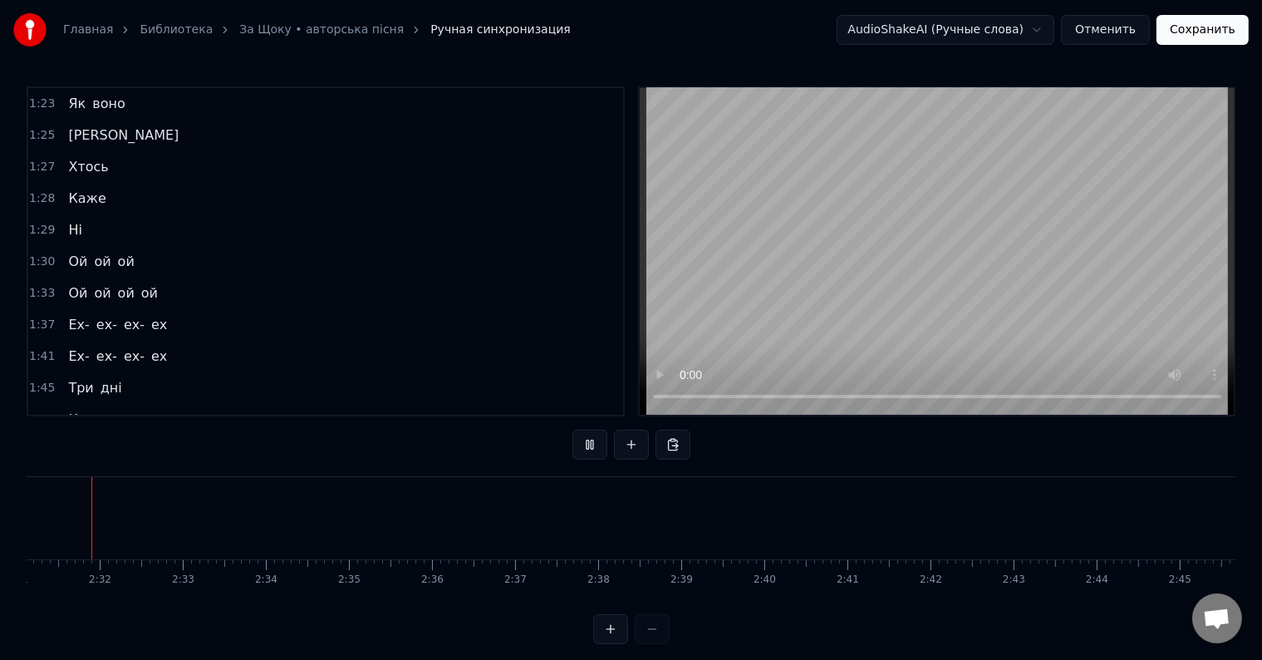
scroll to position [0, 12529]
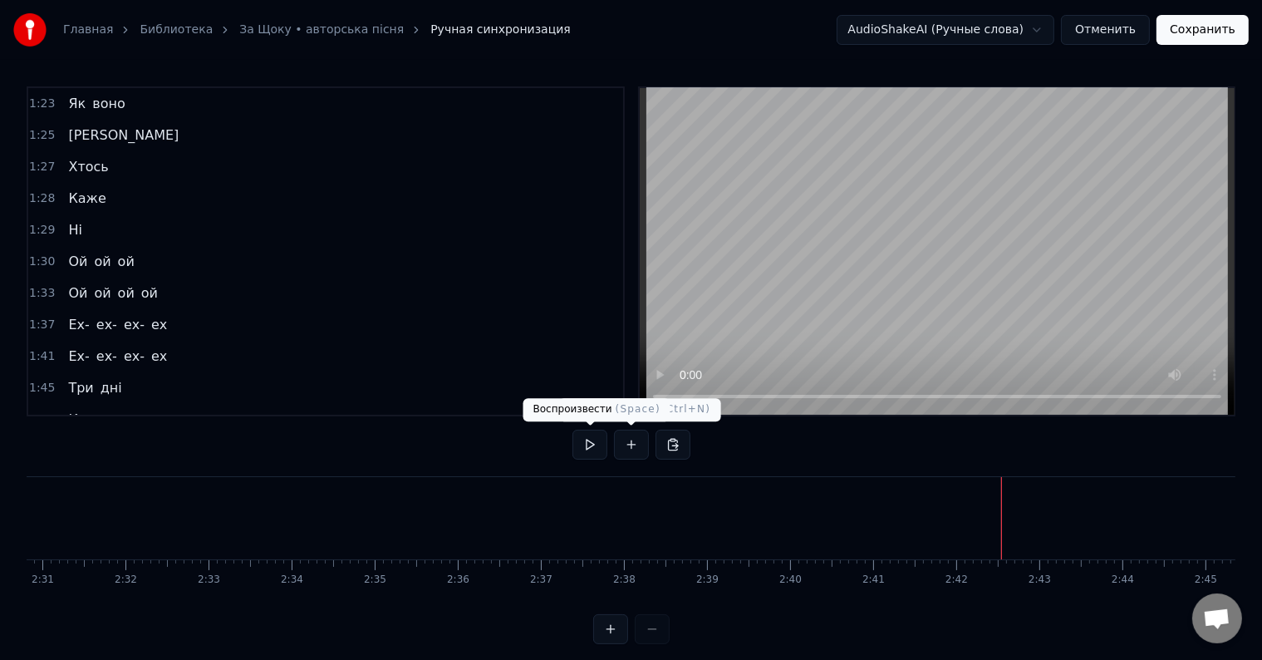
click at [588, 439] on button at bounding box center [589, 445] width 35 height 30
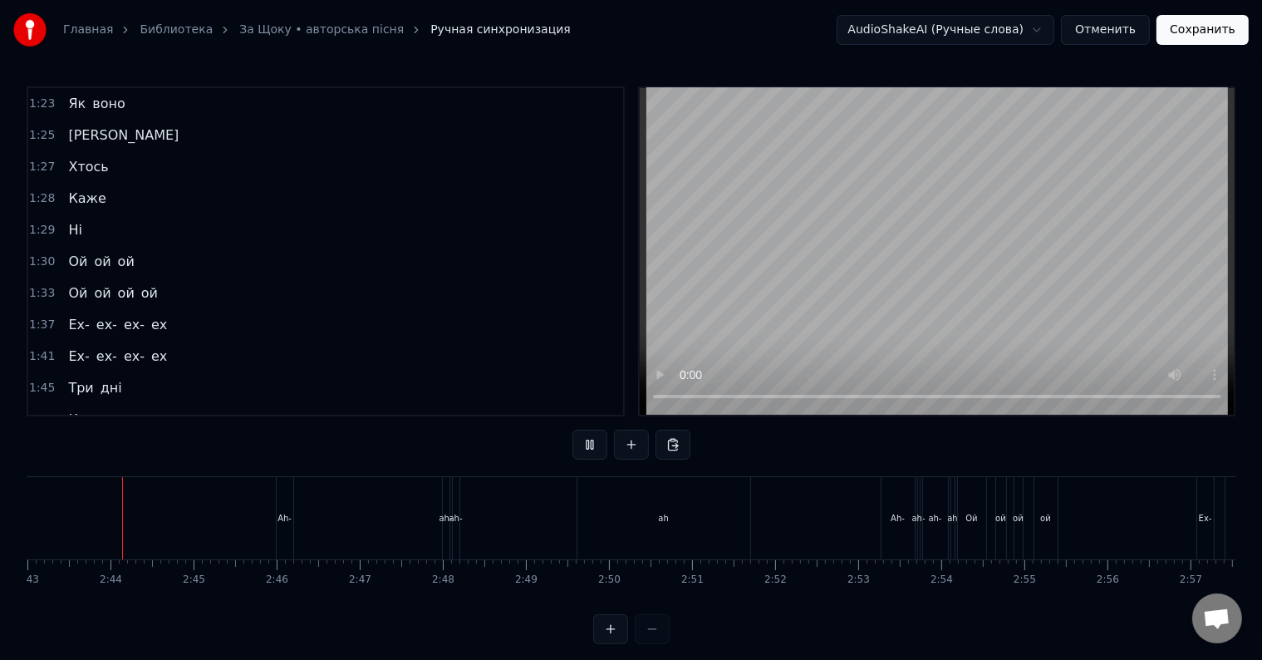
scroll to position [0, 13383]
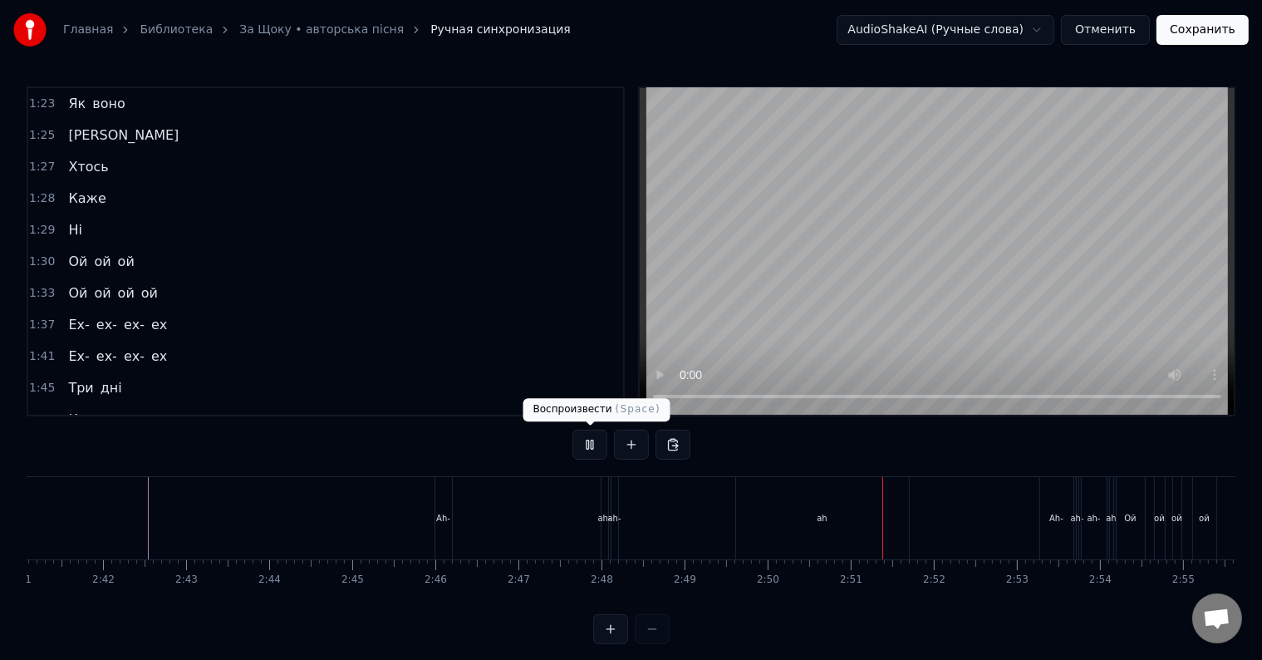
click at [591, 444] on button at bounding box center [589, 445] width 35 height 30
drag, startPoint x: 633, startPoint y: 541, endPoint x: 598, endPoint y: 512, distance: 45.4
click at [598, 512] on div "Ah- ah- ah- ah" at bounding box center [674, 518] width 479 height 82
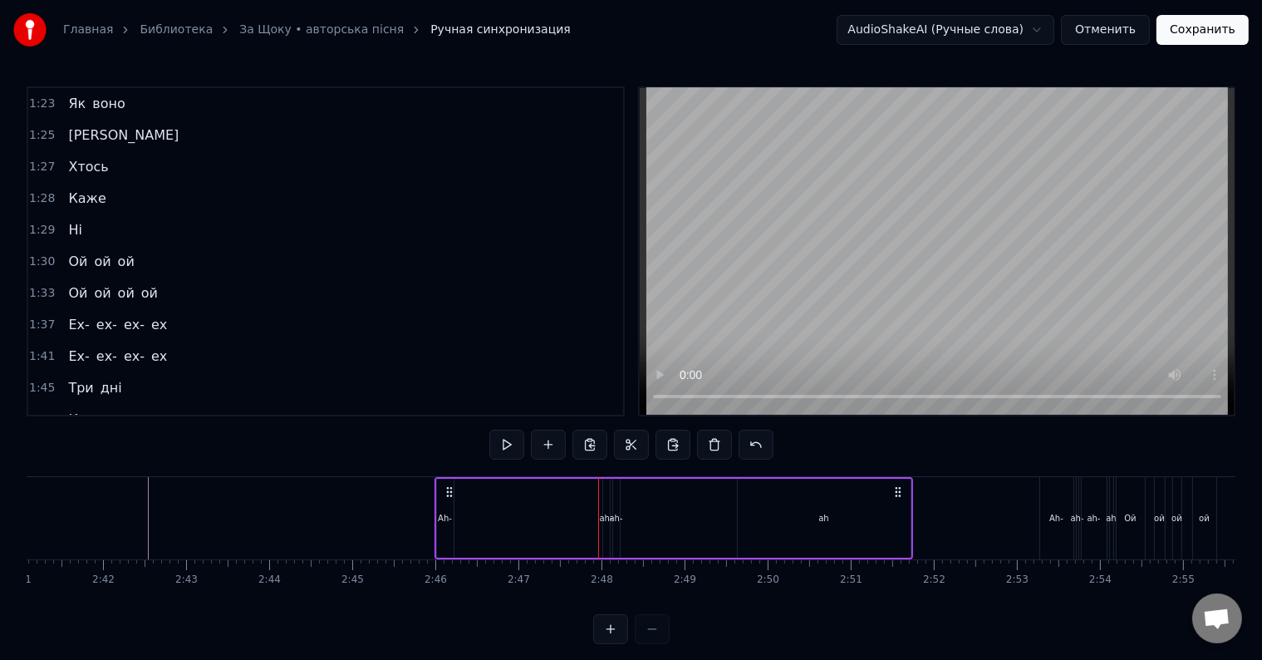
click at [614, 526] on div "ah-" at bounding box center [616, 518] width 7 height 79
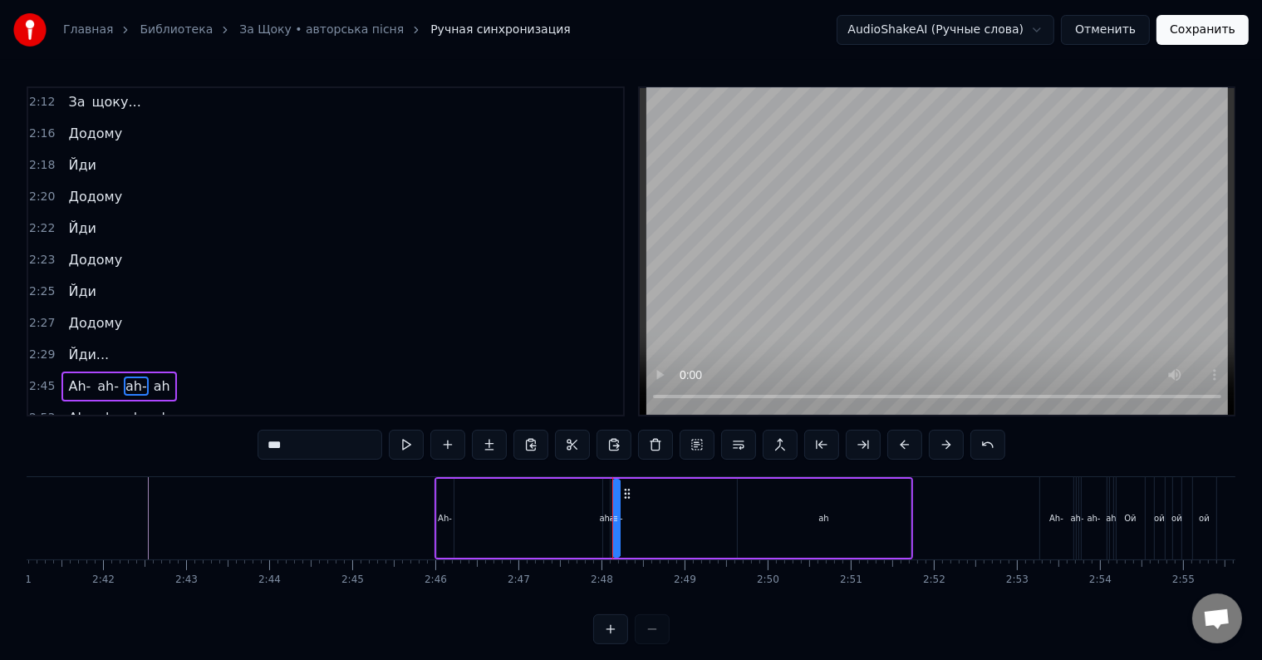
scroll to position [1931, 0]
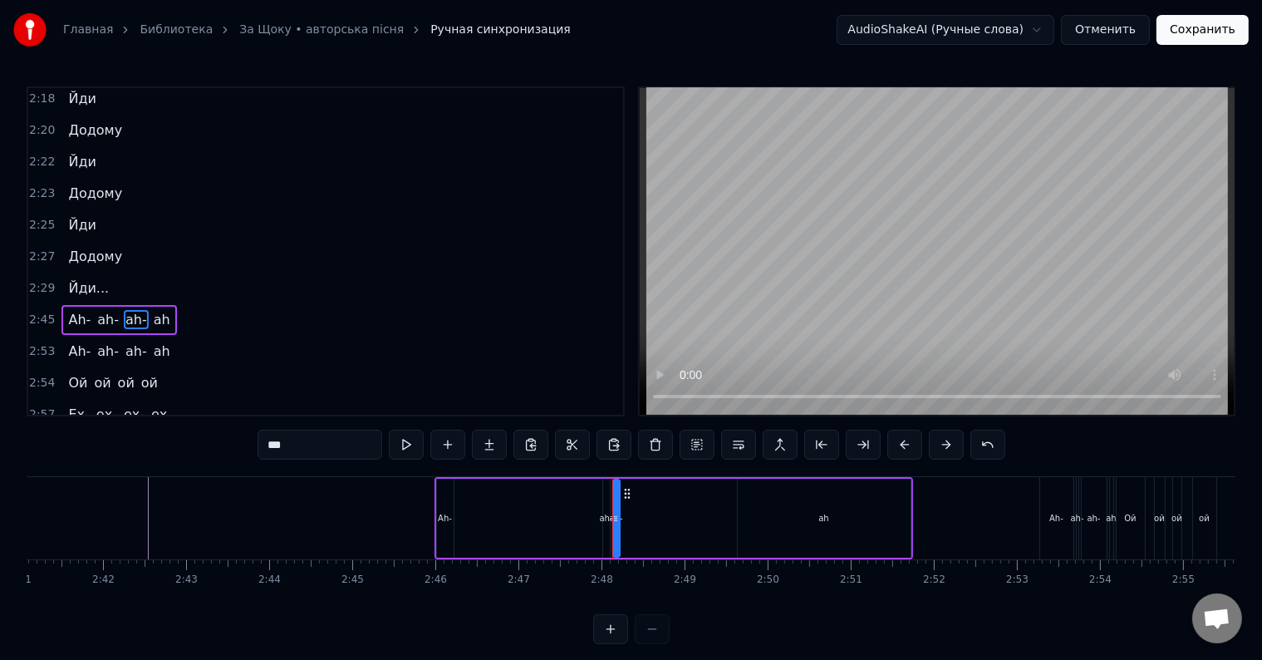
click at [525, 518] on div "Ah- ah- ah- ah" at bounding box center [674, 518] width 479 height 82
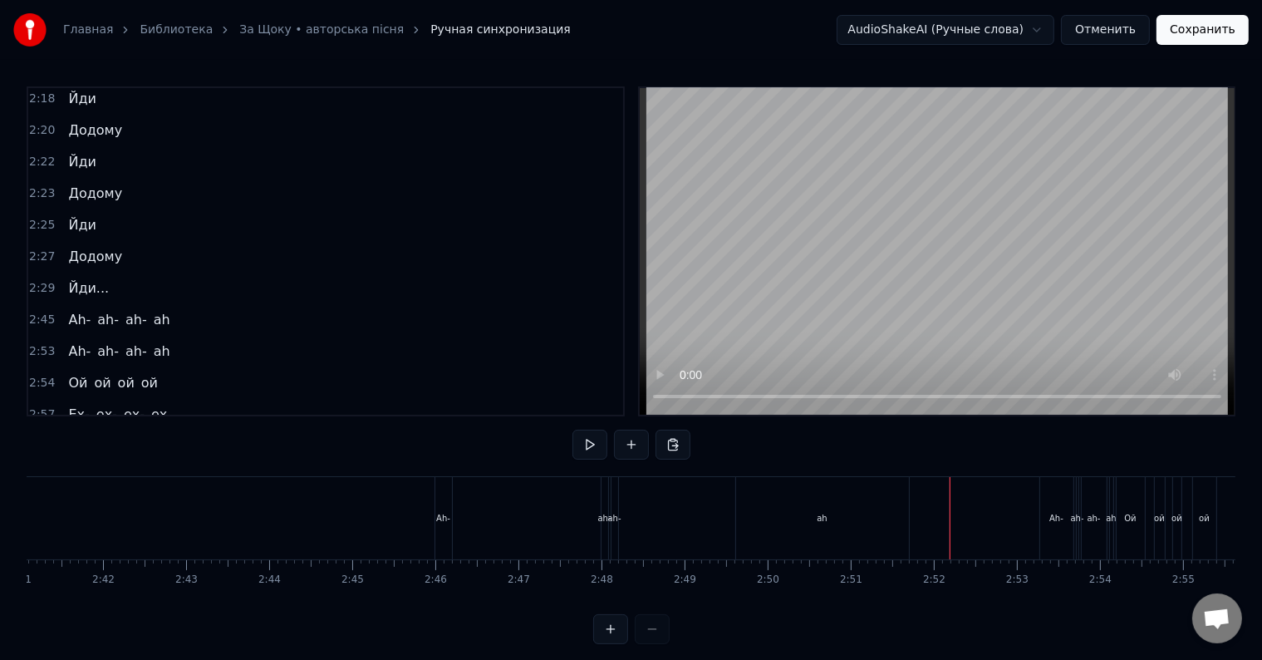
click at [617, 535] on div "ah-" at bounding box center [615, 518] width 8 height 82
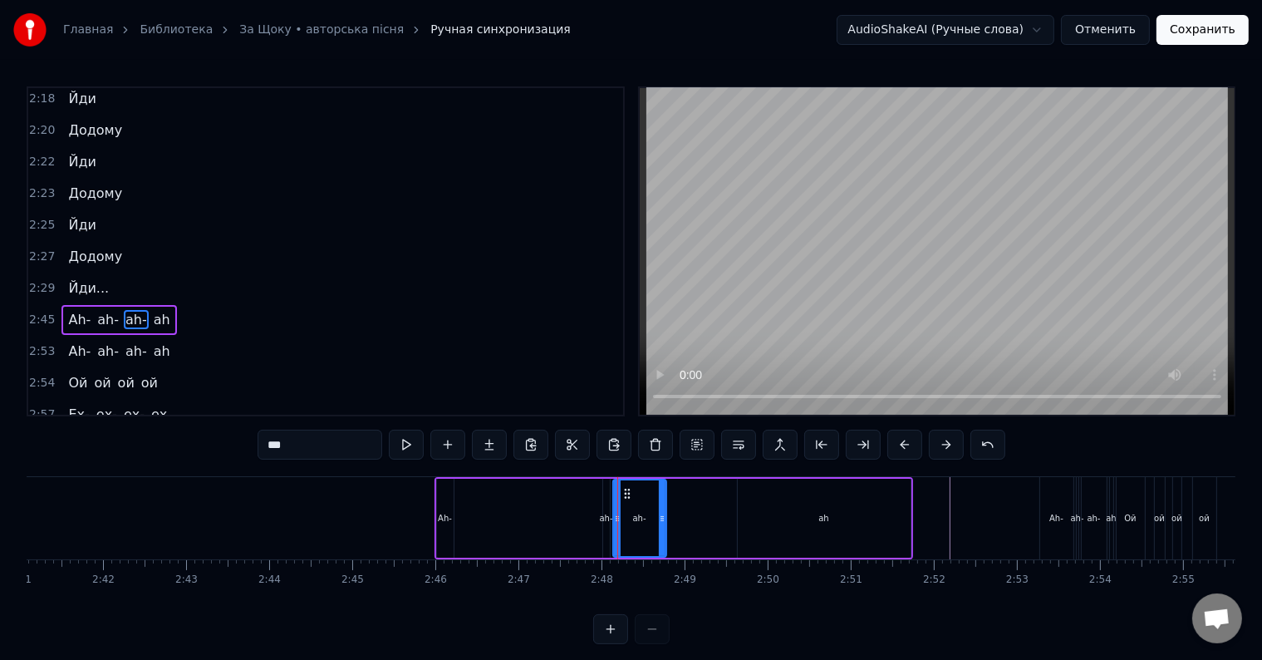
drag, startPoint x: 615, startPoint y: 518, endPoint x: 662, endPoint y: 522, distance: 47.5
click at [661, 519] on icon at bounding box center [662, 518] width 7 height 13
drag, startPoint x: 638, startPoint y: 518, endPoint x: 673, endPoint y: 519, distance: 34.9
click at [674, 519] on div "Ah- ah- ah- ah" at bounding box center [674, 518] width 479 height 82
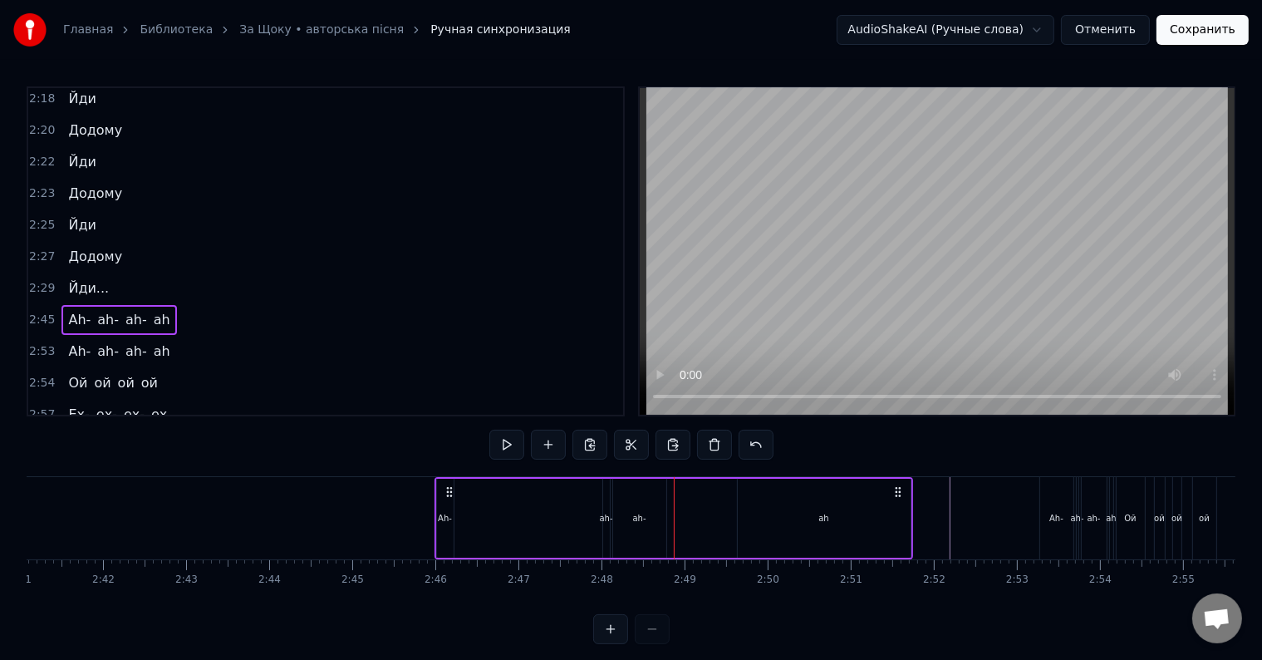
click at [643, 518] on div "ah-" at bounding box center [639, 518] width 13 height 12
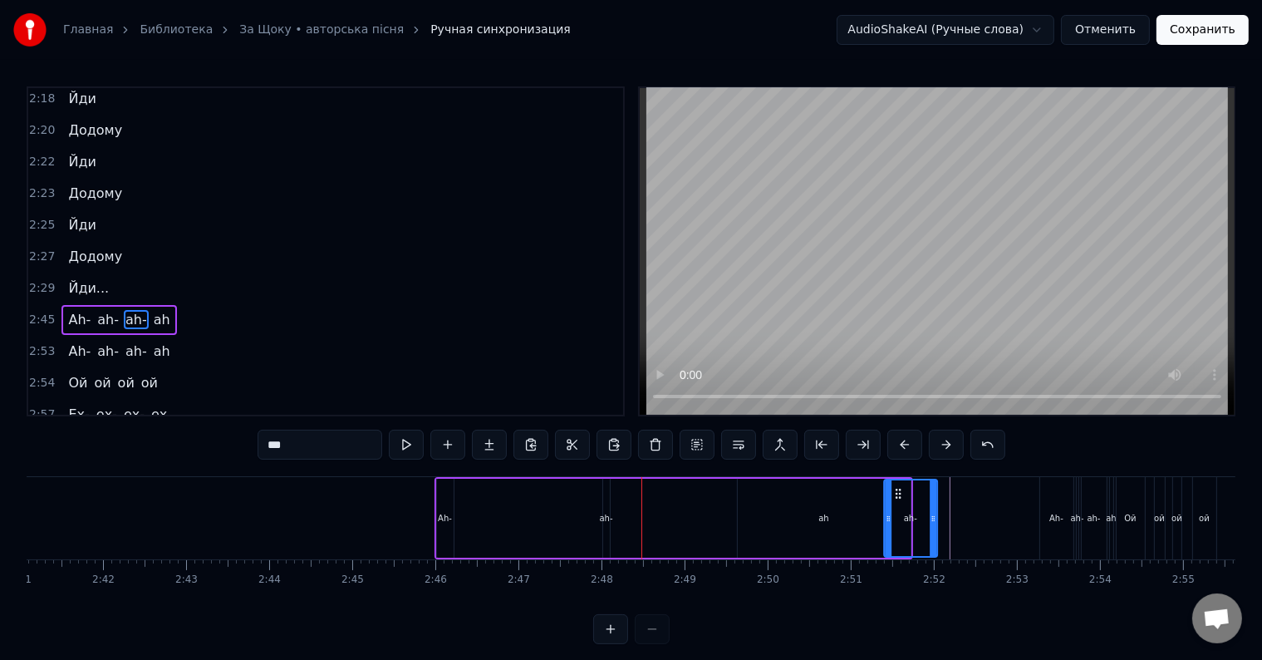
drag, startPoint x: 625, startPoint y: 490, endPoint x: 896, endPoint y: 503, distance: 271.1
click at [602, 522] on div "ah-" at bounding box center [606, 518] width 13 height 12
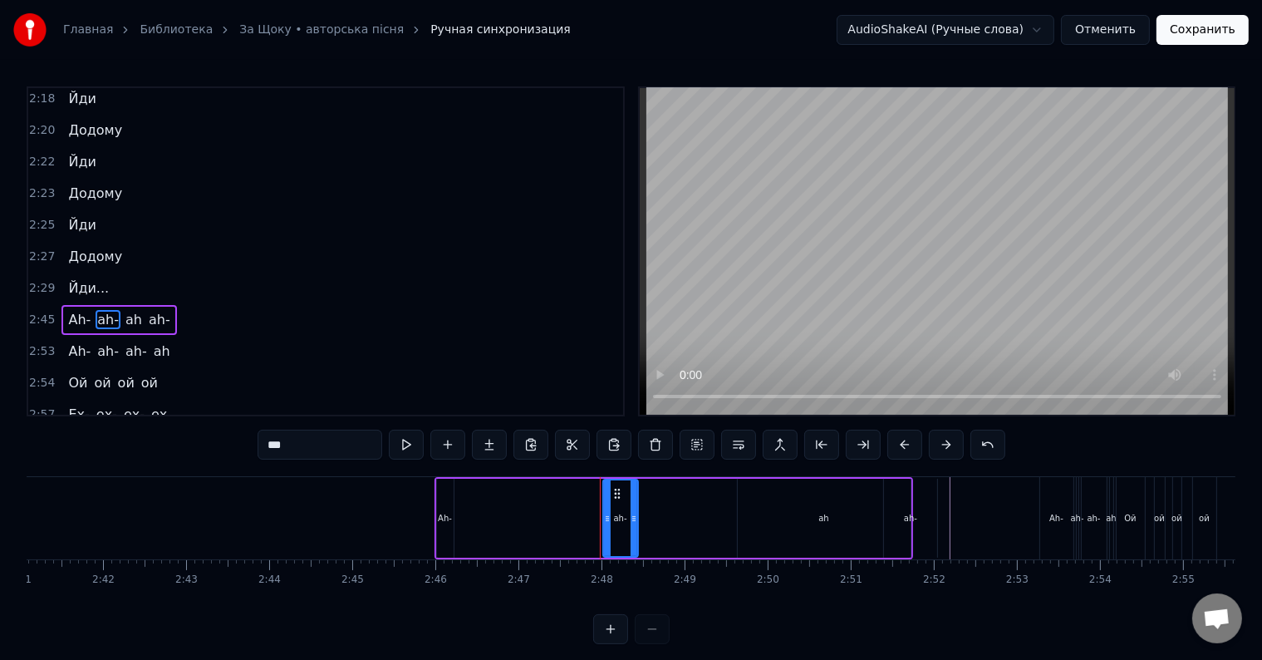
drag, startPoint x: 605, startPoint y: 516, endPoint x: 633, endPoint y: 518, distance: 28.4
click at [633, 518] on icon at bounding box center [634, 518] width 7 height 13
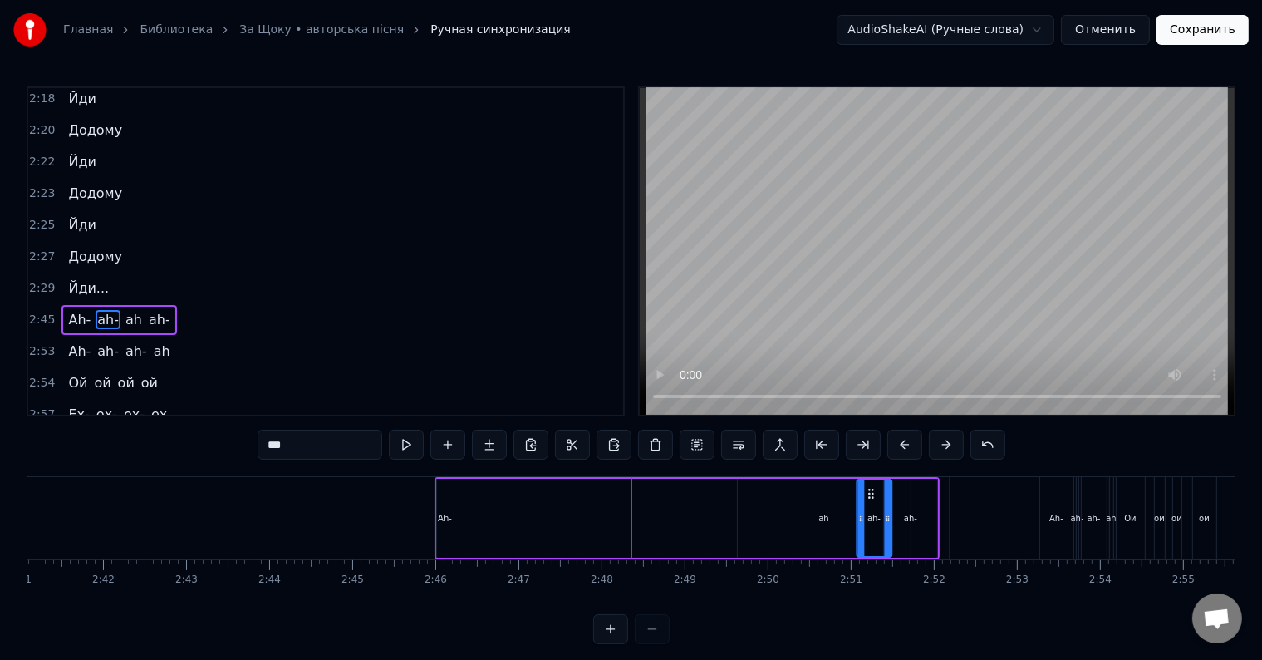
drag, startPoint x: 615, startPoint y: 494, endPoint x: 869, endPoint y: 499, distance: 254.3
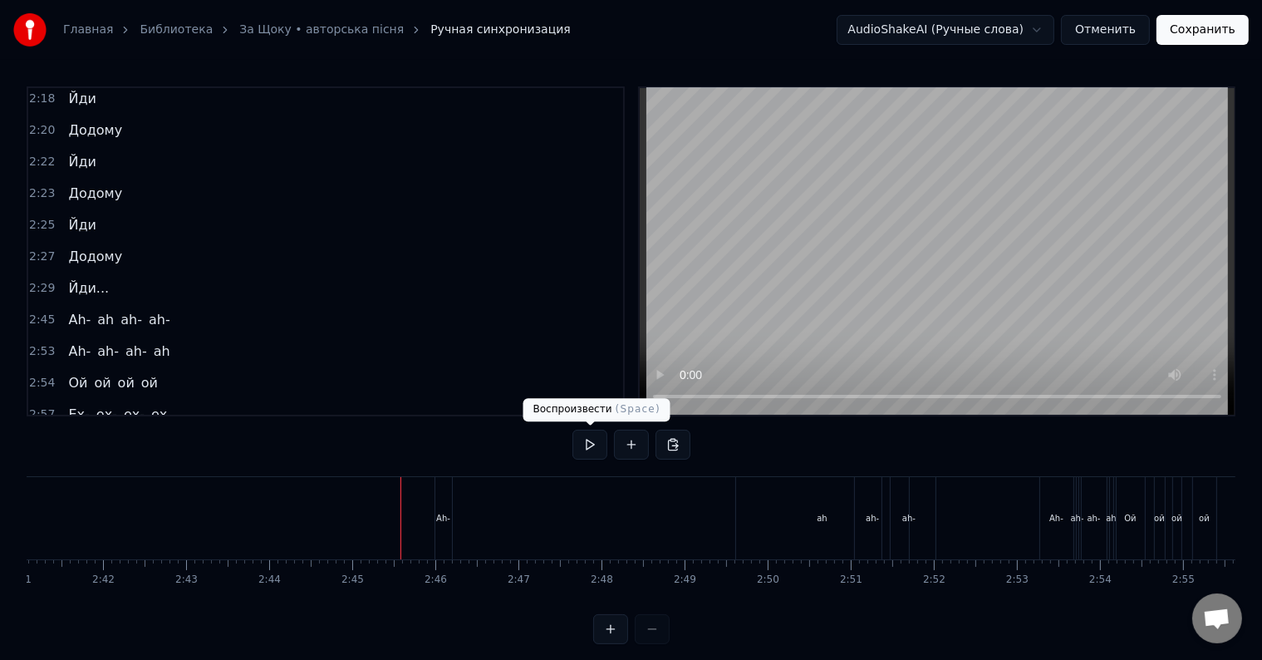
click at [610, 444] on div at bounding box center [631, 445] width 118 height 30
click at [601, 444] on button at bounding box center [589, 445] width 35 height 30
click at [595, 440] on button at bounding box center [589, 445] width 35 height 30
click at [881, 523] on div "ah-" at bounding box center [872, 518] width 35 height 82
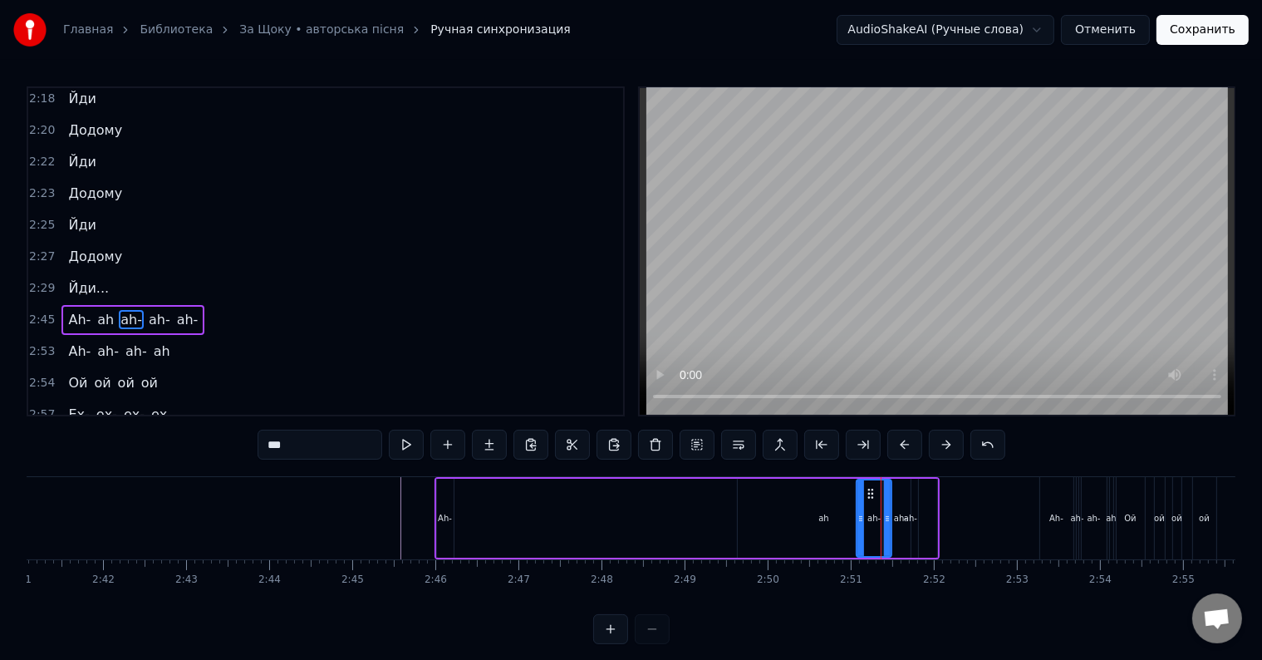
click at [902, 525] on div "ah-" at bounding box center [910, 518] width 53 height 79
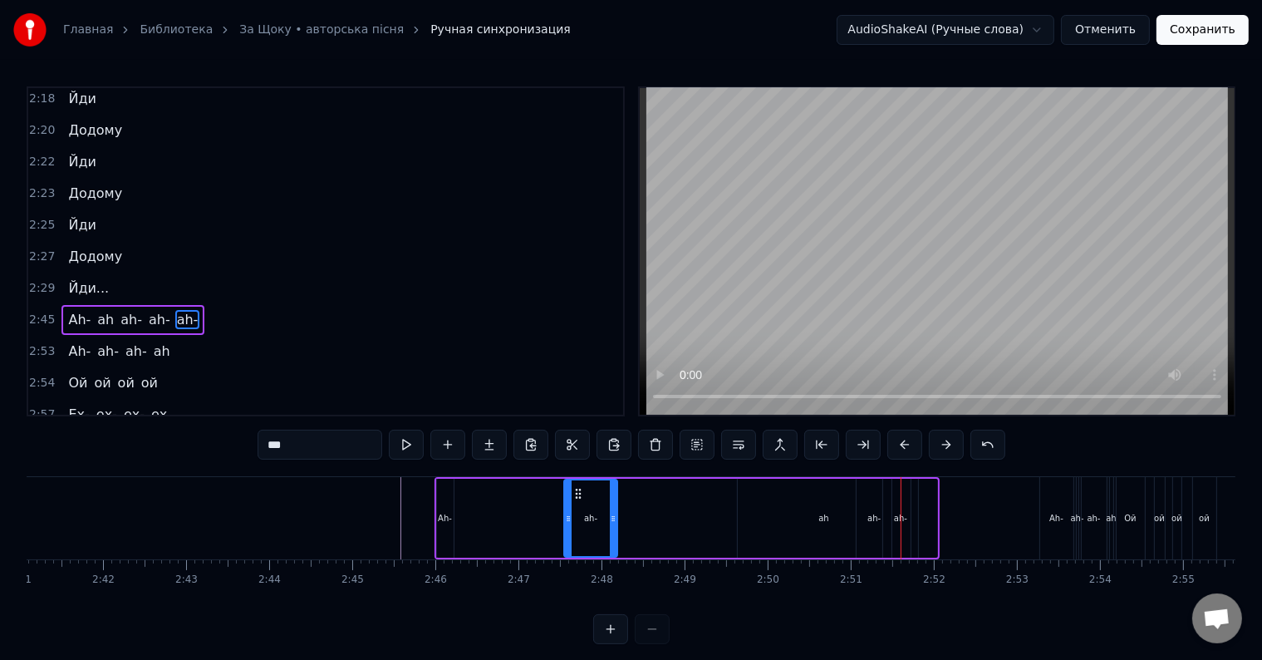
drag, startPoint x: 896, startPoint y: 496, endPoint x: 577, endPoint y: 508, distance: 320.1
click at [577, 508] on div "ah-" at bounding box center [591, 518] width 52 height 76
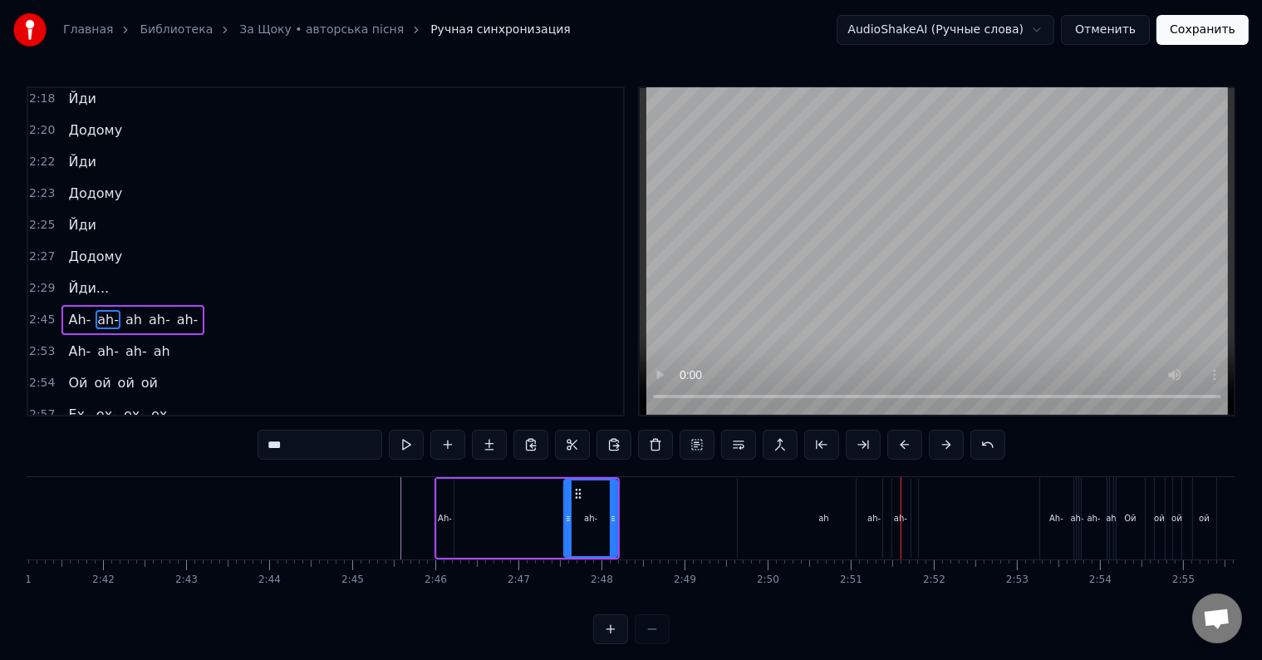
click at [906, 513] on div "ah-" at bounding box center [900, 518] width 35 height 79
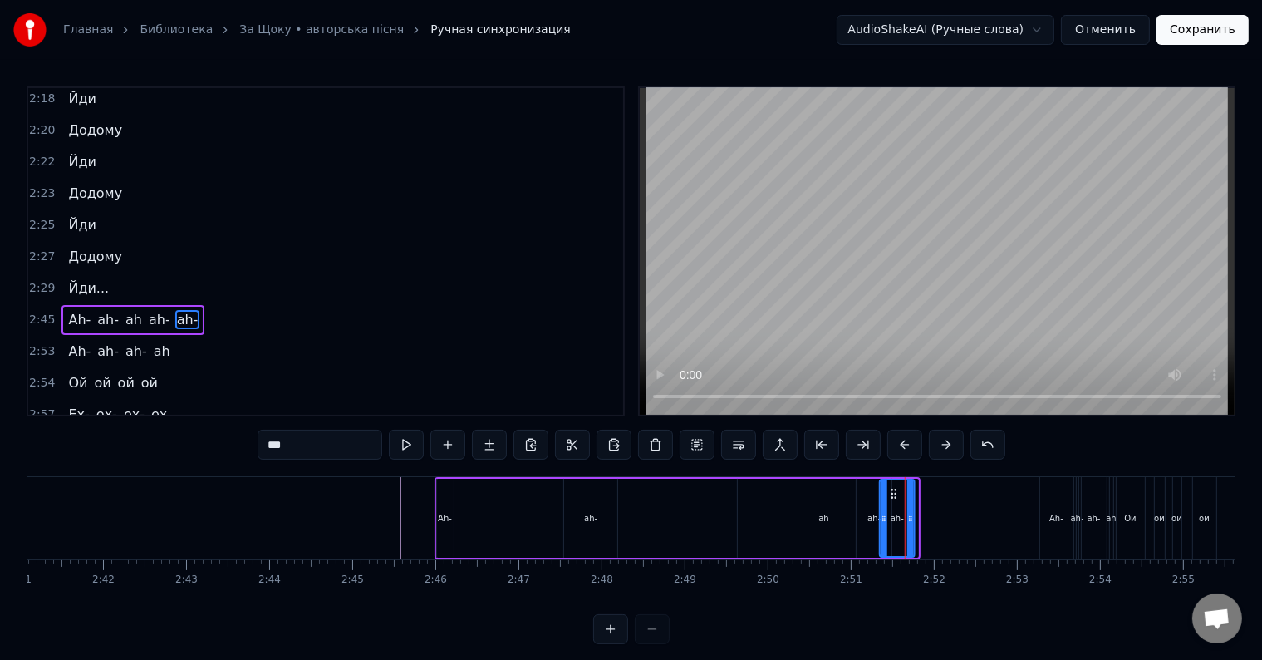
drag, startPoint x: 896, startPoint y: 493, endPoint x: 906, endPoint y: 501, distance: 11.8
click at [906, 501] on div "ah-" at bounding box center [897, 518] width 33 height 76
click at [933, 508] on div "ah-" at bounding box center [924, 518] width 35 height 79
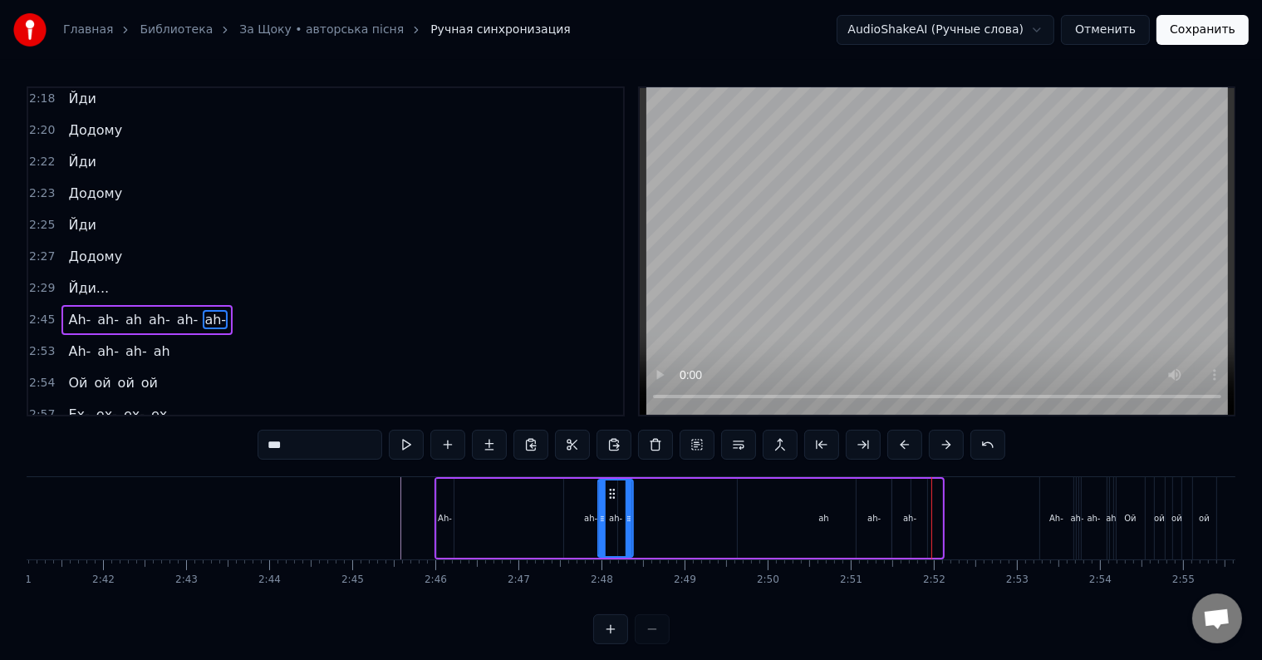
drag, startPoint x: 921, startPoint y: 492, endPoint x: 611, endPoint y: 500, distance: 309.2
click at [611, 500] on div "ah-" at bounding box center [615, 518] width 33 height 76
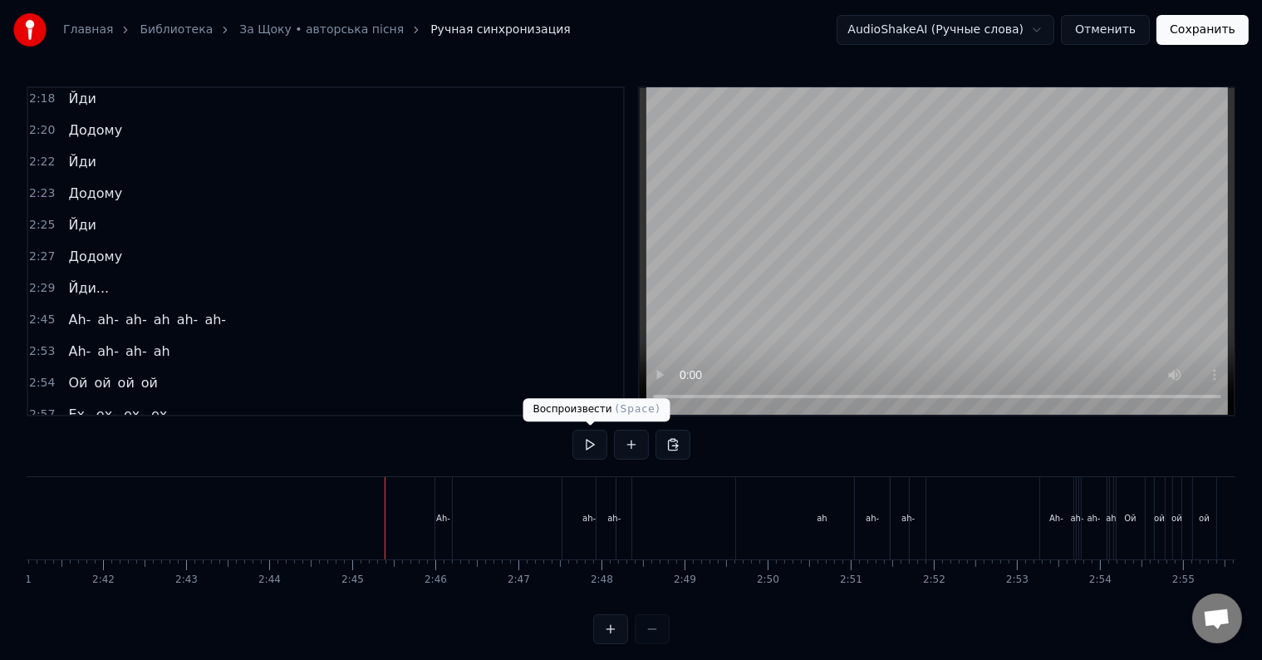
click at [592, 446] on button at bounding box center [589, 445] width 35 height 30
click at [588, 442] on button at bounding box center [589, 445] width 35 height 30
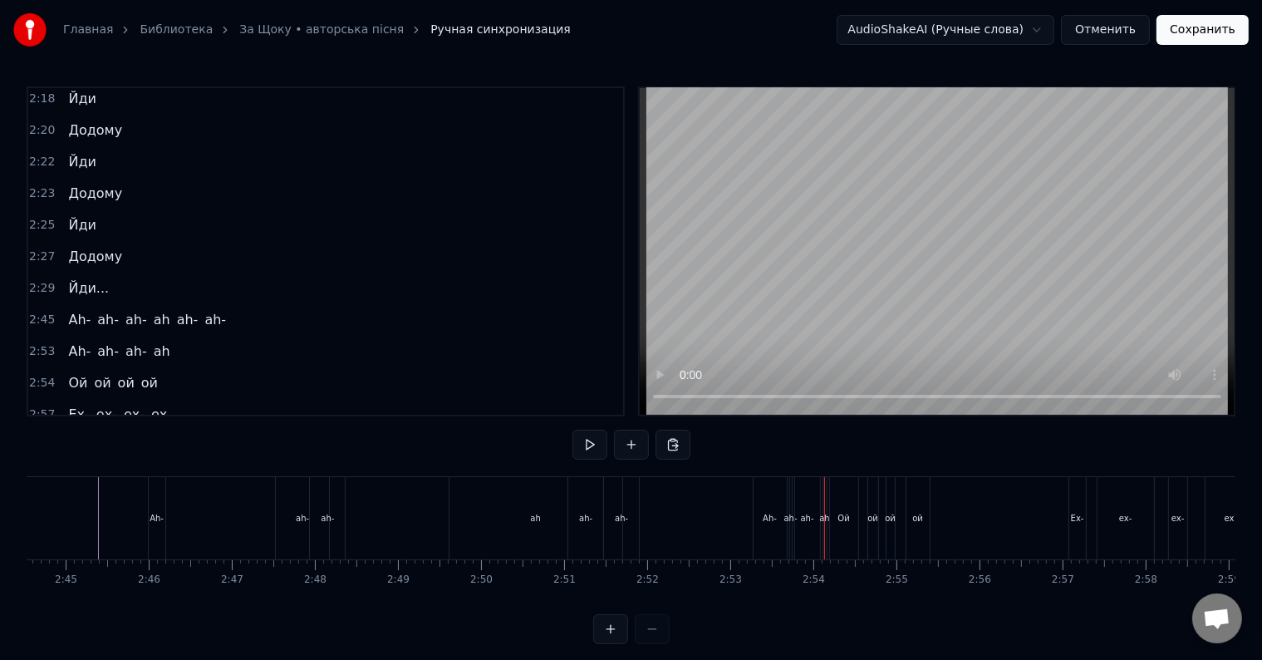
scroll to position [0, 13739]
click at [698, 523] on div "Ah-" at bounding box center [700, 518] width 14 height 12
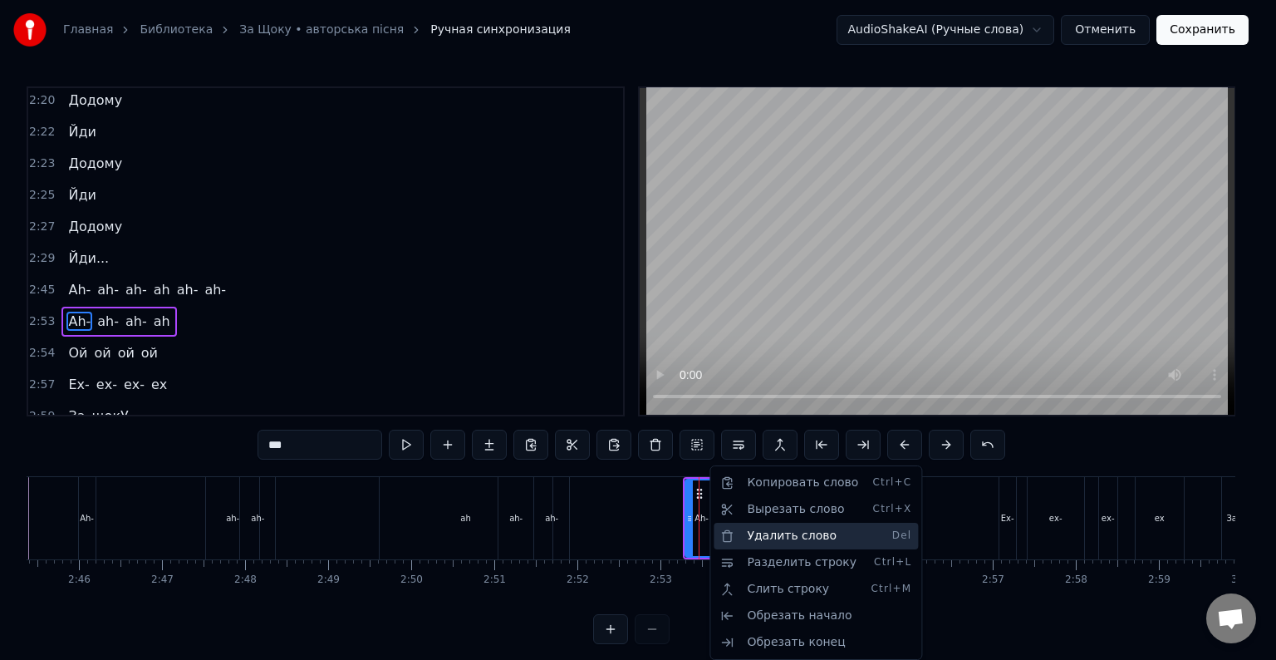
click at [791, 540] on div "Удалить слово Del" at bounding box center [816, 536] width 204 height 27
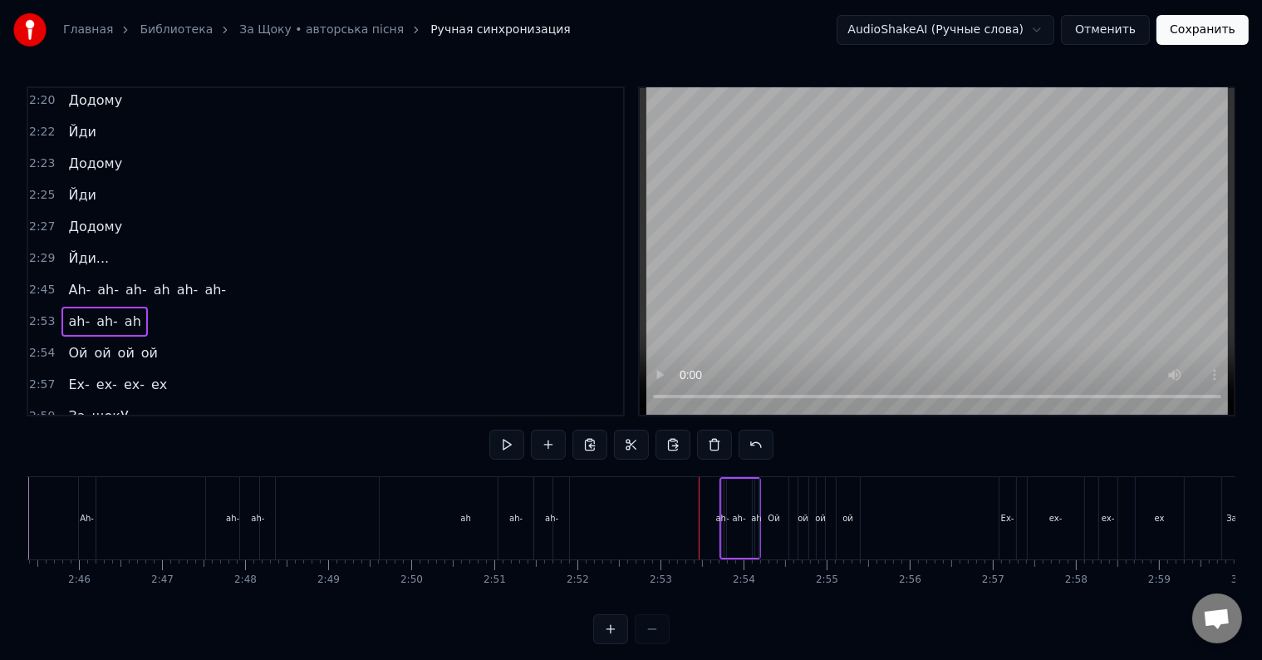
click at [731, 522] on div "ah-" at bounding box center [739, 518] width 25 height 79
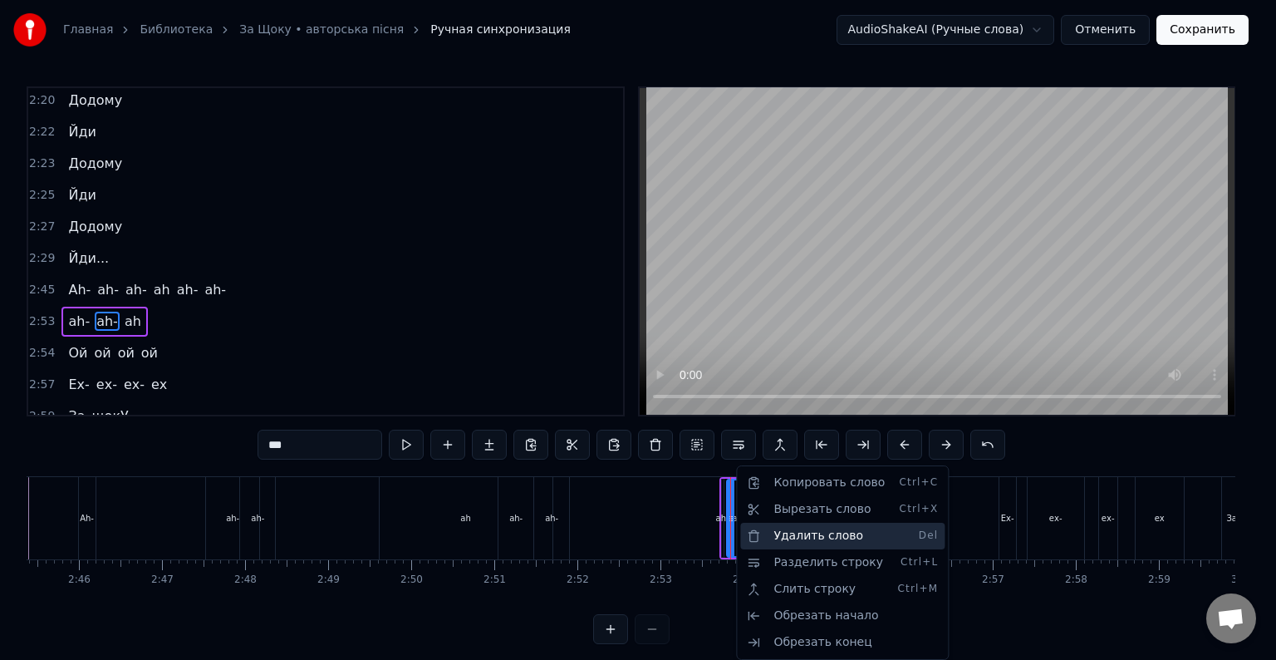
drag, startPoint x: 810, startPoint y: 536, endPoint x: 761, endPoint y: 550, distance: 51.0
click at [808, 536] on div "Удалить слово Del" at bounding box center [842, 536] width 204 height 27
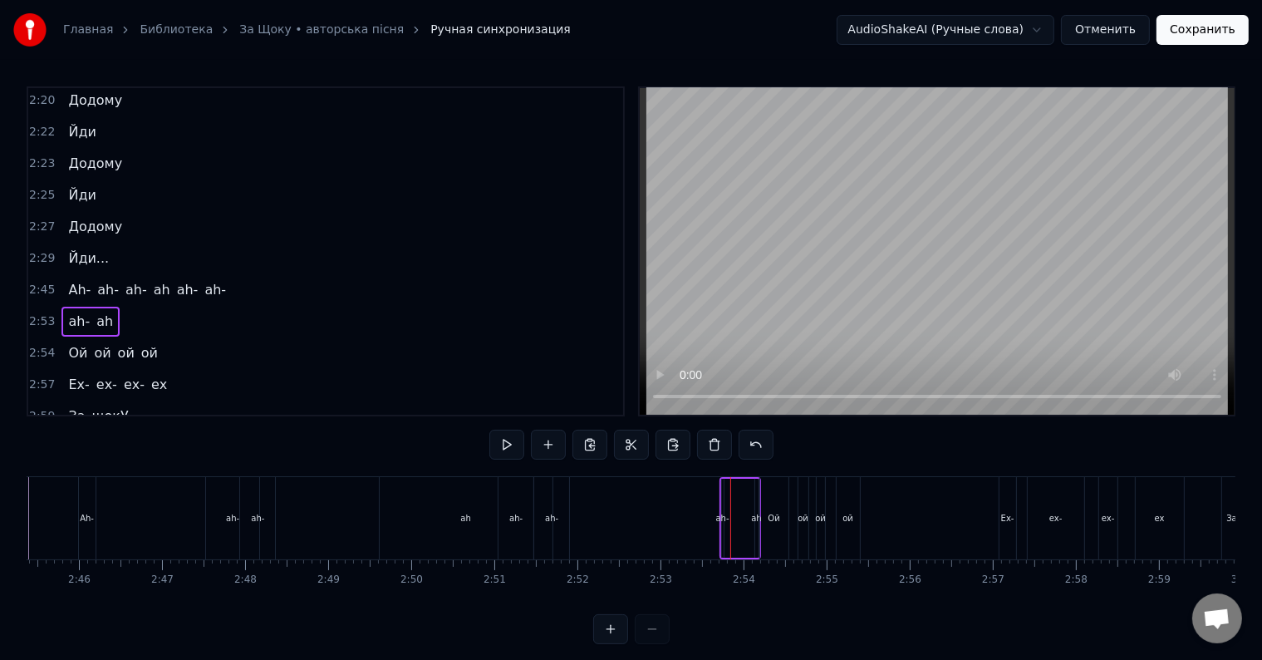
click at [724, 523] on div "ah-" at bounding box center [722, 518] width 13 height 12
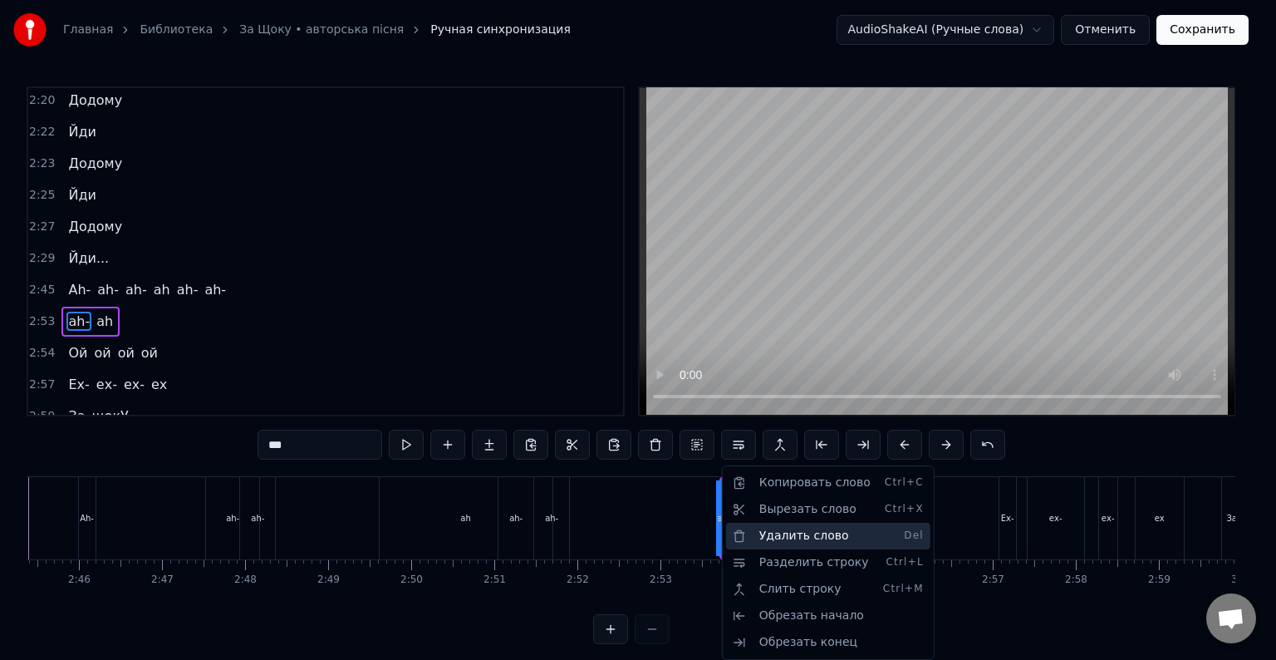
click at [823, 540] on div "Удалить слово Del" at bounding box center [828, 536] width 204 height 27
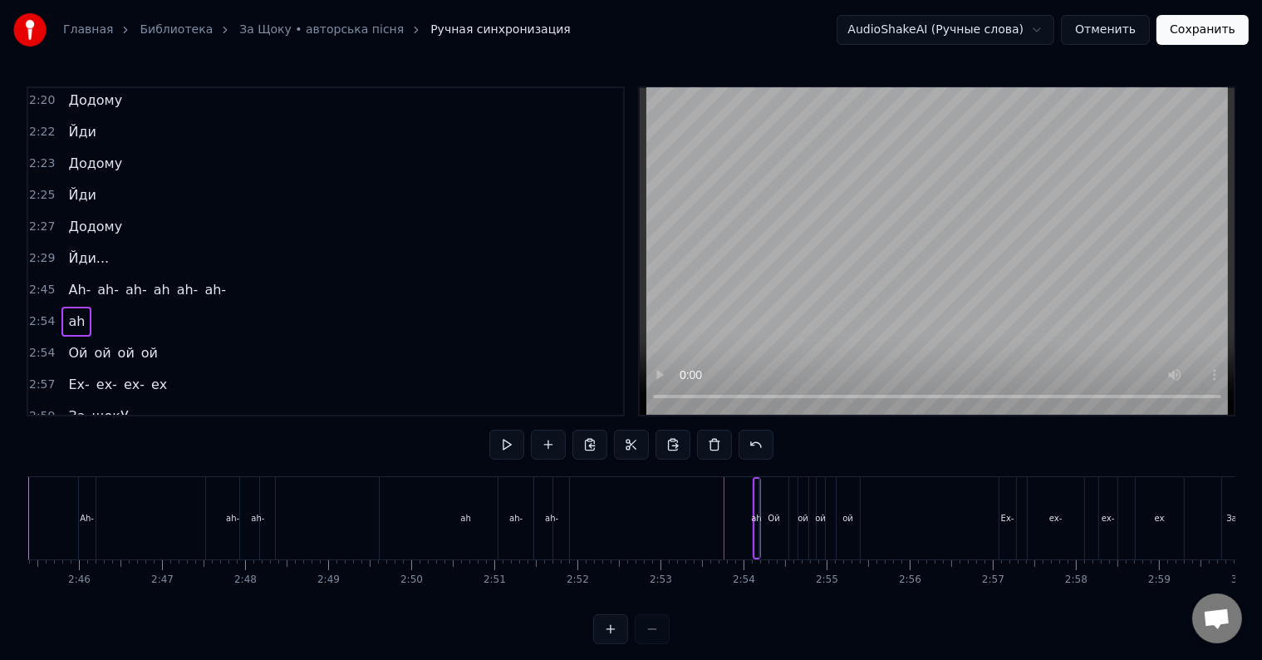
click at [757, 528] on div "ah" at bounding box center [756, 518] width 5 height 79
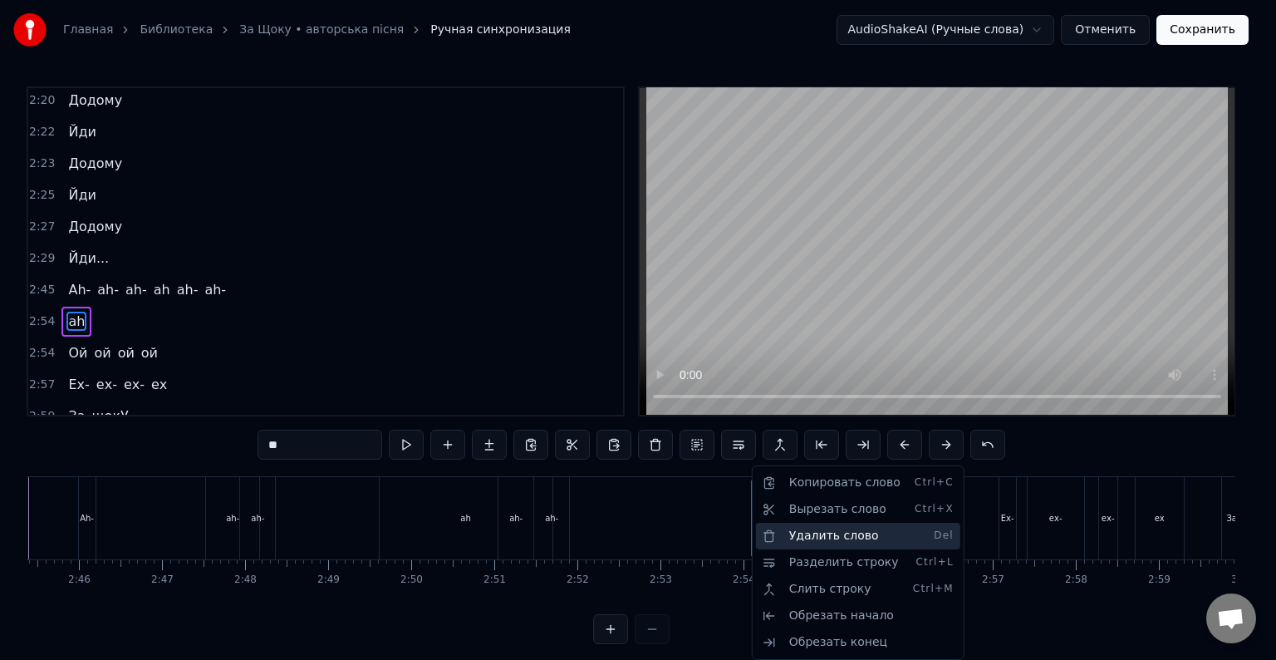
click at [813, 533] on div "Удалить слово Del" at bounding box center [858, 536] width 204 height 27
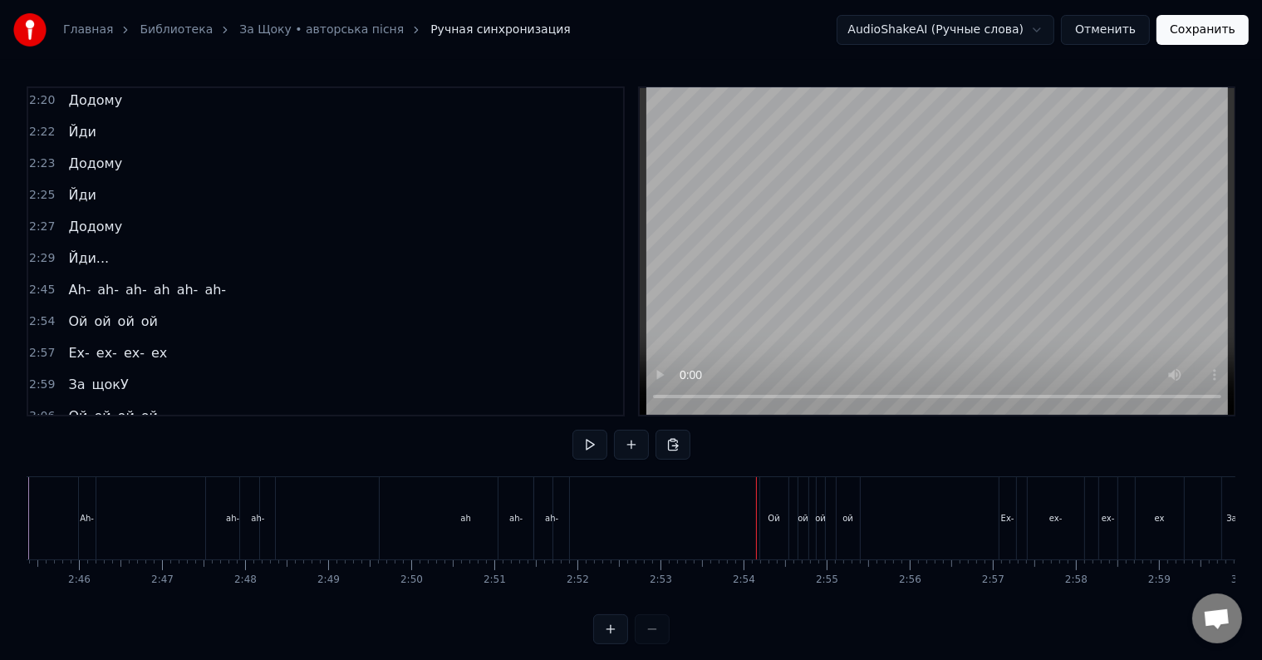
click at [774, 516] on div "Ой" at bounding box center [774, 518] width 12 height 12
click at [583, 449] on button at bounding box center [589, 445] width 35 height 30
click at [592, 444] on button at bounding box center [589, 445] width 35 height 30
click at [768, 520] on div "Ой" at bounding box center [774, 518] width 12 height 12
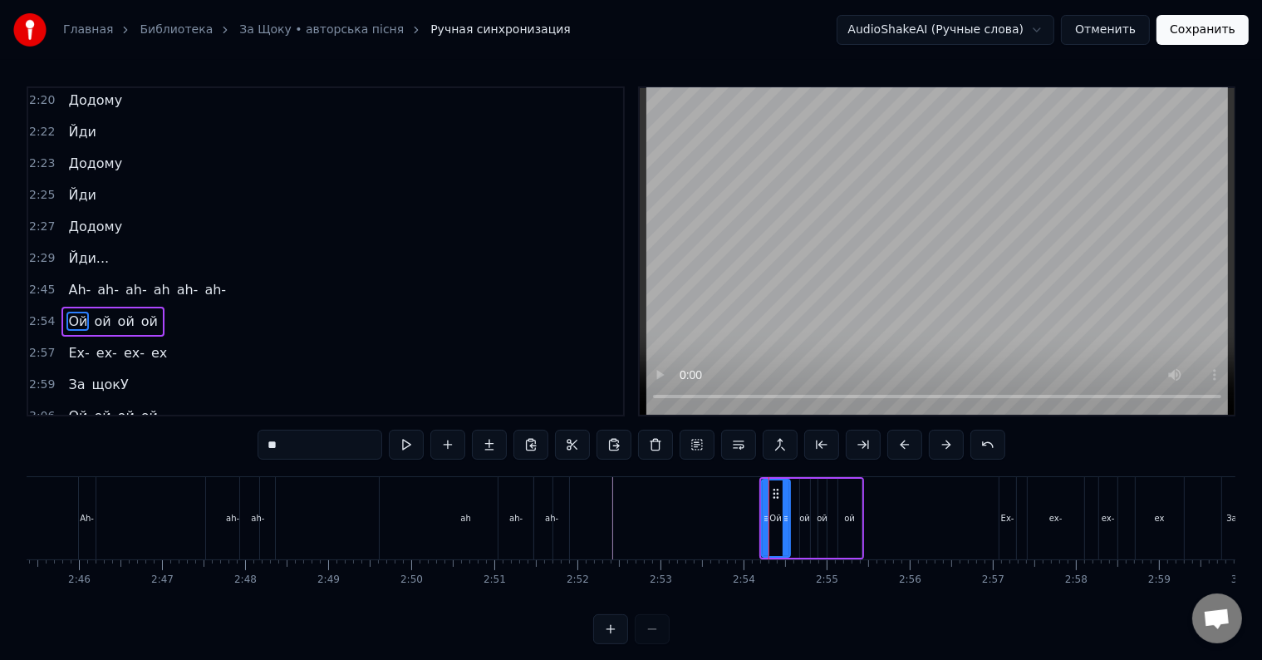
click at [774, 515] on div "Ой" at bounding box center [775, 518] width 12 height 12
drag, startPoint x: 772, startPoint y: 493, endPoint x: 690, endPoint y: 496, distance: 81.5
click at [690, 496] on icon at bounding box center [693, 493] width 13 height 13
drag, startPoint x: 703, startPoint y: 516, endPoint x: 758, endPoint y: 518, distance: 54.9
click at [758, 518] on icon at bounding box center [758, 518] width 7 height 13
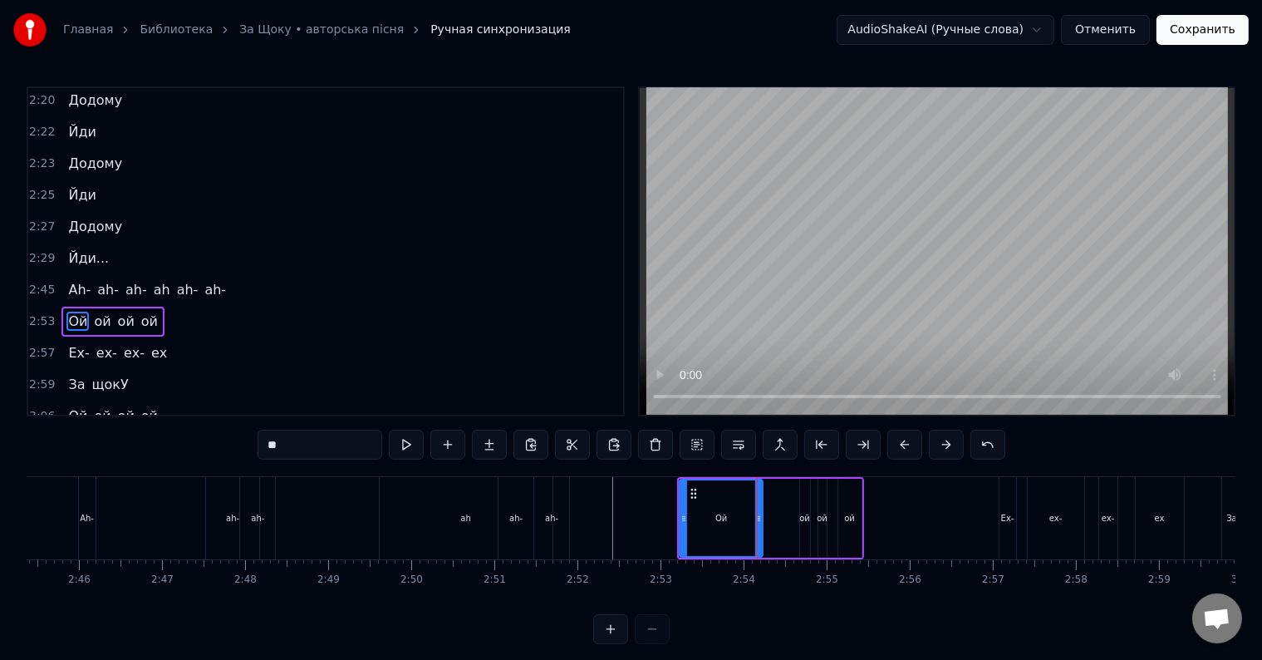
click at [803, 518] on div "ой" at bounding box center [804, 518] width 11 height 12
type input "**"
drag, startPoint x: 800, startPoint y: 518, endPoint x: 794, endPoint y: 512, distance: 8.8
click at [798, 518] on icon at bounding box center [801, 518] width 7 height 13
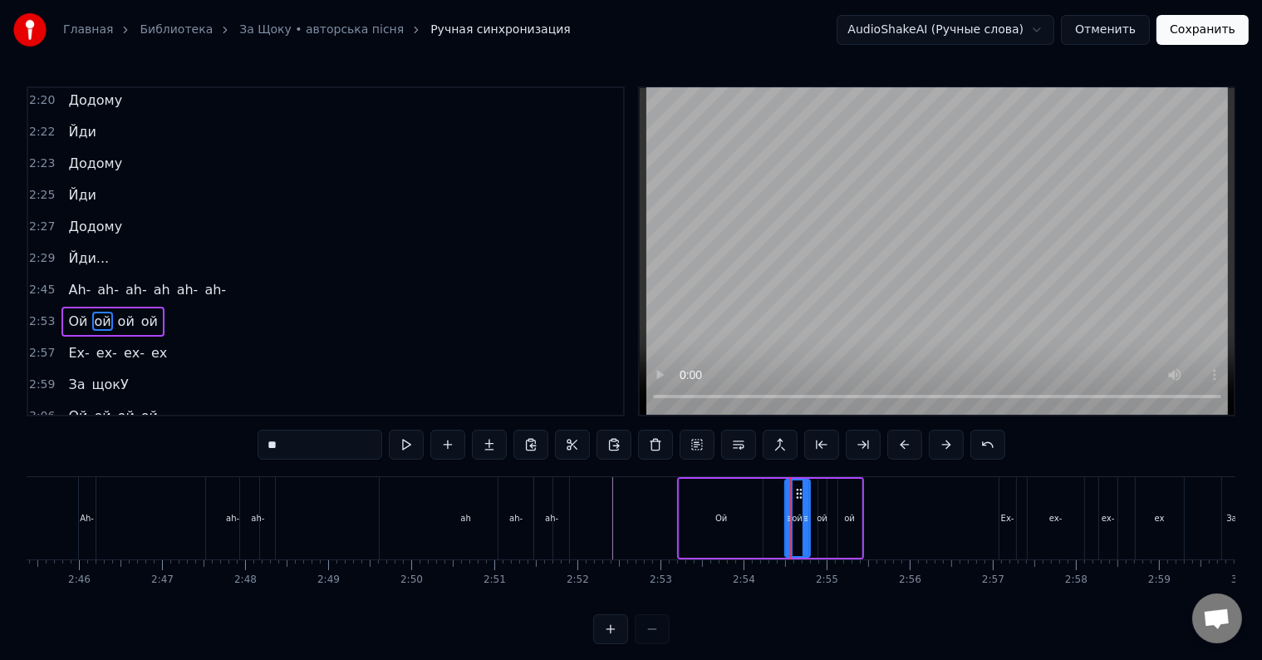
drag, startPoint x: 791, startPoint y: 518, endPoint x: 778, endPoint y: 518, distance: 12.5
click at [786, 518] on icon at bounding box center [789, 518] width 7 height 13
drag, startPoint x: 791, startPoint y: 490, endPoint x: 778, endPoint y: 492, distance: 12.6
click at [778, 492] on icon at bounding box center [777, 493] width 13 height 13
click at [819, 518] on div "ой" at bounding box center [822, 518] width 11 height 12
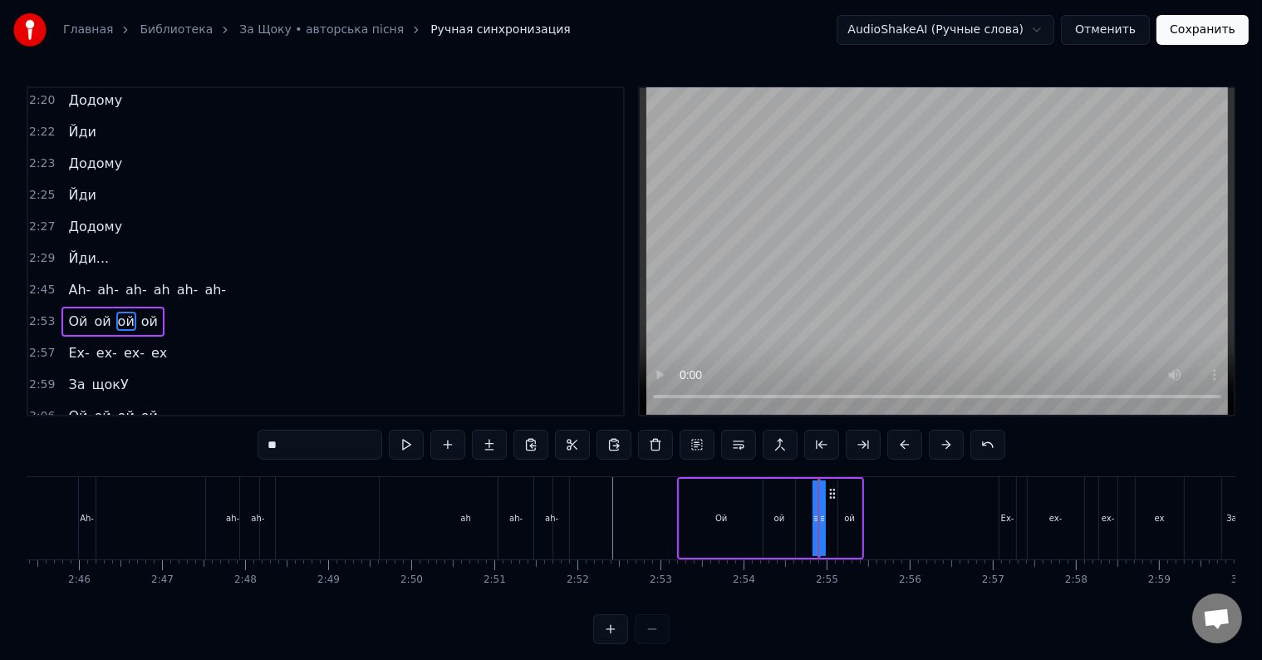
click at [794, 519] on div "Ой ой ой ой" at bounding box center [770, 518] width 186 height 82
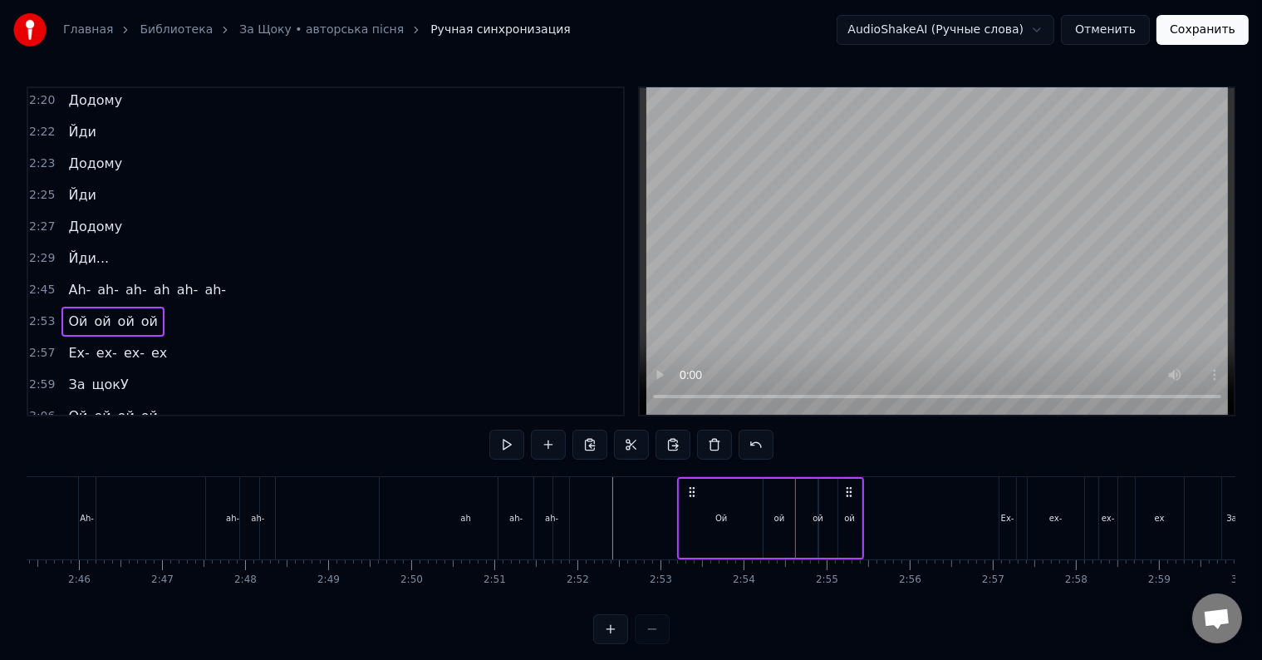
click at [814, 521] on div "ой" at bounding box center [818, 518] width 11 height 12
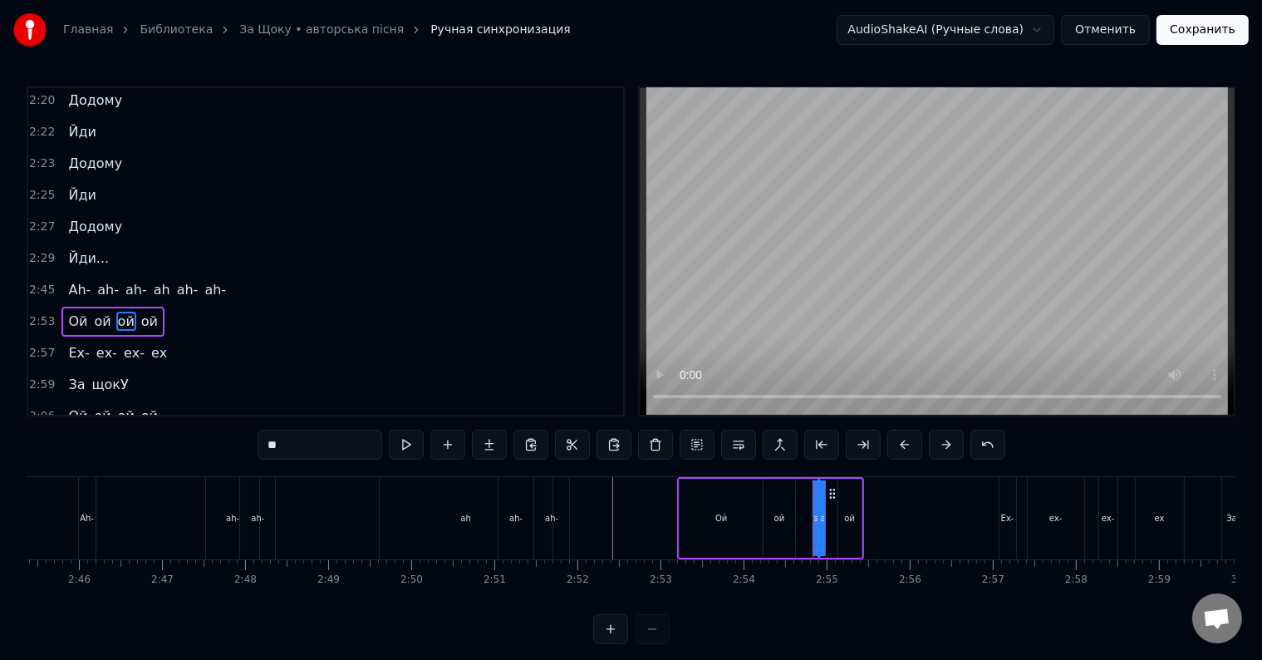
drag, startPoint x: 816, startPoint y: 517, endPoint x: 794, endPoint y: 517, distance: 21.6
click at [794, 517] on div "Ой ой ой ой" at bounding box center [770, 518] width 186 height 82
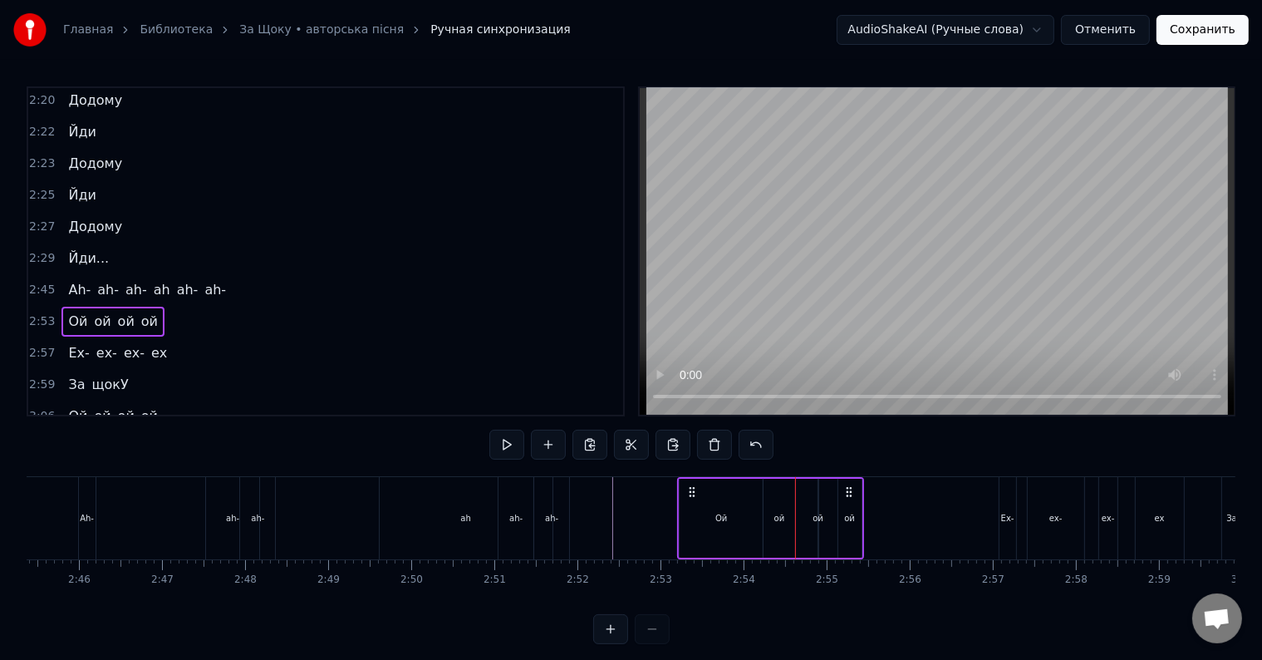
click at [818, 518] on div "ой" at bounding box center [818, 518] width 11 height 12
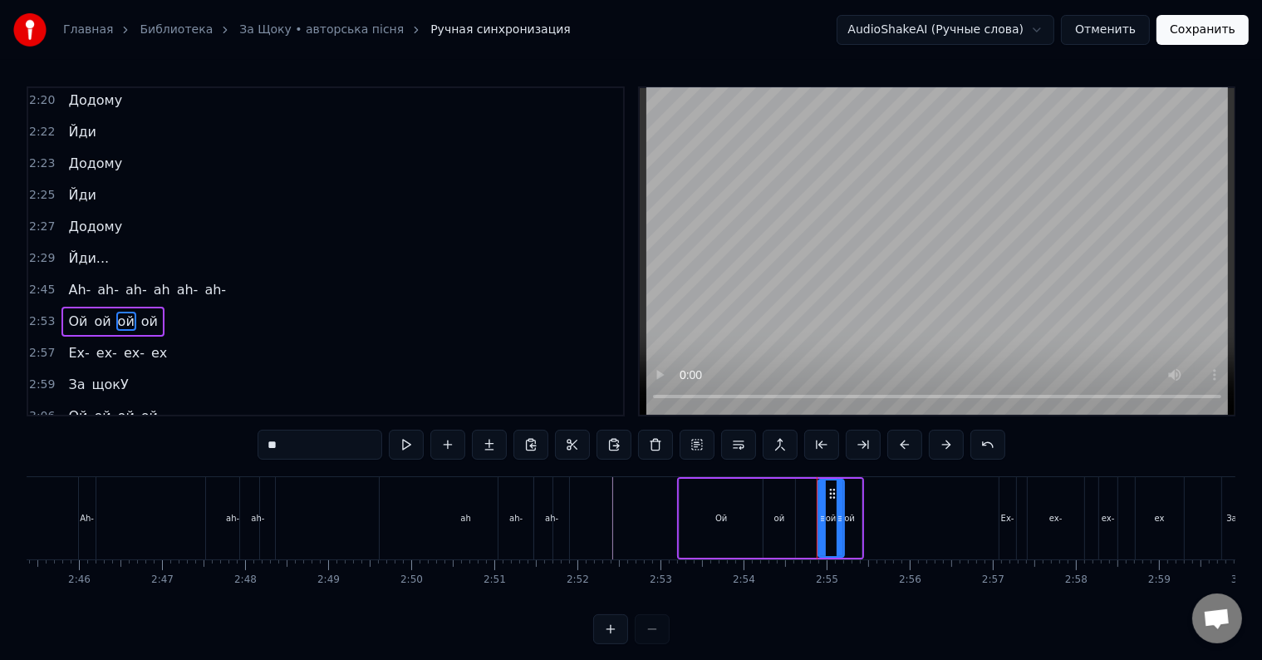
drag, startPoint x: 813, startPoint y: 518, endPoint x: 841, endPoint y: 511, distance: 28.2
click at [841, 512] on icon at bounding box center [840, 518] width 7 height 13
drag, startPoint x: 820, startPoint y: 516, endPoint x: 811, endPoint y: 516, distance: 9.1
click at [813, 516] on icon at bounding box center [816, 518] width 7 height 13
drag, startPoint x: 822, startPoint y: 493, endPoint x: 810, endPoint y: 494, distance: 12.5
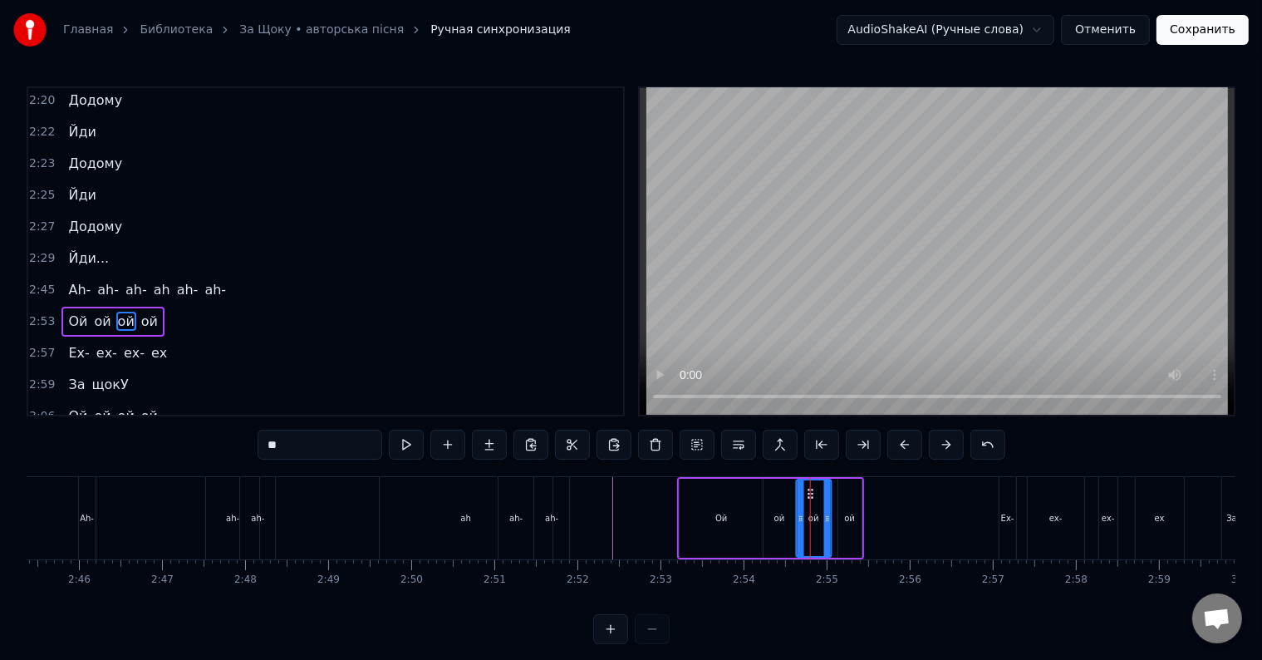
drag, startPoint x: 847, startPoint y: 517, endPoint x: 861, endPoint y: 532, distance: 20.6
click at [847, 518] on div "ой" at bounding box center [849, 518] width 11 height 12
click at [833, 515] on icon at bounding box center [836, 518] width 7 height 13
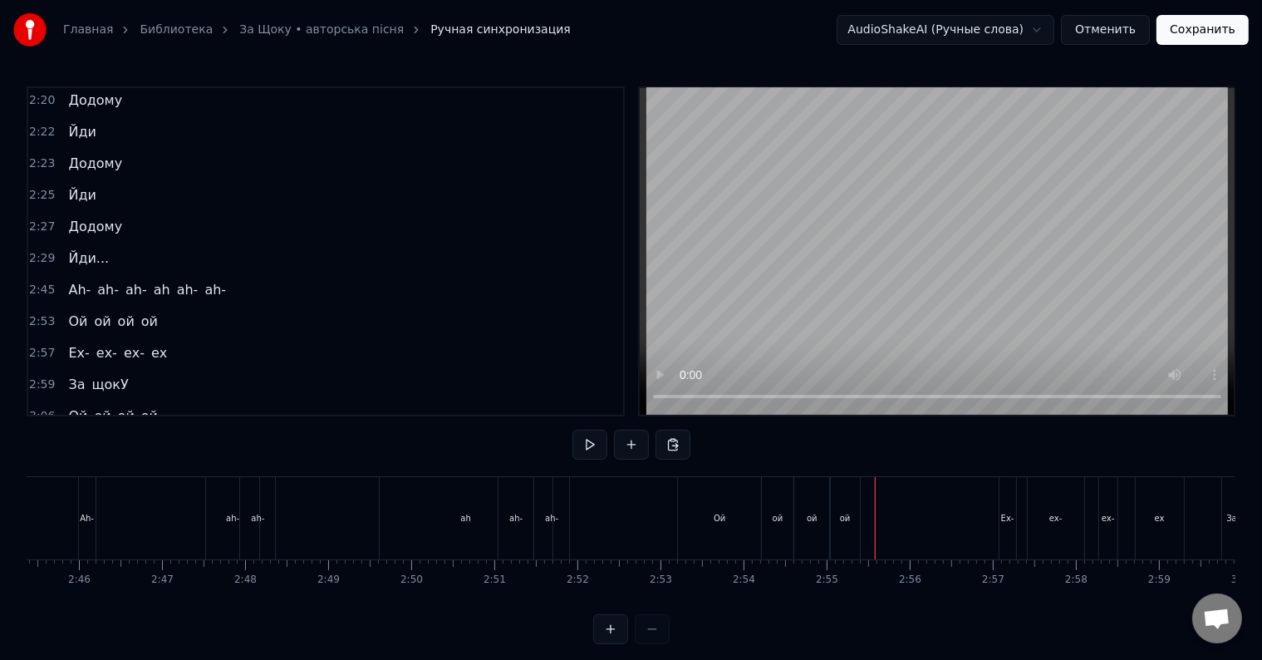
drag, startPoint x: 618, startPoint y: 505, endPoint x: 617, endPoint y: 493, distance: 12.5
click at [592, 444] on button at bounding box center [589, 445] width 35 height 30
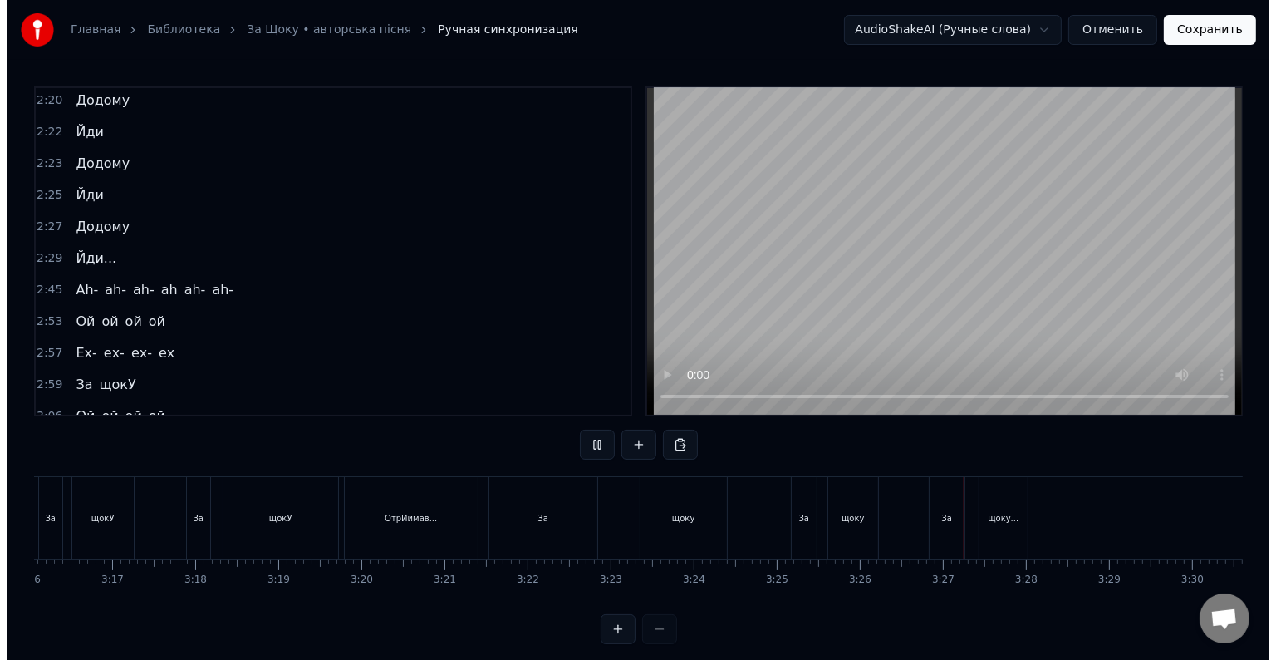
scroll to position [0, 16418]
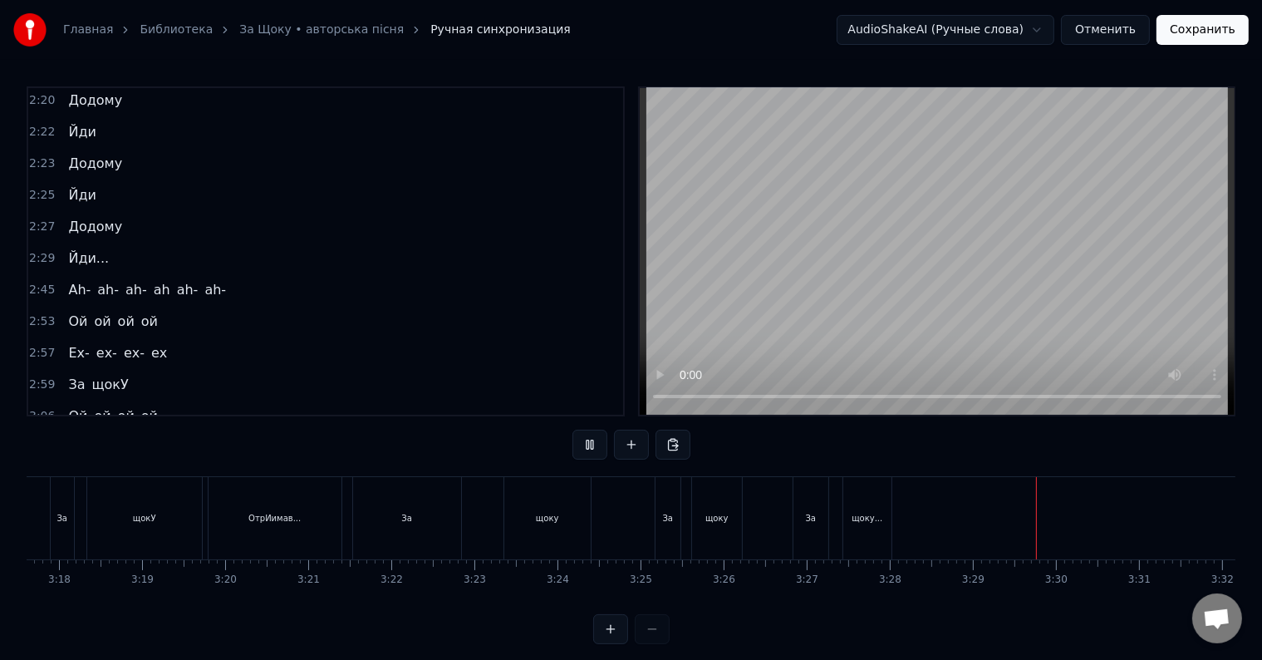
click at [587, 447] on button at bounding box center [589, 445] width 35 height 30
click at [1206, 24] on button "Сохранить" at bounding box center [1202, 30] width 92 height 30
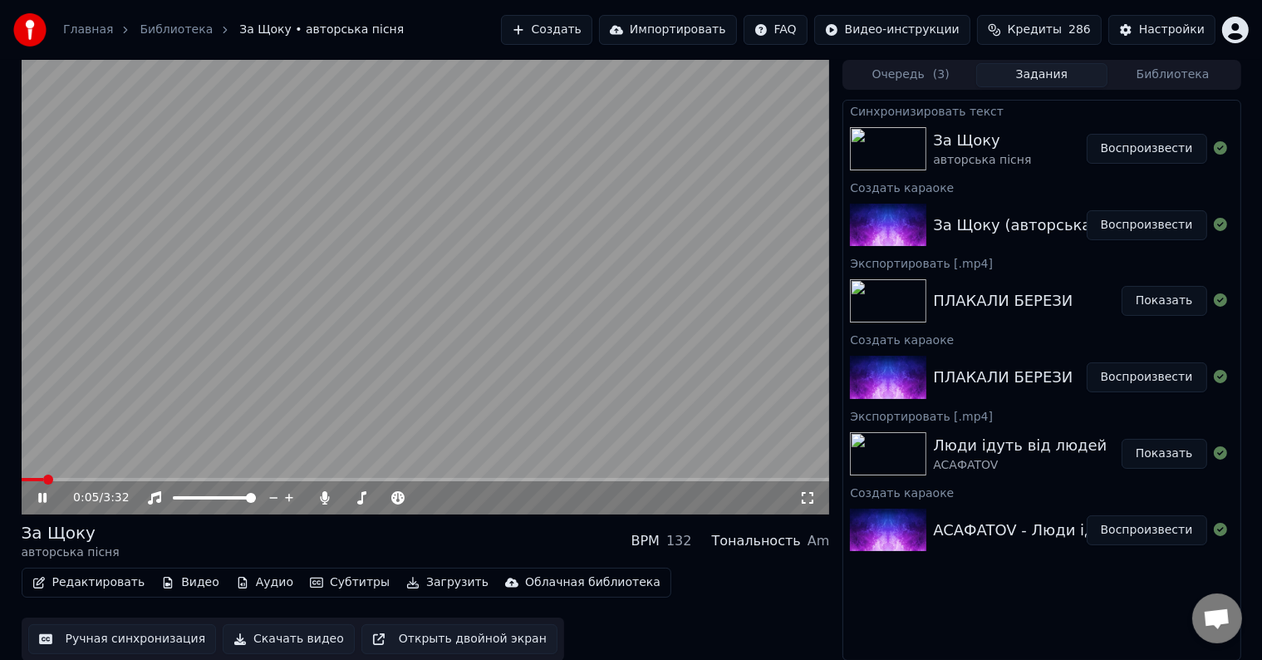
click at [878, 588] on div "Синхронизировать текст За Щоку авторська пісня Воспроизвести Создать караоке За…" at bounding box center [1041, 380] width 398 height 561
click at [640, 479] on span at bounding box center [426, 479] width 808 height 3
click at [625, 352] on video at bounding box center [426, 287] width 808 height 454
click at [630, 362] on video at bounding box center [426, 287] width 808 height 454
click at [577, 379] on video at bounding box center [426, 287] width 808 height 454
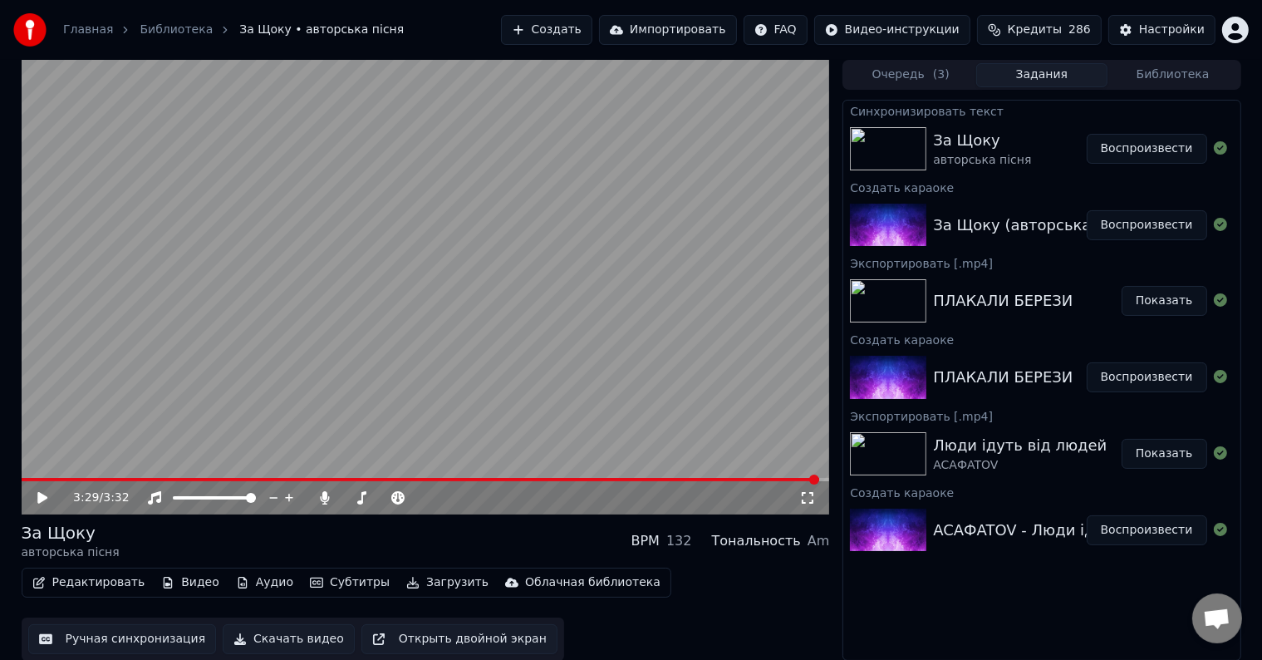
click at [428, 582] on button "Загрузить" at bounding box center [448, 582] width 96 height 23
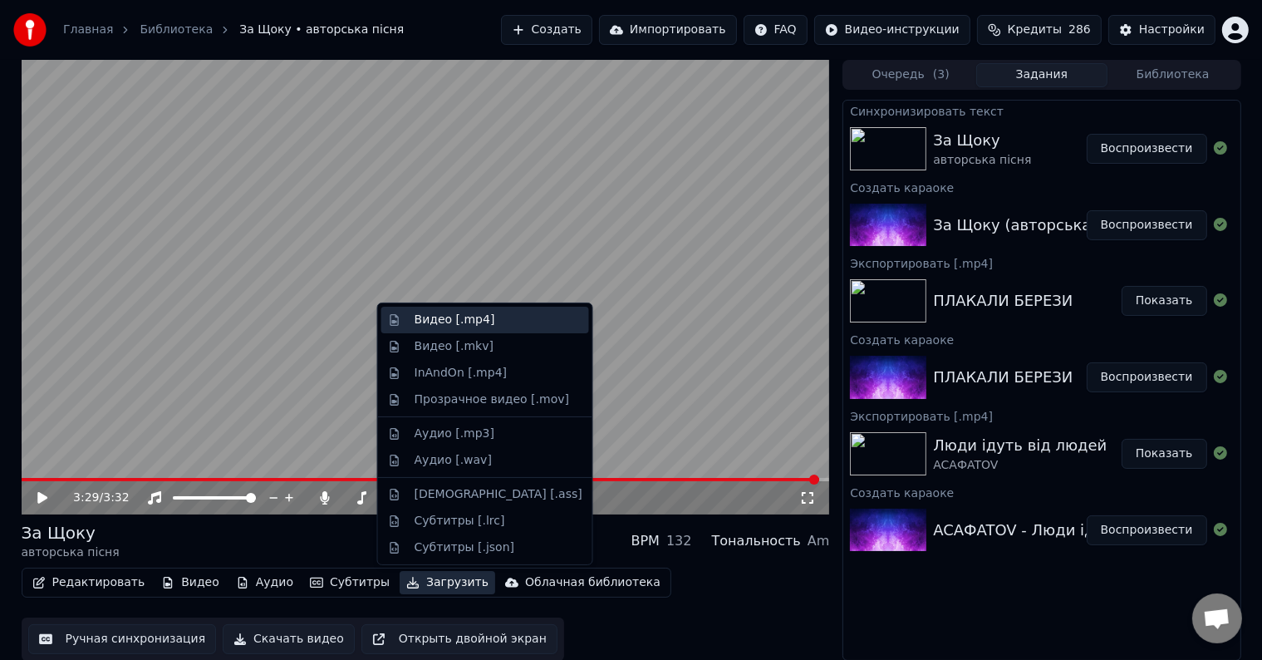
click at [484, 322] on div "Видео [.mp4]" at bounding box center [499, 320] width 168 height 17
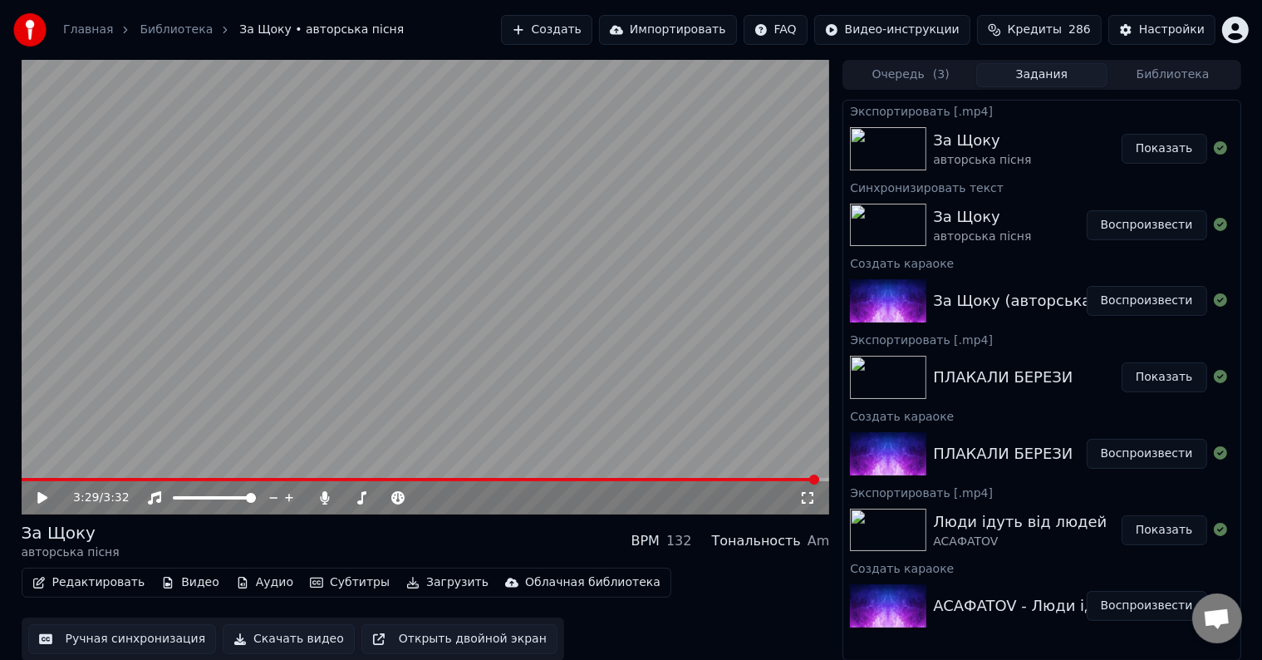
click at [1174, 144] on button "Показать" at bounding box center [1165, 149] width 86 height 30
click at [586, 30] on button "Создать" at bounding box center [546, 30] width 91 height 30
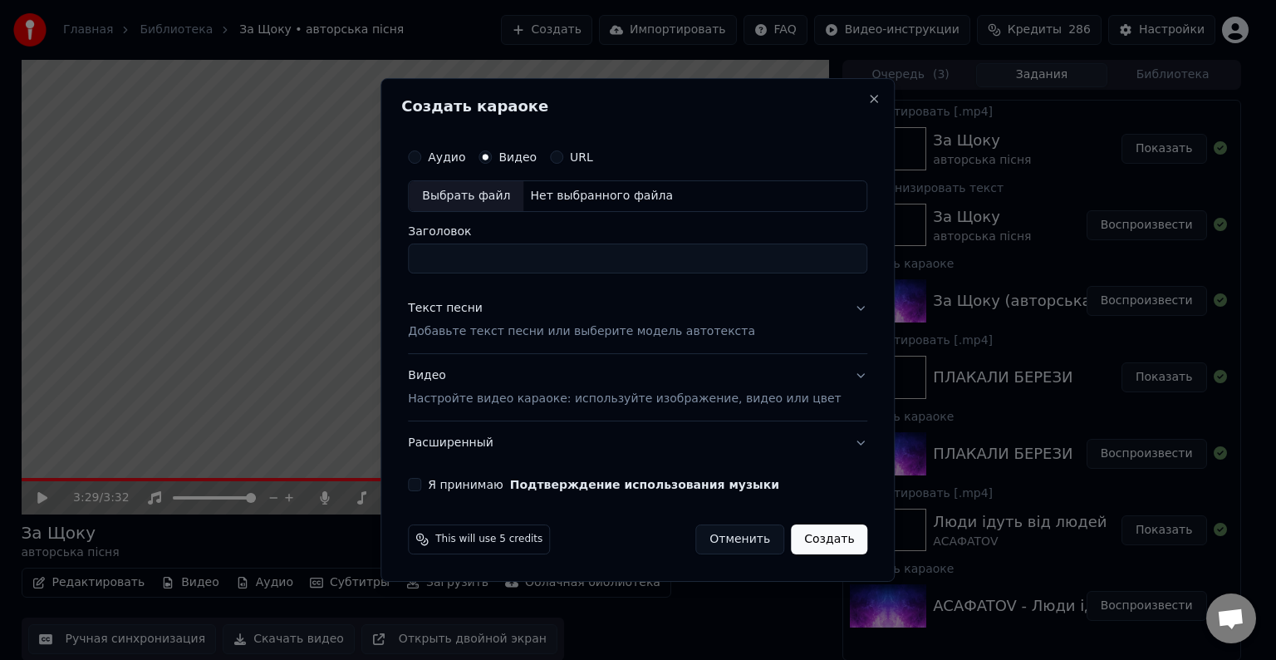
click at [482, 197] on div "Выбрать файл" at bounding box center [466, 196] width 115 height 30
type input "**********"
click at [493, 331] on p "Добавьте текст песни или выберите модель автотекста" at bounding box center [581, 331] width 347 height 17
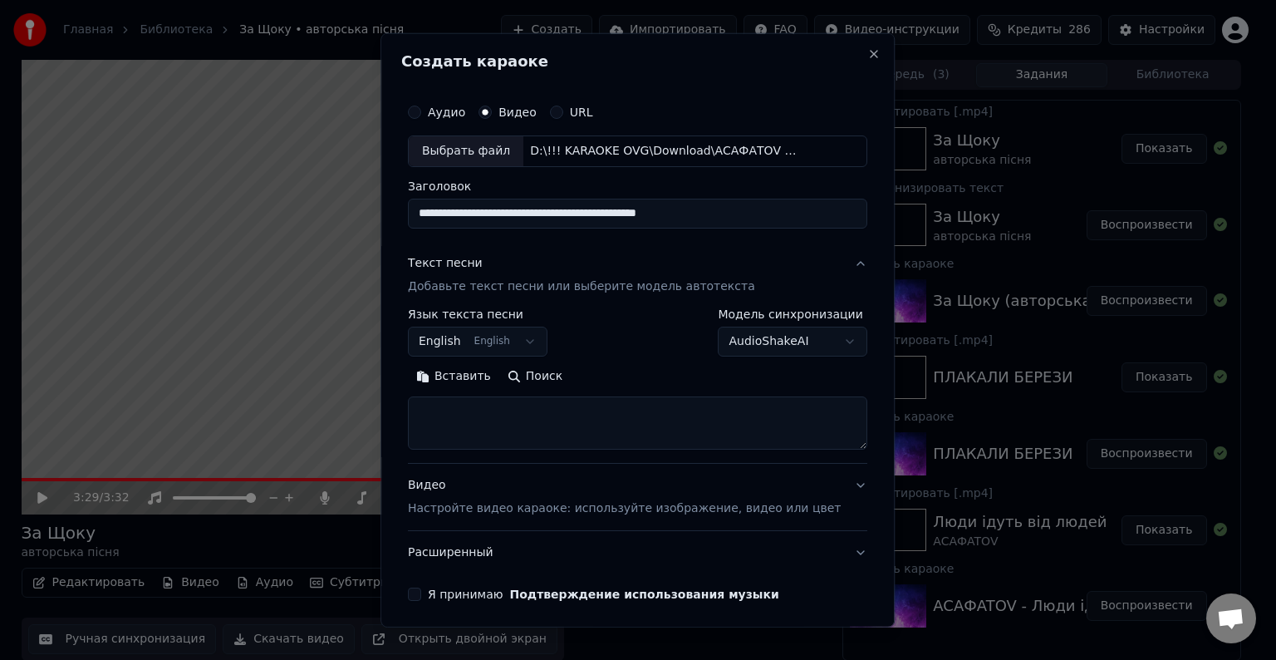
click at [510, 407] on textarea at bounding box center [637, 422] width 459 height 53
paste textarea "**********"
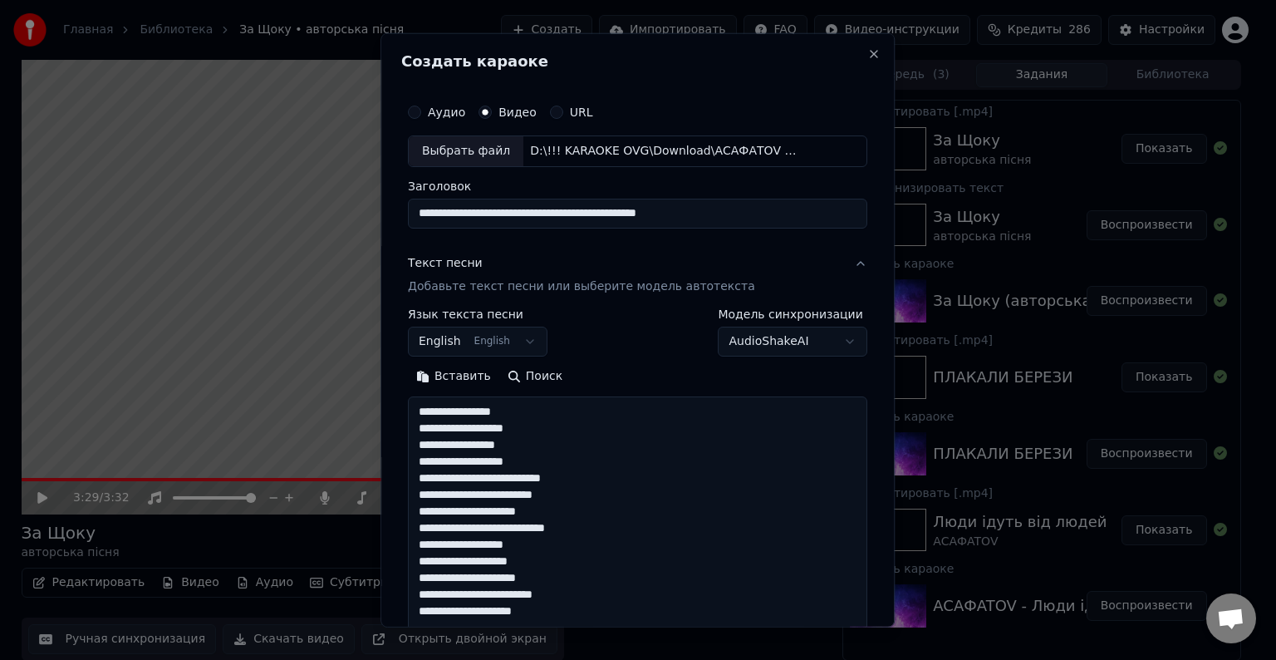
scroll to position [669, 0]
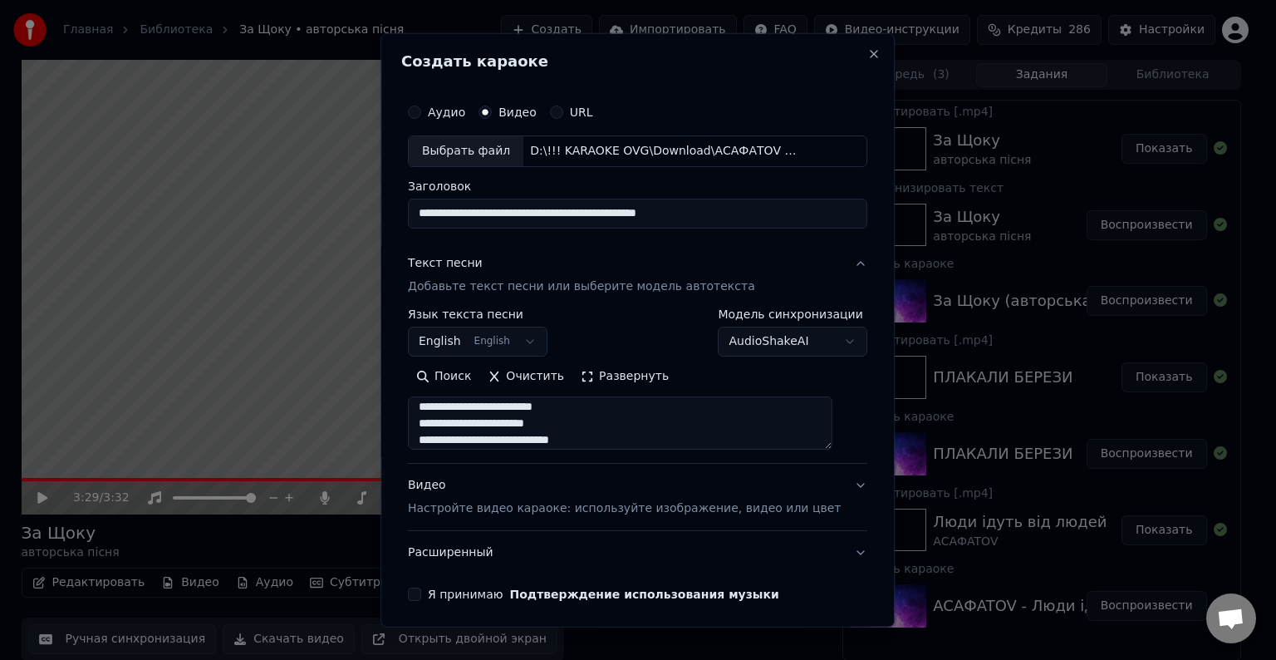
type textarea "**********"
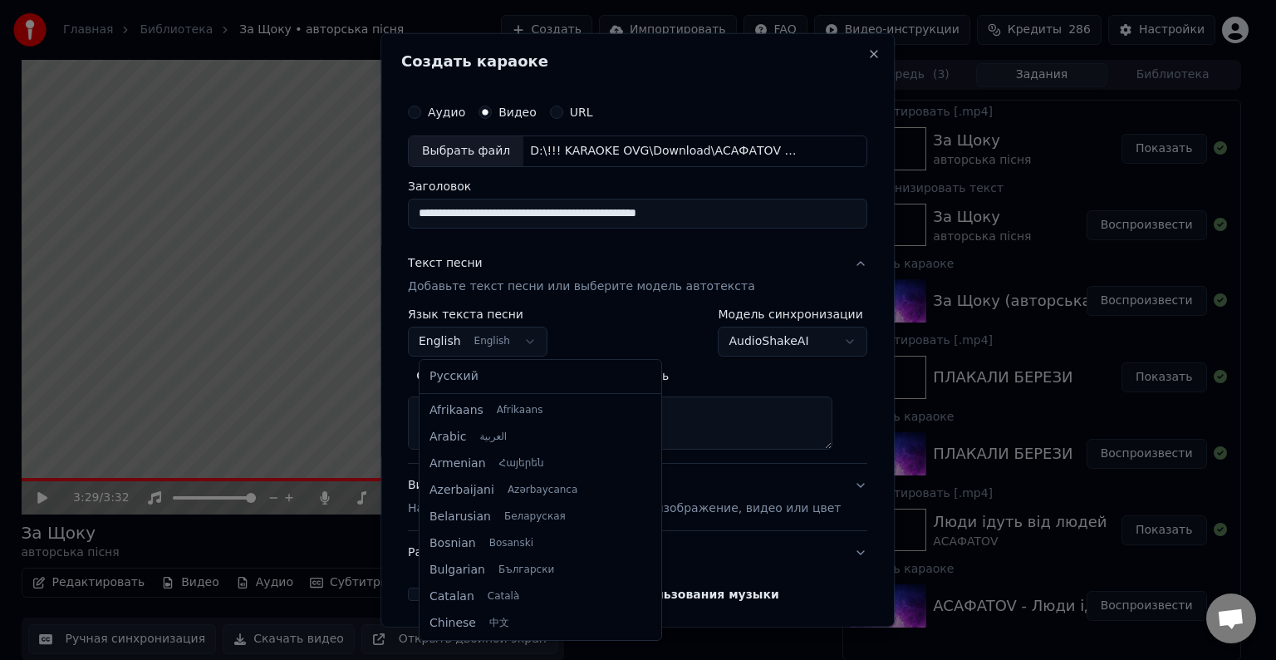
click at [504, 343] on body "Главная Библиотека За Щоку • авторська пісня Создать Импортировать FAQ Видео-ин…" at bounding box center [631, 330] width 1262 height 660
select select "**"
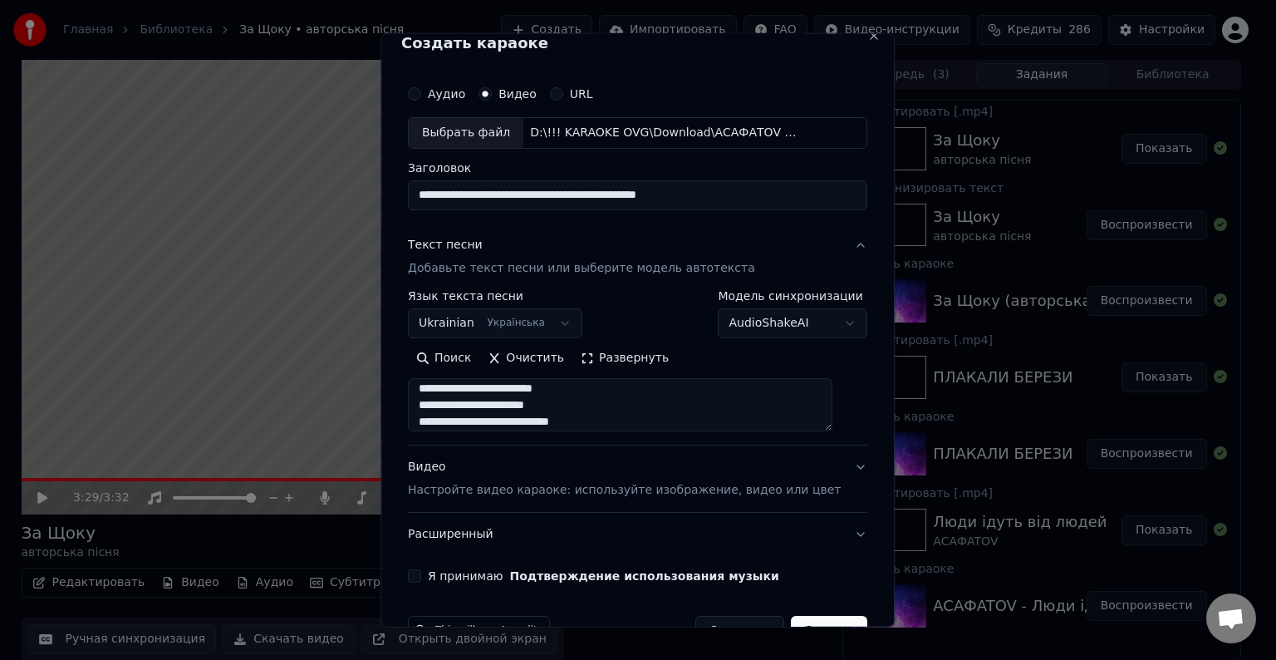
scroll to position [63, 0]
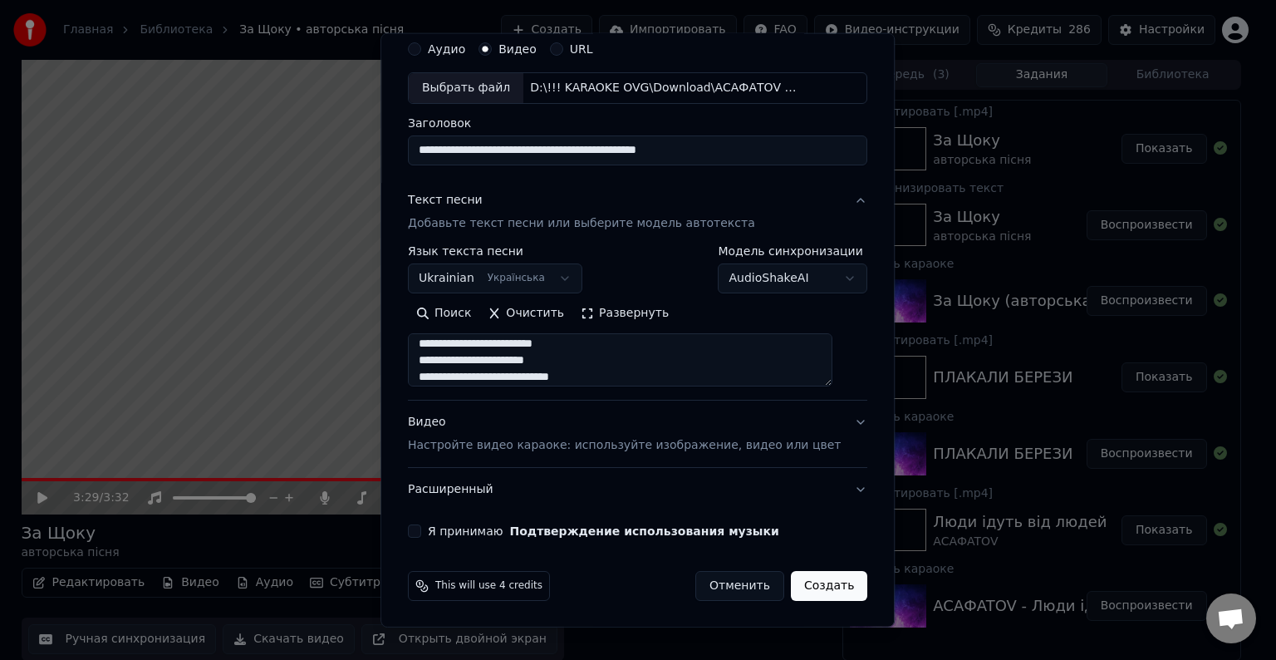
click at [421, 531] on button "Я принимаю Подтверждение использования музыки" at bounding box center [414, 530] width 13 height 13
click at [517, 440] on p "Настройте видео караоке: используйте изображение, видео или цвет" at bounding box center [624, 445] width 433 height 17
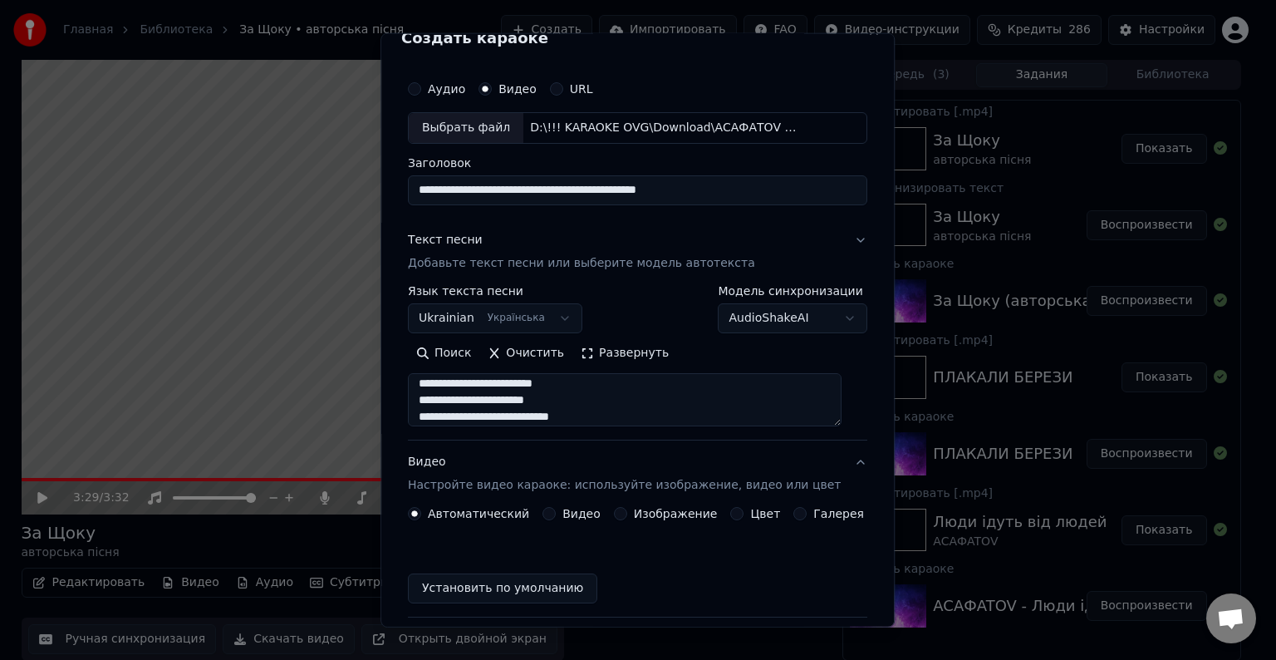
scroll to position [18, 0]
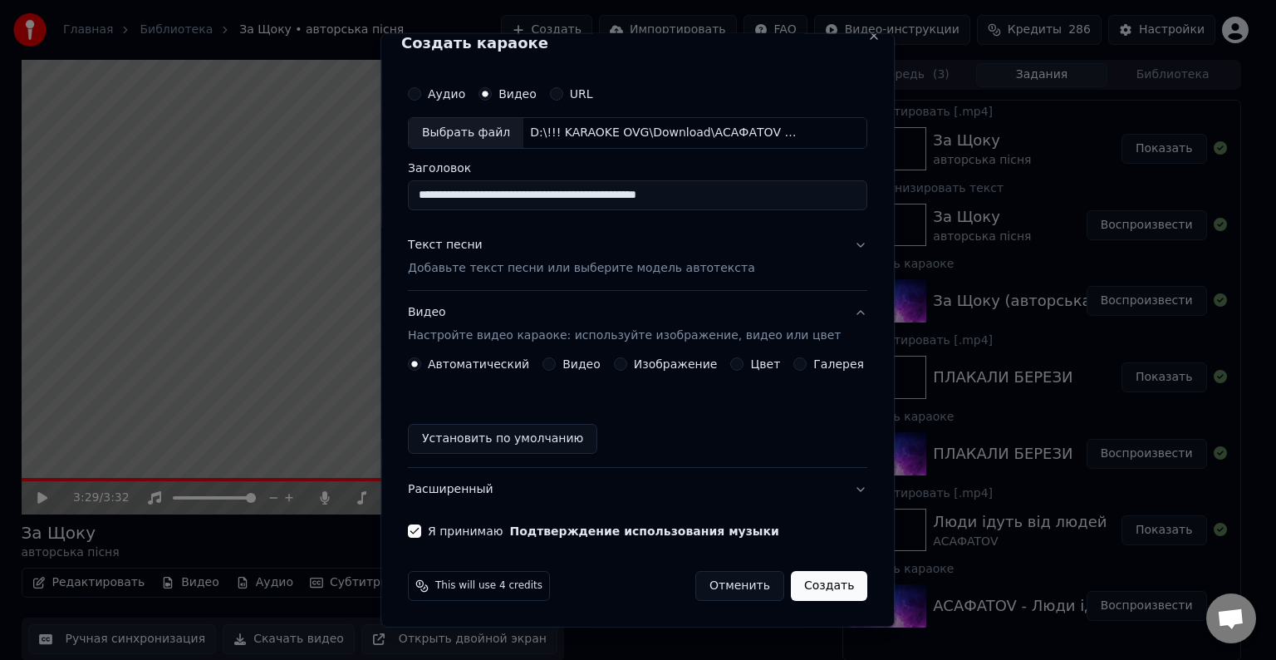
click at [460, 436] on button "Установить по умолчанию" at bounding box center [502, 439] width 189 height 30
click at [814, 583] on button "Создать" at bounding box center [829, 586] width 76 height 30
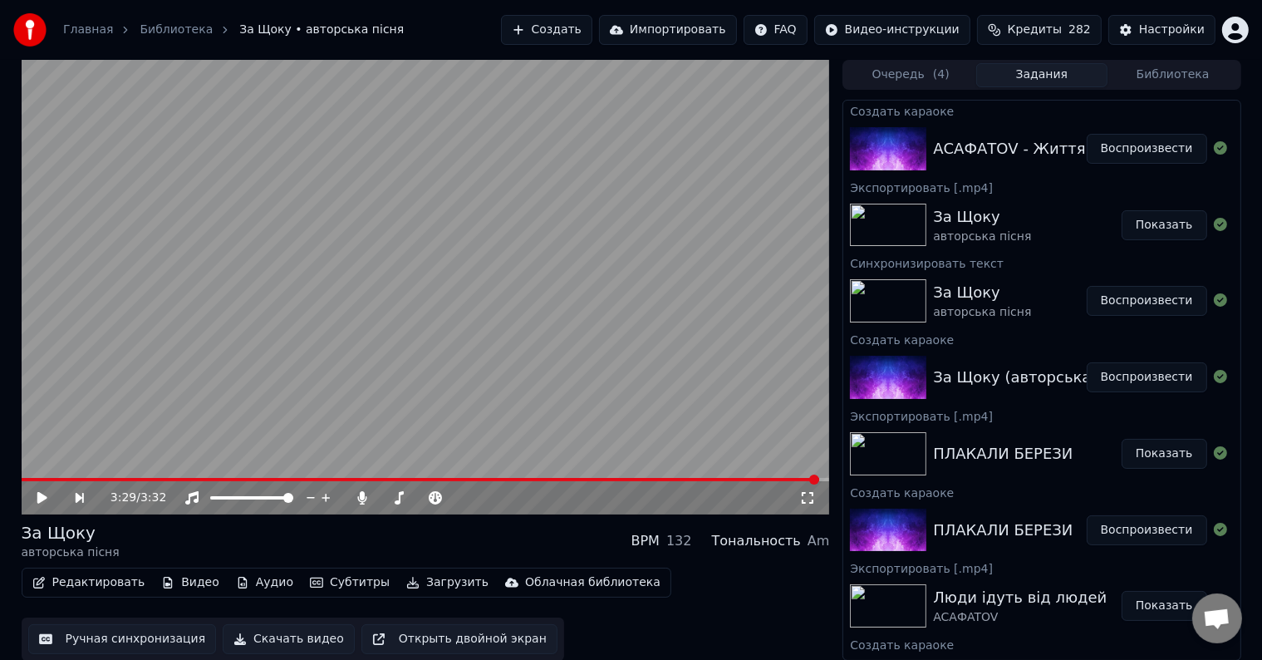
click at [1123, 143] on button "Воспроизвести" at bounding box center [1147, 149] width 120 height 30
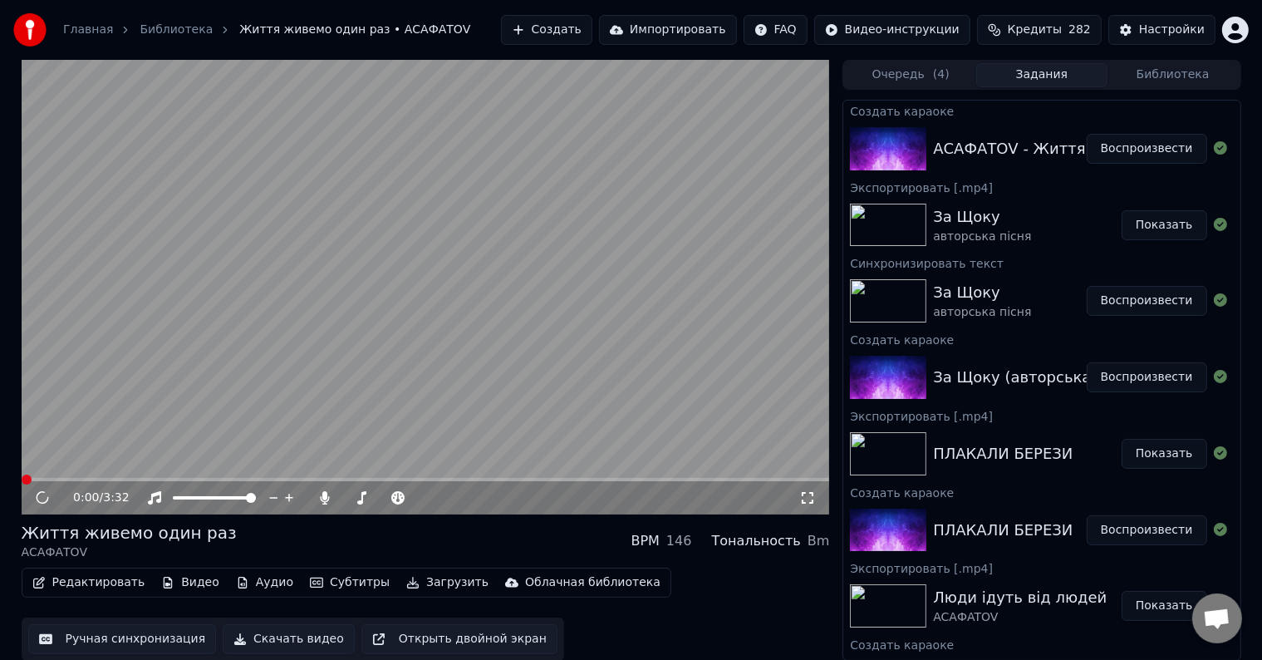
click at [269, 385] on video at bounding box center [426, 287] width 808 height 454
click at [32, 489] on div "0:01 / 3:32" at bounding box center [425, 497] width 795 height 17
click at [40, 500] on icon at bounding box center [42, 498] width 8 height 10
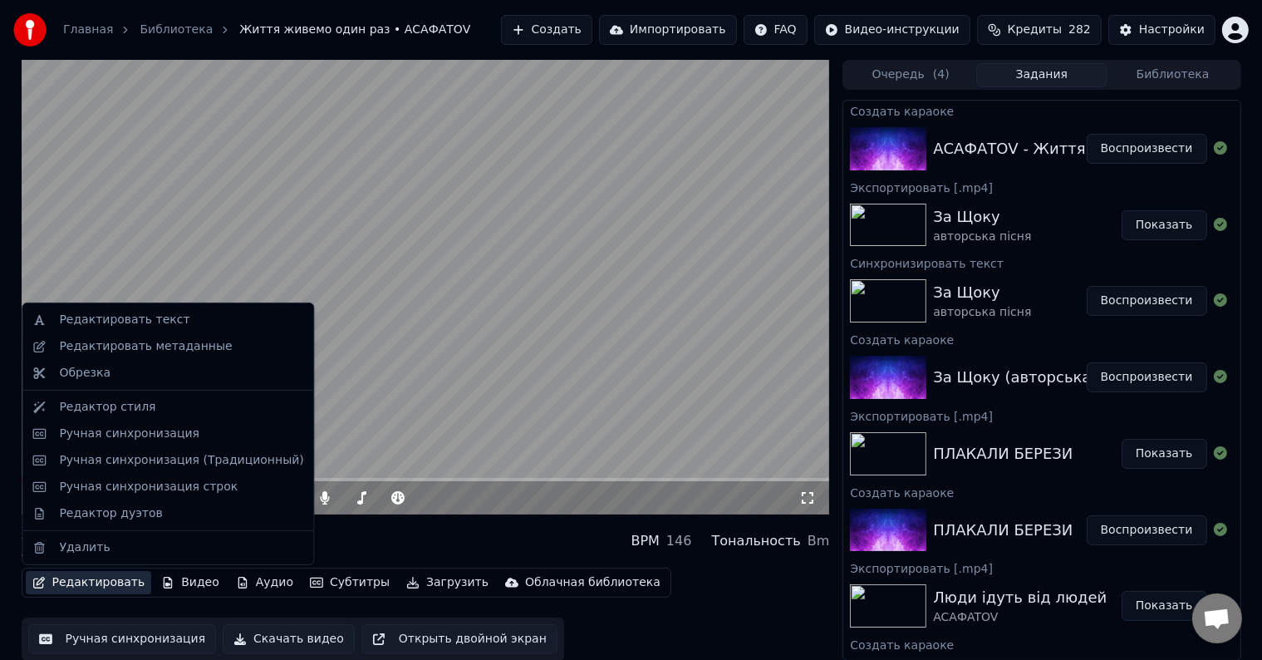
click at [95, 584] on button "Редактировать" at bounding box center [89, 582] width 126 height 23
click at [117, 330] on div "Редактировать текст" at bounding box center [168, 320] width 284 height 27
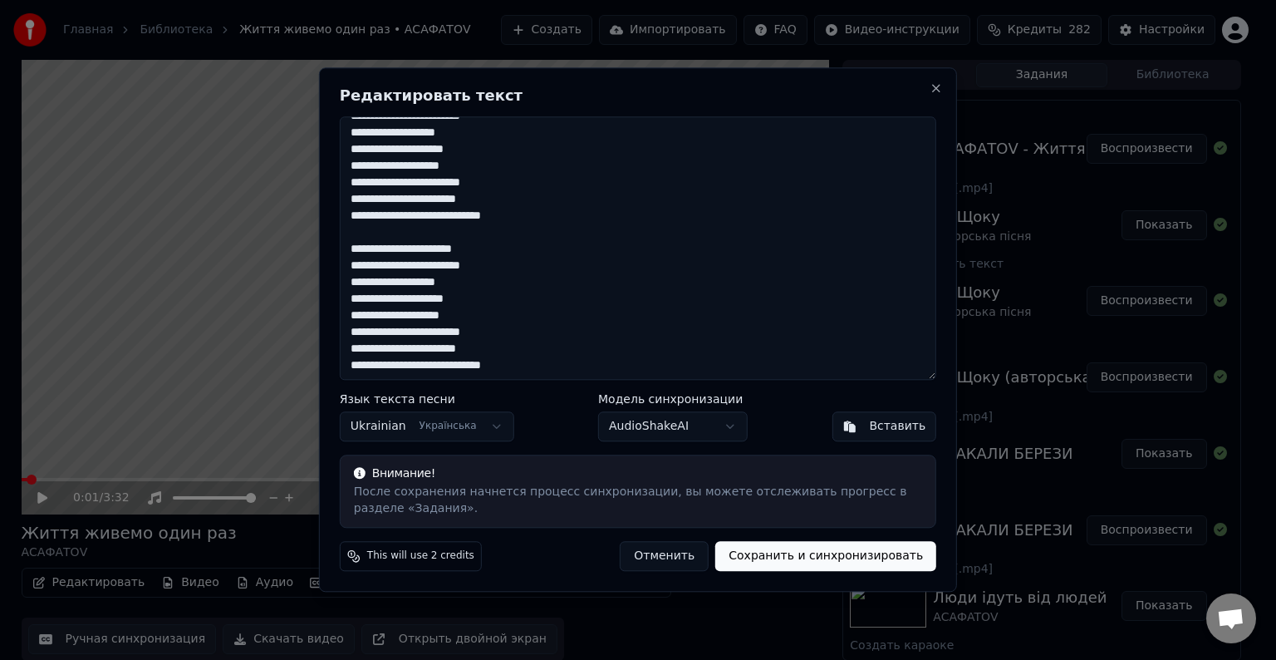
scroll to position [614, 0]
type textarea "**********"
click at [843, 555] on button "Сохранить и синхронизировать" at bounding box center [825, 557] width 221 height 30
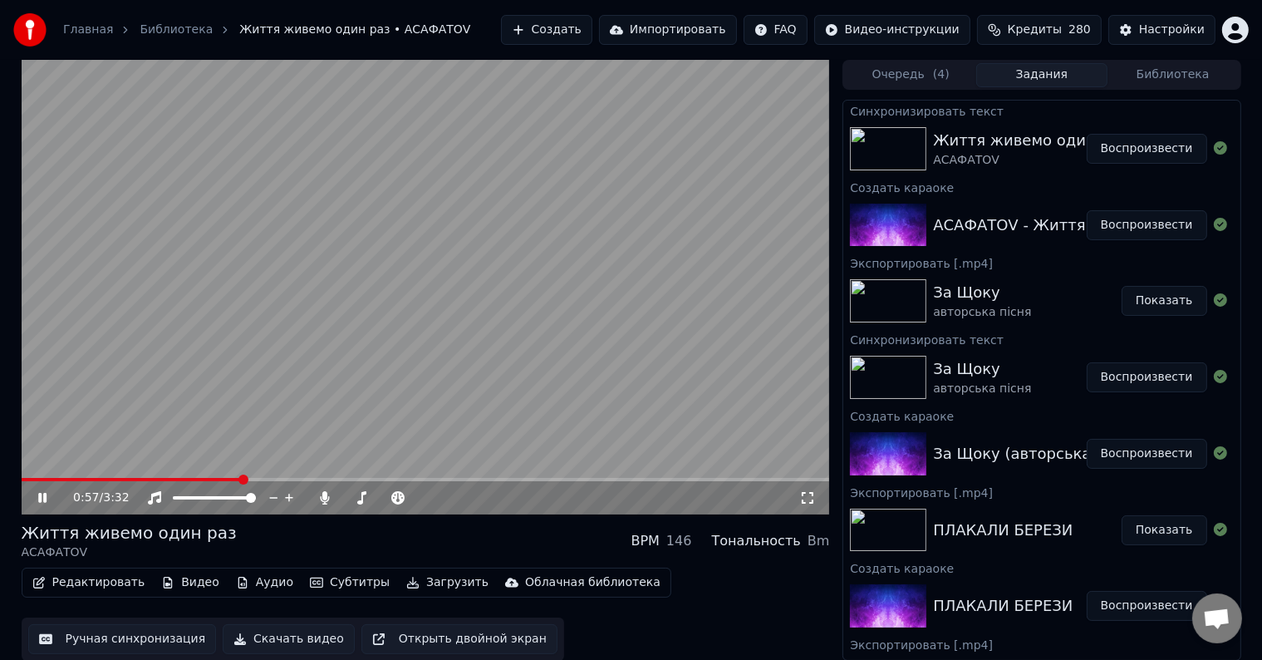
click at [603, 312] on video at bounding box center [426, 287] width 808 height 454
click at [23, 479] on span at bounding box center [132, 479] width 221 height 3
click at [493, 240] on video at bounding box center [426, 287] width 808 height 454
click at [71, 479] on span at bounding box center [426, 479] width 808 height 3
click at [485, 249] on video at bounding box center [426, 287] width 808 height 454
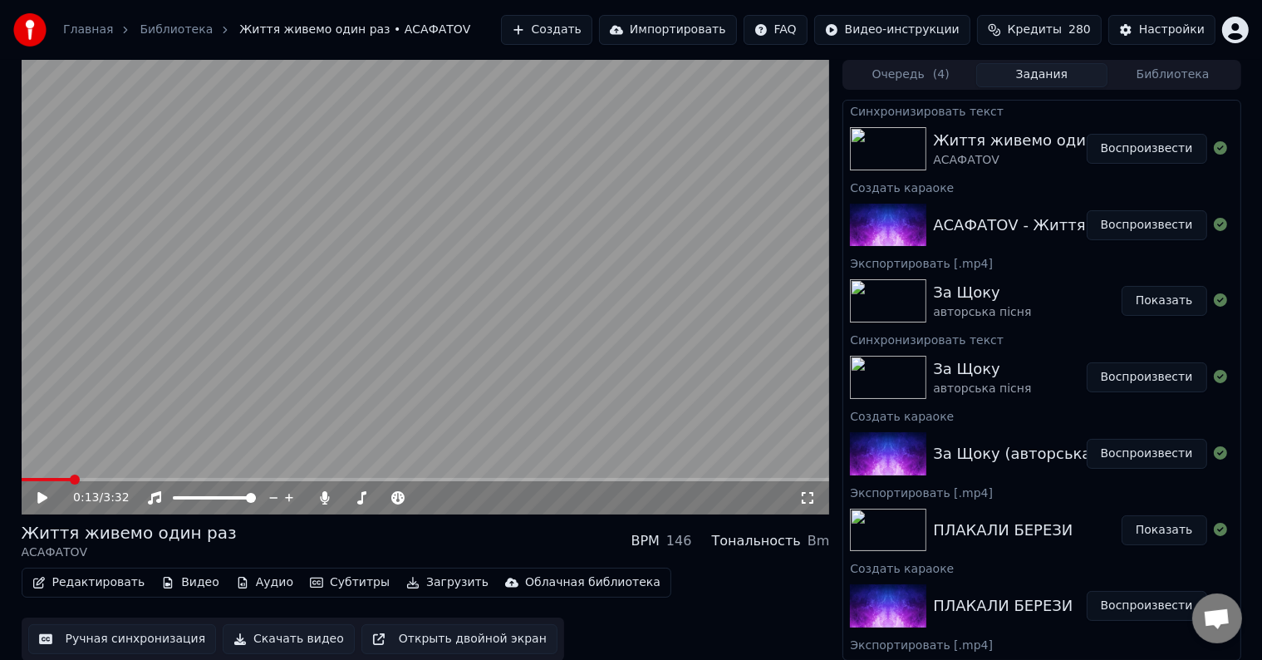
click at [552, 318] on video at bounding box center [426, 287] width 808 height 454
click at [387, 306] on video at bounding box center [426, 287] width 808 height 454
click at [465, 342] on video at bounding box center [426, 287] width 808 height 454
click at [655, 479] on span at bounding box center [426, 479] width 808 height 3
click at [651, 380] on video at bounding box center [426, 287] width 808 height 454
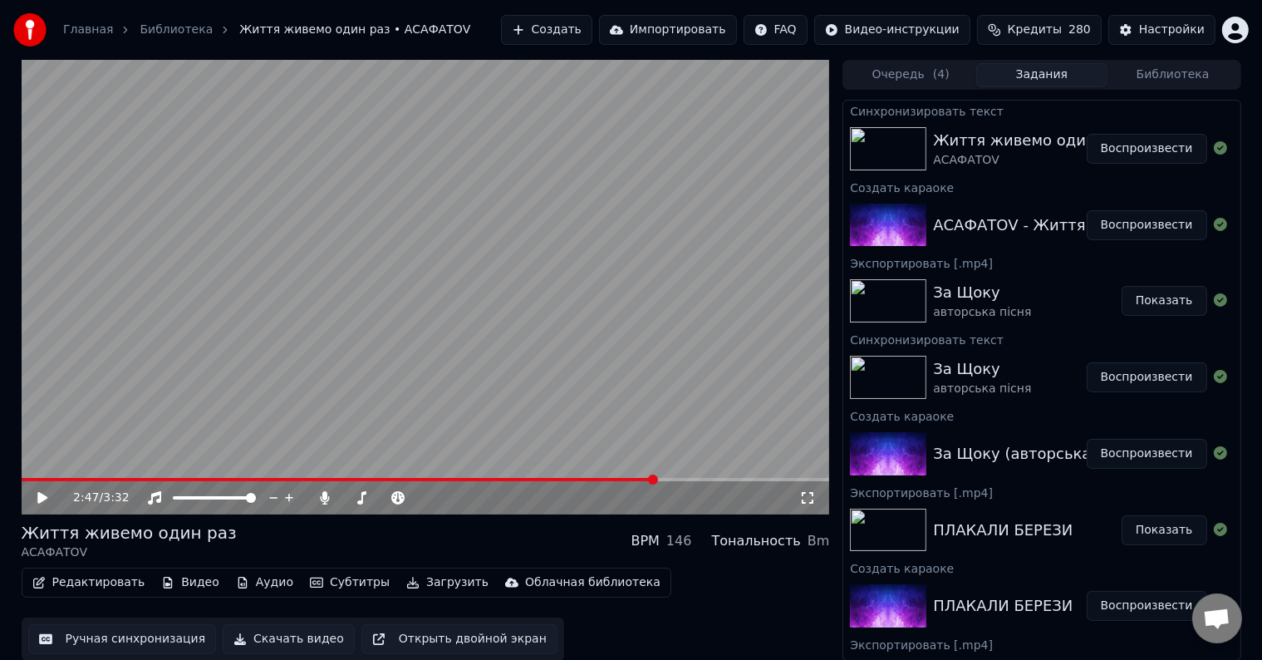
click at [645, 390] on video at bounding box center [426, 287] width 808 height 454
click at [645, 359] on video at bounding box center [426, 287] width 808 height 454
click at [422, 581] on button "Загрузить" at bounding box center [448, 582] width 96 height 23
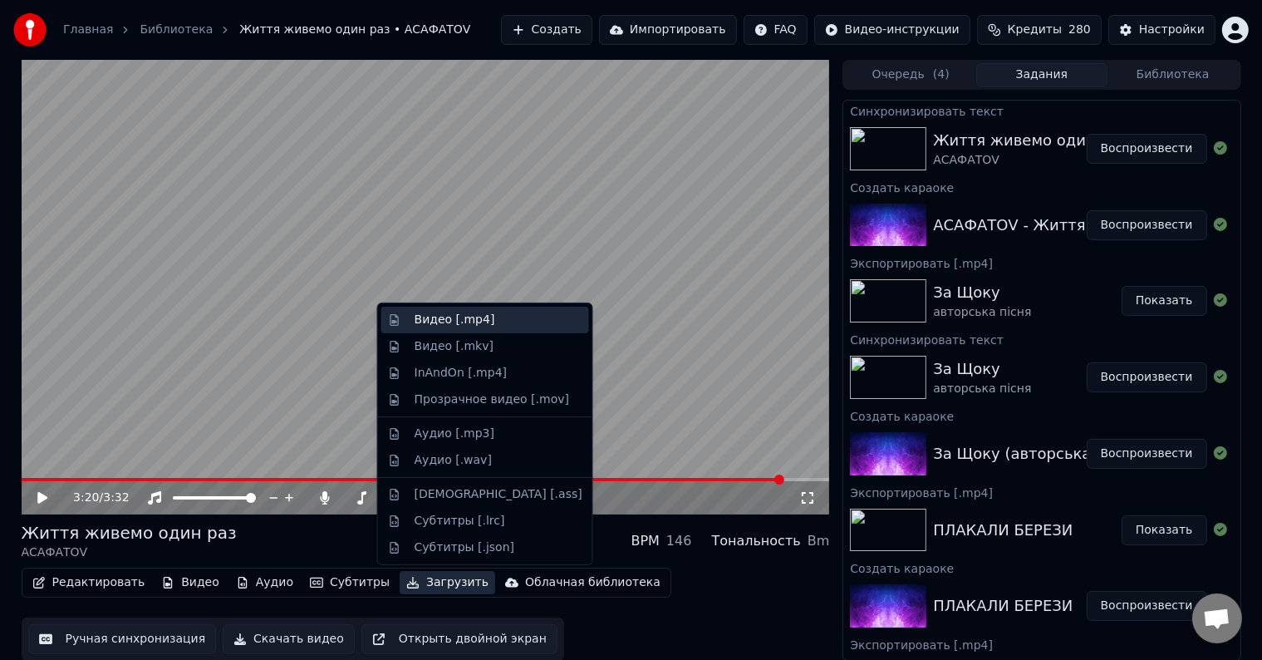
click at [478, 317] on div "Видео [.mp4]" at bounding box center [455, 320] width 81 height 17
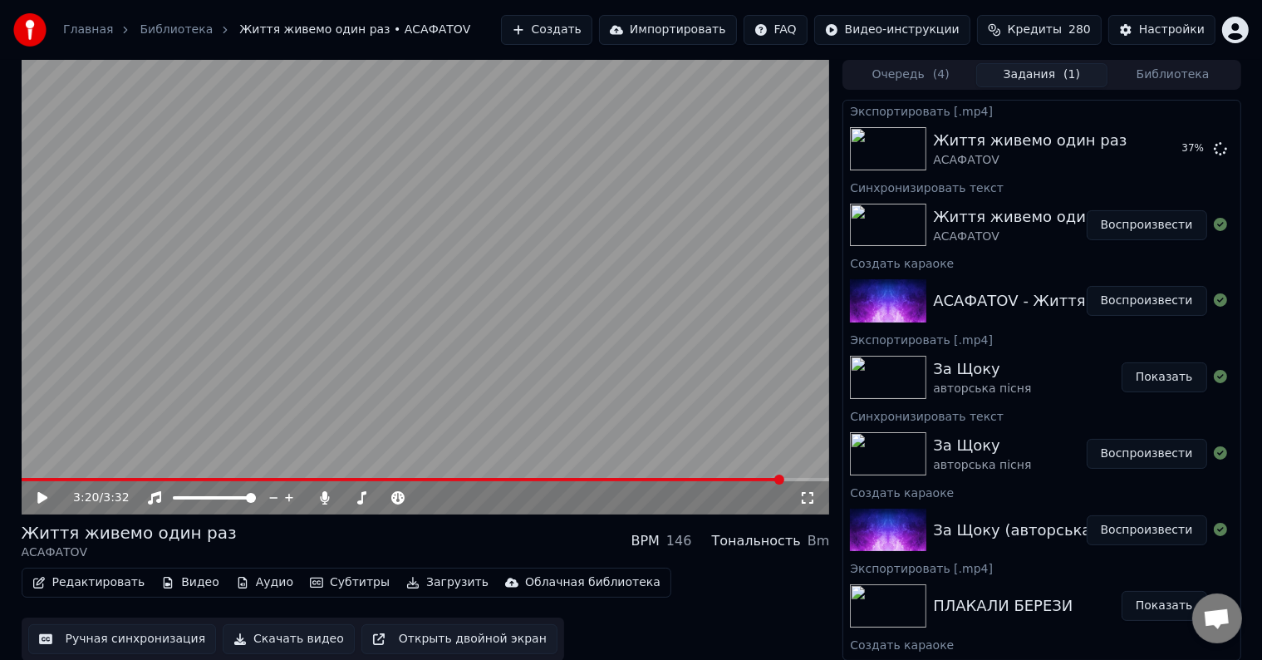
click at [572, 616] on div "Редактировать Видео Аудио Субтитры Загрузить Облачная библиотека Ручная синхрон…" at bounding box center [426, 613] width 808 height 93
click at [1166, 150] on button "Показать" at bounding box center [1165, 149] width 86 height 30
click at [581, 37] on button "Создать" at bounding box center [546, 30] width 91 height 30
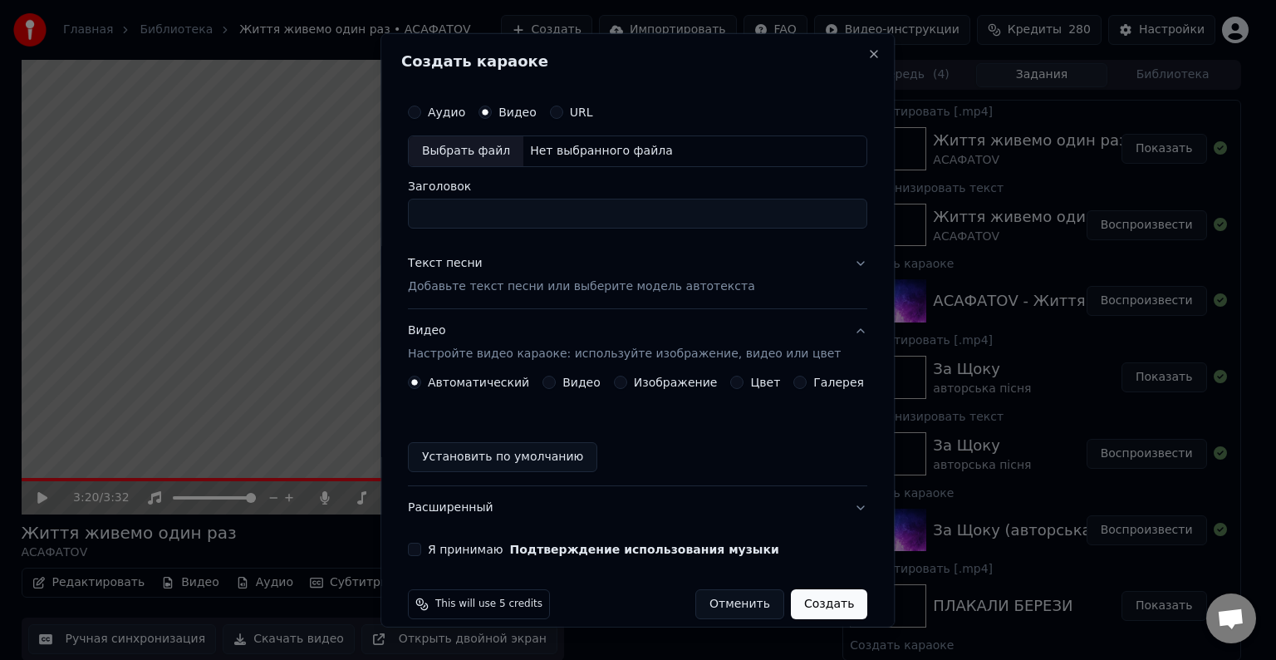
click at [502, 156] on div "Выбрать файл" at bounding box center [466, 151] width 115 height 30
type input "**********"
click at [557, 288] on p "Добавьте текст песни или выберите модель автотекста" at bounding box center [581, 286] width 347 height 17
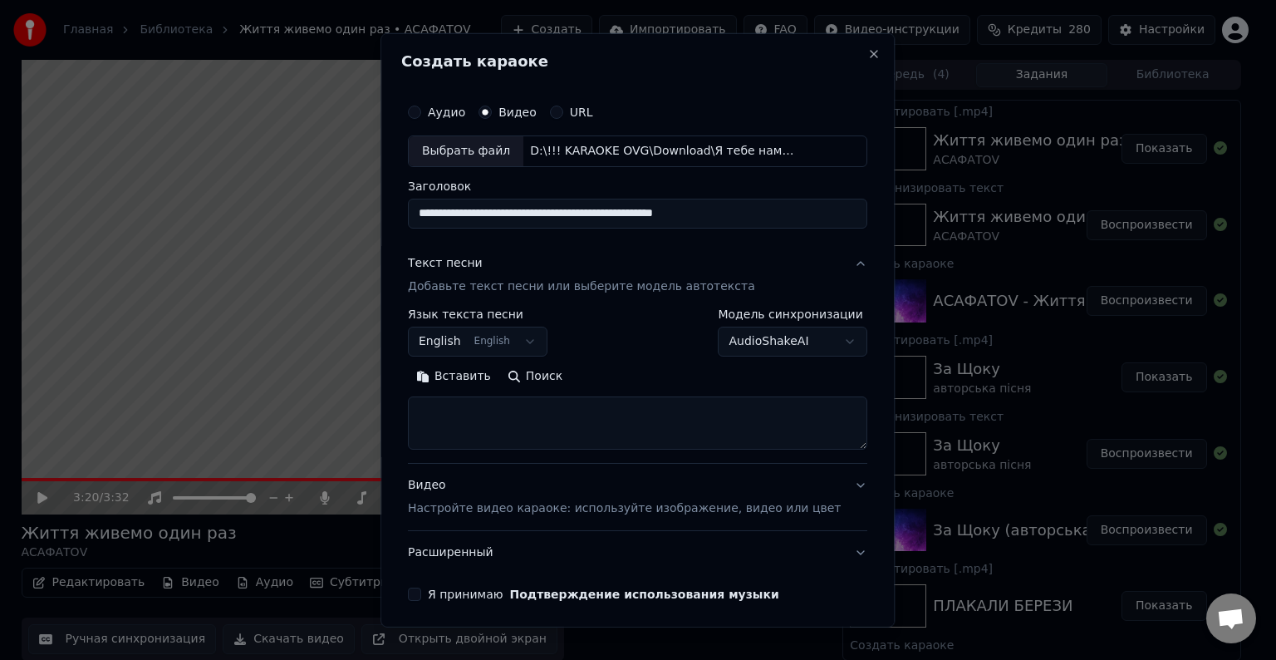
click at [507, 415] on textarea at bounding box center [637, 422] width 459 height 53
paste textarea "**********"
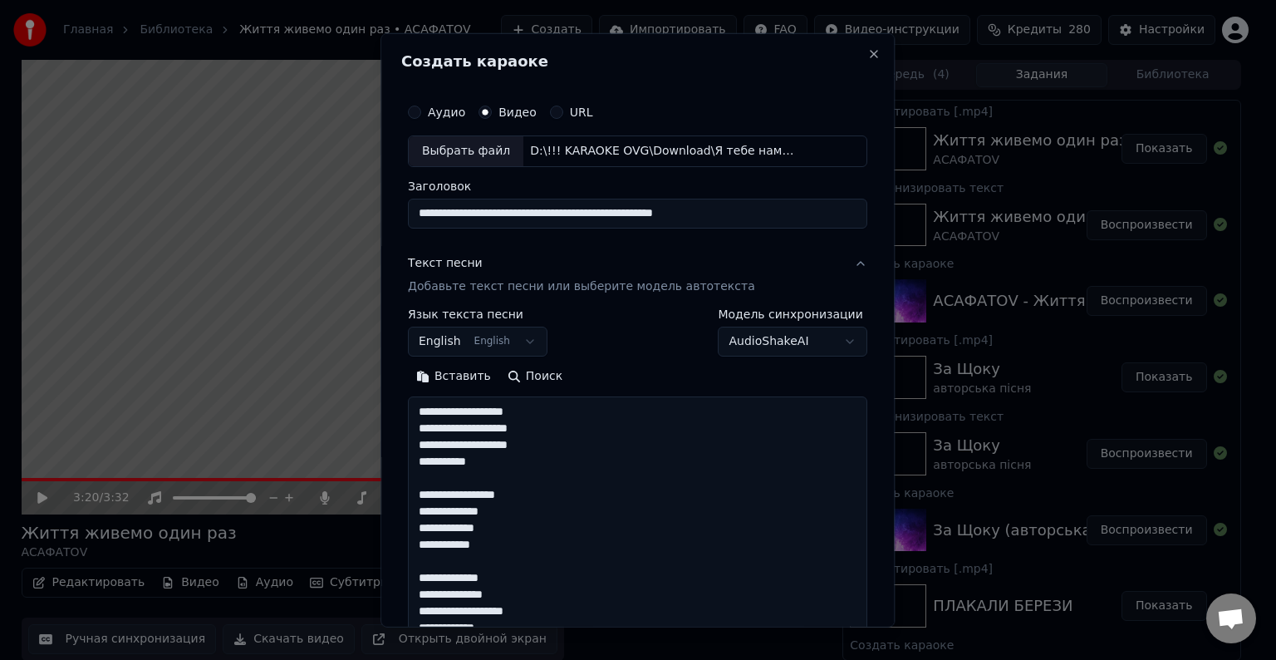
scroll to position [1648, 0]
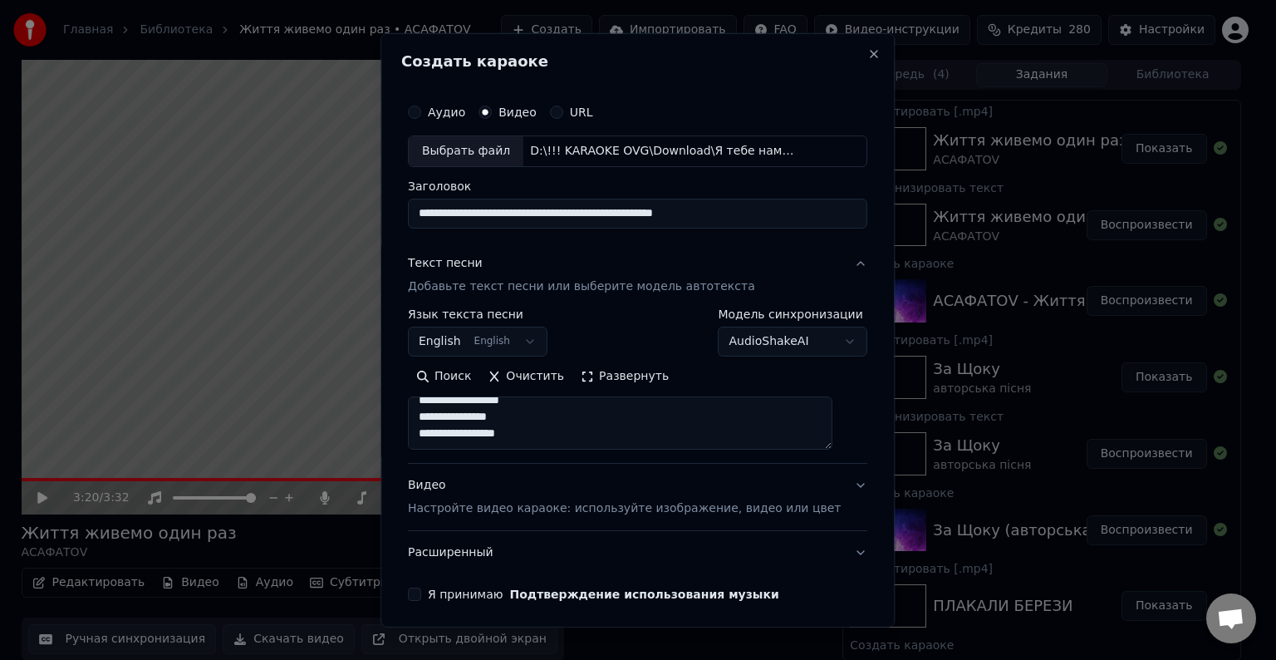
type textarea "**********"
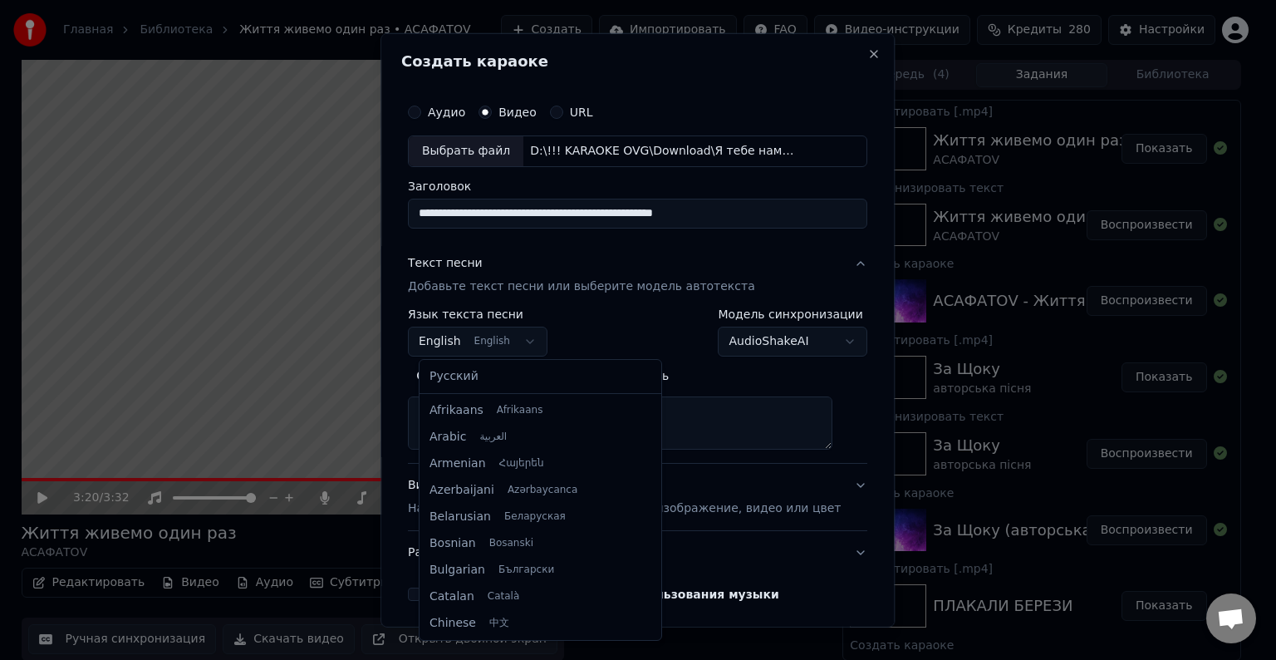
click at [506, 336] on body "Главная Библиотека Життя живемо один раз • АСАФАТОV Создать Импортировать FAQ В…" at bounding box center [631, 330] width 1262 height 660
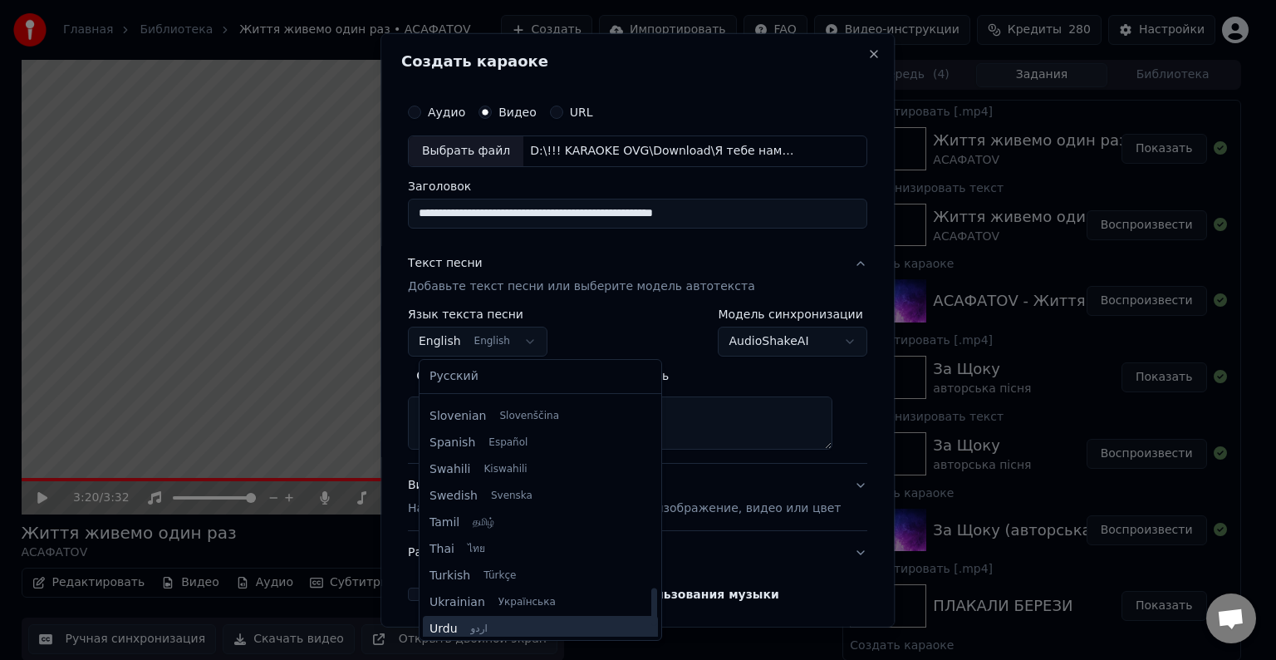
scroll to position [1275, 0]
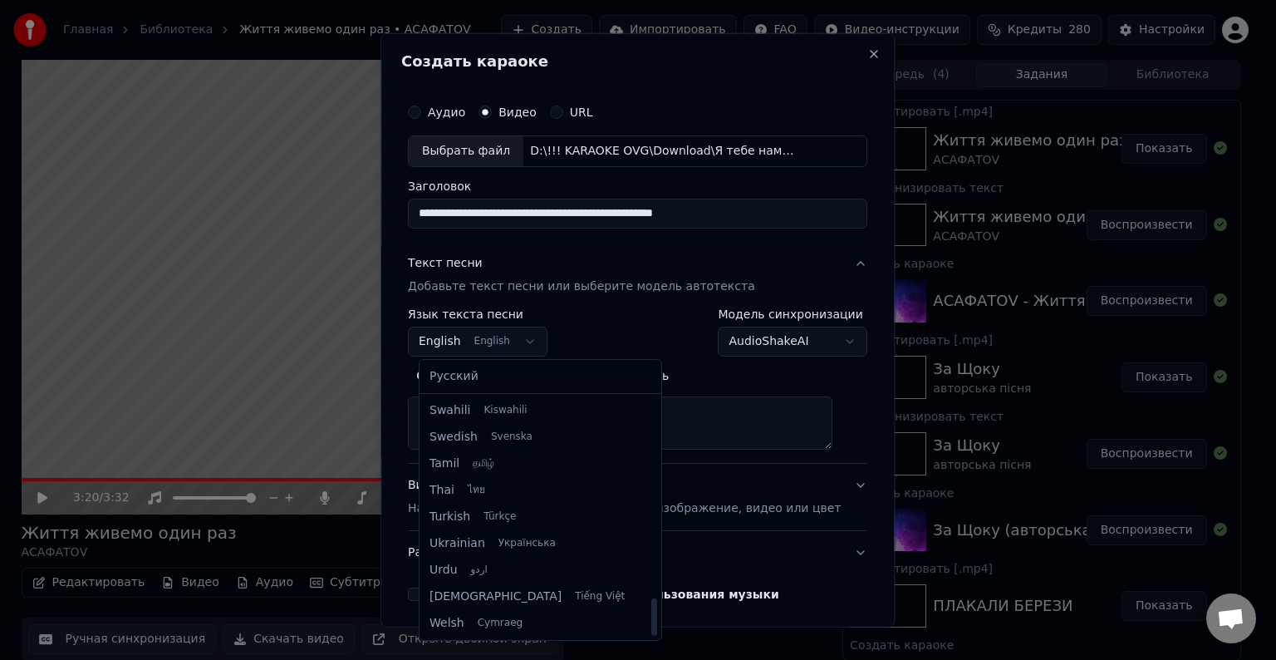
select select "**"
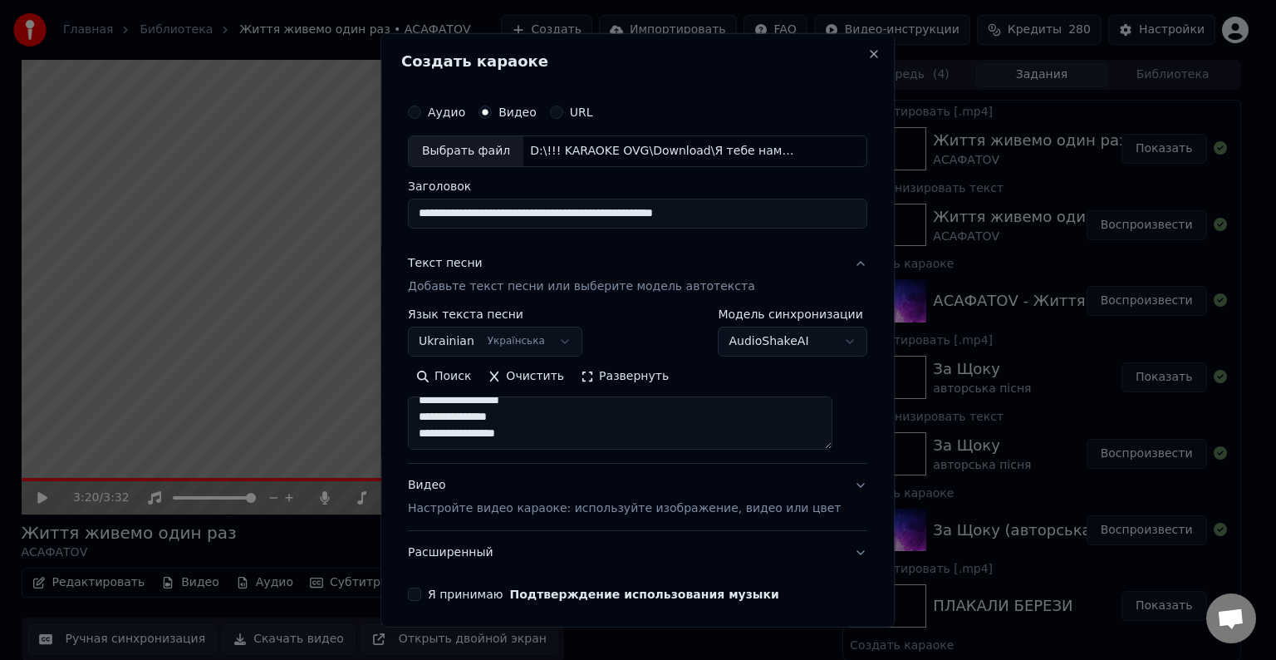
click at [446, 502] on p "Настройте видео караоке: используйте изображение, видео или цвет" at bounding box center [624, 508] width 433 height 17
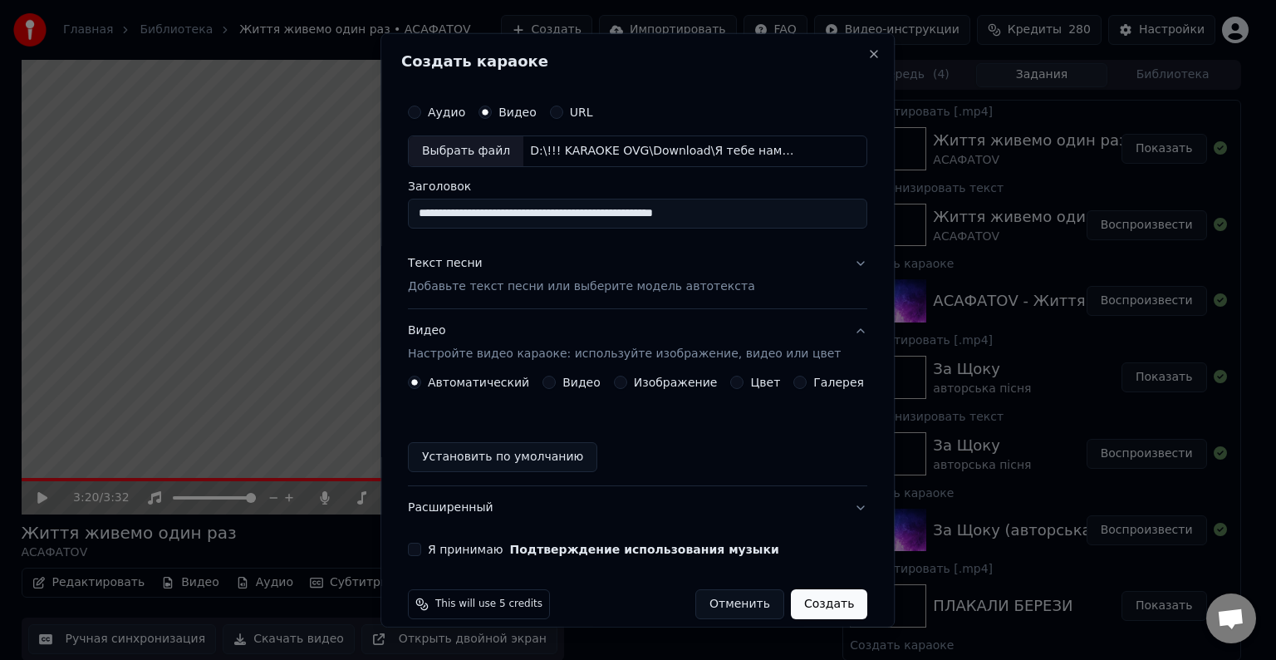
click at [469, 452] on button "Установить по умолчанию" at bounding box center [502, 457] width 189 height 30
click at [421, 548] on button "Я принимаю Подтверждение использования музыки" at bounding box center [414, 549] width 13 height 13
click at [831, 604] on button "Создать" at bounding box center [829, 604] width 76 height 30
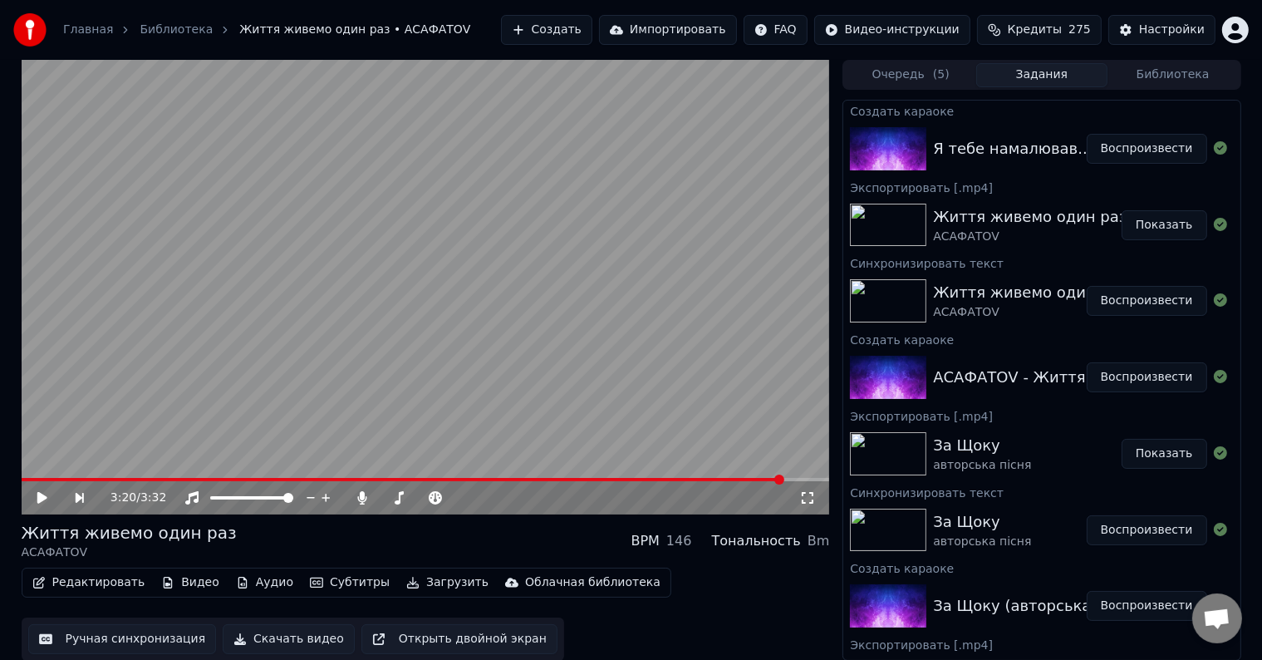
click at [1132, 150] on button "Воспроизвести" at bounding box center [1147, 149] width 120 height 30
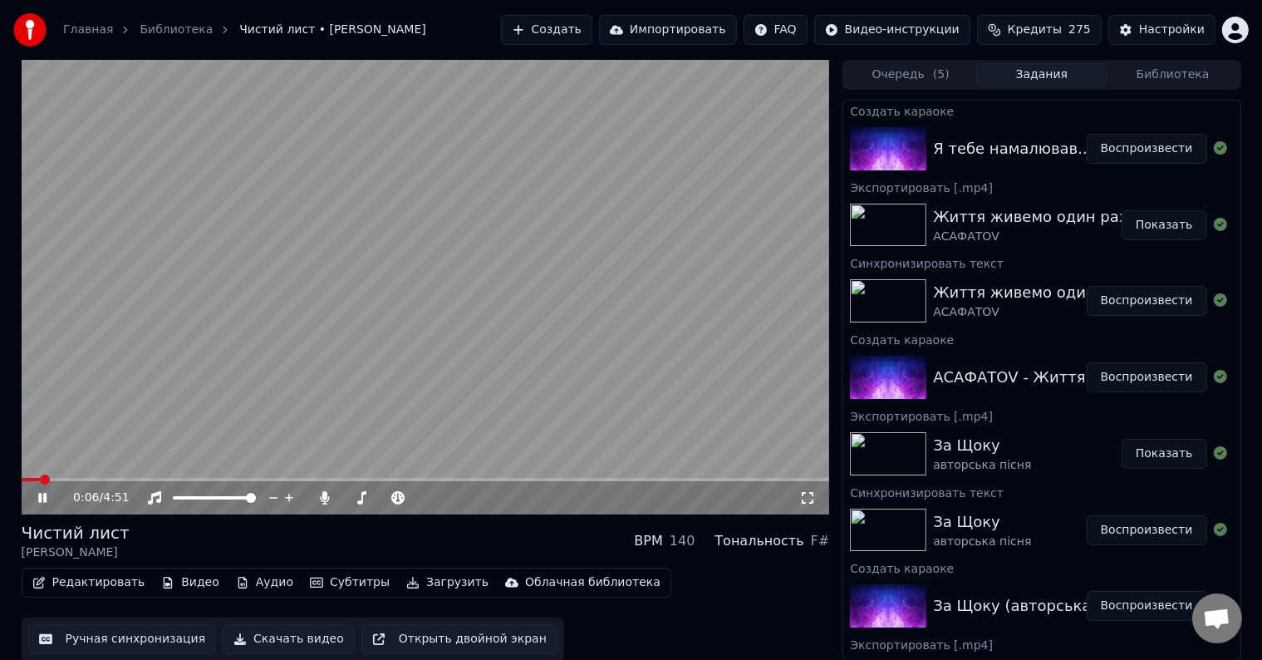
click at [69, 479] on span at bounding box center [426, 479] width 808 height 3
click at [102, 479] on span at bounding box center [426, 479] width 808 height 3
click at [306, 385] on video at bounding box center [426, 287] width 808 height 454
click at [257, 406] on video at bounding box center [426, 287] width 808 height 454
click at [138, 479] on span at bounding box center [426, 479] width 808 height 3
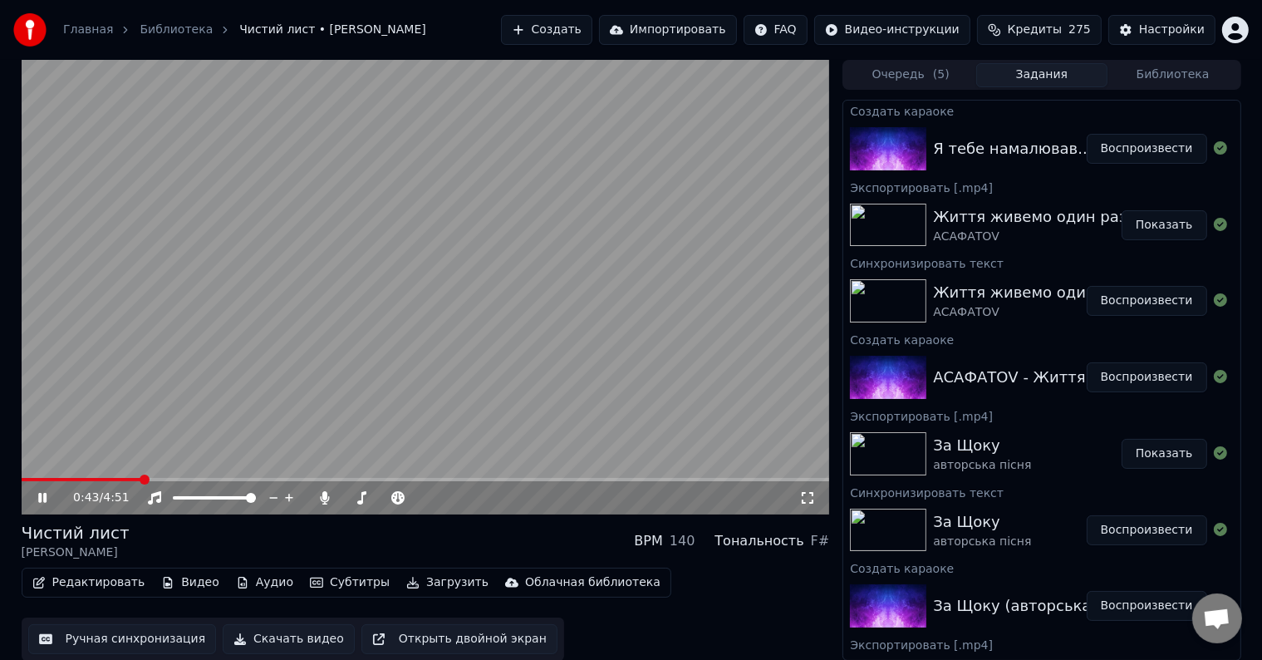
click at [130, 477] on video at bounding box center [426, 287] width 808 height 454
click at [129, 479] on span at bounding box center [76, 479] width 108 height 3
click at [317, 330] on video at bounding box center [426, 287] width 808 height 454
click at [603, 336] on video at bounding box center [426, 287] width 808 height 454
click at [624, 349] on video at bounding box center [426, 287] width 808 height 454
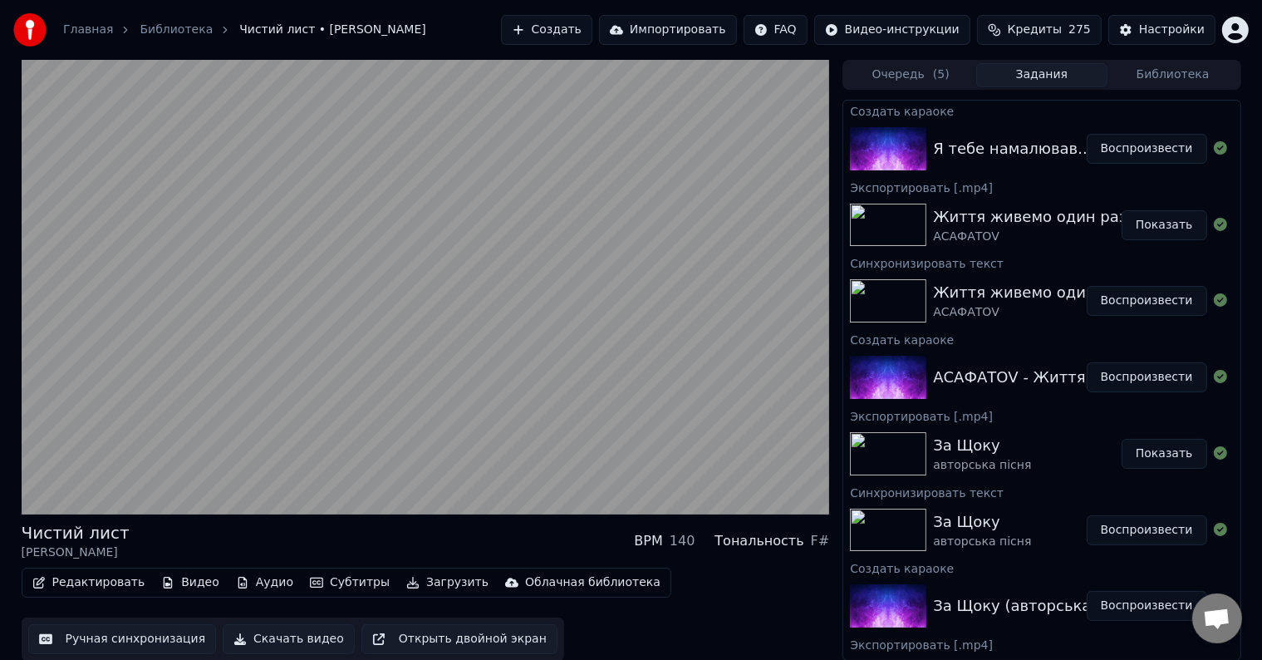
click at [685, 608] on div "Редактировать Видео Аудио Субтитры Загрузить Облачная библиотека Ручная синхрон…" at bounding box center [426, 613] width 808 height 93
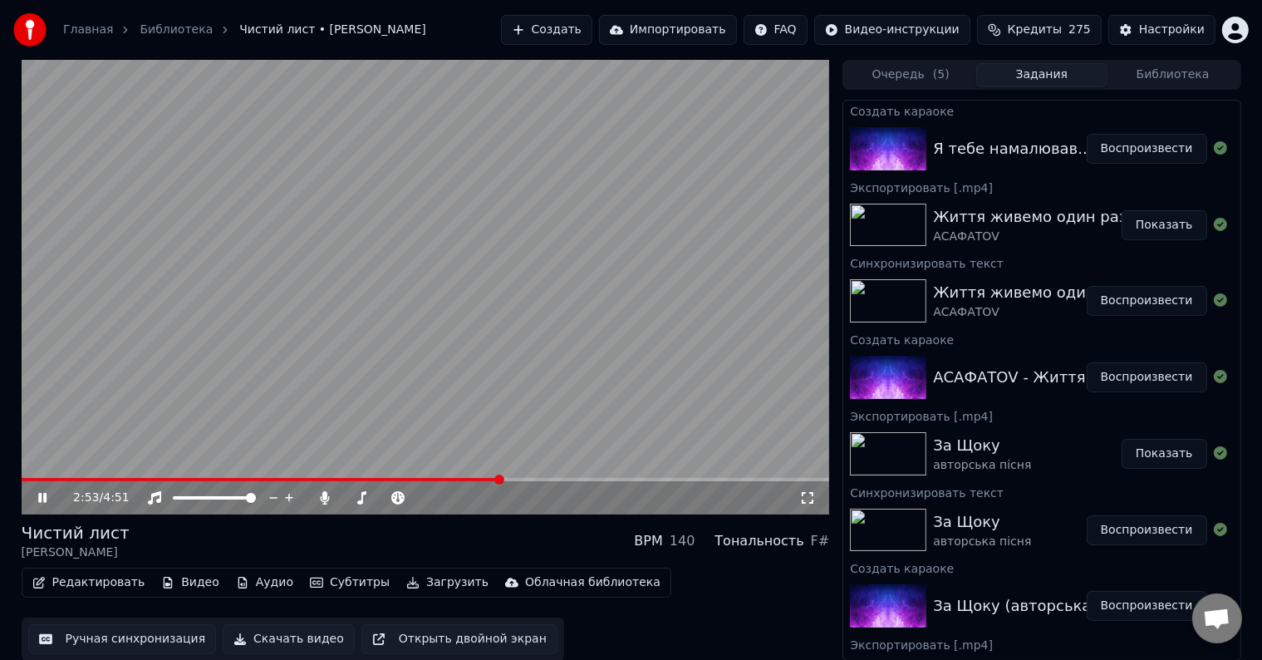
click at [635, 371] on video at bounding box center [426, 287] width 808 height 454
click at [633, 370] on video at bounding box center [426, 287] width 808 height 454
click at [631, 382] on video at bounding box center [426, 287] width 808 height 454
click at [568, 482] on div "3:00 / 4:51" at bounding box center [426, 497] width 808 height 33
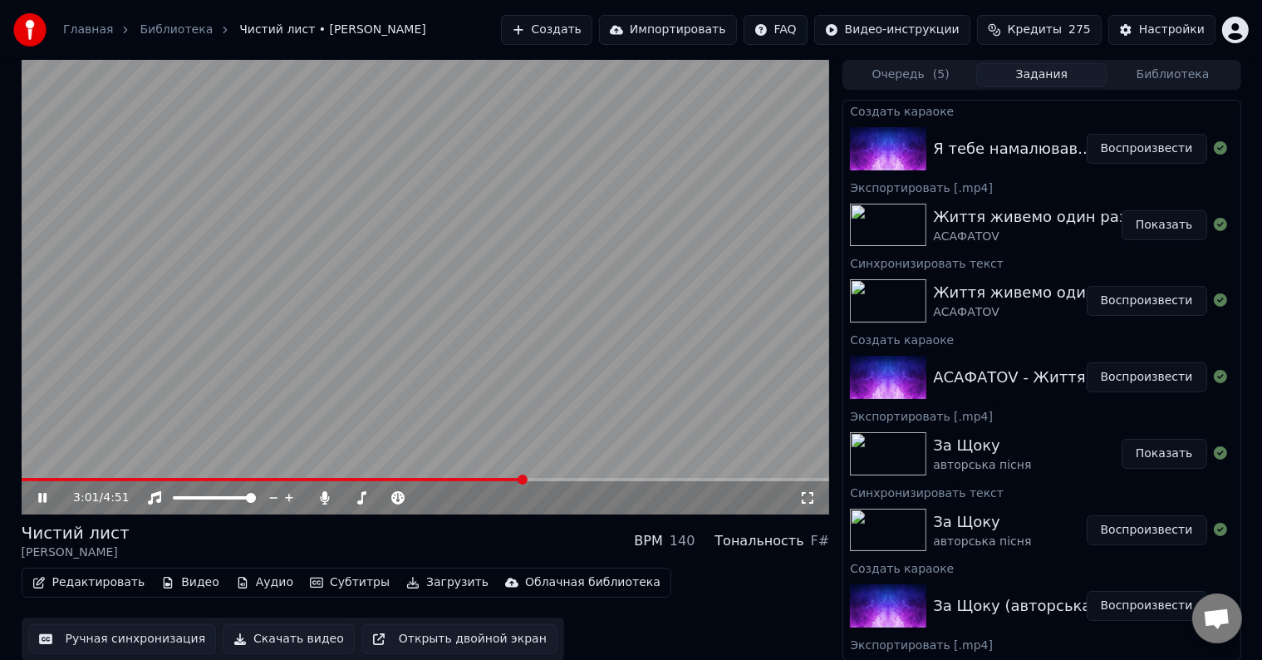
click at [568, 479] on span at bounding box center [426, 479] width 808 height 3
click at [611, 385] on video at bounding box center [426, 287] width 808 height 454
click at [632, 376] on video at bounding box center [426, 287] width 808 height 454
click at [607, 478] on span at bounding box center [426, 479] width 808 height 3
click at [650, 327] on video at bounding box center [426, 287] width 808 height 454
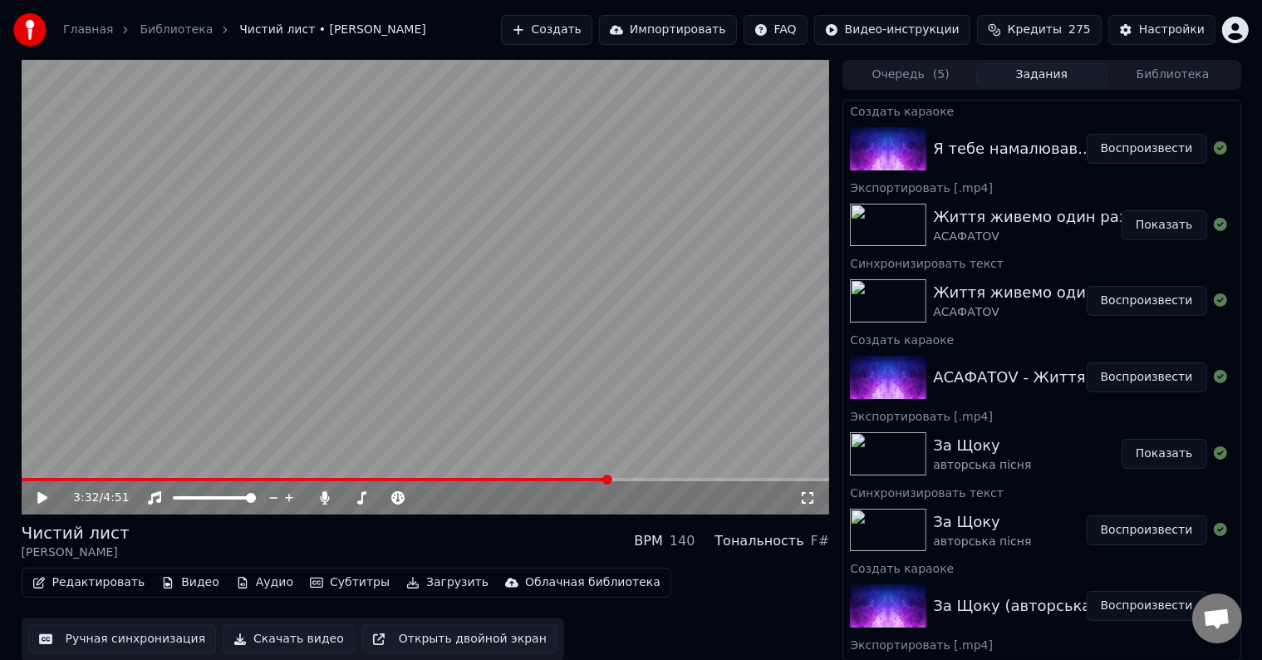
click at [592, 479] on span at bounding box center [316, 479] width 589 height 3
click at [616, 319] on video at bounding box center [426, 287] width 808 height 454
click at [554, 349] on video at bounding box center [426, 287] width 808 height 454
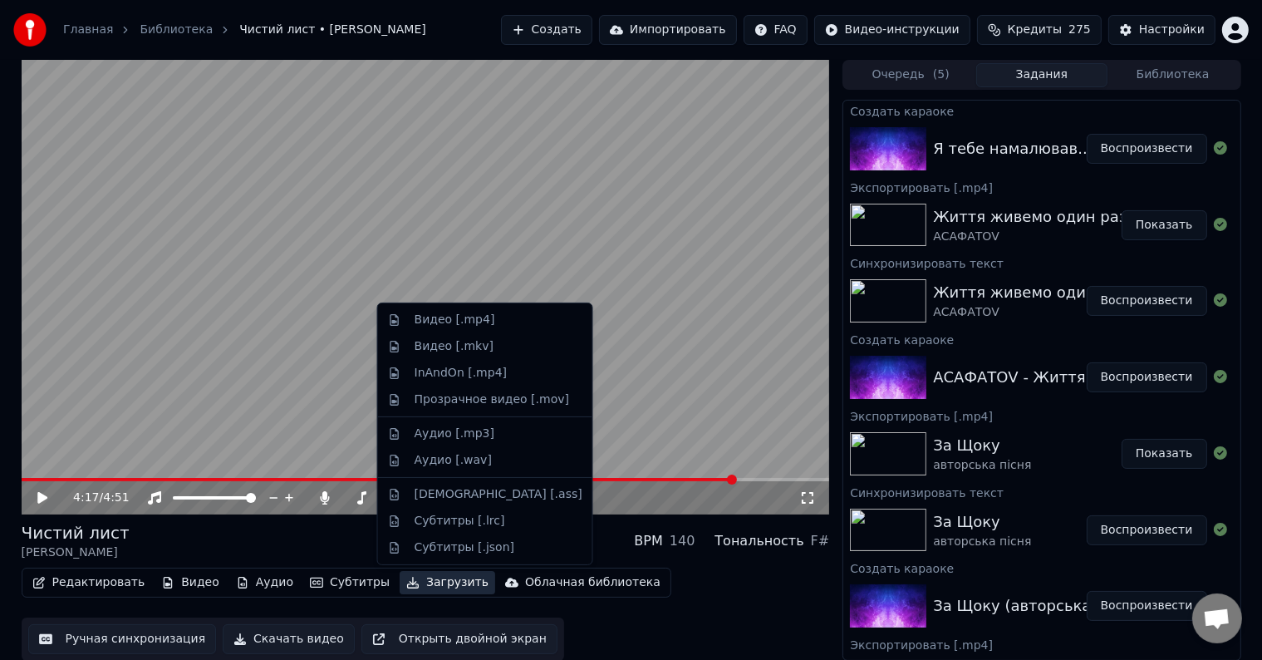
click at [427, 582] on button "Загрузить" at bounding box center [448, 582] width 96 height 23
click at [473, 329] on div "Видео [.mp4]" at bounding box center [485, 320] width 208 height 27
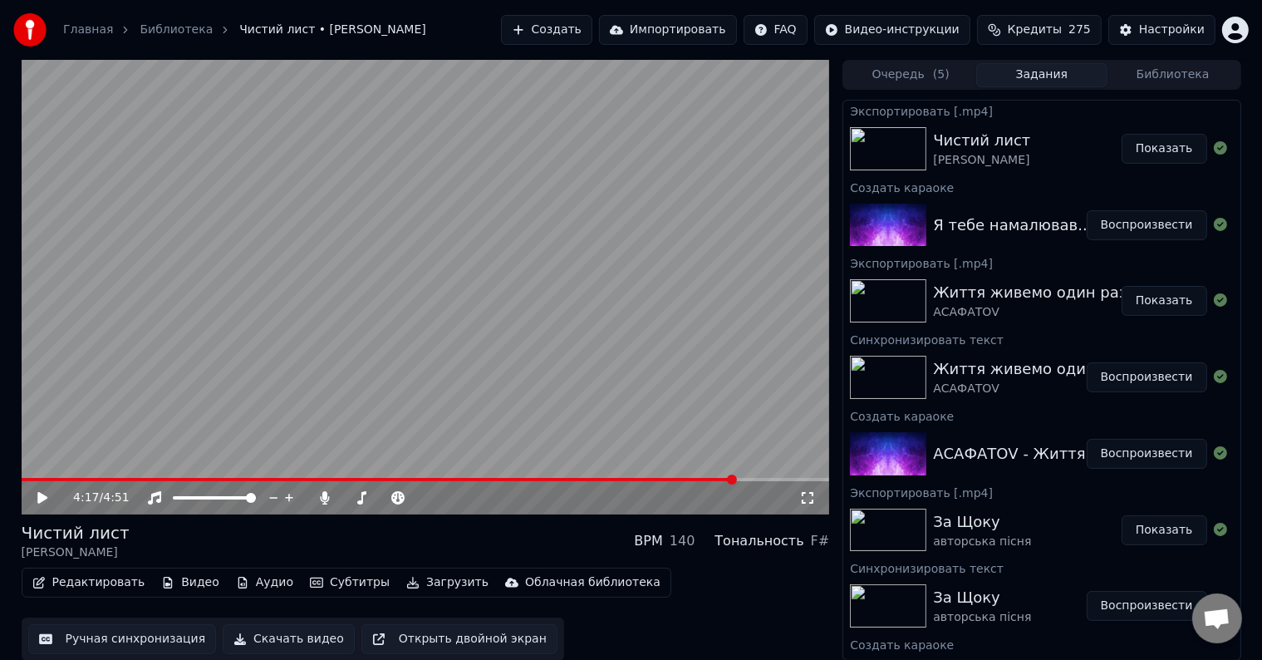
click at [1168, 147] on button "Показать" at bounding box center [1165, 149] width 86 height 30
click at [586, 29] on button "Создать" at bounding box center [546, 30] width 91 height 30
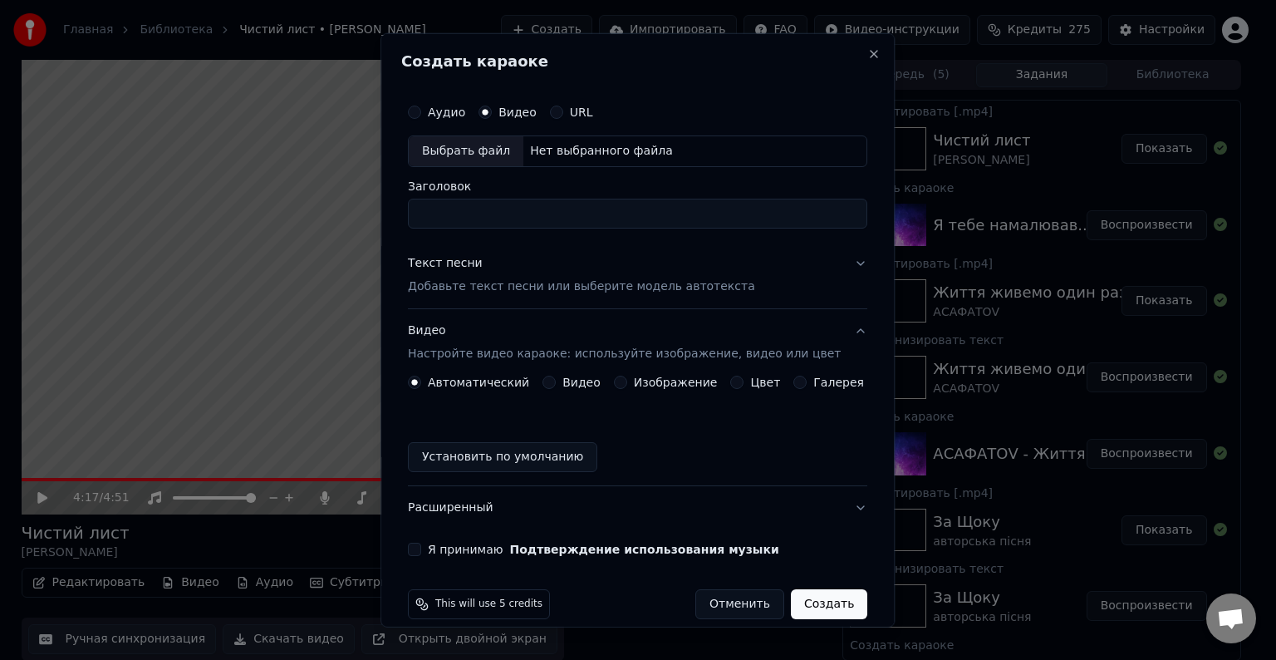
click at [475, 148] on div "Выбрать файл" at bounding box center [466, 151] width 115 height 30
type input "**********"
click at [485, 294] on button "Текст песни Добавьте текст песни или выберите модель автотекста" at bounding box center [637, 275] width 459 height 66
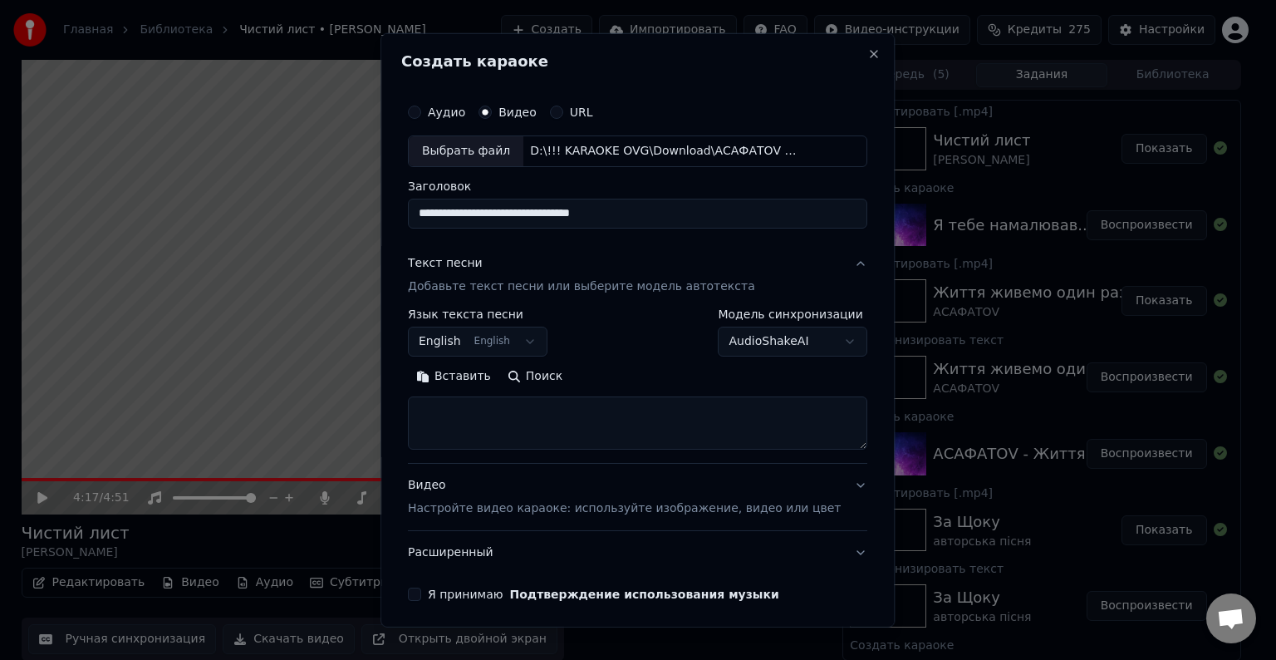
click at [498, 412] on textarea at bounding box center [637, 422] width 459 height 53
paste textarea "**********"
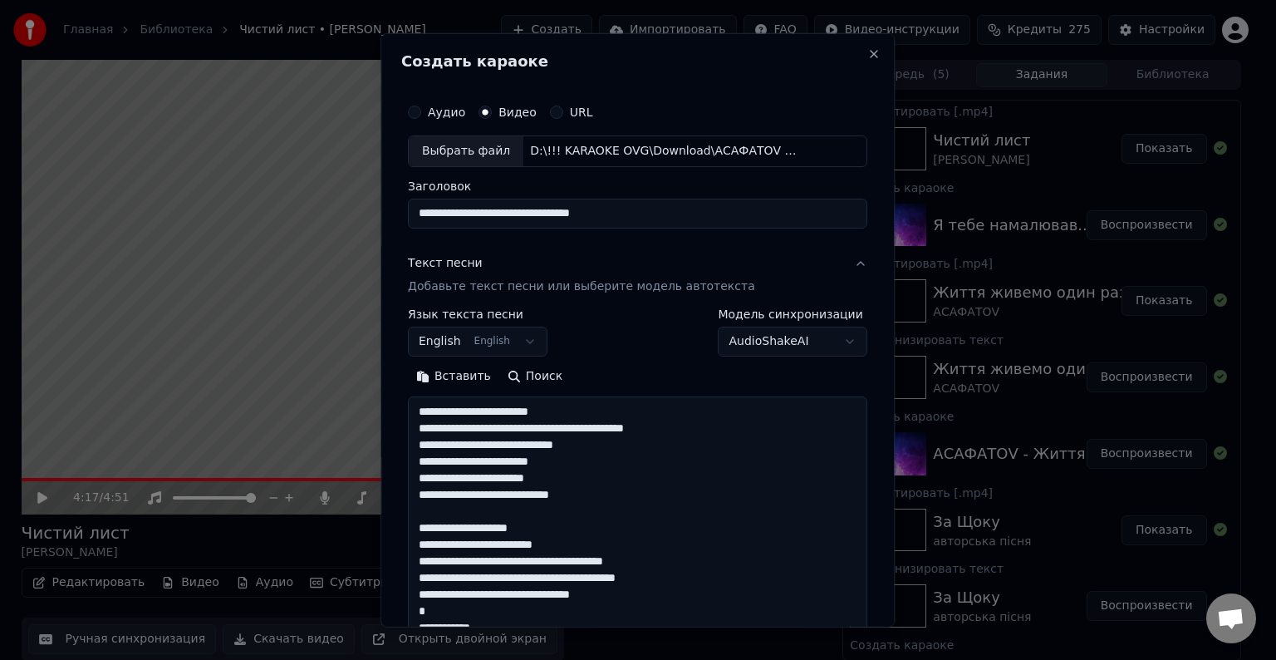
scroll to position [602, 0]
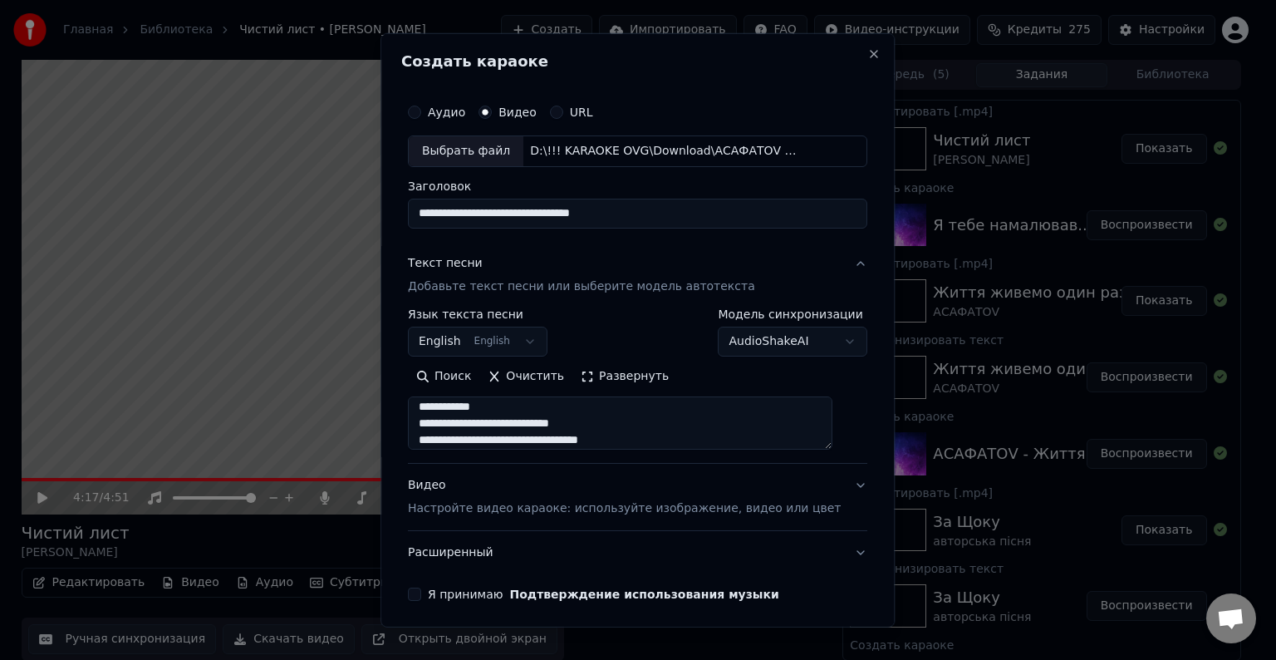
type textarea "**********"
click at [487, 326] on body "Главная Библиотека Чистий лист • [PERSON_NAME] Создать Импортировать FAQ Видео-…" at bounding box center [631, 330] width 1262 height 660
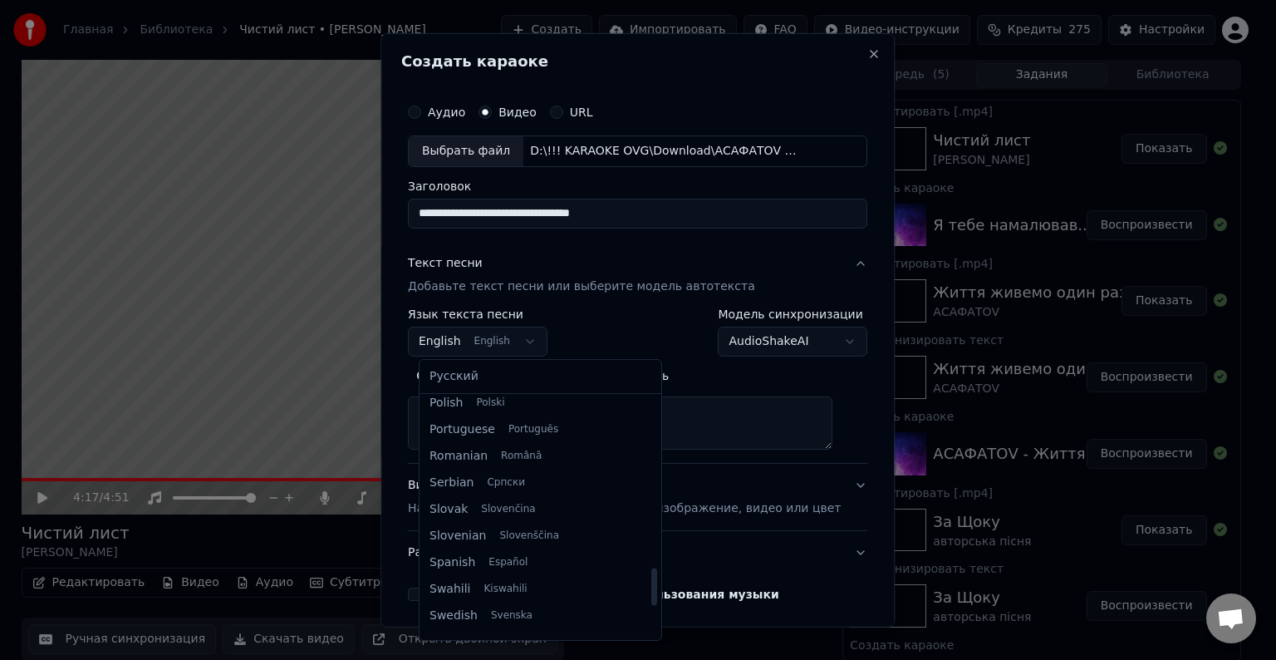
scroll to position [1275, 0]
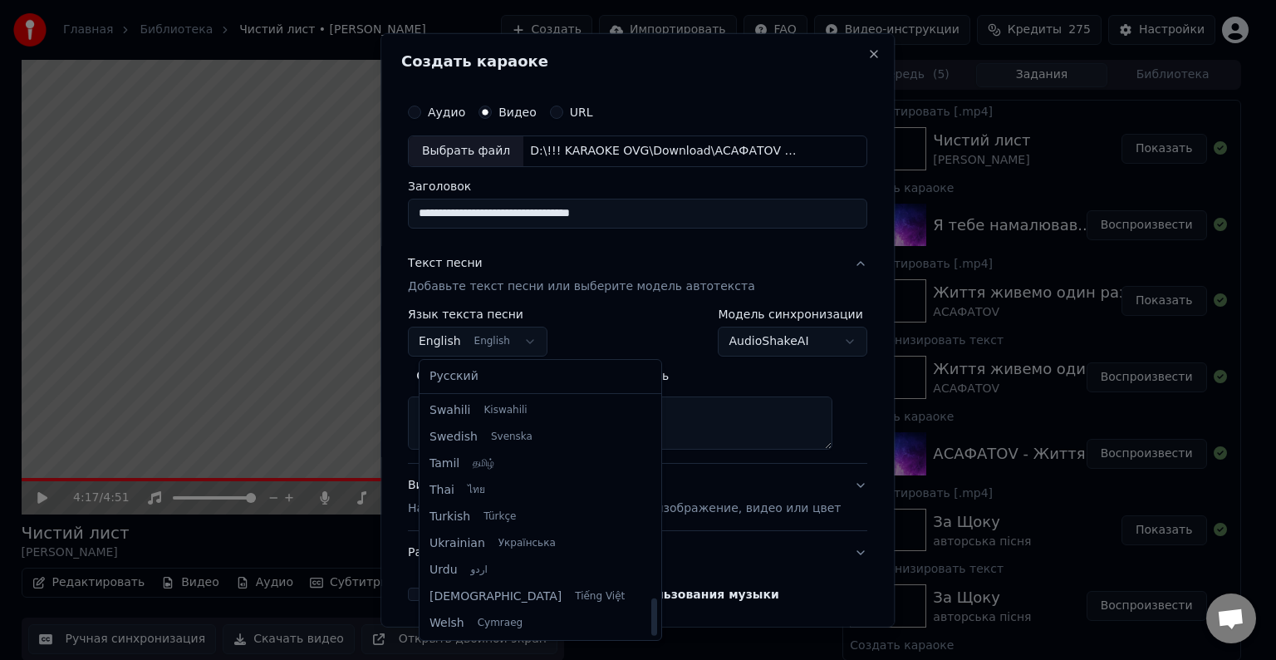
select select "**"
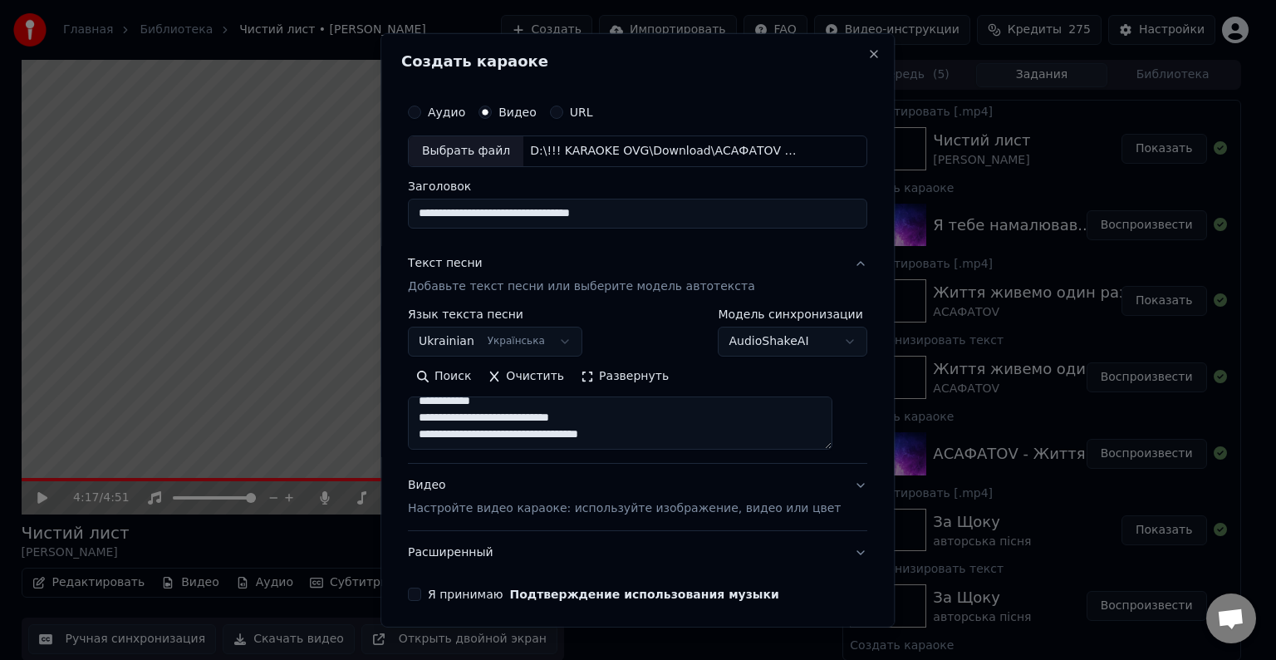
scroll to position [63, 0]
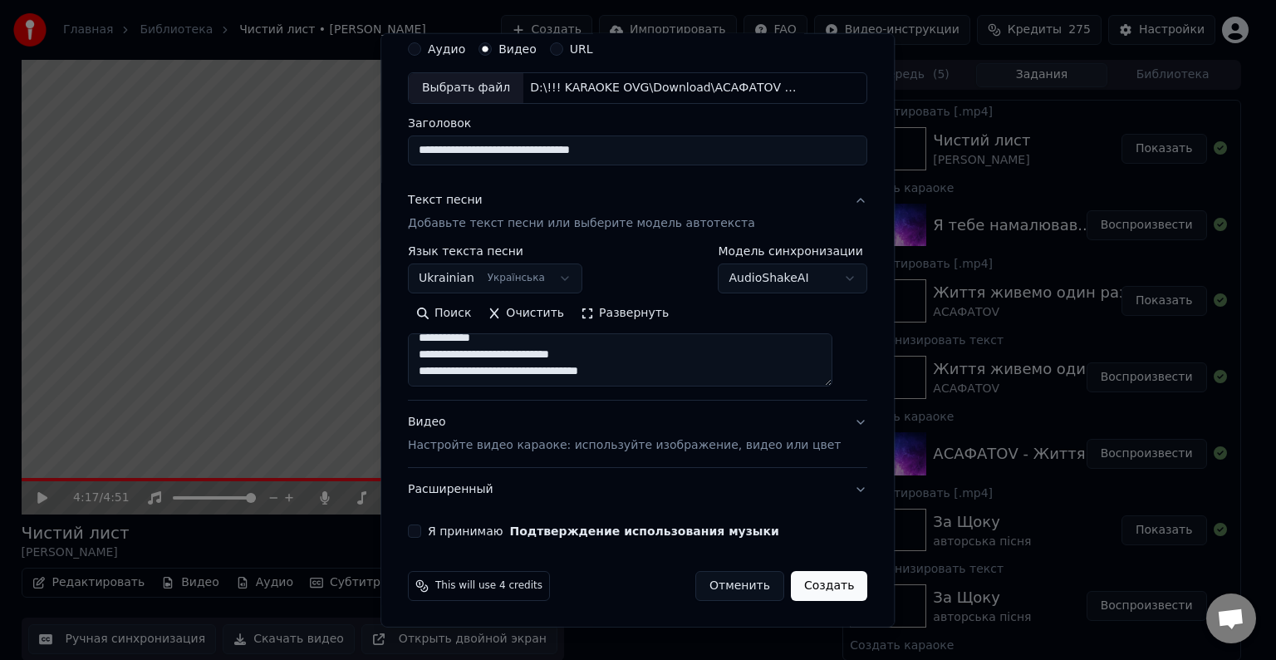
click at [482, 434] on div "Видео Настройте видео караоке: используйте изображение, видео или цвет" at bounding box center [624, 434] width 433 height 40
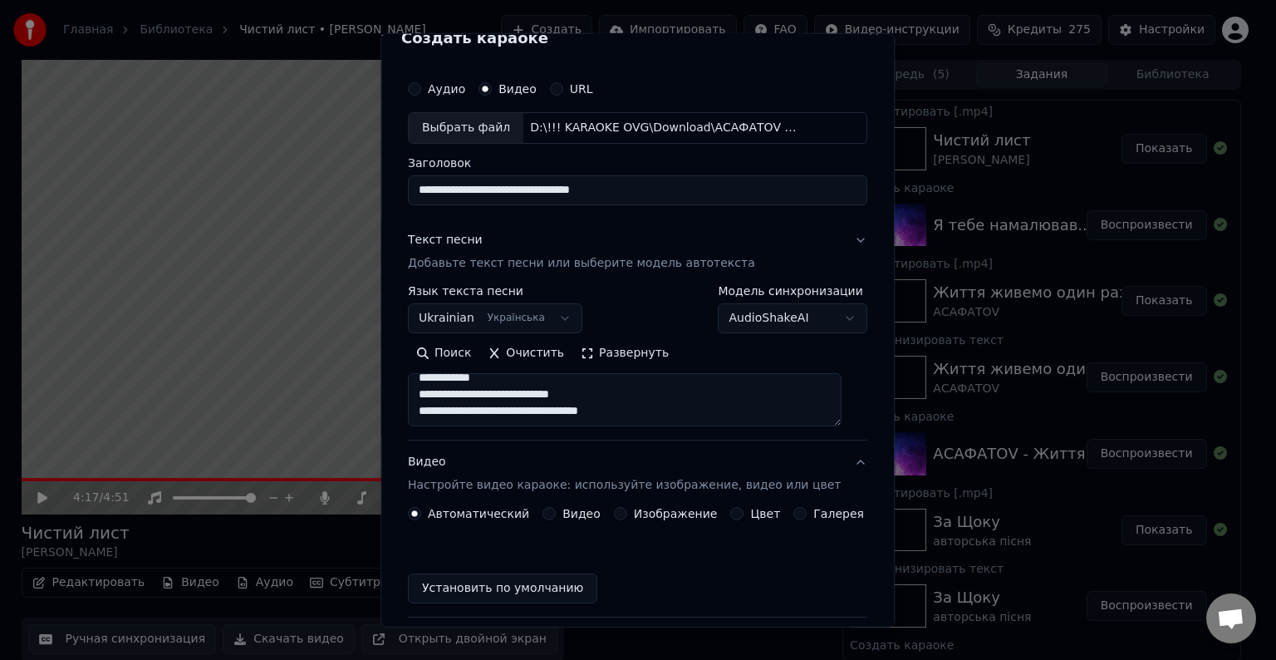
scroll to position [18, 0]
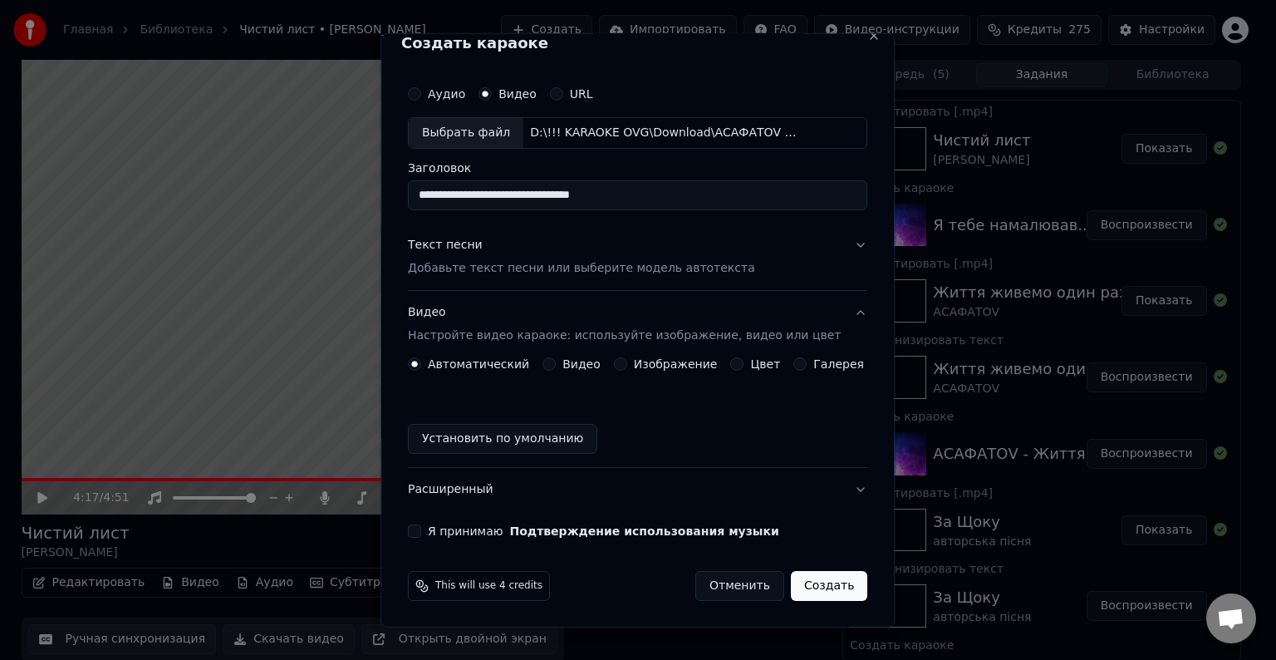
click at [457, 436] on button "Установить по умолчанию" at bounding box center [502, 439] width 189 height 30
click at [420, 532] on button "Я принимаю Подтверждение использования музыки" at bounding box center [414, 530] width 13 height 13
click at [813, 582] on button "Создать" at bounding box center [829, 586] width 76 height 30
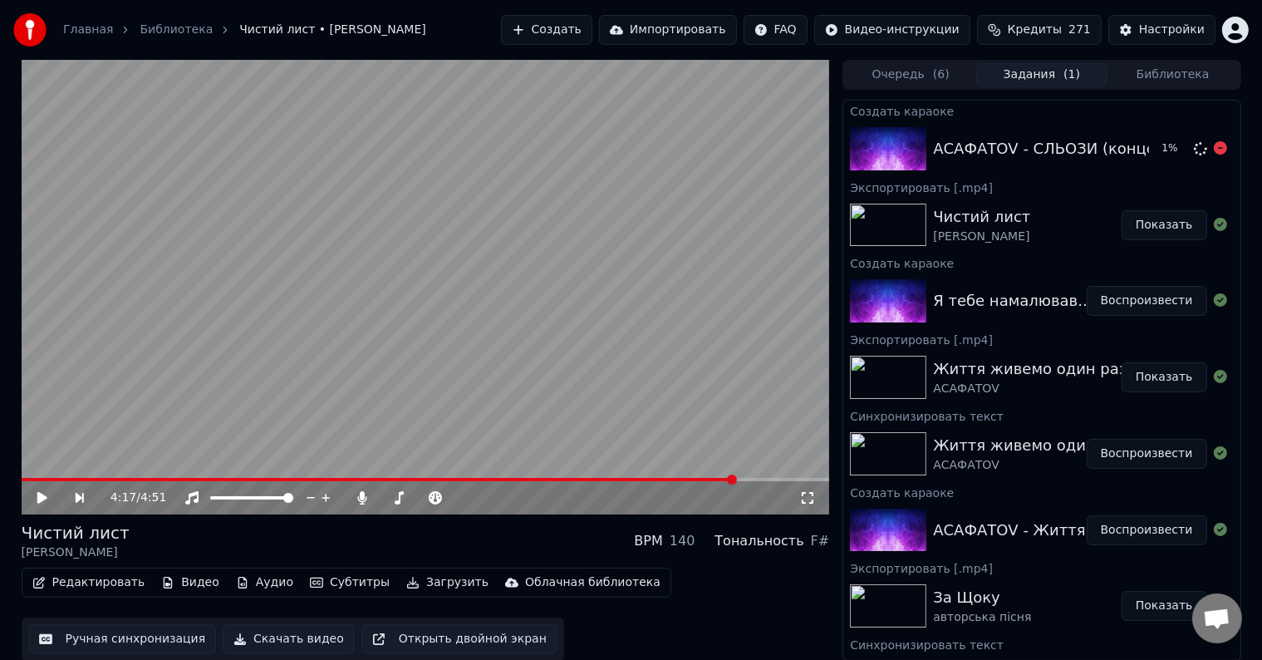
click at [1034, 153] on div "АСАФАТОV - СЛЬОЗИ (концертна версія)" at bounding box center [1092, 148] width 319 height 23
click at [1135, 158] on button "Воспроизвести" at bounding box center [1147, 149] width 120 height 30
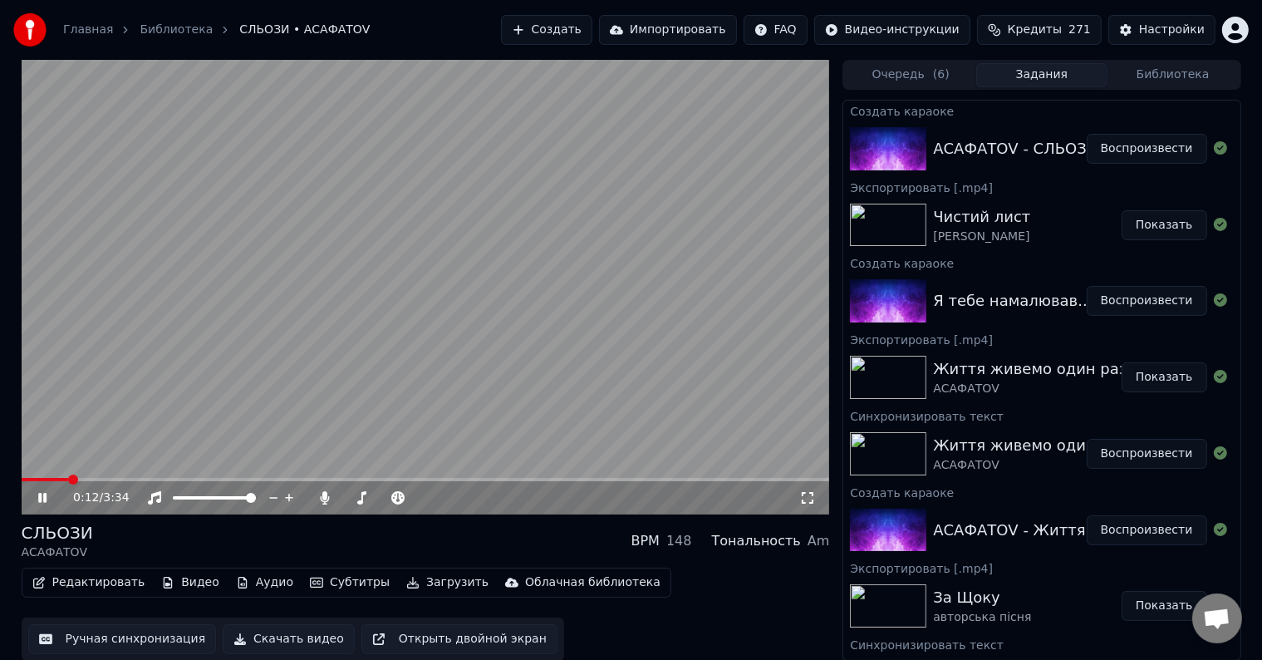
click at [625, 337] on video at bounding box center [426, 287] width 808 height 454
click at [568, 32] on button "Создать" at bounding box center [546, 30] width 91 height 30
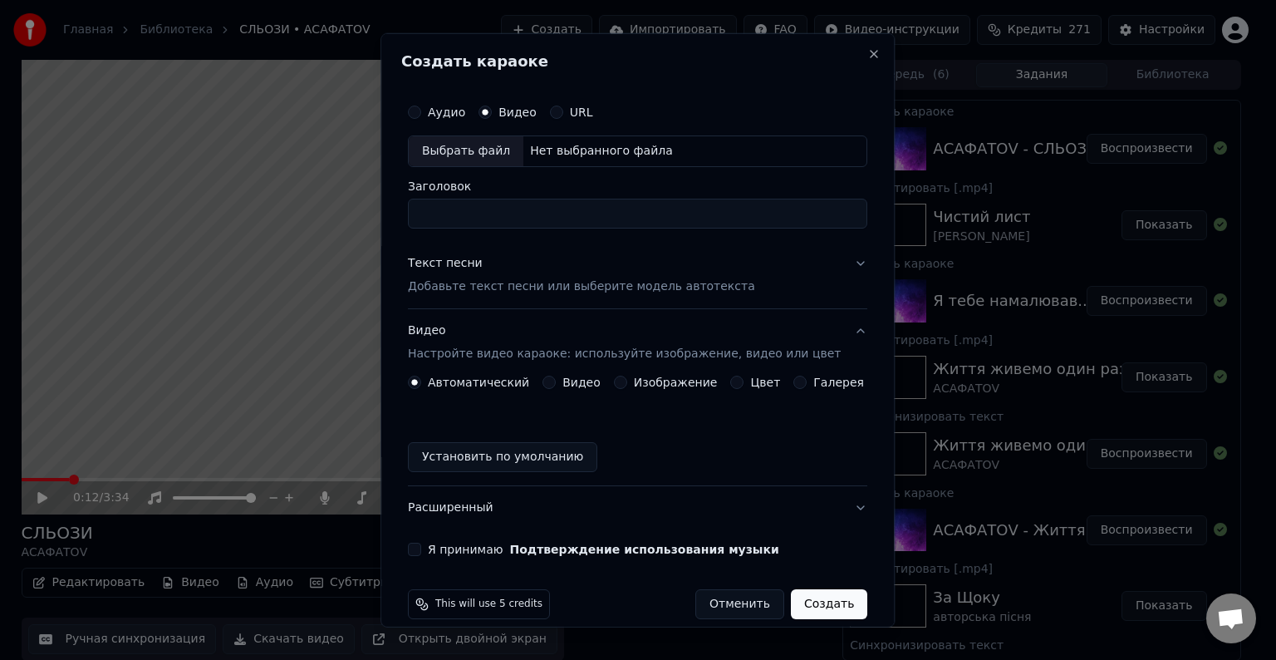
click at [475, 153] on div "Выбрать файл" at bounding box center [466, 151] width 115 height 30
type input "**********"
click at [483, 269] on div "Текст песни Добавьте текст песни или выберите модель автотекста" at bounding box center [581, 275] width 347 height 40
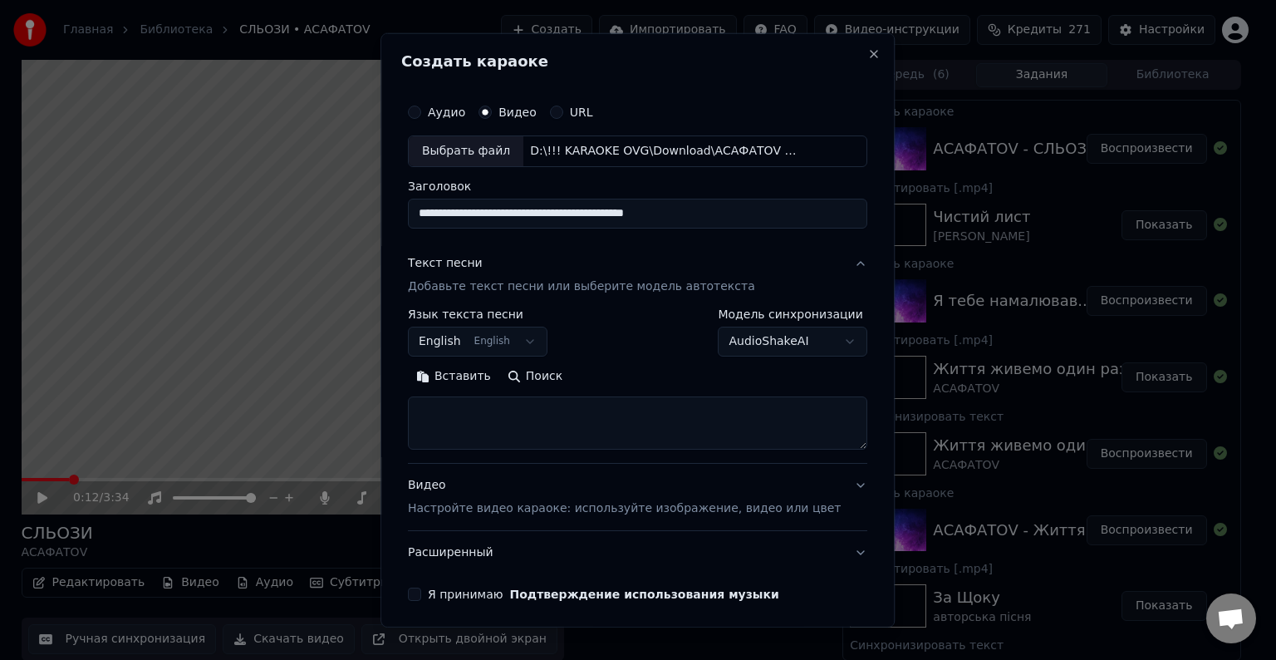
click at [465, 402] on textarea at bounding box center [637, 422] width 459 height 53
paste textarea "**********"
type textarea "**********"
click at [494, 348] on body "Главная Библиотека СЛЬОЗИ • АСАФАТОV Создать Импортировать FAQ Видео-инструкции…" at bounding box center [631, 330] width 1262 height 660
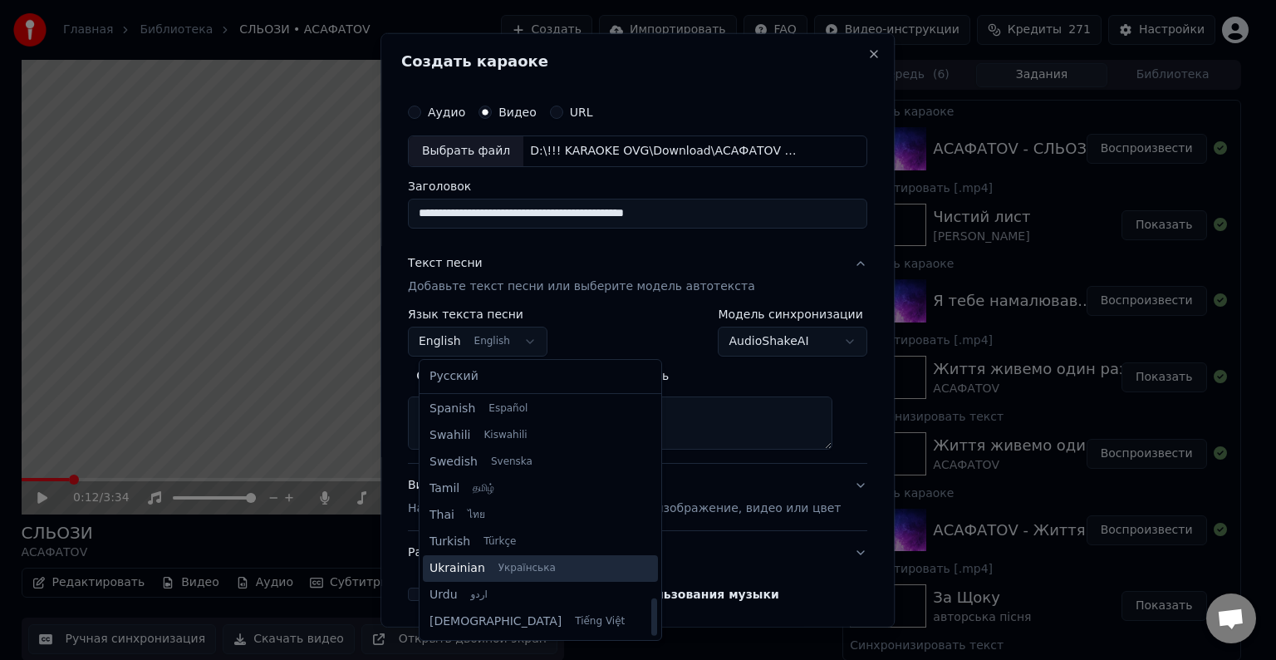
scroll to position [1275, 0]
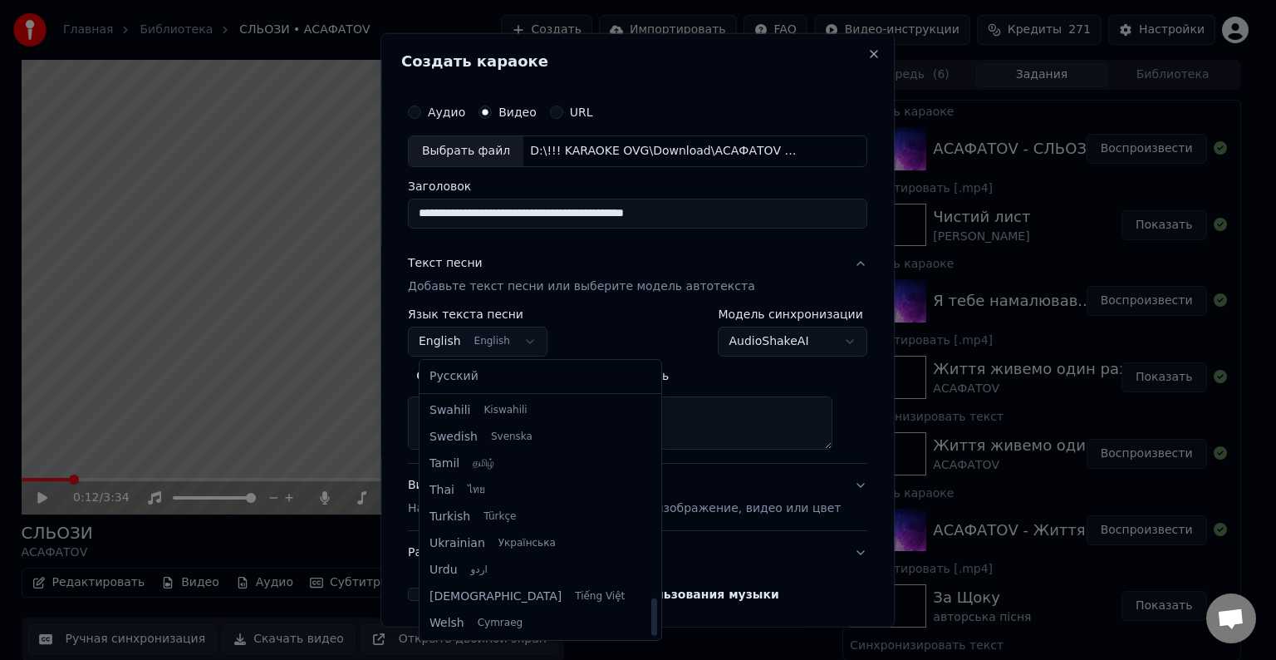
select select "**"
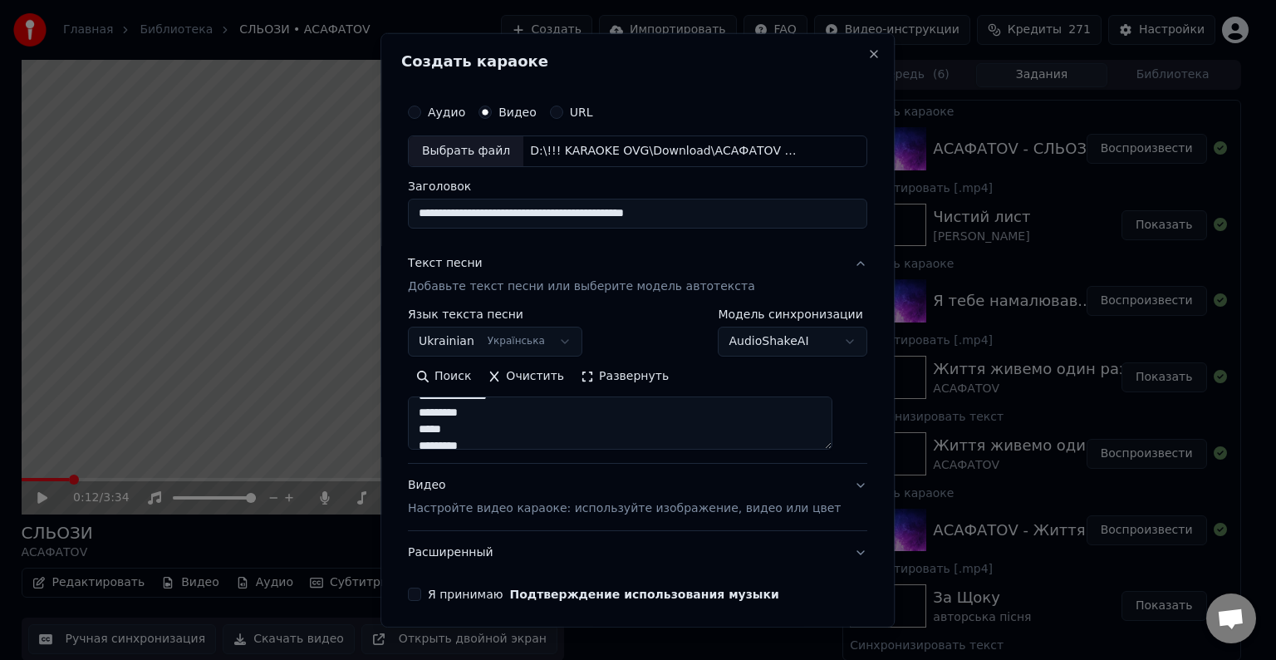
scroll to position [658, 0]
click at [508, 507] on p "Настройте видео караоке: используйте изображение, видео или цвет" at bounding box center [624, 508] width 433 height 17
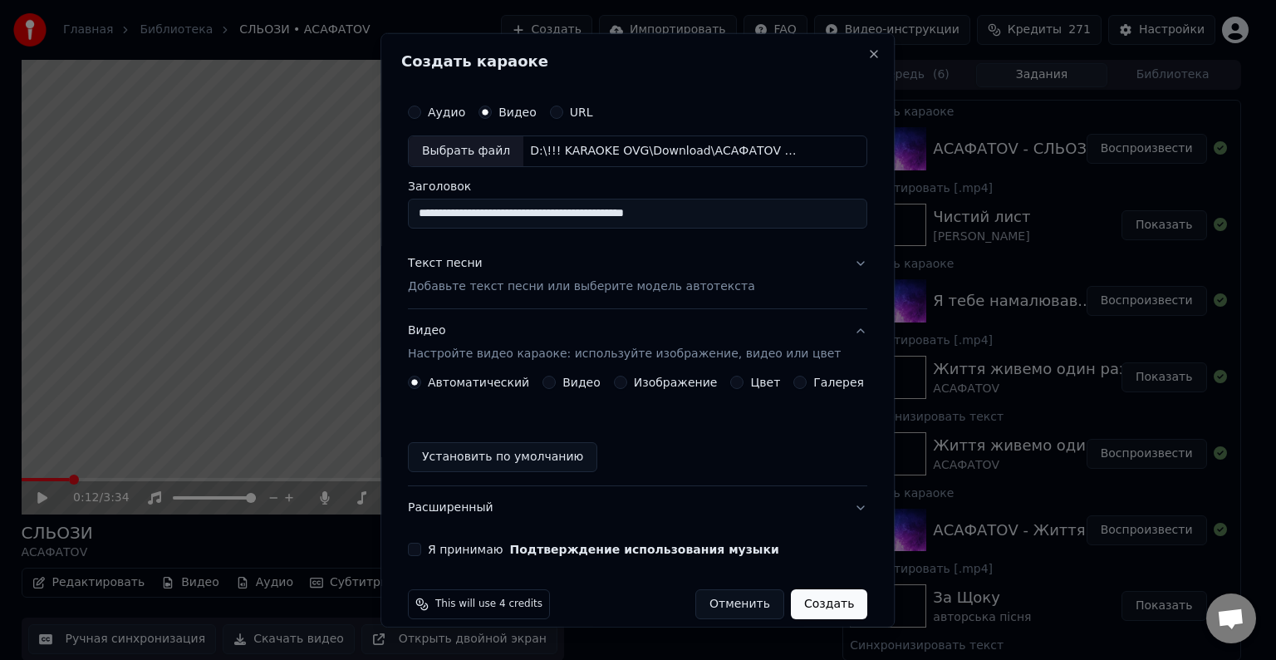
click at [458, 450] on button "Установить по умолчанию" at bounding box center [502, 457] width 189 height 30
click at [415, 536] on div "**********" at bounding box center [637, 326] width 473 height 474
drag, startPoint x: 420, startPoint y: 546, endPoint x: 430, endPoint y: 552, distance: 11.3
click at [420, 547] on button "Я принимаю Подтверждение использования музыки" at bounding box center [414, 549] width 13 height 13
click at [808, 605] on button "Создать" at bounding box center [829, 604] width 76 height 30
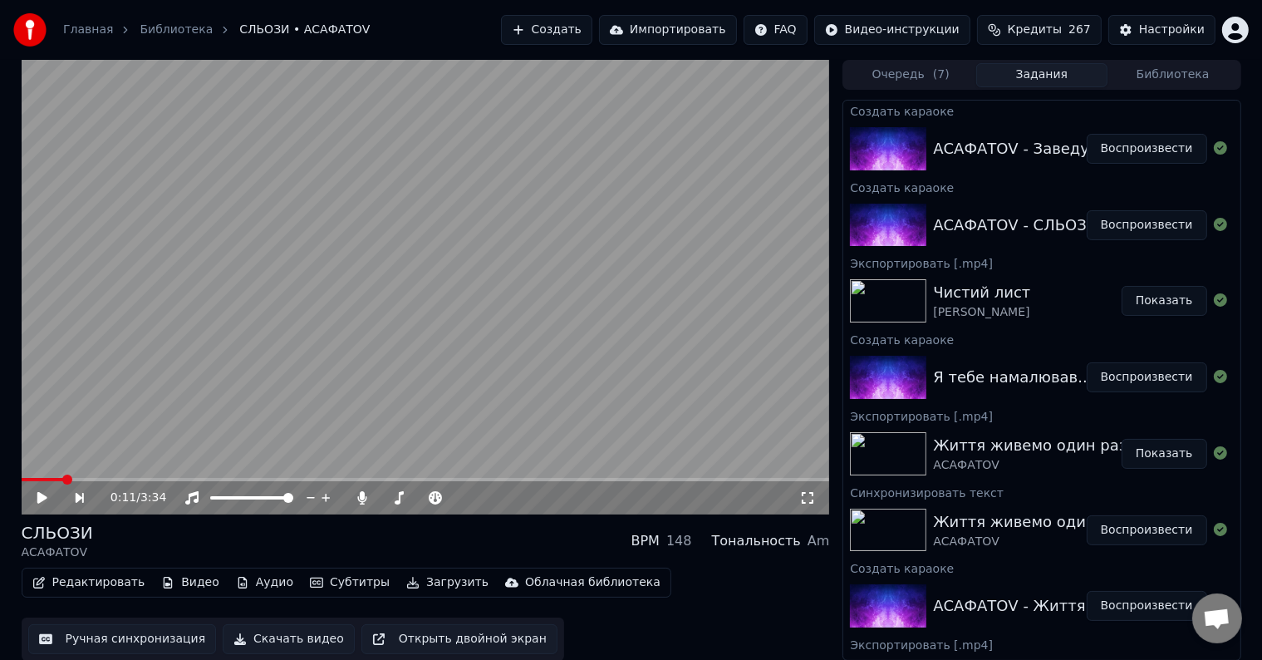
click at [55, 479] on span at bounding box center [43, 479] width 42 height 3
click at [372, 301] on video at bounding box center [426, 287] width 808 height 454
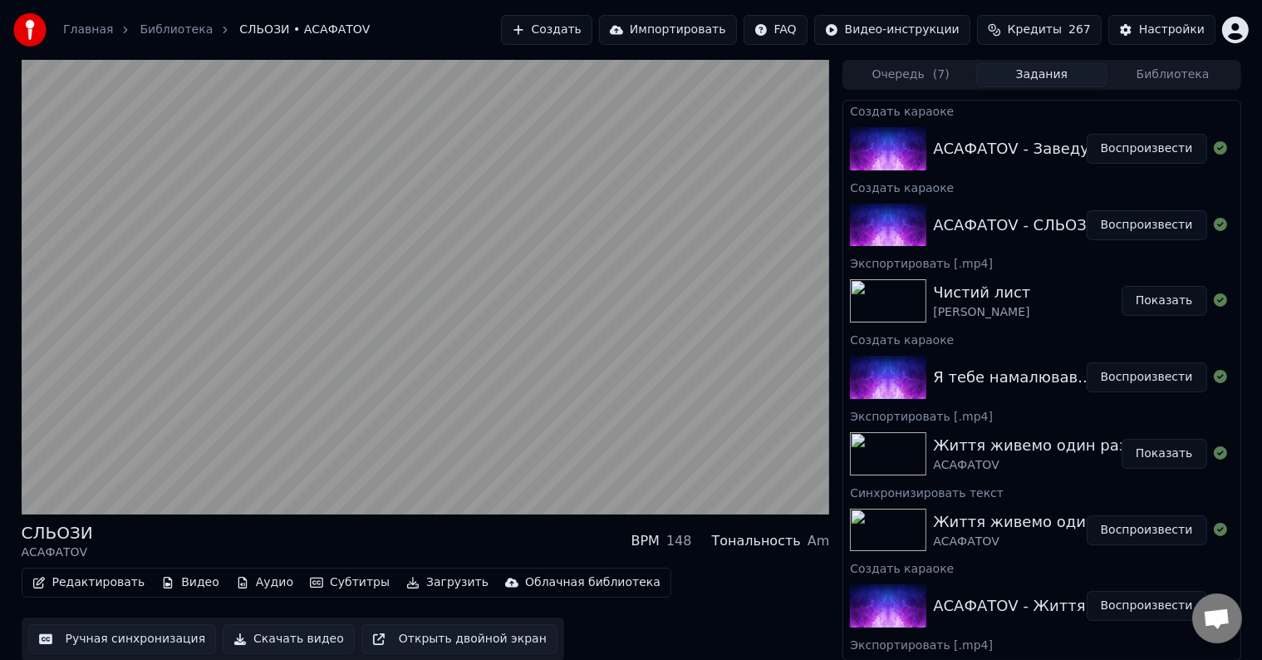
click at [698, 631] on div "Редактировать Видео Аудио Субтитры Загрузить Облачная библиотека Ручная синхрон…" at bounding box center [426, 613] width 808 height 93
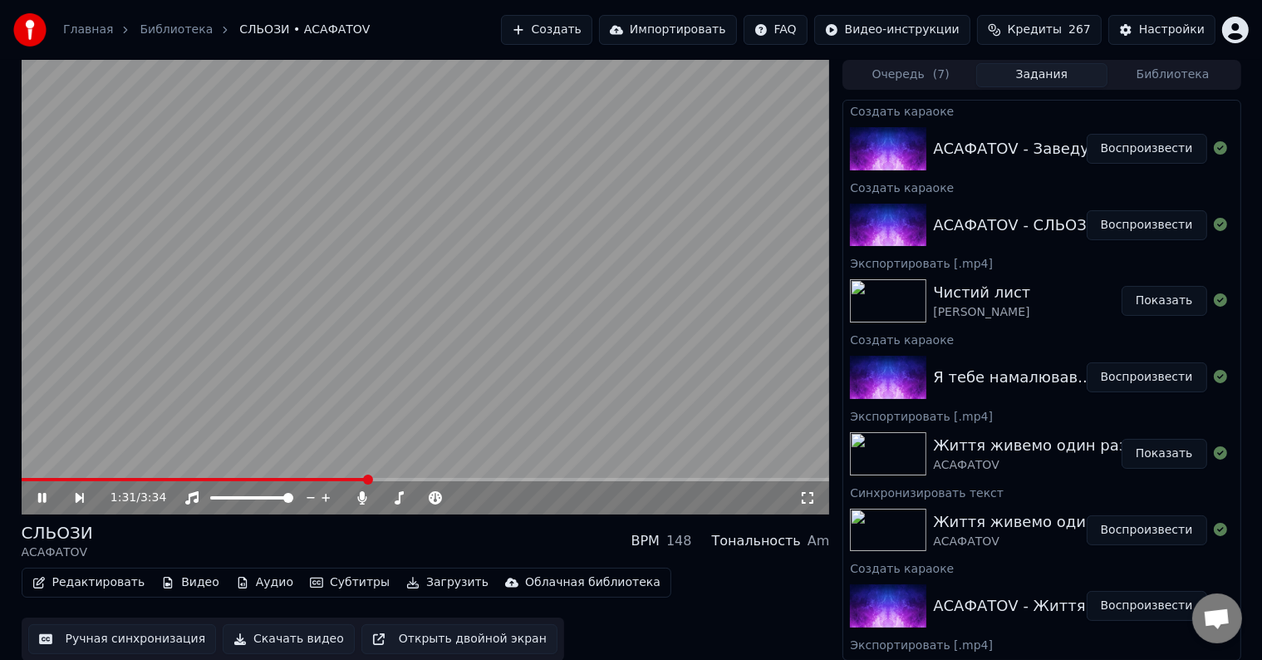
click at [527, 352] on video at bounding box center [426, 287] width 808 height 454
click at [473, 236] on video at bounding box center [426, 287] width 808 height 454
click at [519, 340] on video at bounding box center [426, 287] width 808 height 454
click at [85, 587] on button "Редактировать" at bounding box center [89, 582] width 126 height 23
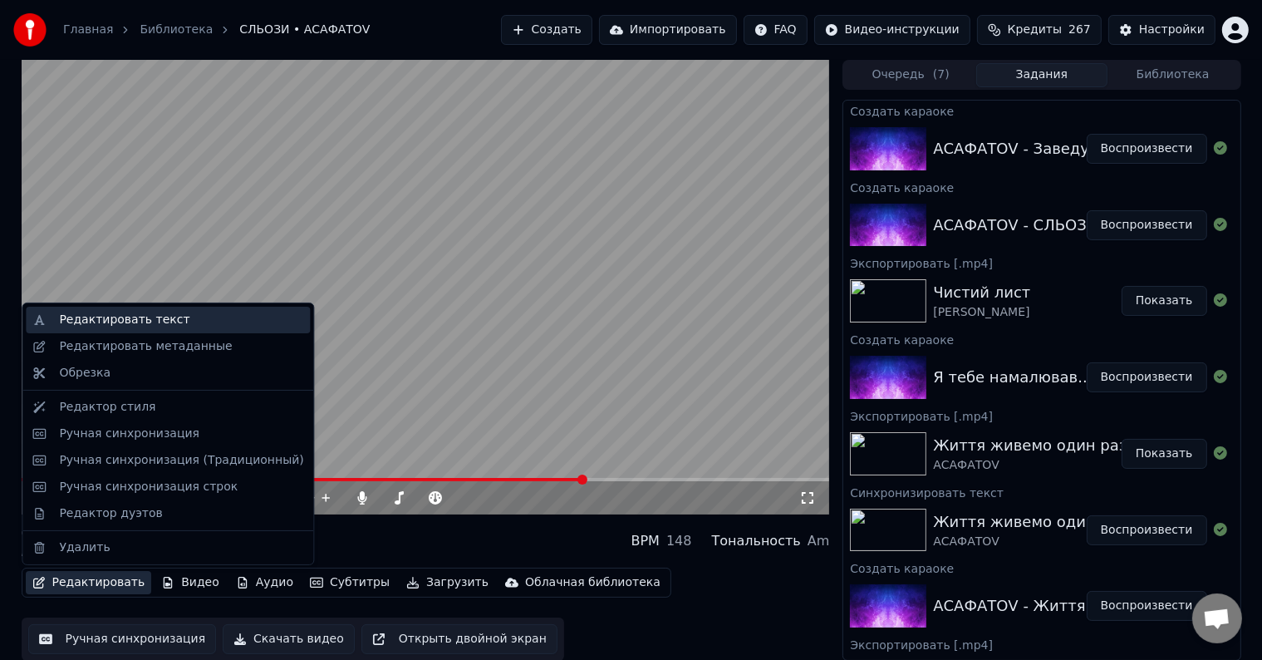
click at [130, 323] on div "Редактировать текст" at bounding box center [124, 320] width 130 height 17
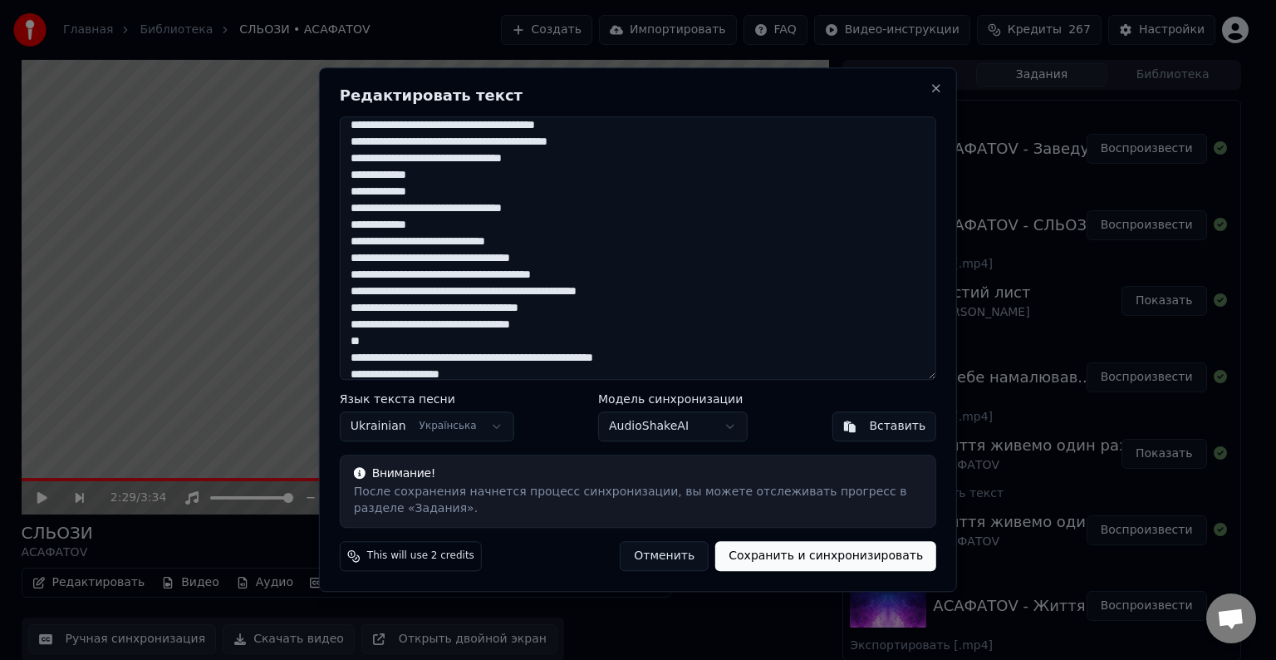
scroll to position [315, 0]
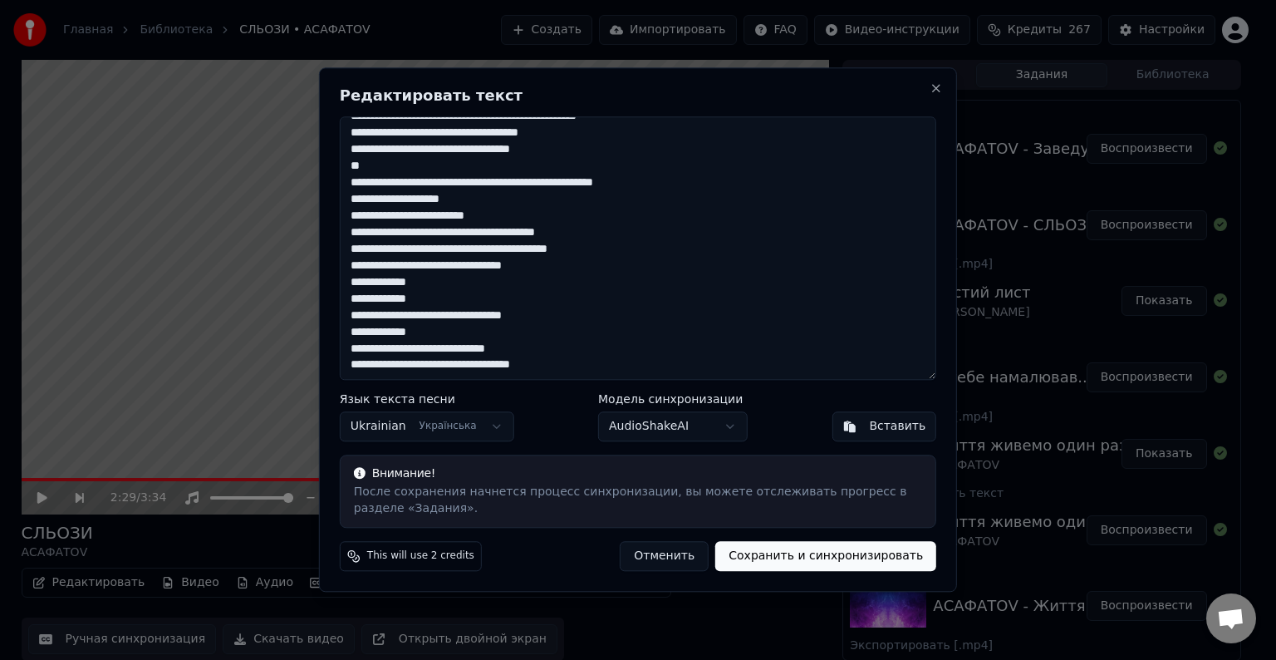
drag, startPoint x: 556, startPoint y: 266, endPoint x: 461, endPoint y: 269, distance: 94.8
click at [461, 269] on textarea at bounding box center [638, 247] width 597 height 263
drag, startPoint x: 621, startPoint y: 86, endPoint x: 964, endPoint y: 143, distance: 347.7
click at [964, 143] on body "Главная Библиотека СЛЬОЗИ • АСАФАТОV Создать Импортировать FAQ Видео-инструкции…" at bounding box center [631, 330] width 1262 height 660
click at [528, 329] on textarea at bounding box center [638, 247] width 597 height 263
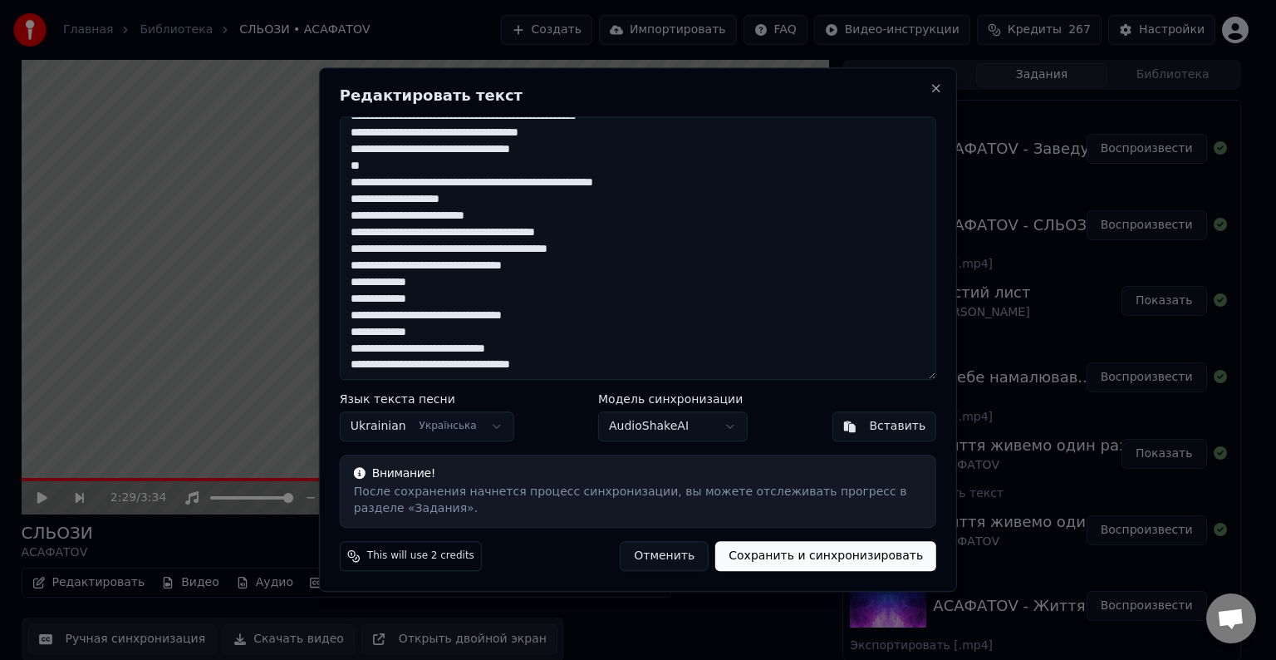
click at [371, 166] on textarea at bounding box center [638, 247] width 597 height 263
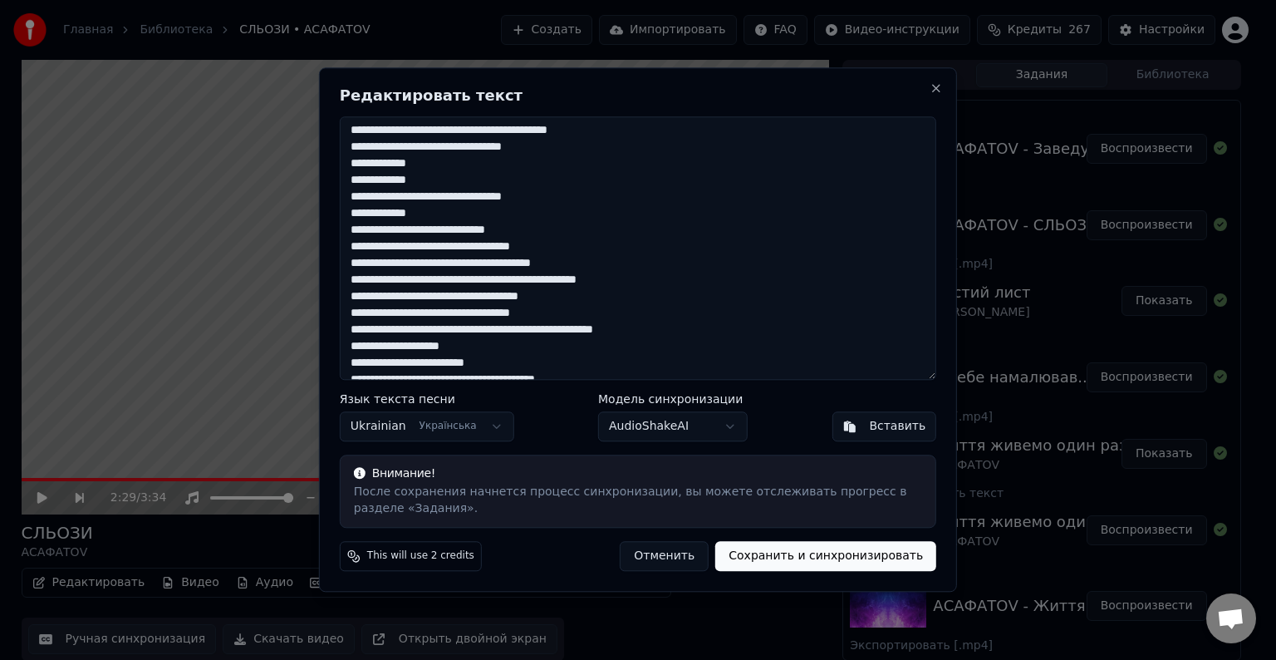
scroll to position [166, 0]
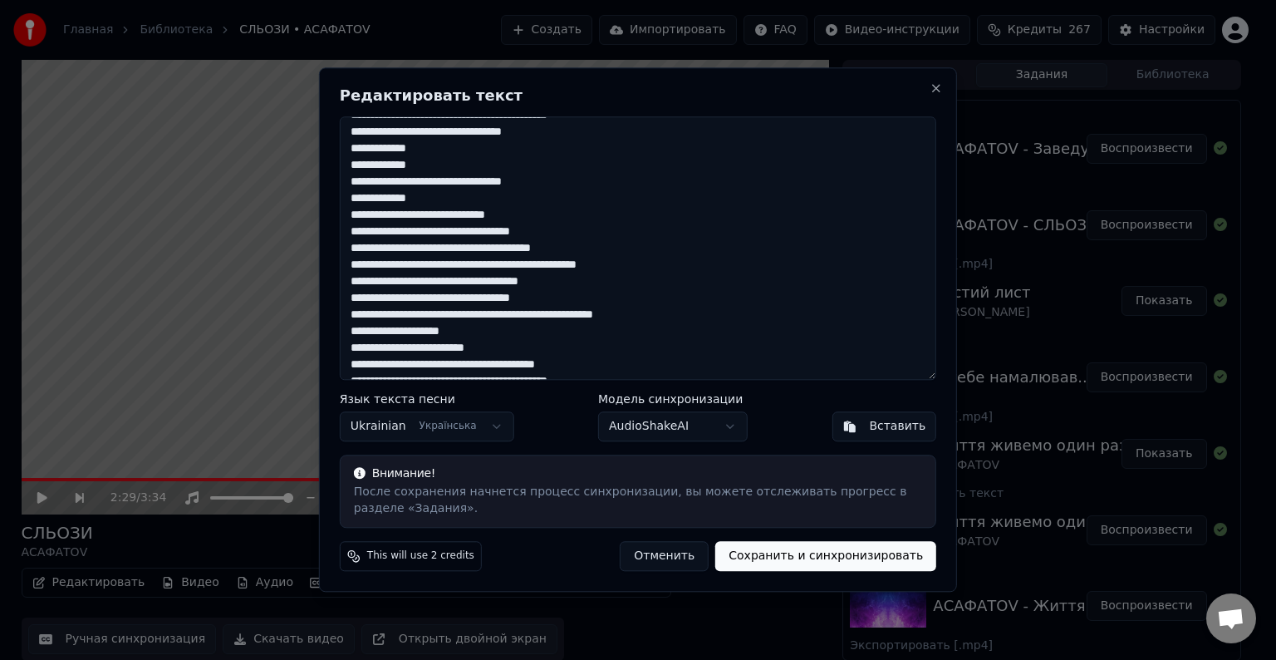
drag, startPoint x: 516, startPoint y: 233, endPoint x: 462, endPoint y: 233, distance: 54.0
click at [462, 233] on textarea at bounding box center [638, 247] width 597 height 263
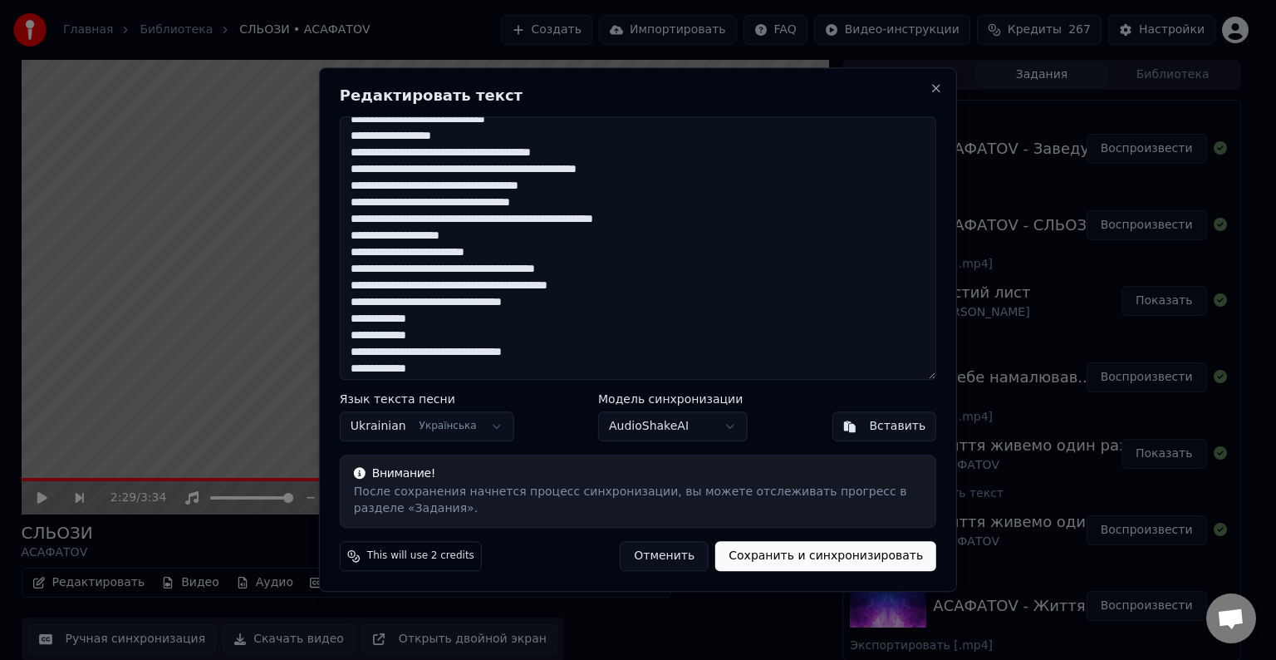
scroll to position [298, 0]
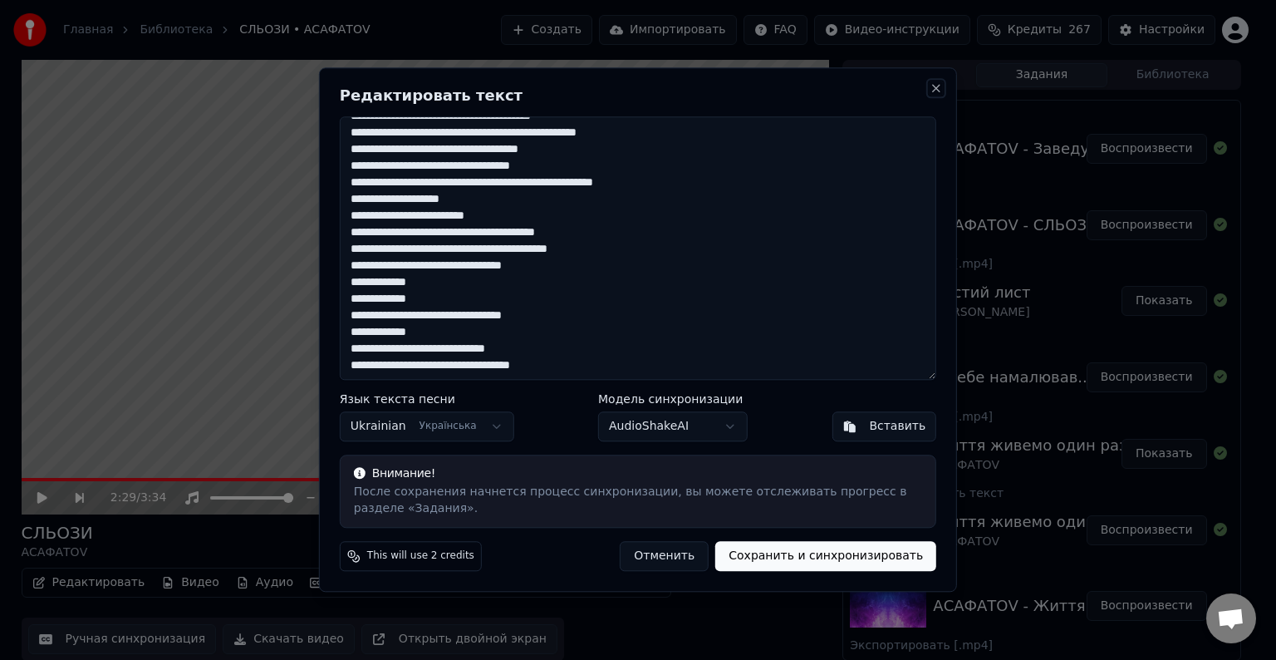
click at [937, 86] on button "Close" at bounding box center [936, 87] width 13 height 13
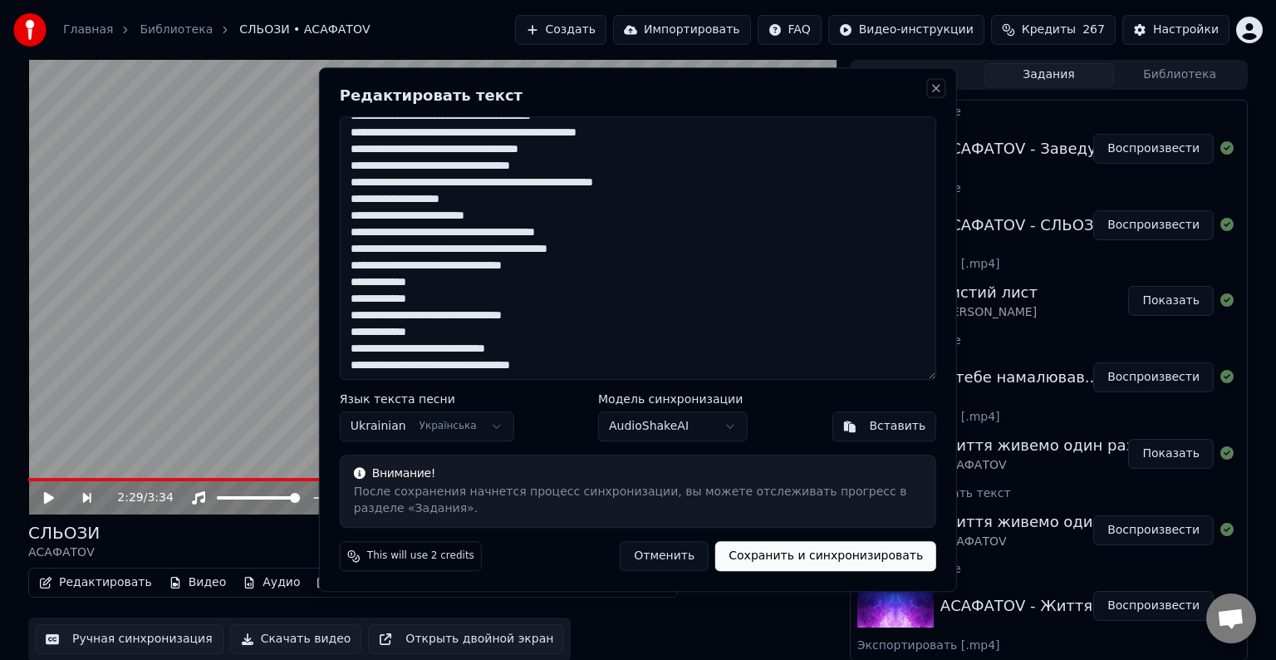
type textarea "**********"
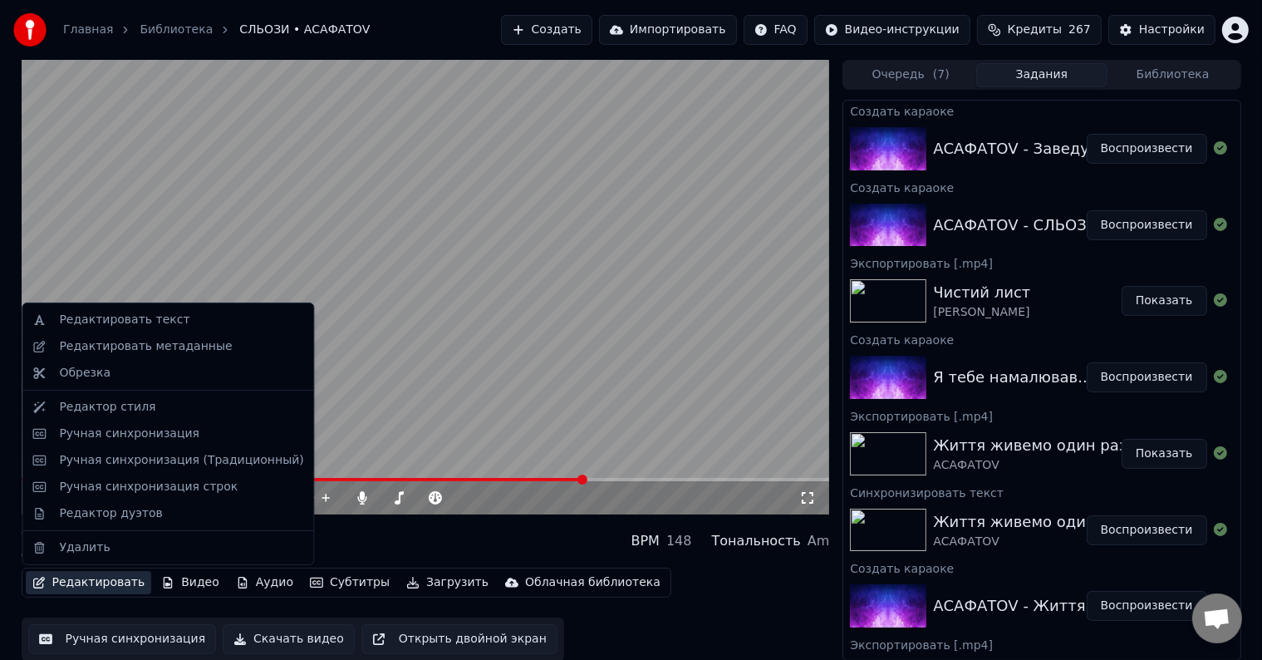
click at [67, 588] on button "Редактировать" at bounding box center [89, 582] width 126 height 23
click at [133, 328] on div "Редактировать текст" at bounding box center [168, 320] width 284 height 27
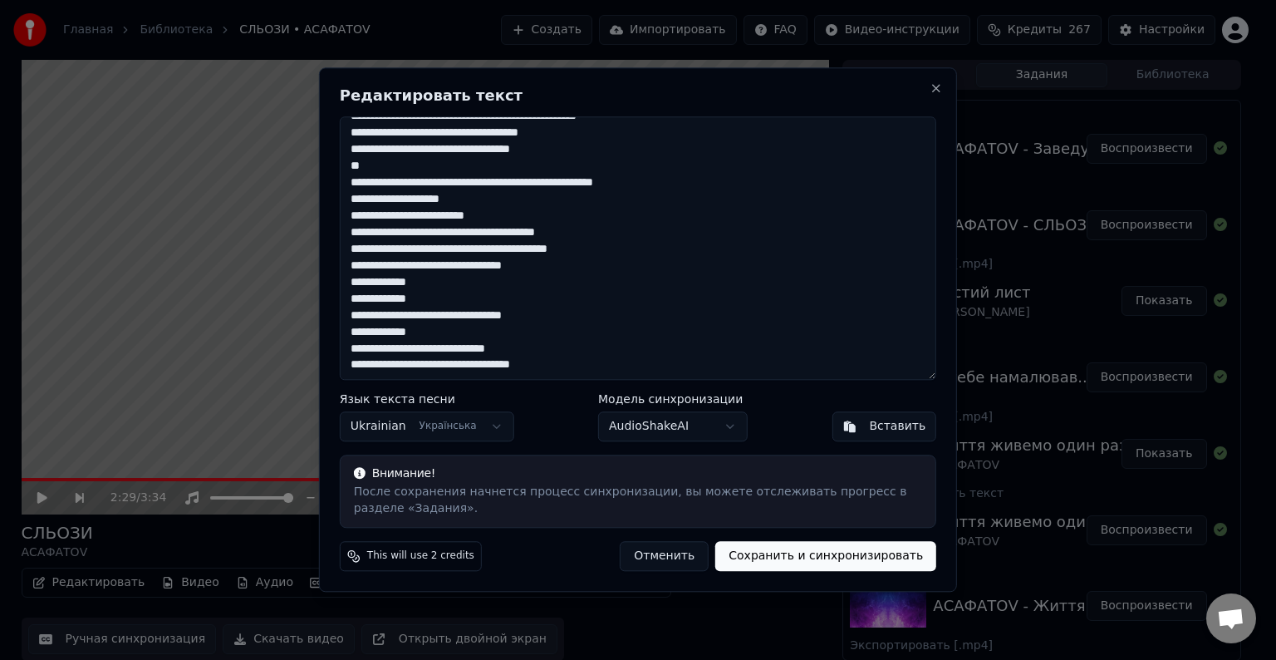
scroll to position [150, 0]
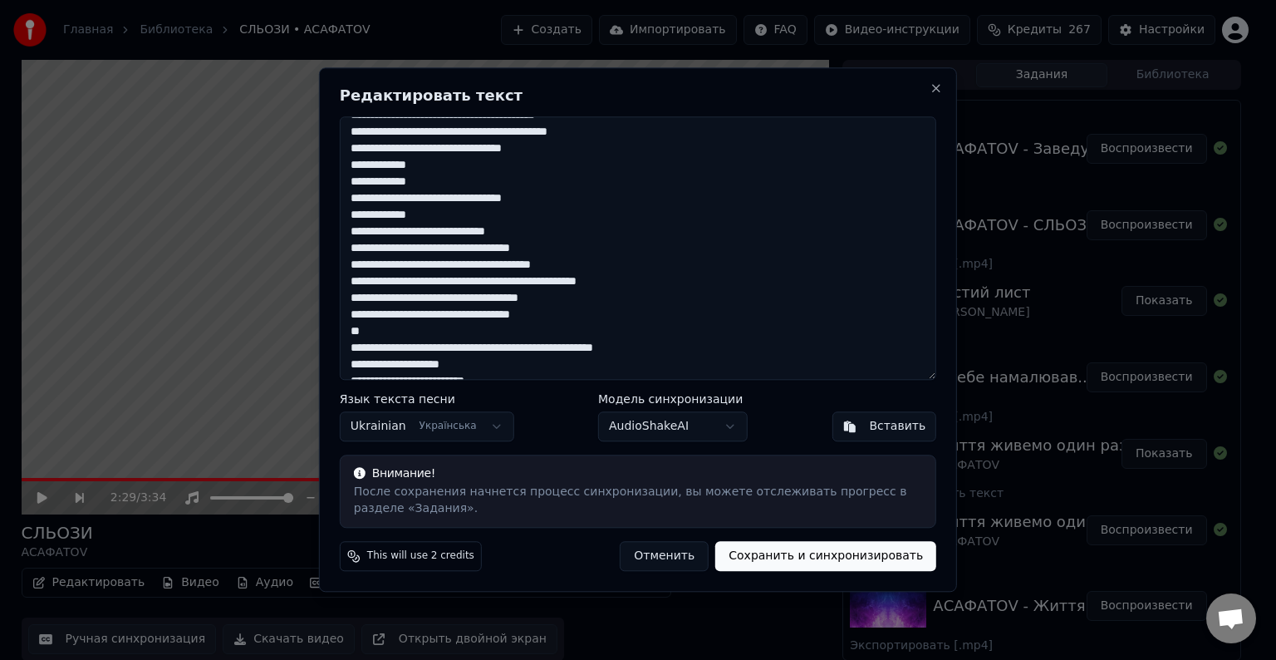
click at [384, 332] on textarea at bounding box center [638, 247] width 597 height 263
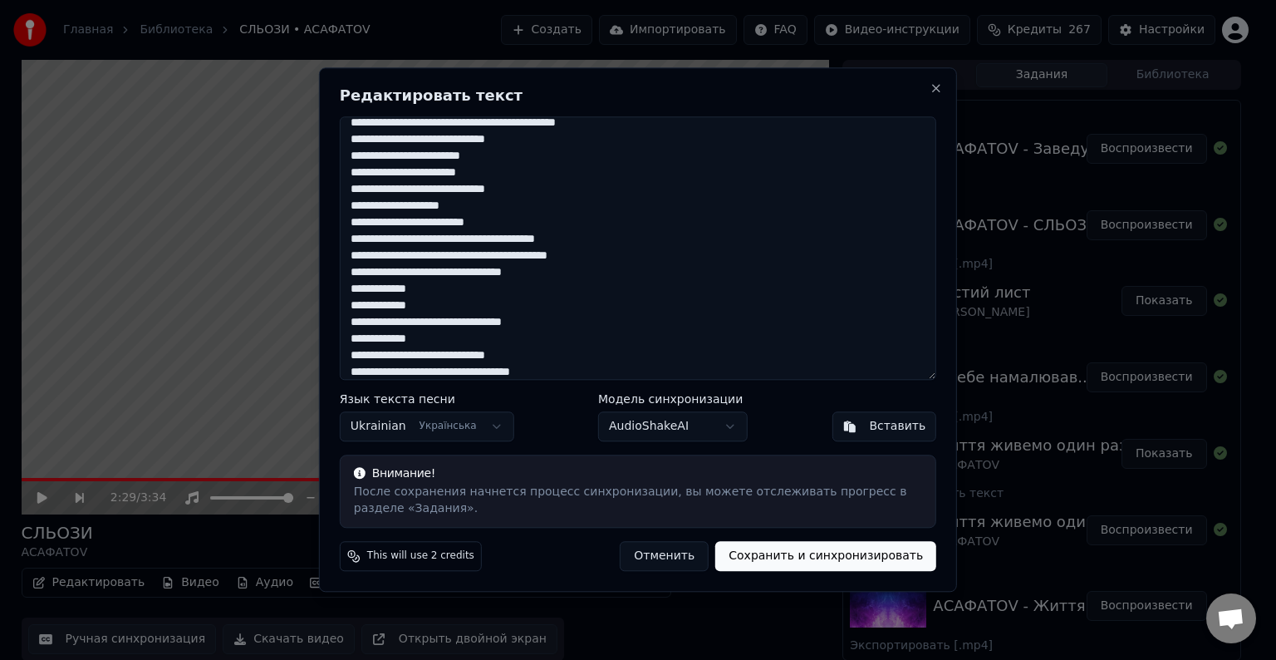
scroll to position [83, 0]
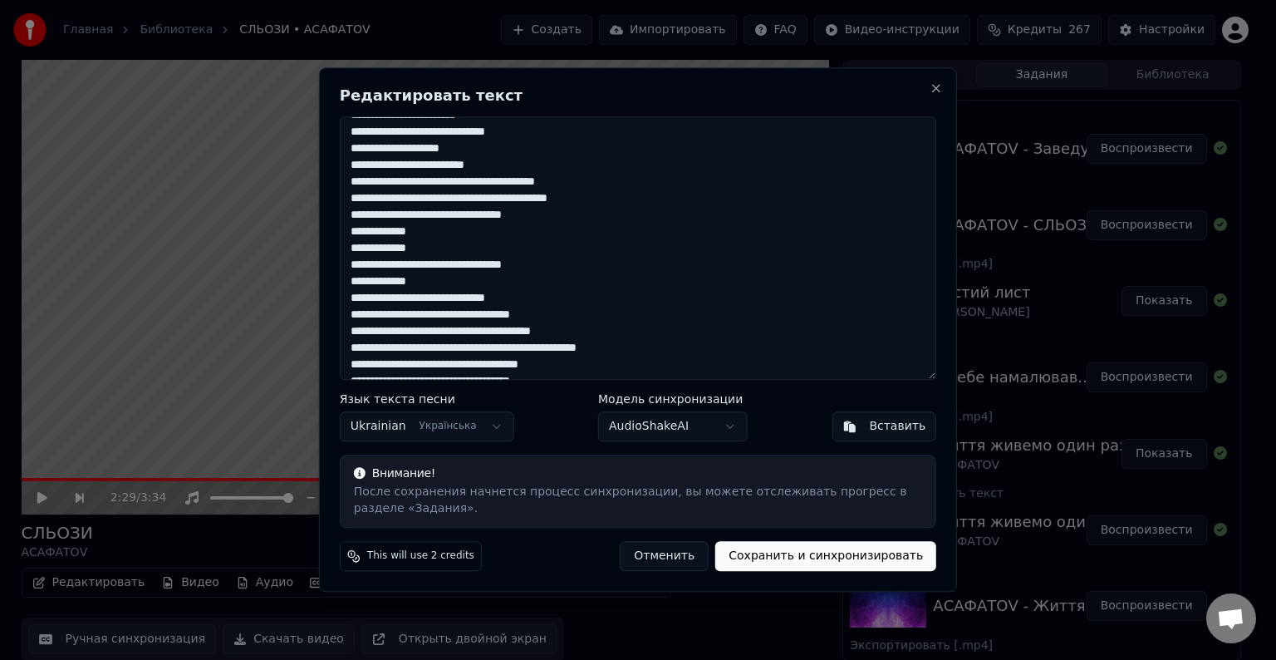
drag, startPoint x: 557, startPoint y: 312, endPoint x: 466, endPoint y: 318, distance: 90.7
click at [460, 314] on textarea at bounding box center [638, 247] width 597 height 263
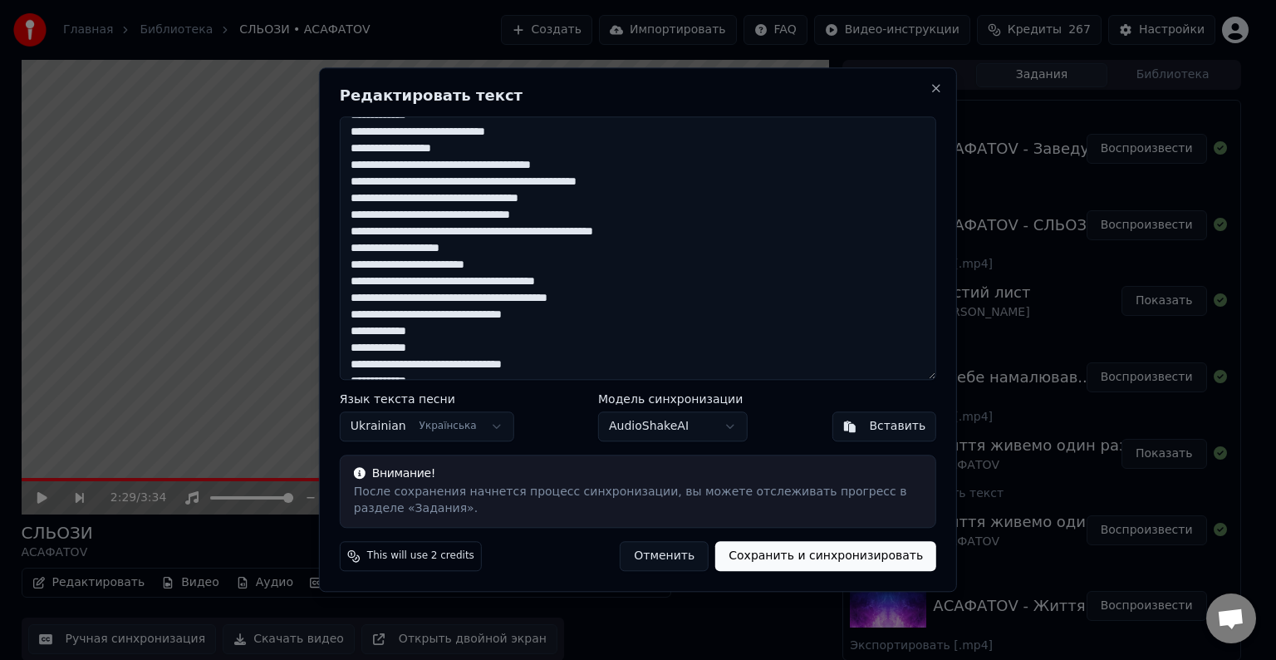
scroll to position [298, 0]
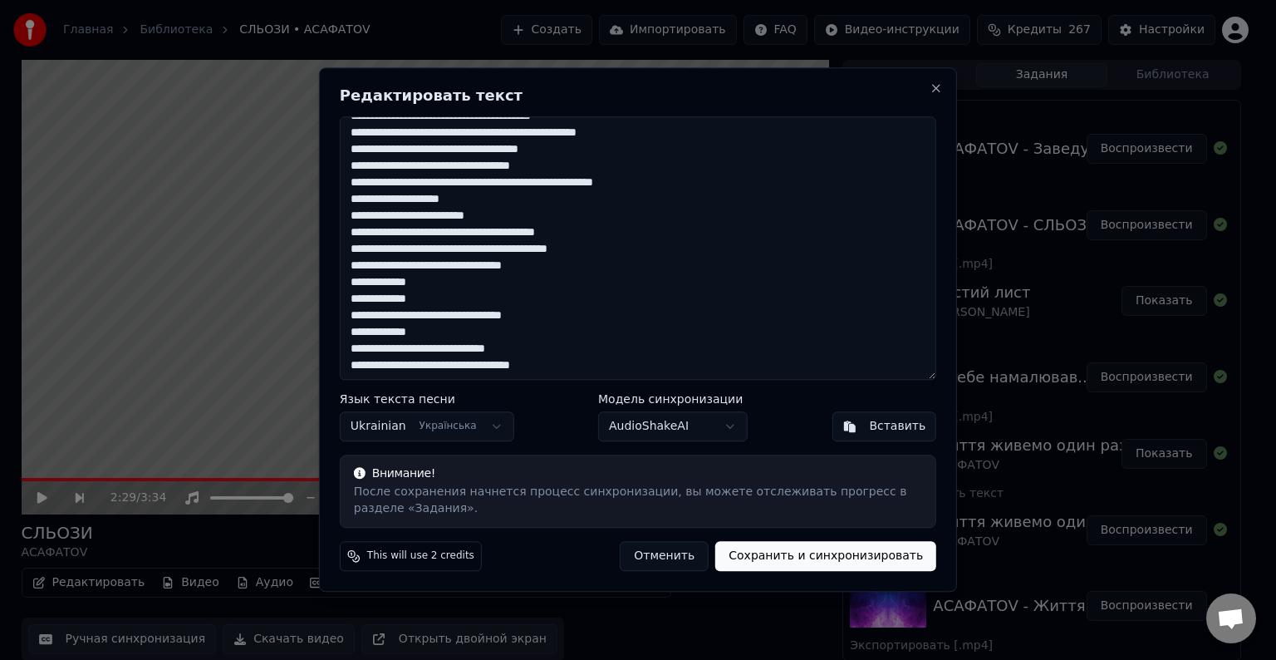
drag, startPoint x: 556, startPoint y: 268, endPoint x: 459, endPoint y: 272, distance: 96.4
click at [459, 272] on textarea at bounding box center [638, 247] width 597 height 263
click at [465, 277] on textarea at bounding box center [638, 247] width 597 height 263
drag, startPoint x: 463, startPoint y: 269, endPoint x: 548, endPoint y: 271, distance: 84.8
click at [548, 271] on textarea at bounding box center [638, 247] width 597 height 263
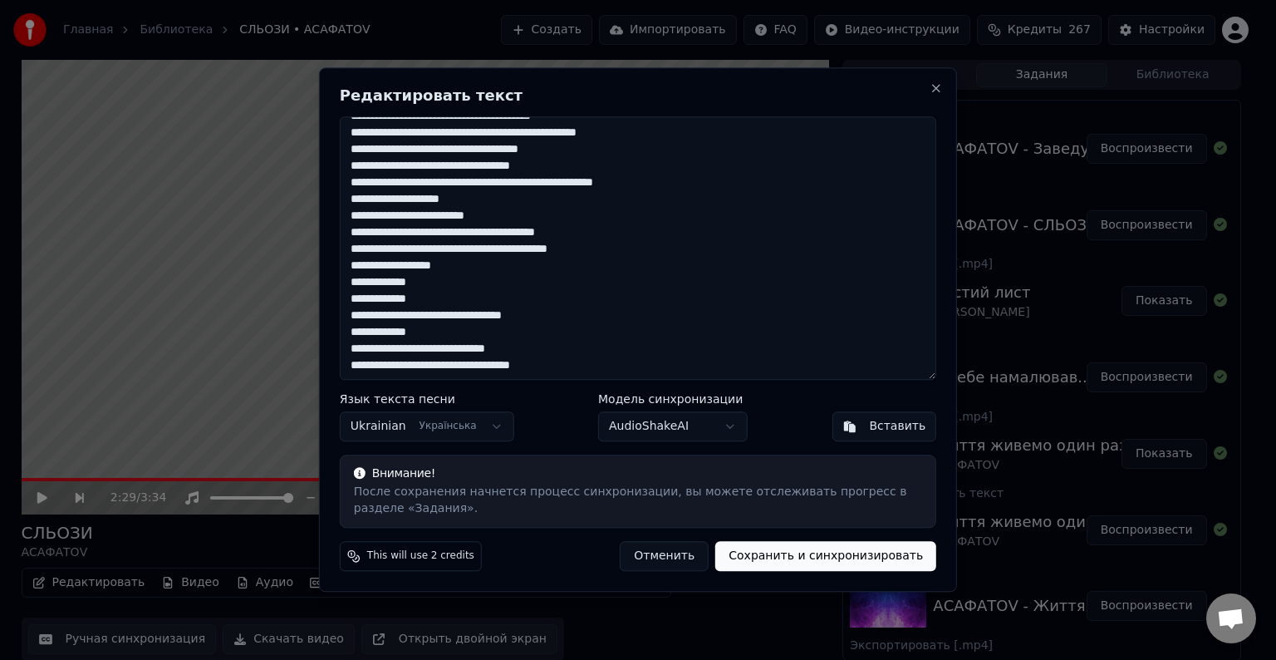
type textarea "**********"
click at [834, 555] on button "Сохранить и синхронизировать" at bounding box center [825, 557] width 221 height 30
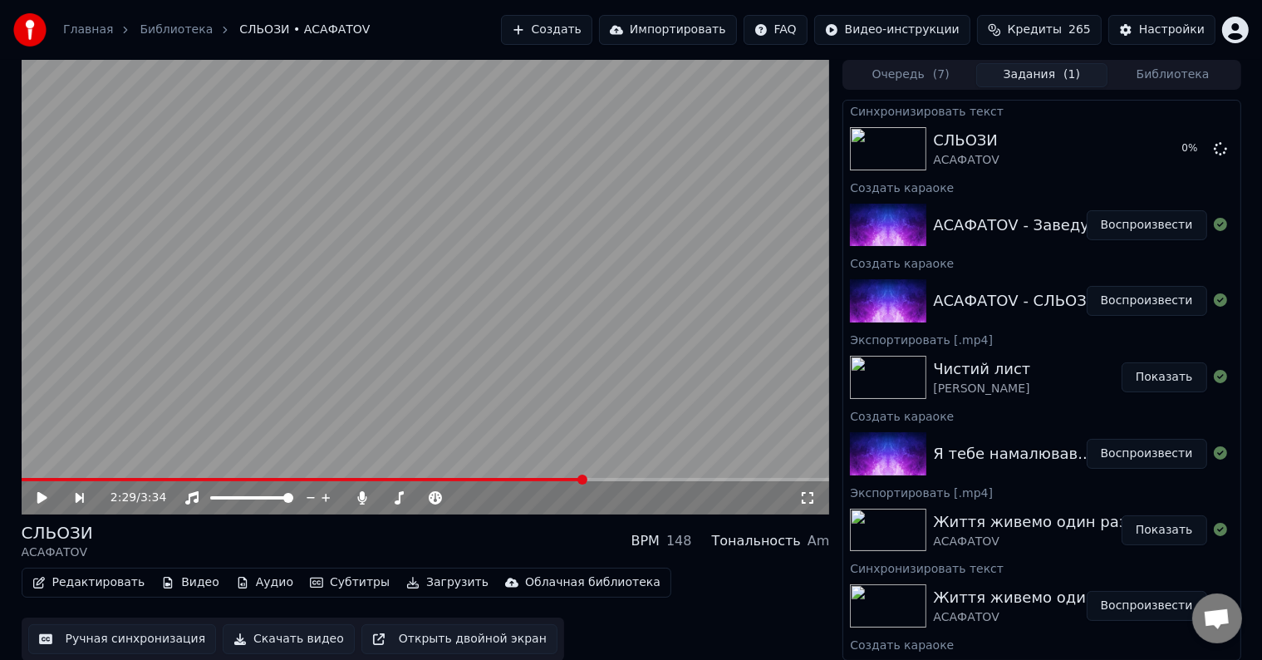
click at [1140, 227] on button "Воспроизвести" at bounding box center [1147, 225] width 120 height 30
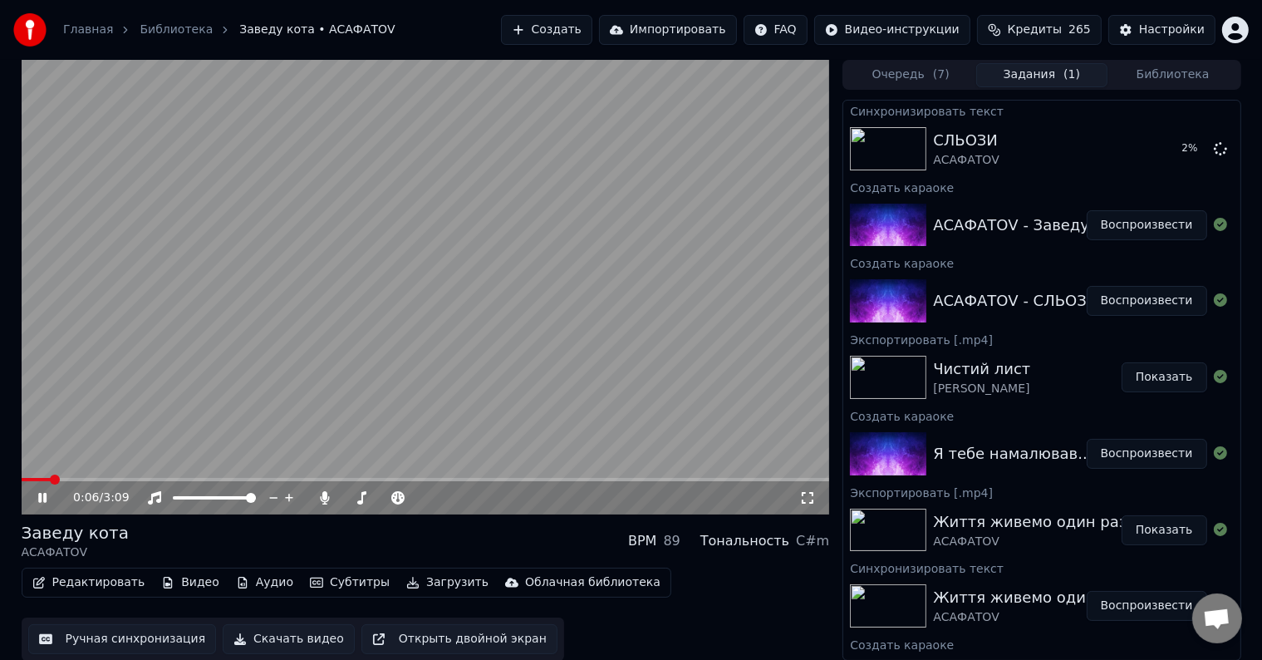
click at [85, 479] on span at bounding box center [426, 479] width 808 height 3
click at [320, 376] on video at bounding box center [426, 287] width 808 height 454
click at [378, 340] on video at bounding box center [426, 287] width 808 height 454
click at [604, 479] on span at bounding box center [426, 479] width 808 height 3
click at [479, 366] on video at bounding box center [426, 287] width 808 height 454
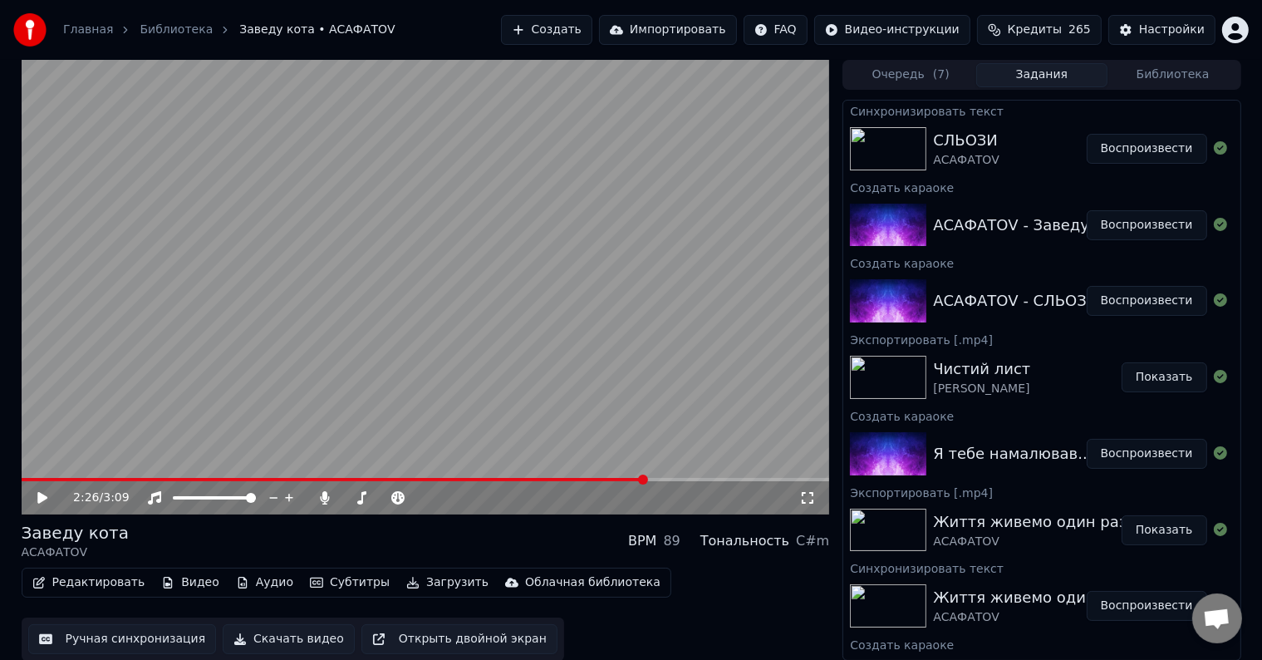
click at [98, 585] on button "Редактировать" at bounding box center [89, 582] width 126 height 23
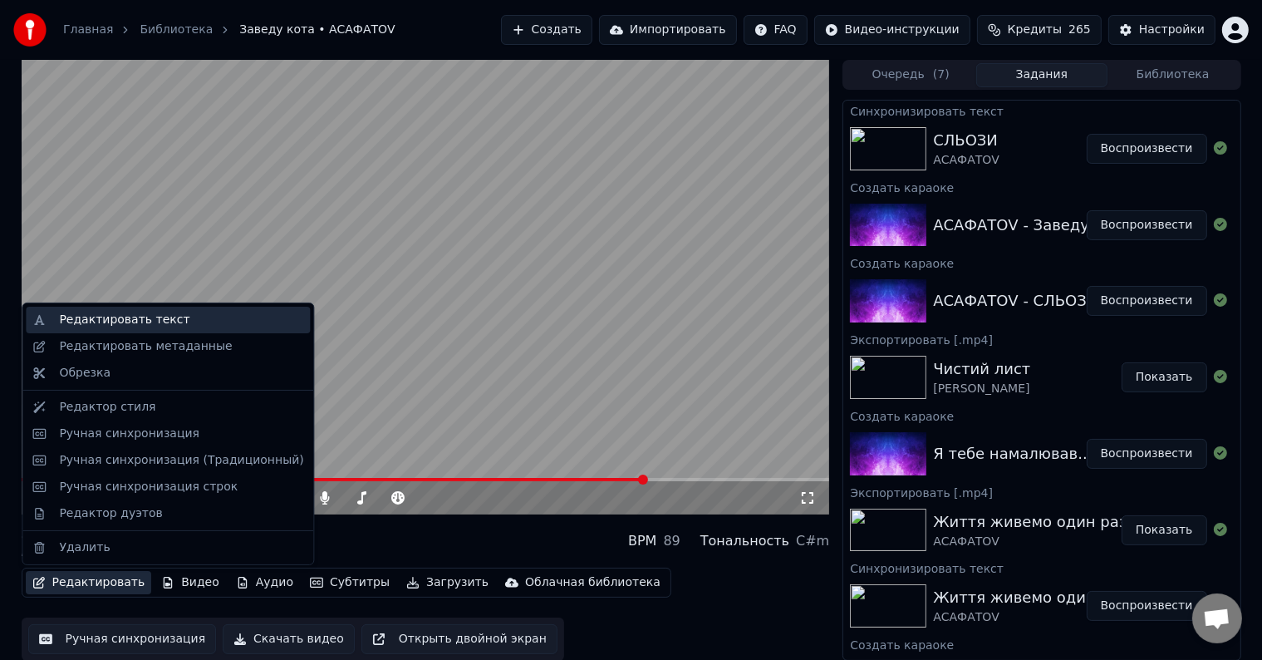
click at [120, 321] on div "Редактировать текст" at bounding box center [124, 320] width 130 height 17
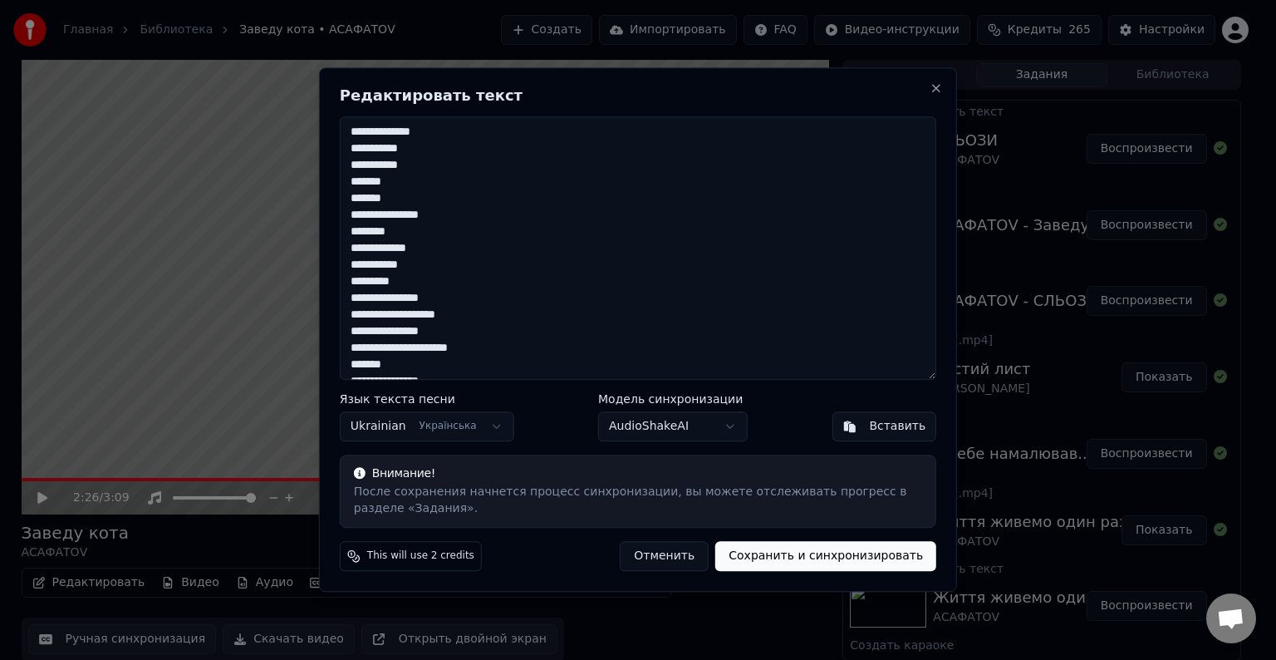
drag, startPoint x: 388, startPoint y: 181, endPoint x: 346, endPoint y: 180, distance: 42.4
click at [346, 180] on textarea at bounding box center [638, 247] width 597 height 263
click at [493, 209] on textarea at bounding box center [638, 247] width 597 height 263
click at [934, 87] on button "Close" at bounding box center [936, 87] width 13 height 13
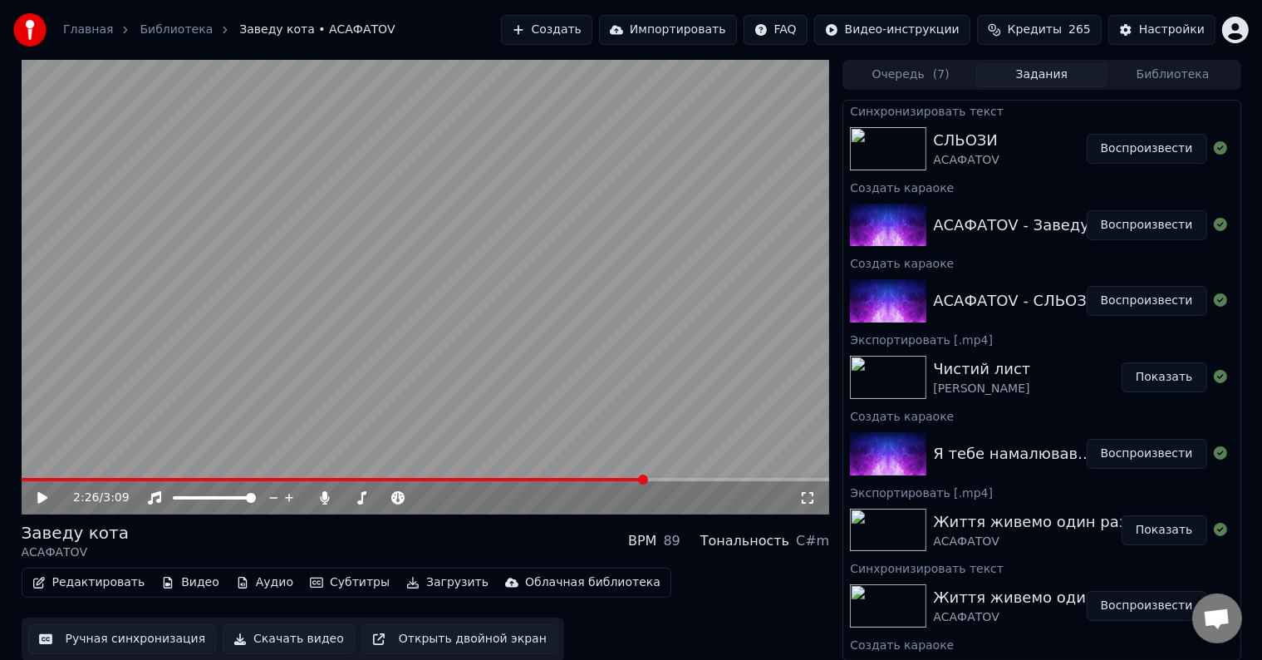
click at [91, 581] on button "Редактировать" at bounding box center [89, 582] width 126 height 23
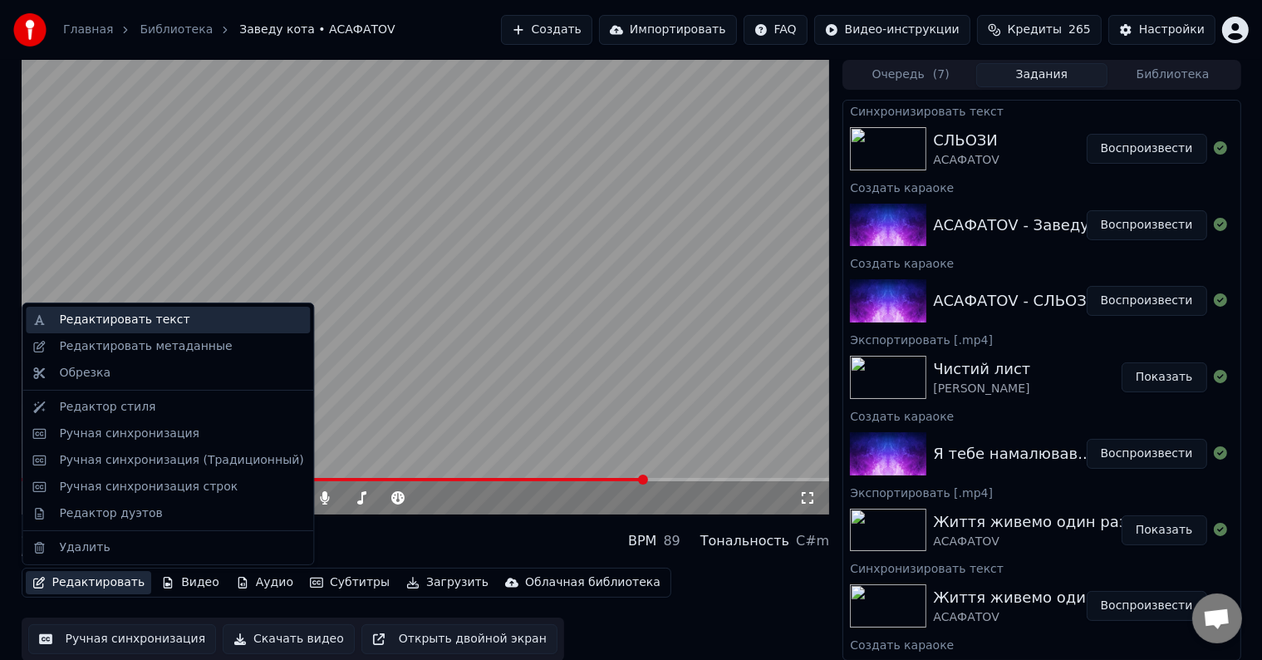
click at [79, 325] on div "Редактировать текст" at bounding box center [124, 320] width 130 height 17
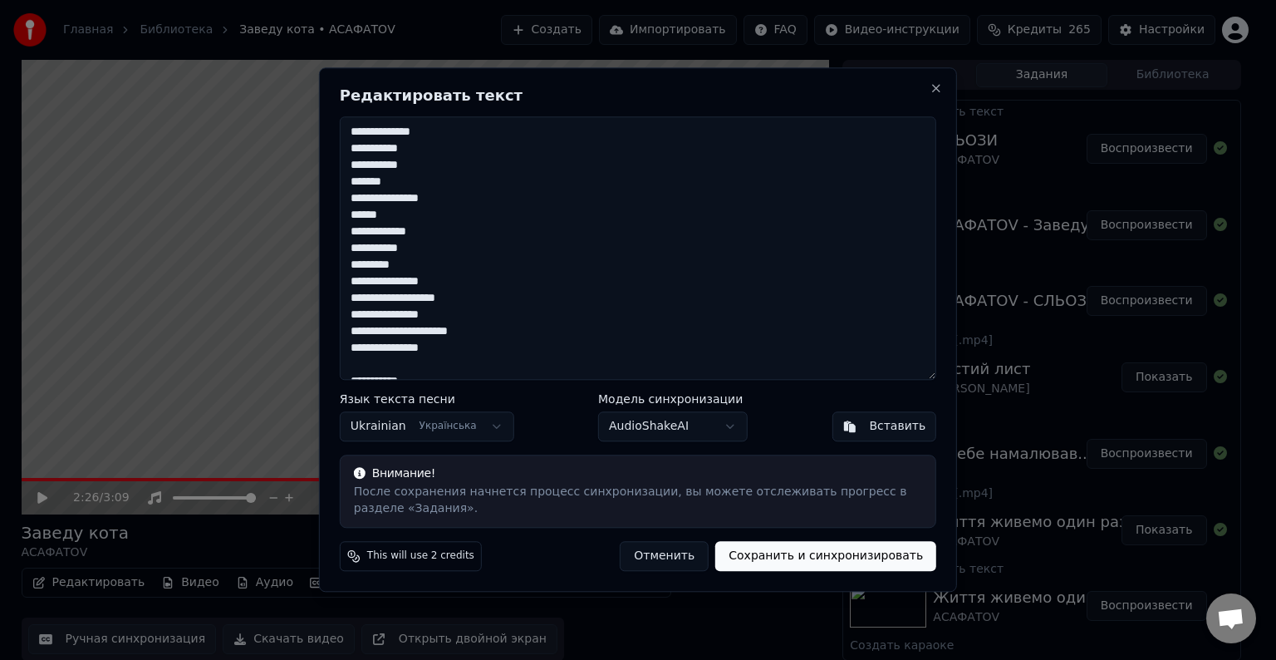
type textarea "**********"
click at [814, 548] on button "Сохранить и синхронизировать" at bounding box center [825, 557] width 221 height 30
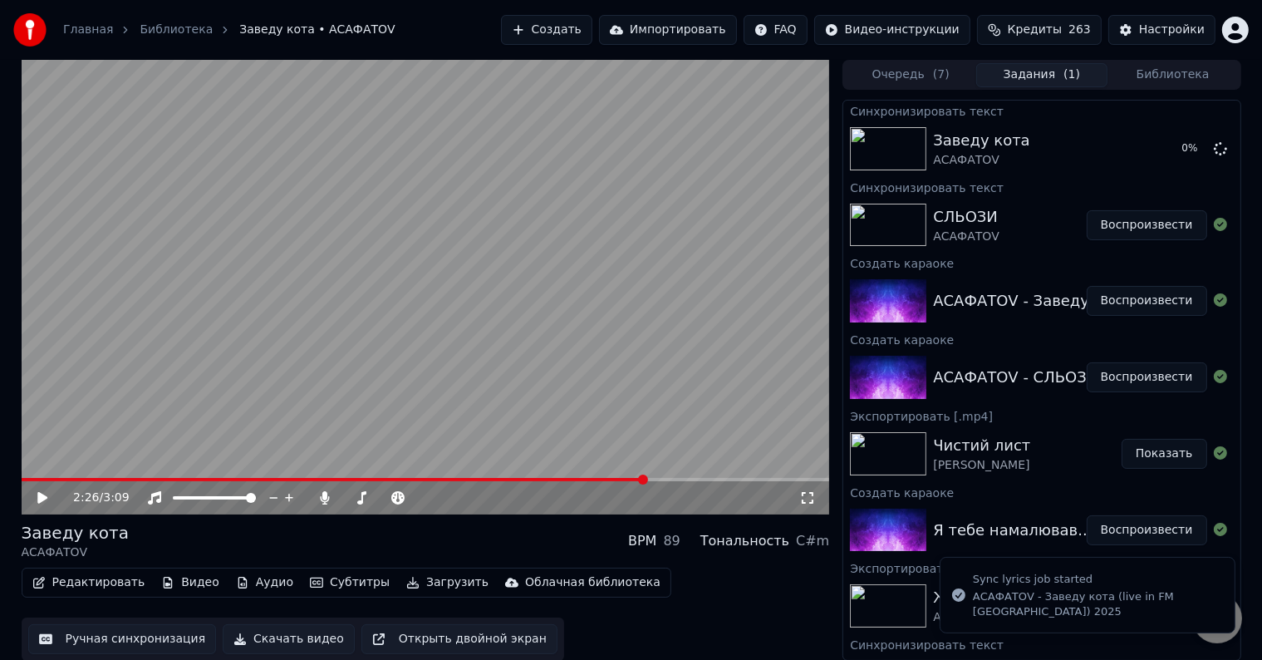
click at [1151, 222] on button "Воспроизвести" at bounding box center [1147, 225] width 120 height 30
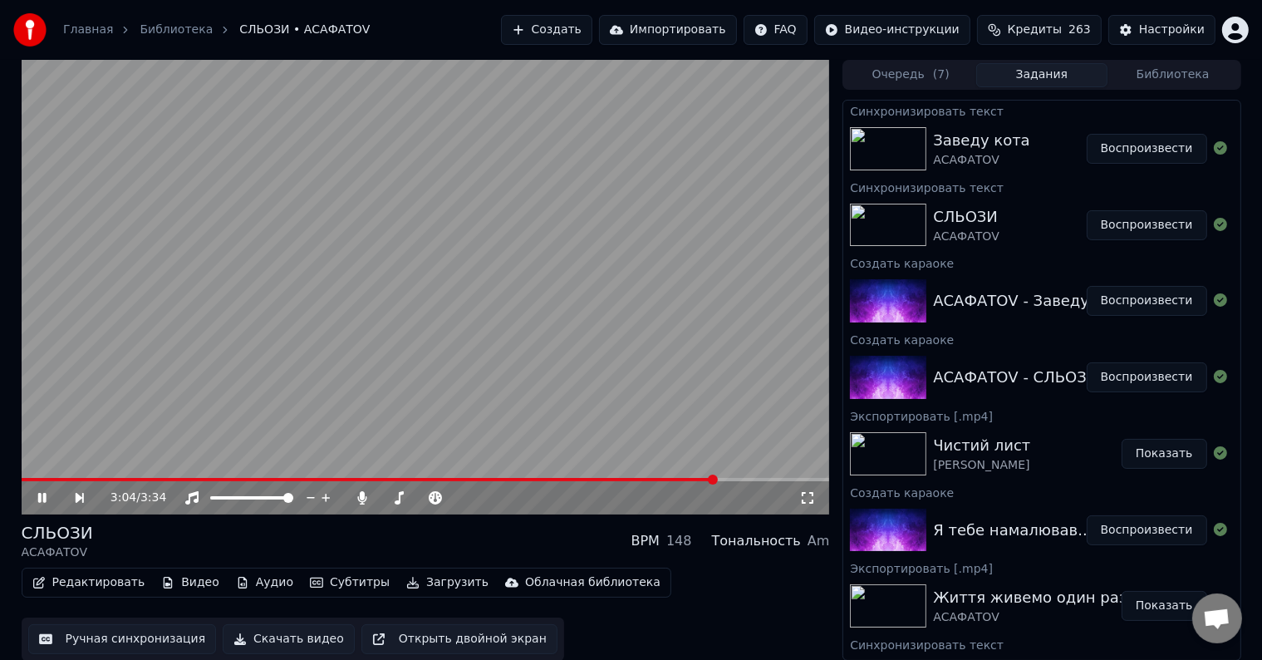
click at [520, 408] on video at bounding box center [426, 287] width 808 height 454
click at [83, 587] on button "Редактировать" at bounding box center [89, 582] width 126 height 23
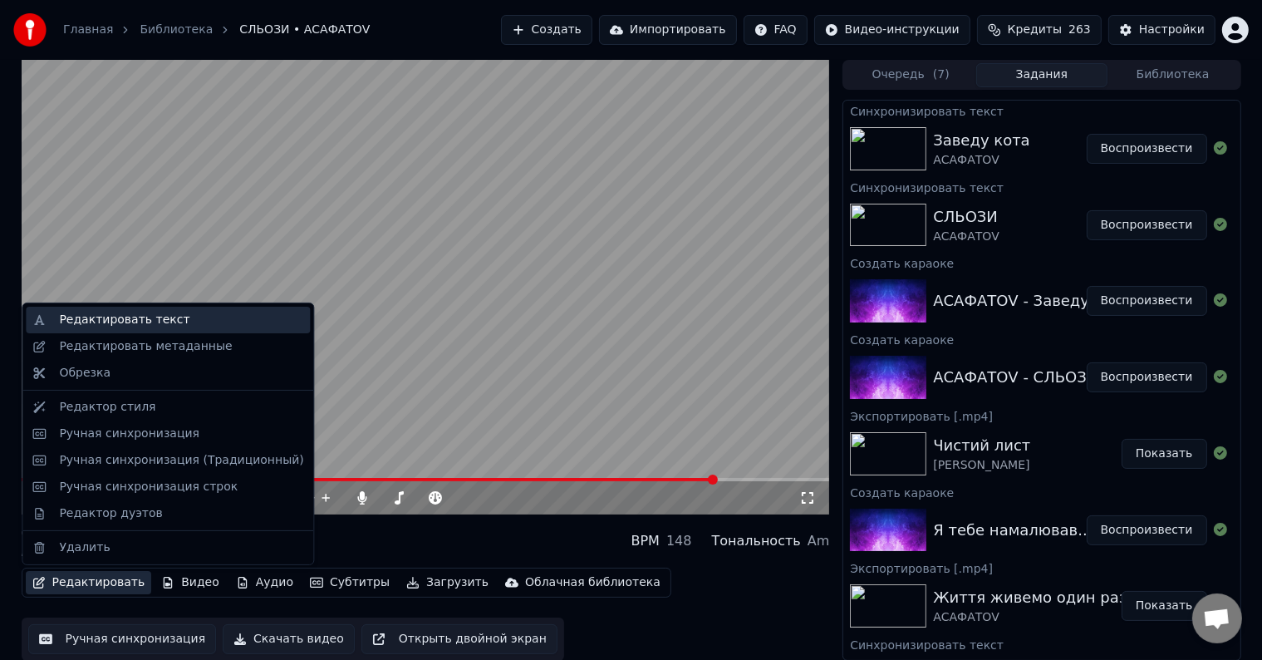
click at [96, 322] on div "Редактировать текст" at bounding box center [124, 320] width 130 height 17
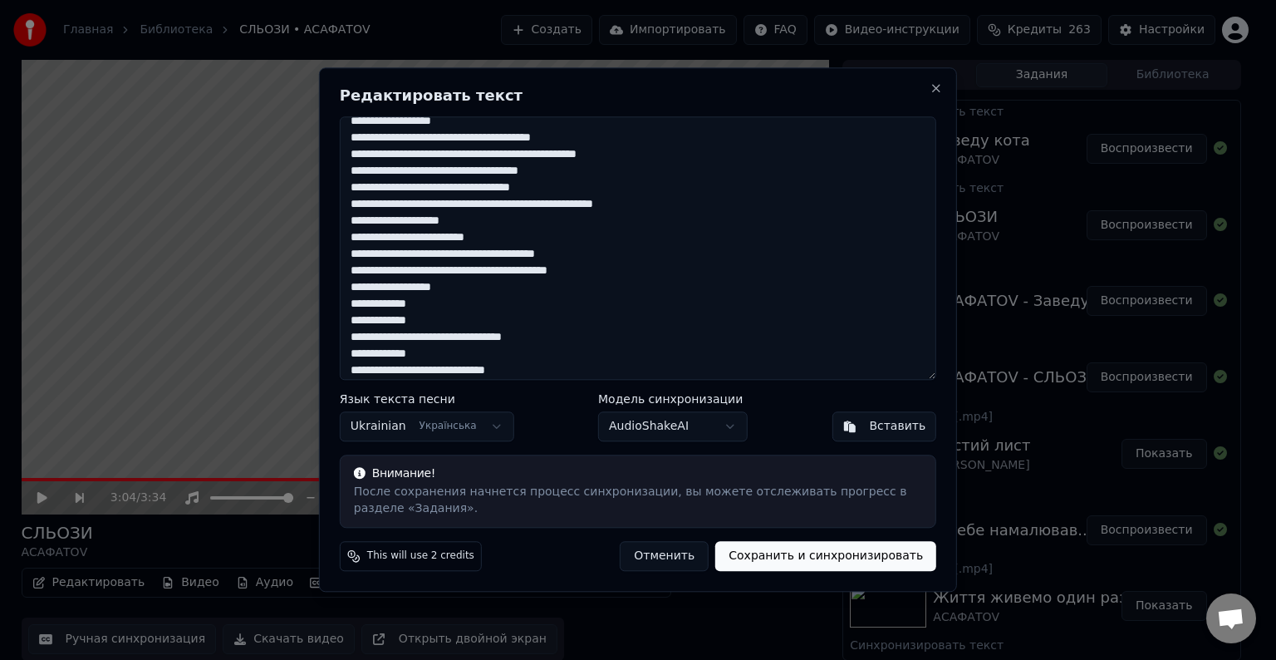
scroll to position [298, 0]
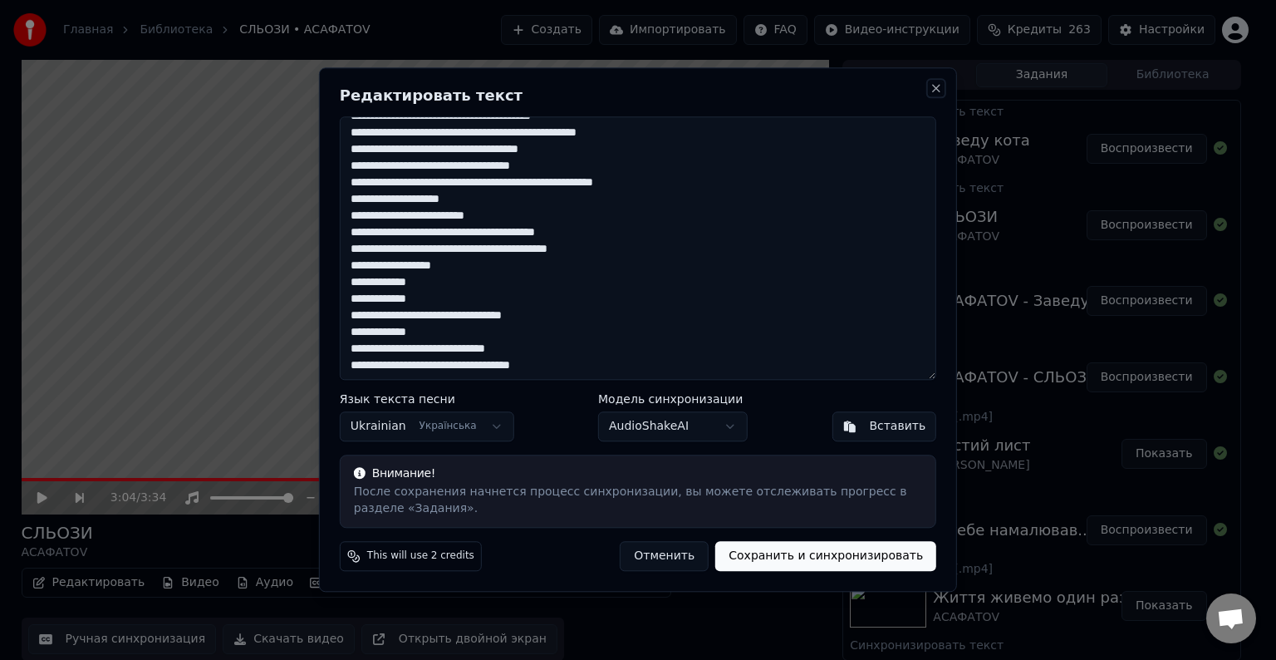
click at [934, 87] on button "Close" at bounding box center [936, 87] width 13 height 13
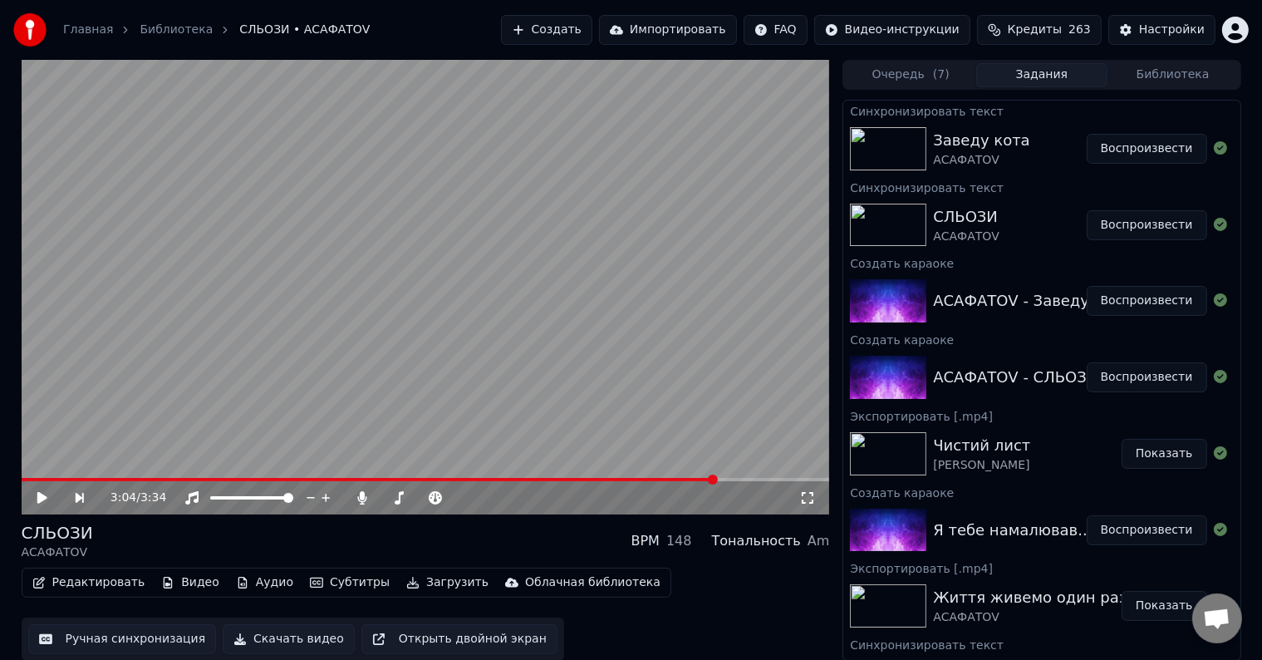
click at [1140, 146] on button "Воспроизвести" at bounding box center [1147, 149] width 120 height 30
click at [619, 479] on span at bounding box center [426, 479] width 808 height 3
click at [762, 479] on span at bounding box center [426, 479] width 808 height 3
click at [793, 478] on span at bounding box center [426, 479] width 808 height 3
click at [808, 479] on span at bounding box center [426, 479] width 808 height 3
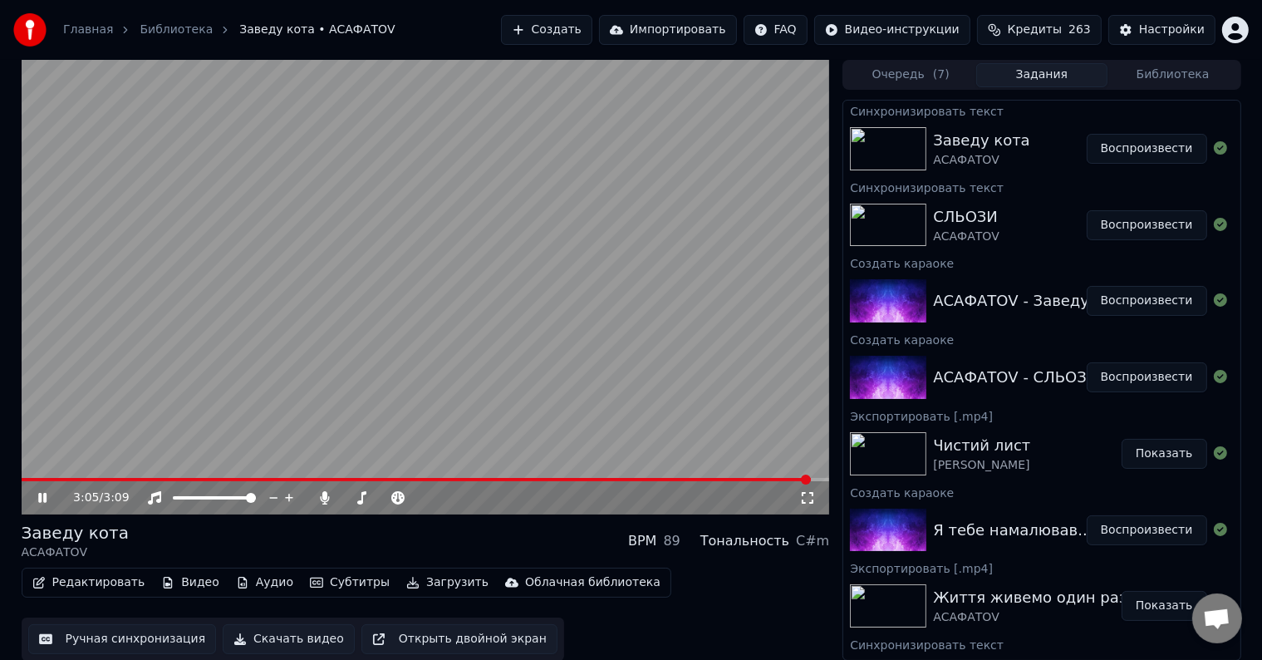
click at [596, 204] on video at bounding box center [426, 287] width 808 height 454
click at [435, 582] on button "Загрузить" at bounding box center [448, 582] width 96 height 23
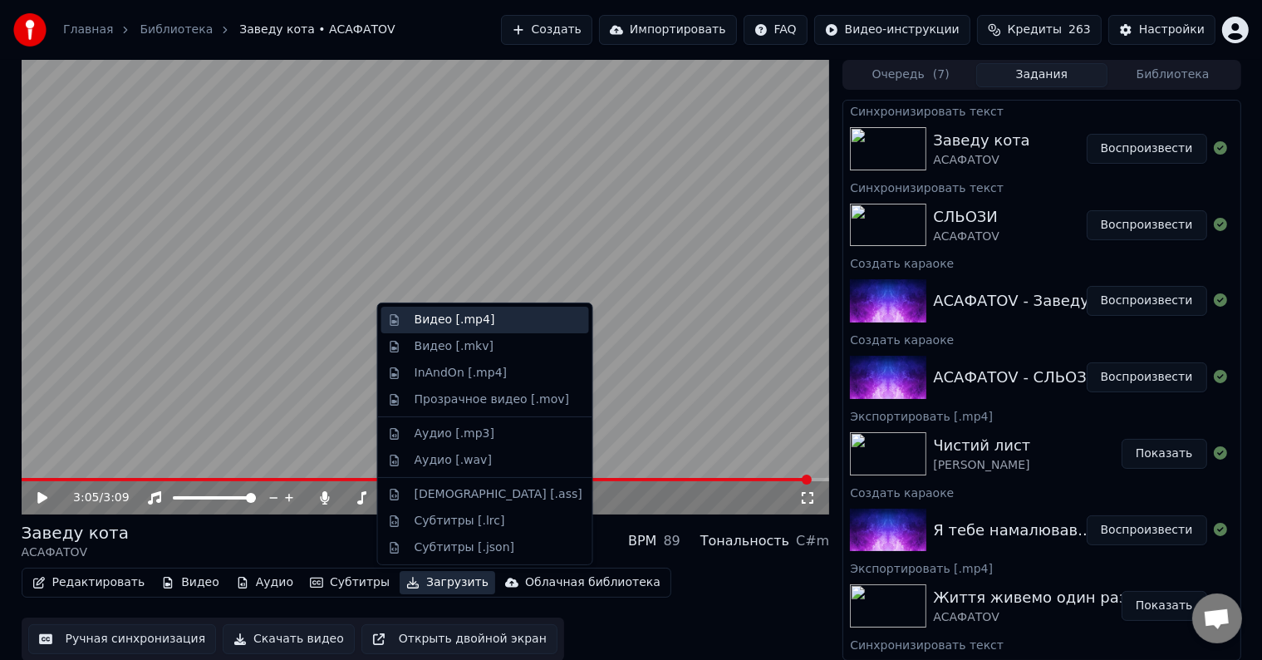
click at [488, 312] on div "Видео [.mp4]" at bounding box center [499, 320] width 168 height 17
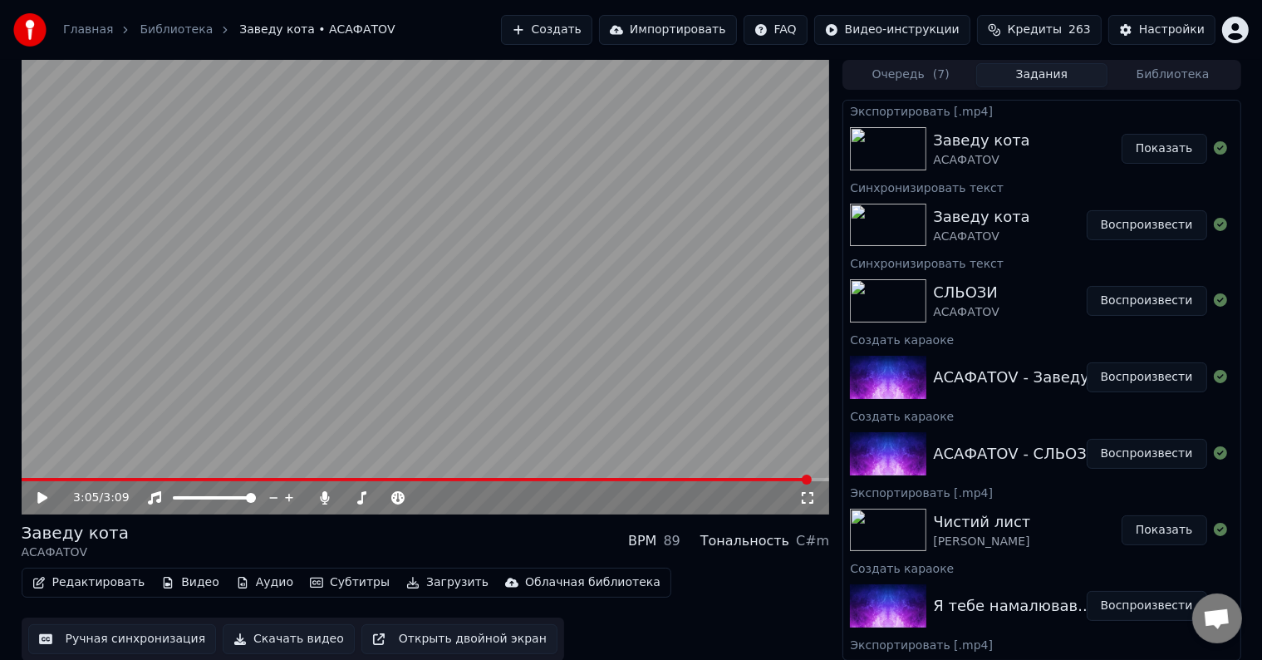
click at [1143, 299] on button "Воспроизвести" at bounding box center [1147, 301] width 120 height 30
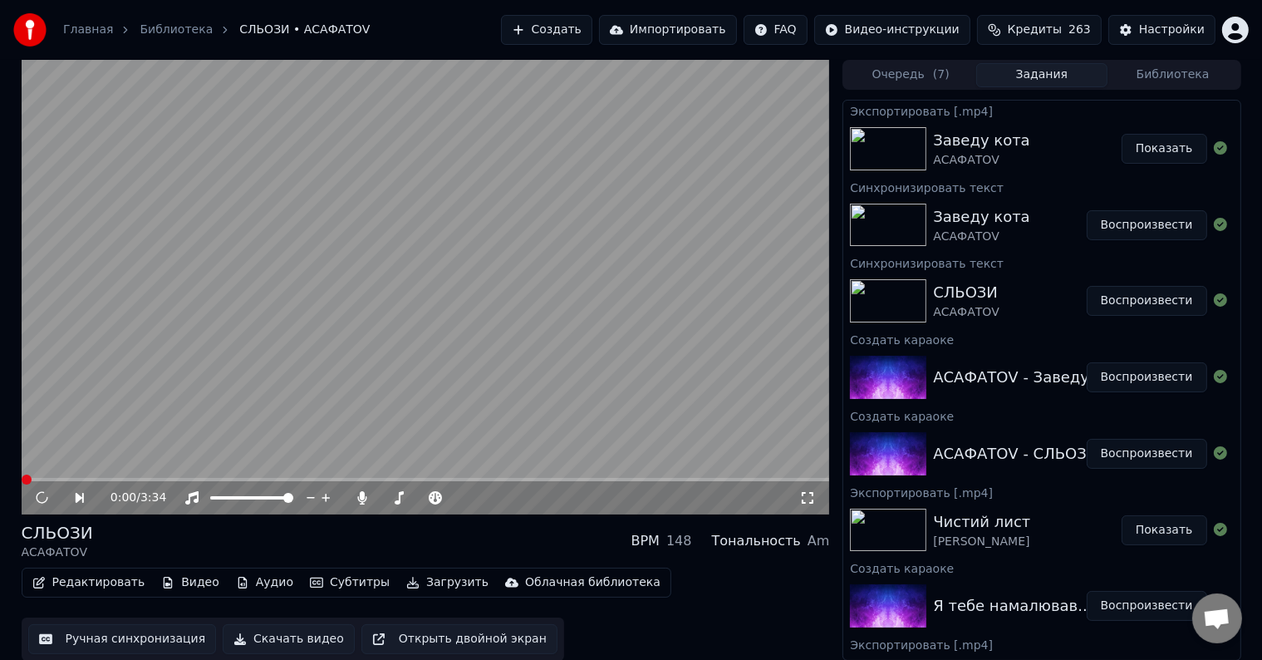
click at [503, 254] on video at bounding box center [426, 287] width 808 height 454
click at [108, 588] on button "Редактировать" at bounding box center [89, 582] width 126 height 23
click at [387, 138] on video at bounding box center [426, 287] width 808 height 454
click at [80, 592] on button "Редактировать" at bounding box center [89, 582] width 126 height 23
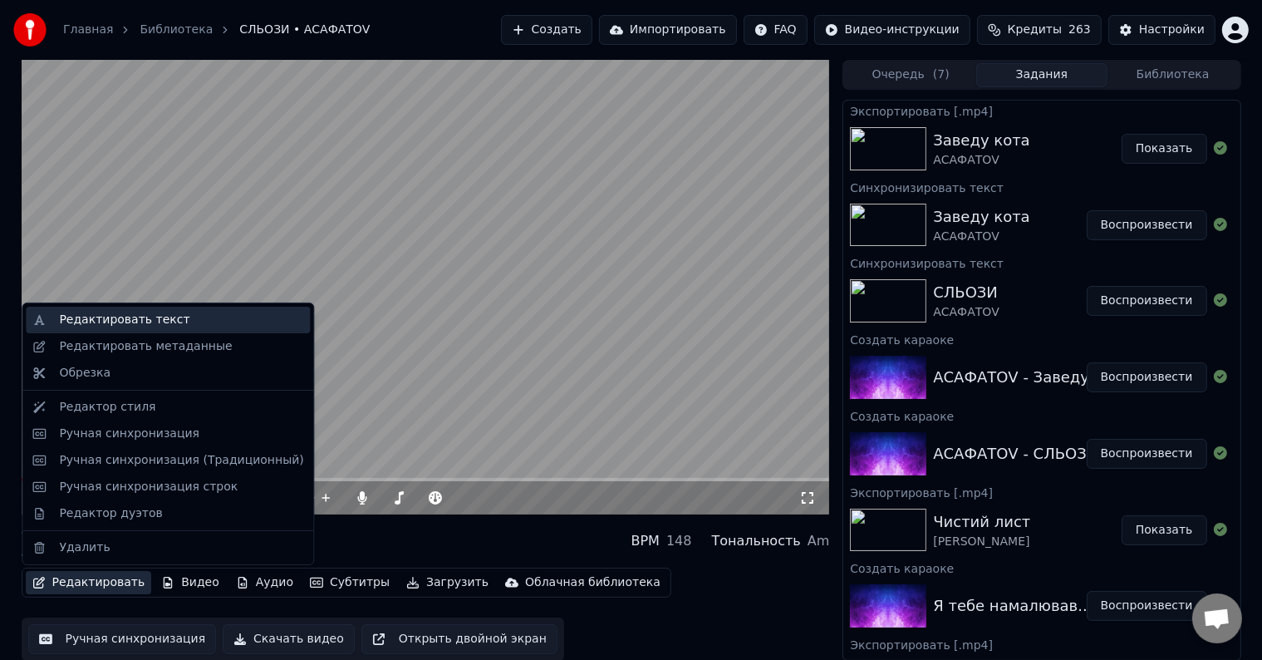
click at [103, 323] on div "Редактировать текст" at bounding box center [124, 320] width 130 height 17
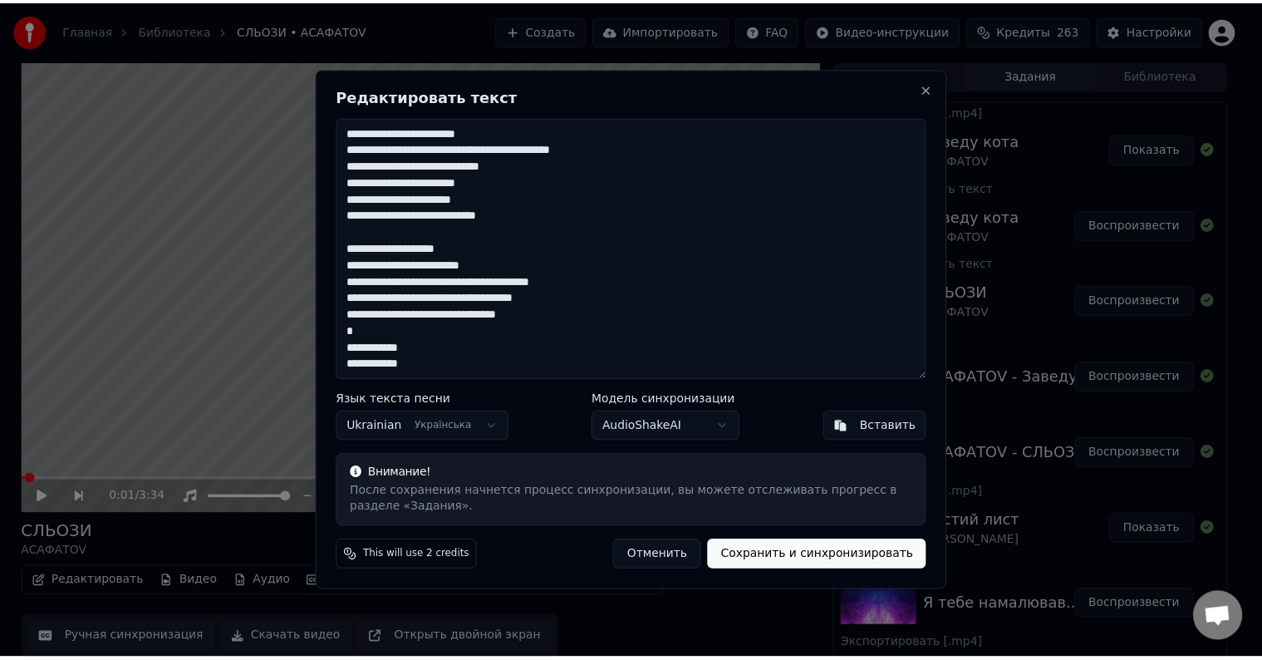
scroll to position [608, 0]
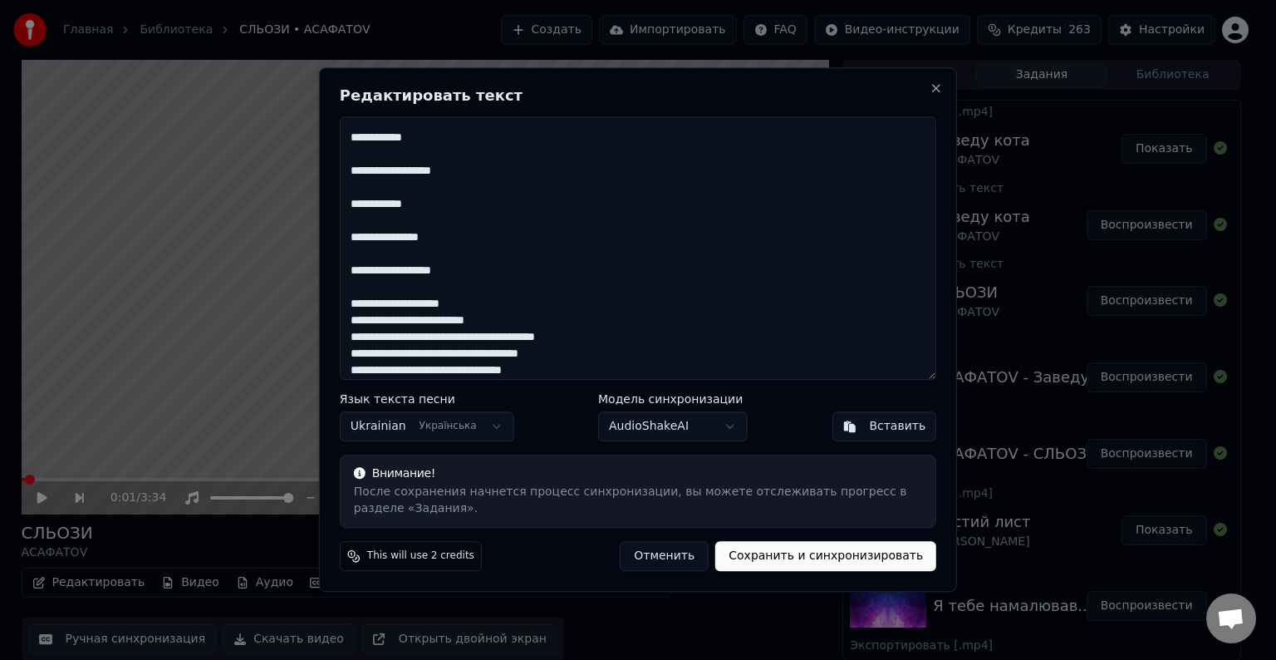
type textarea "**********"
click at [817, 559] on button "Сохранить и синхронизировать" at bounding box center [825, 557] width 221 height 30
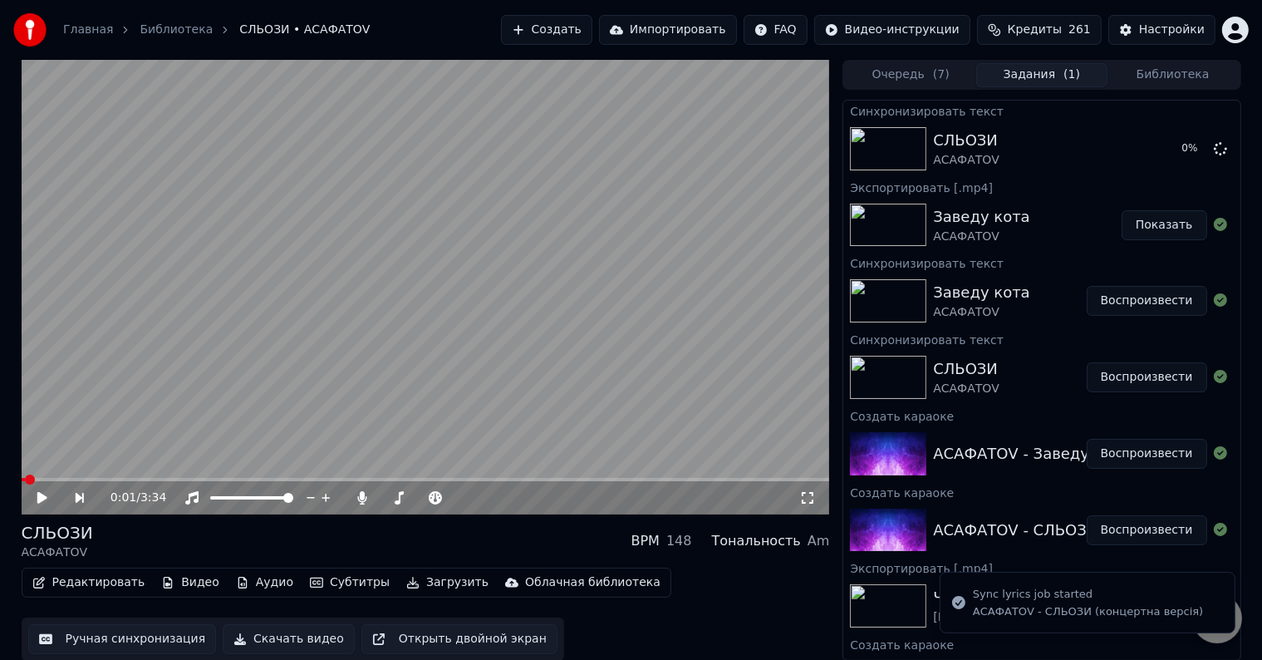
click at [1150, 224] on button "Показать" at bounding box center [1165, 225] width 86 height 30
click at [1022, 66] on button "Задания ( 1 )" at bounding box center [1041, 75] width 131 height 24
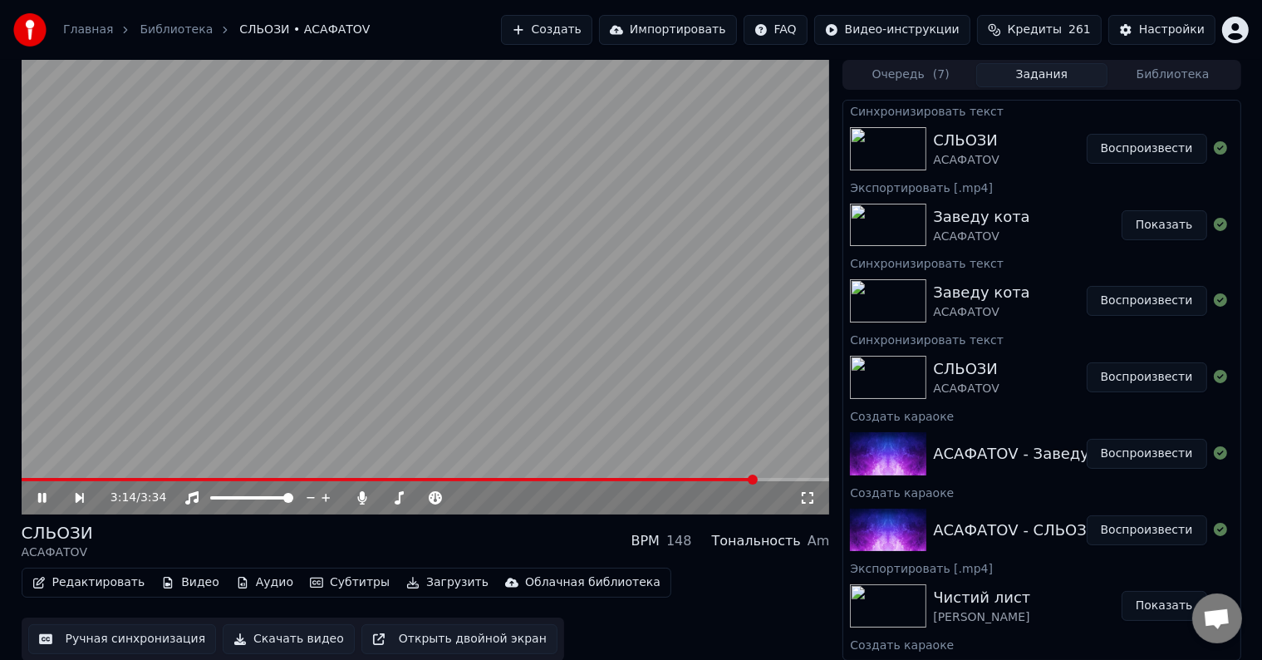
drag, startPoint x: 539, startPoint y: 336, endPoint x: 531, endPoint y: 345, distance: 12.4
click at [539, 336] on video at bounding box center [426, 287] width 808 height 454
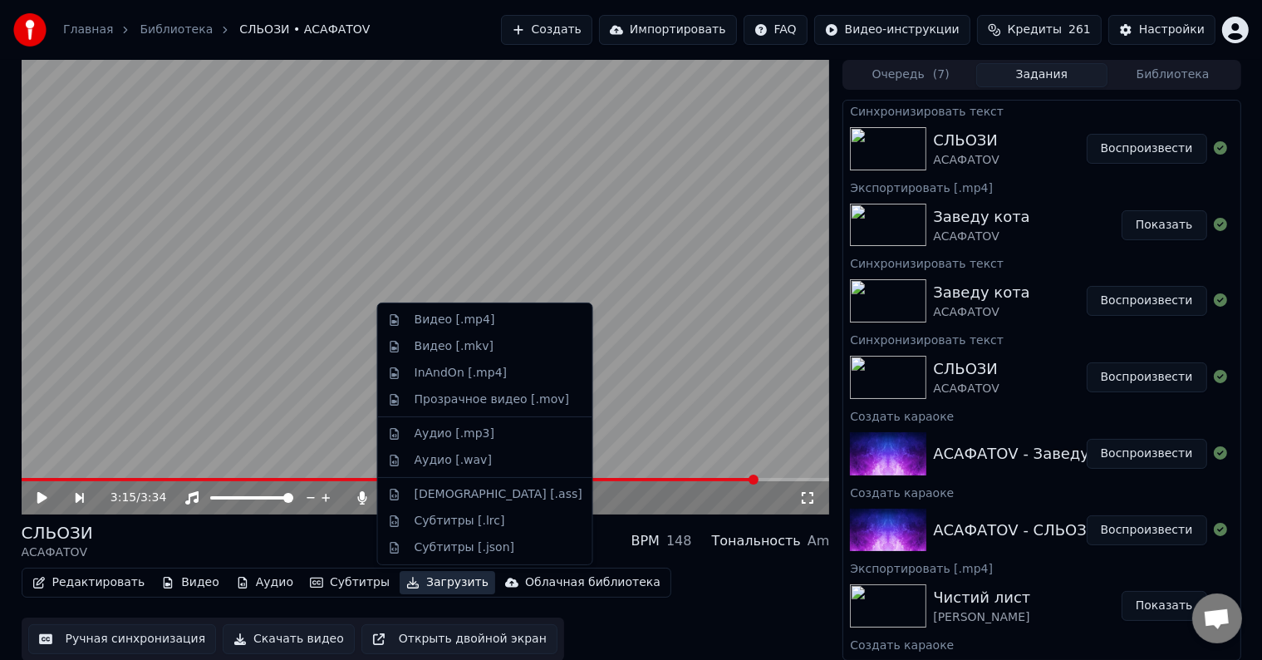
click at [432, 583] on button "Загрузить" at bounding box center [448, 582] width 96 height 23
click at [451, 313] on div "Видео [.mp4]" at bounding box center [455, 320] width 81 height 17
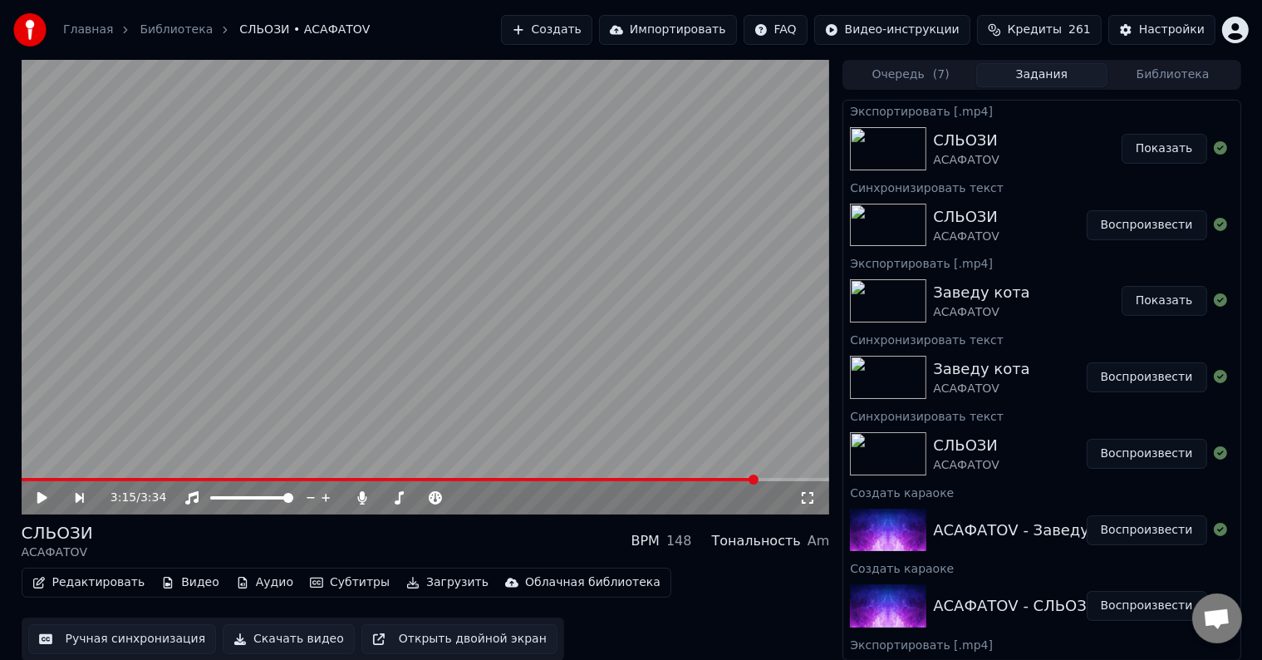
click at [1160, 150] on button "Показать" at bounding box center [1165, 149] width 86 height 30
